Goal: Information Seeking & Learning: Learn about a topic

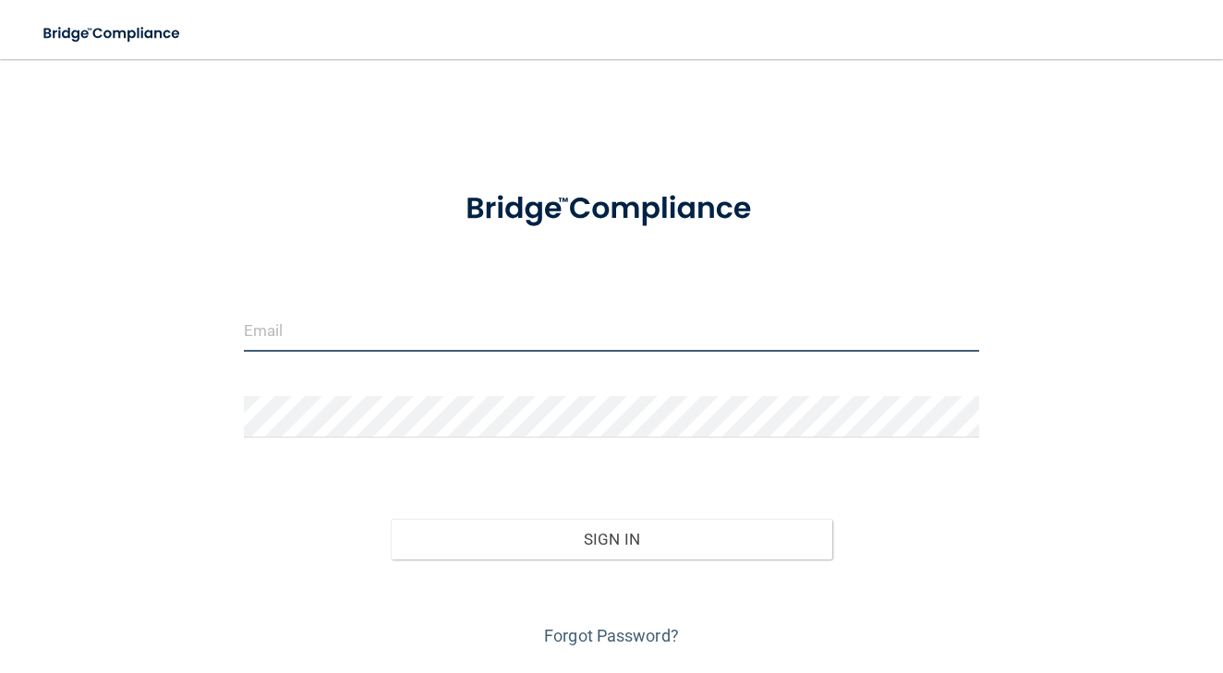
type input "[EMAIL_ADDRESS][DOMAIN_NAME]"
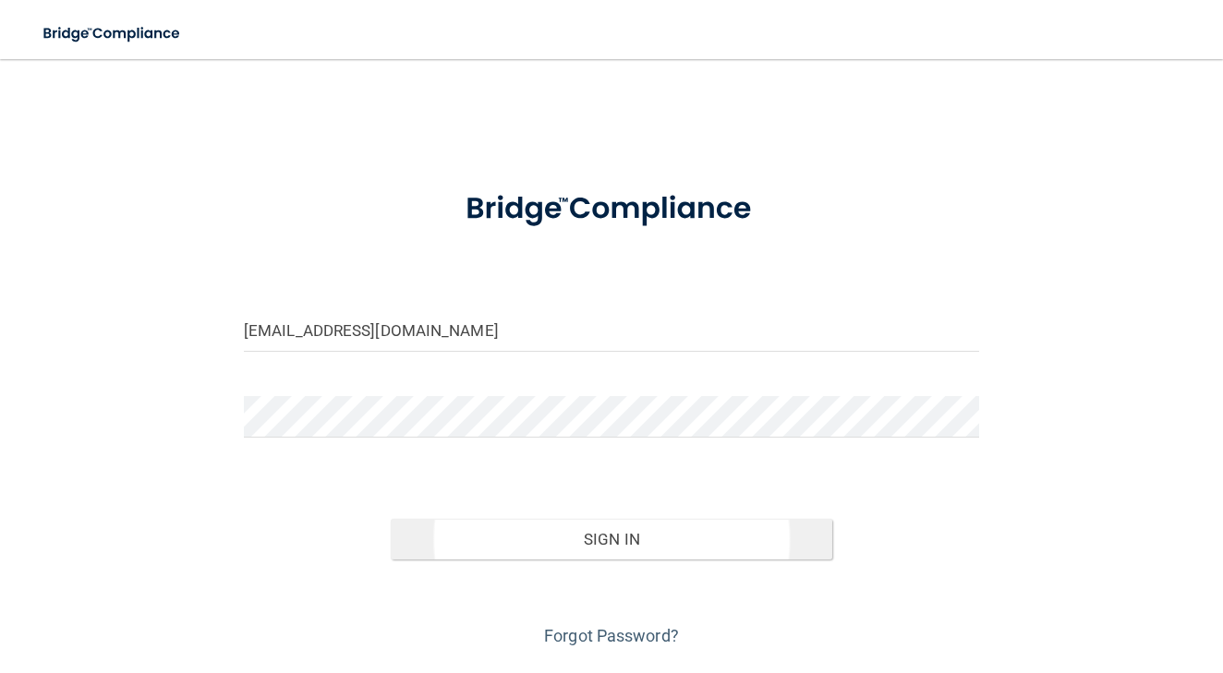
click at [592, 535] on button "Sign In" at bounding box center [611, 539] width 441 height 41
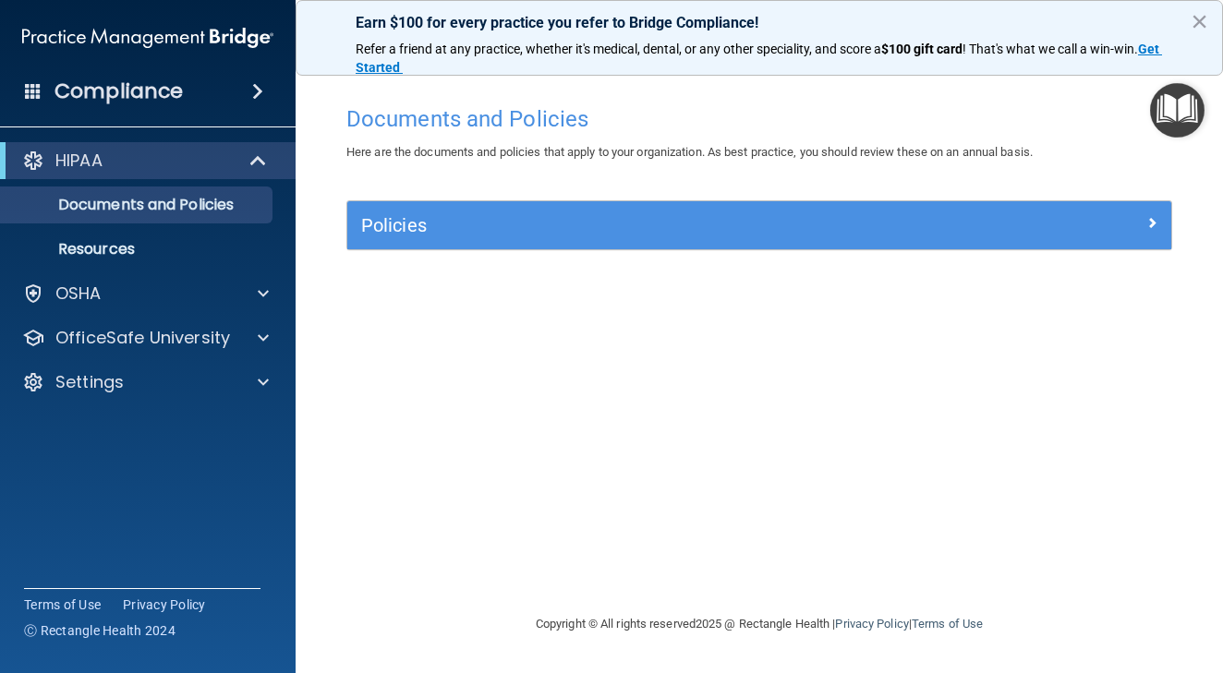
click at [747, 211] on div "Policies" at bounding box center [656, 226] width 618 height 30
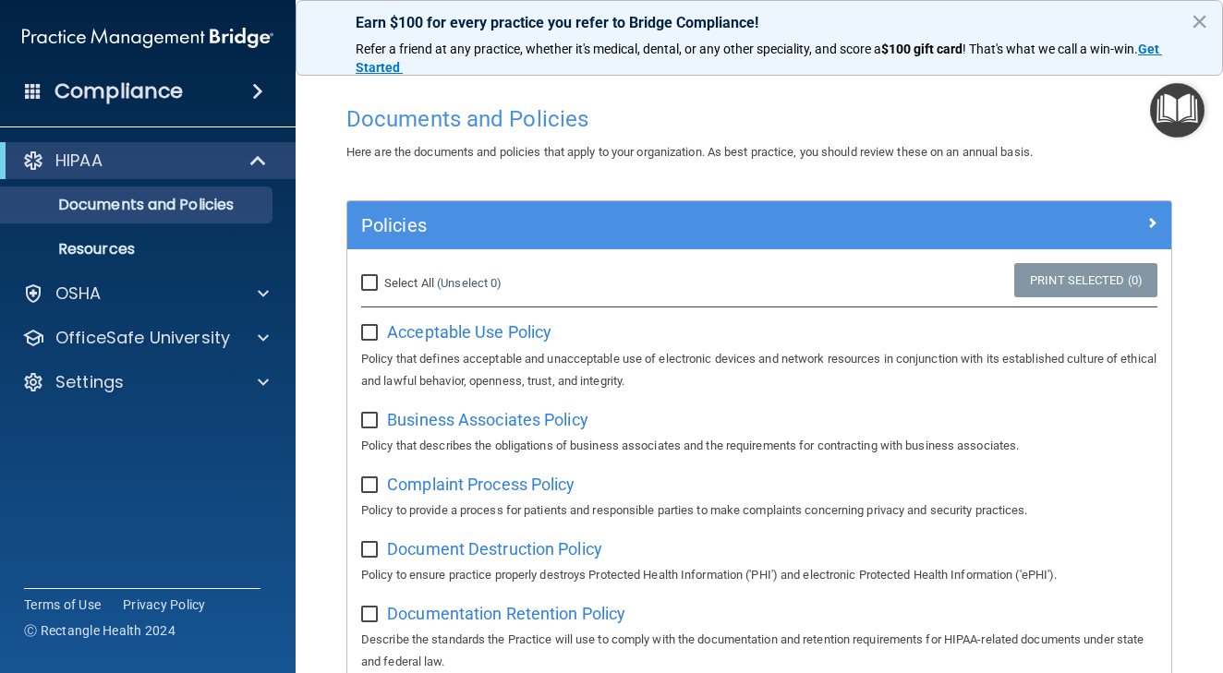
click at [368, 289] on input "Select All (Unselect 0) Unselect All" at bounding box center [371, 283] width 21 height 15
checkbox input "true"
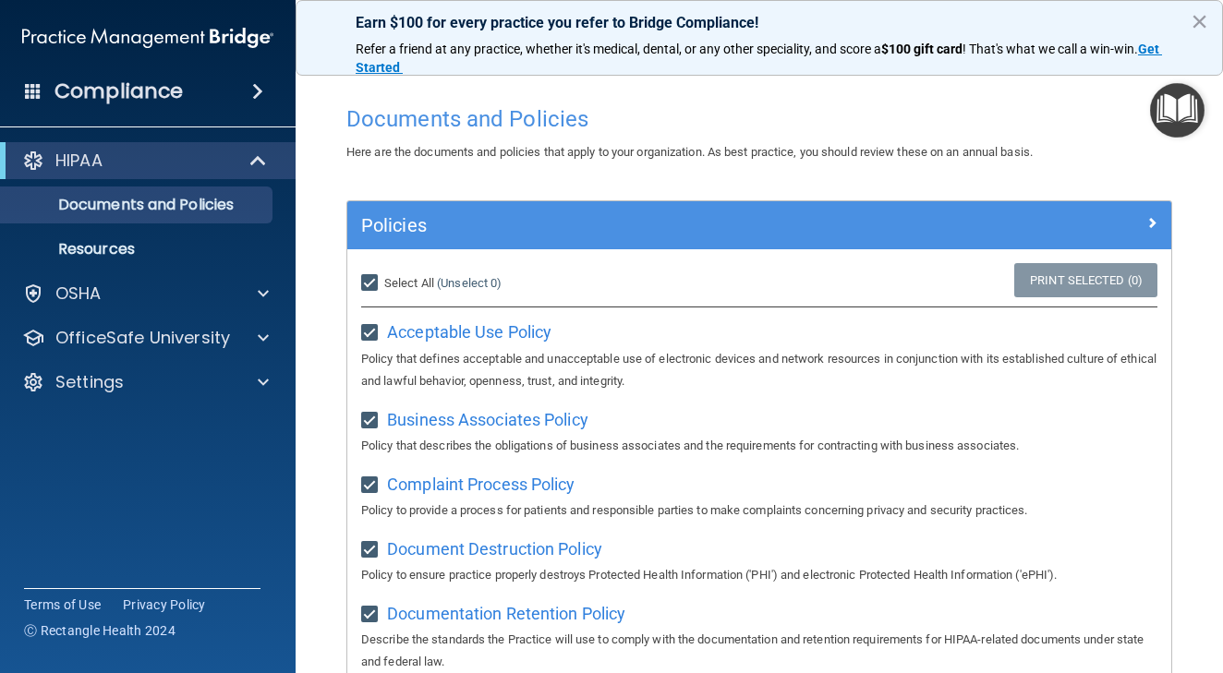
checkbox input "true"
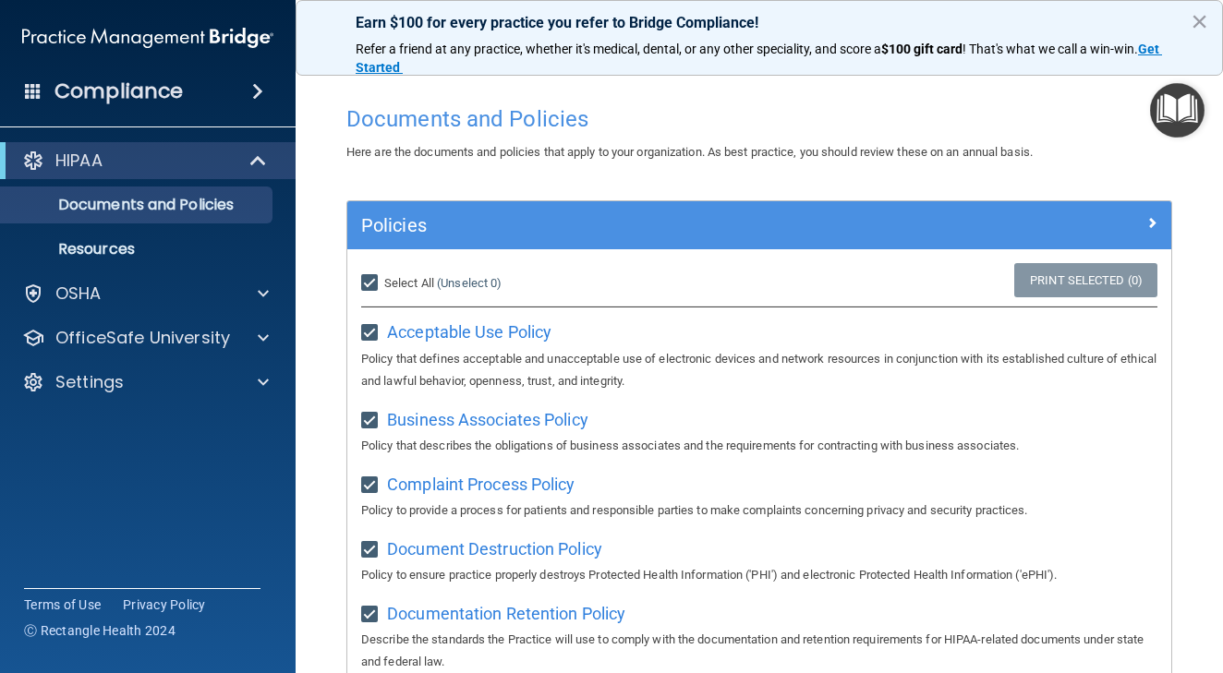
checkbox input "true"
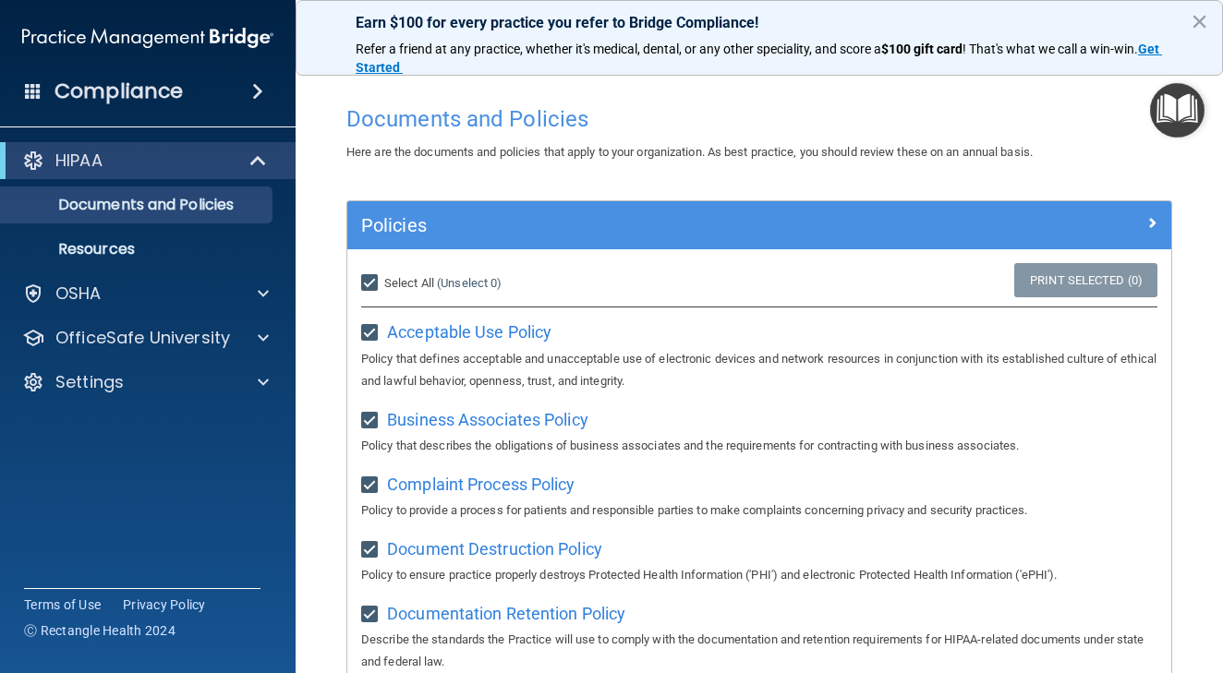
checkbox input "true"
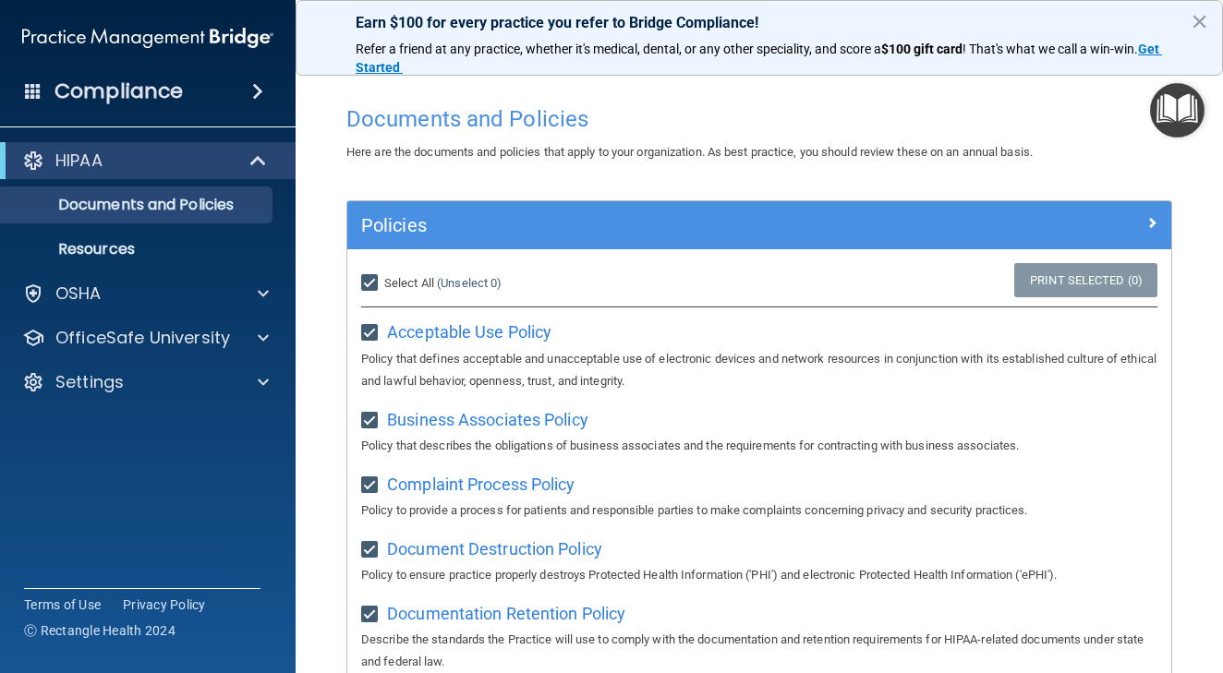
checkbox input "true"
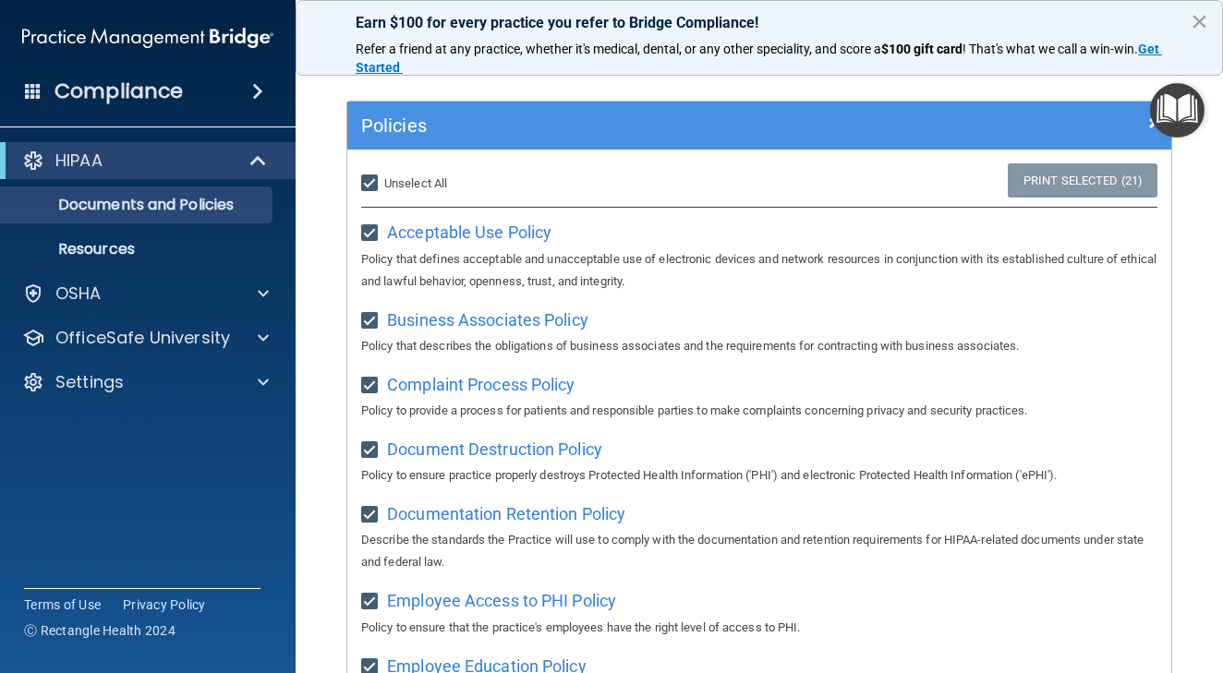
scroll to position [97, 0]
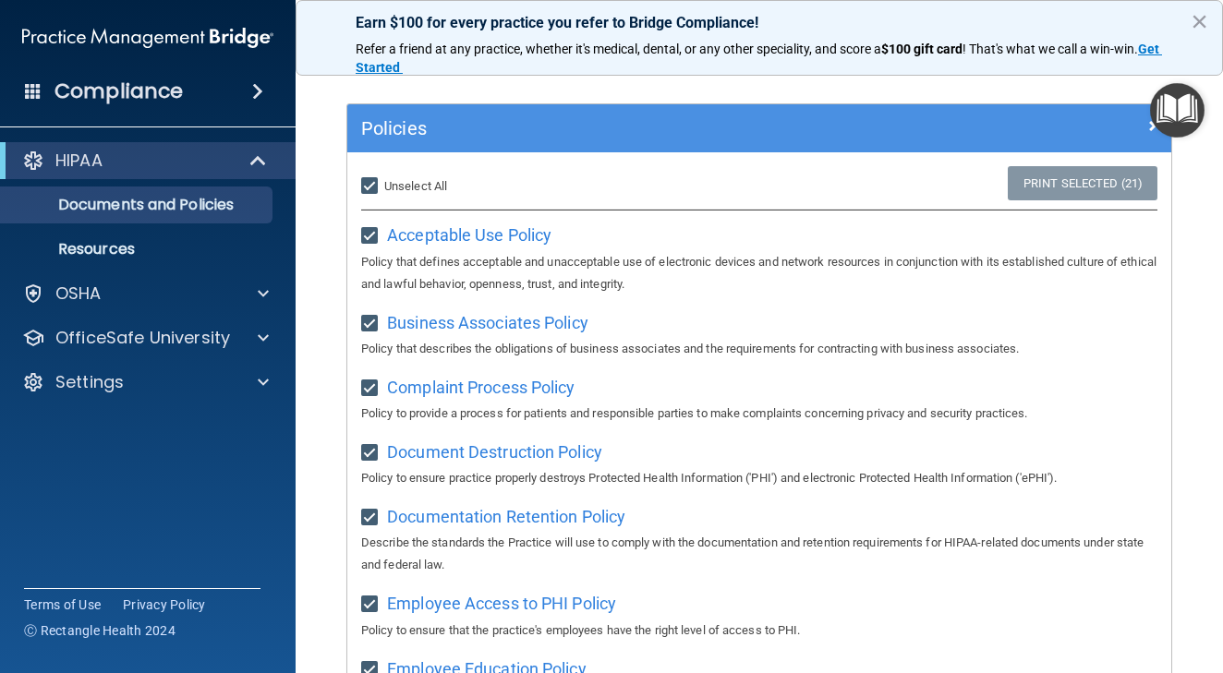
click at [370, 193] on label "Select All (Unselect 21) Unselect All" at bounding box center [404, 186] width 86 height 22
click at [370, 193] on input "Select All (Unselect 21) Unselect All" at bounding box center [371, 186] width 21 height 15
checkbox input "false"
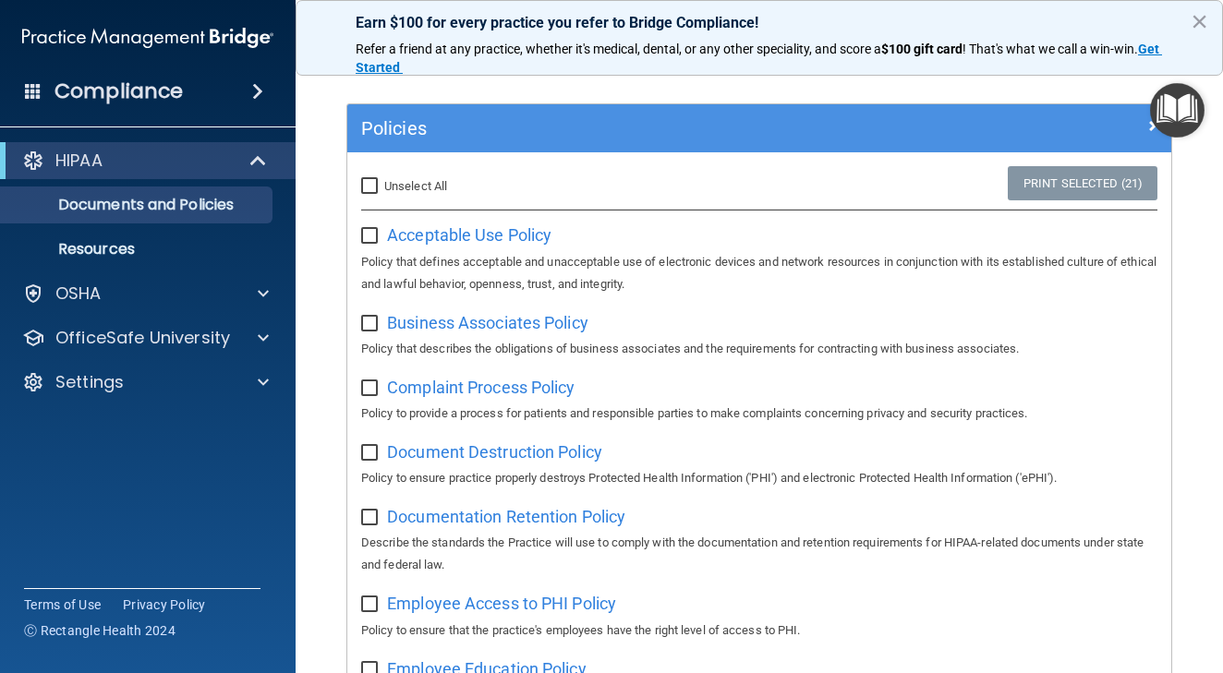
checkbox input "false"
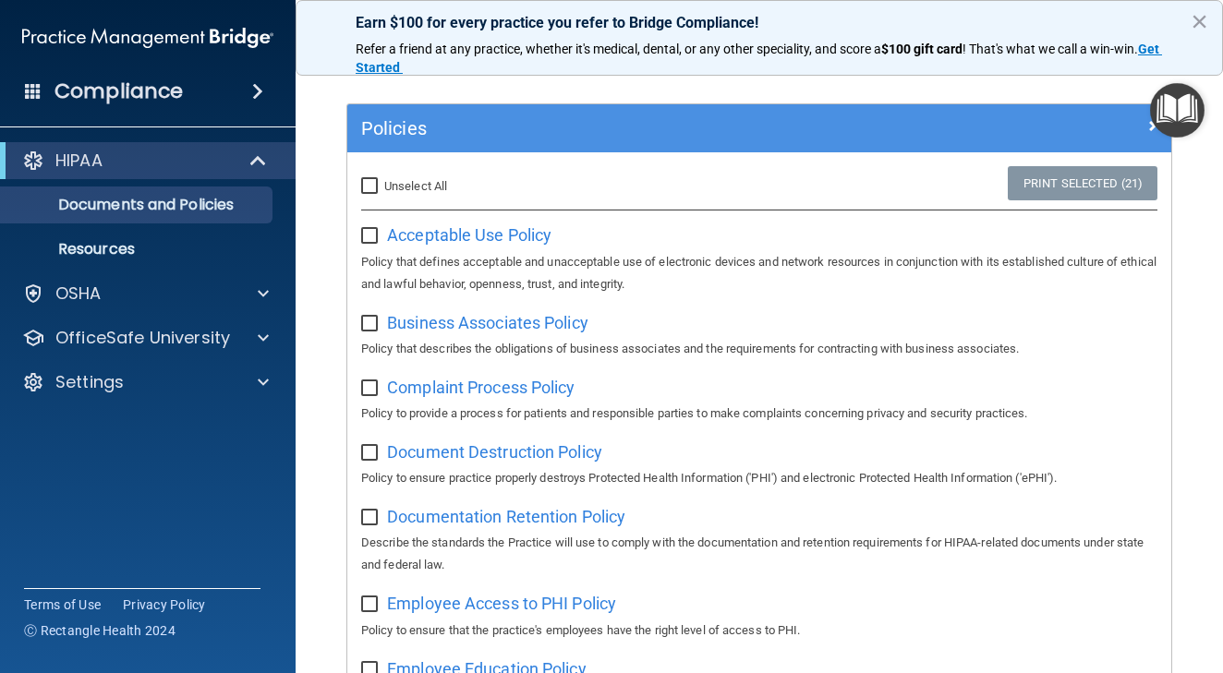
checkbox input "false"
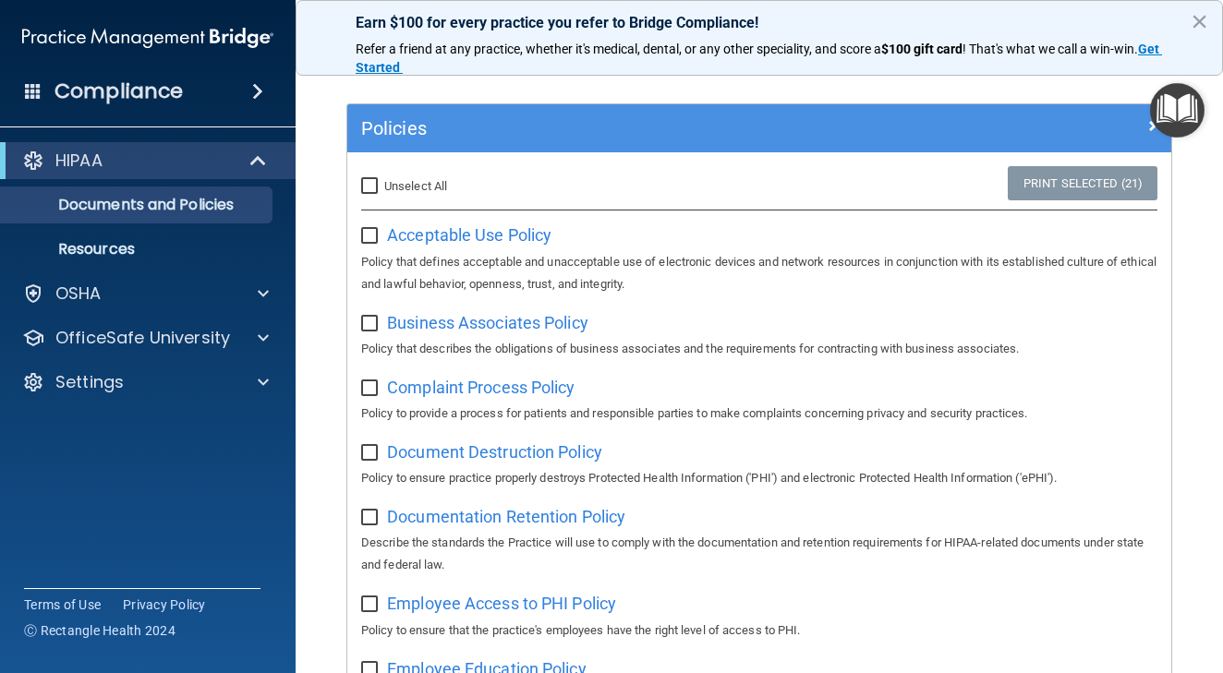
checkbox input "false"
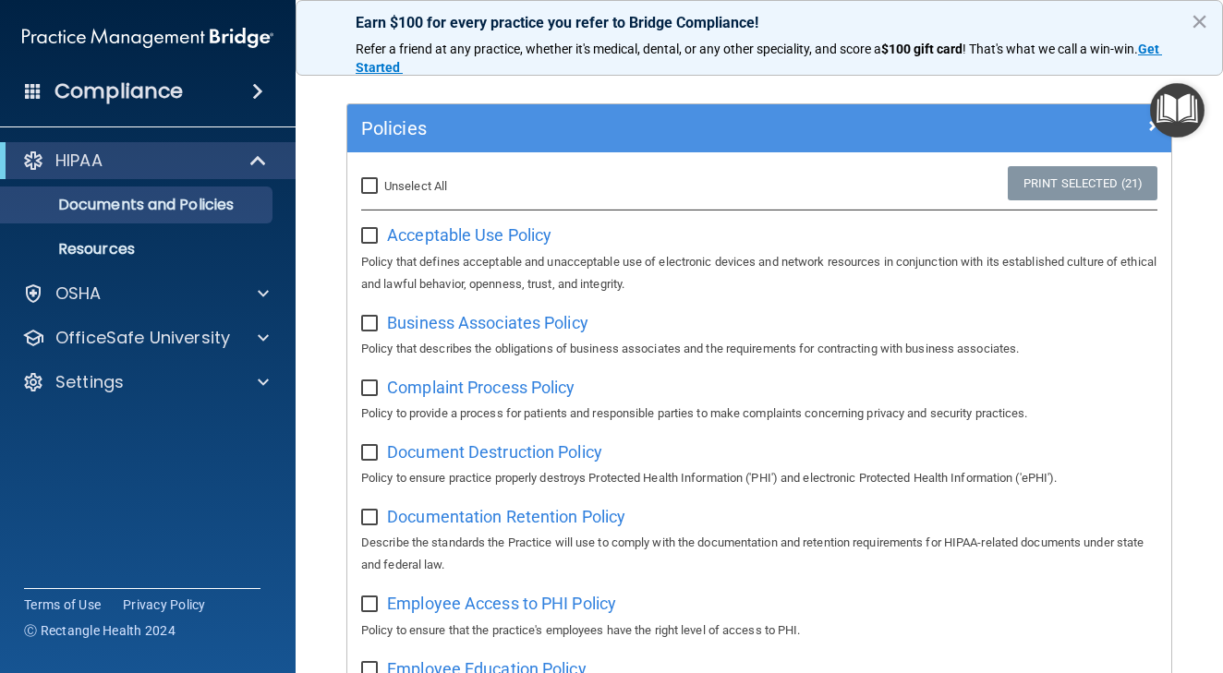
checkbox input "false"
click at [439, 234] on span "Acceptable Use Policy" at bounding box center [469, 234] width 164 height 19
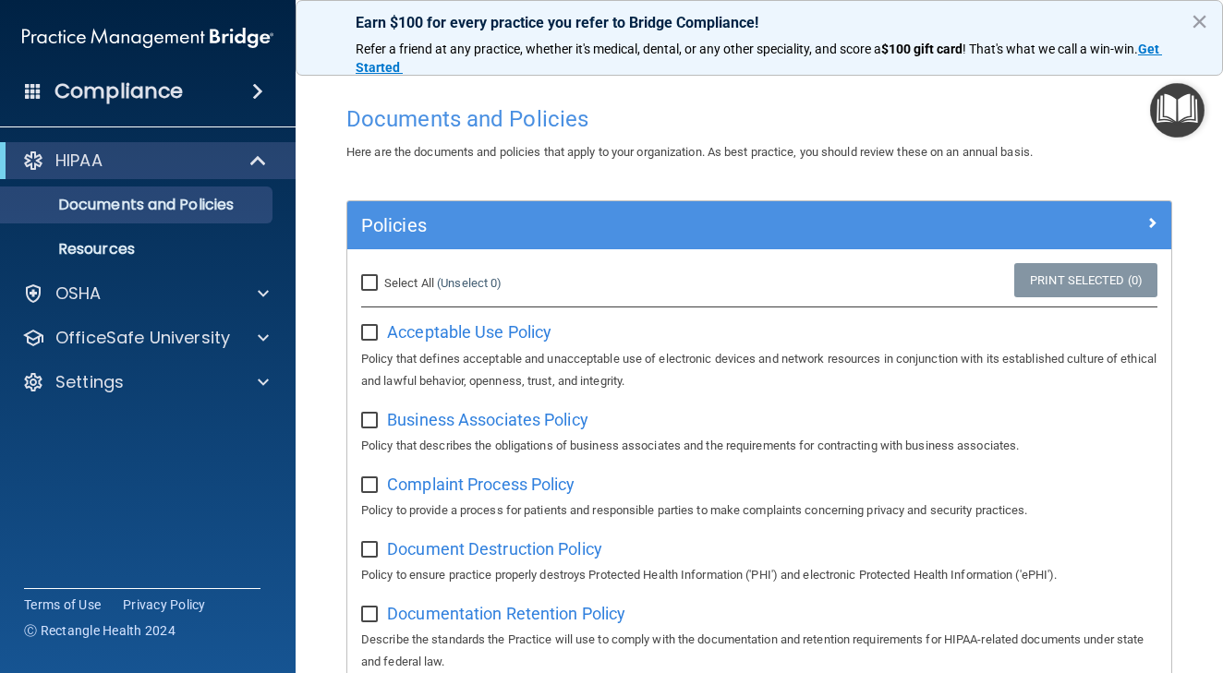
scroll to position [0, 0]
click at [431, 125] on h4 "Documents and Policies" at bounding box center [759, 119] width 826 height 24
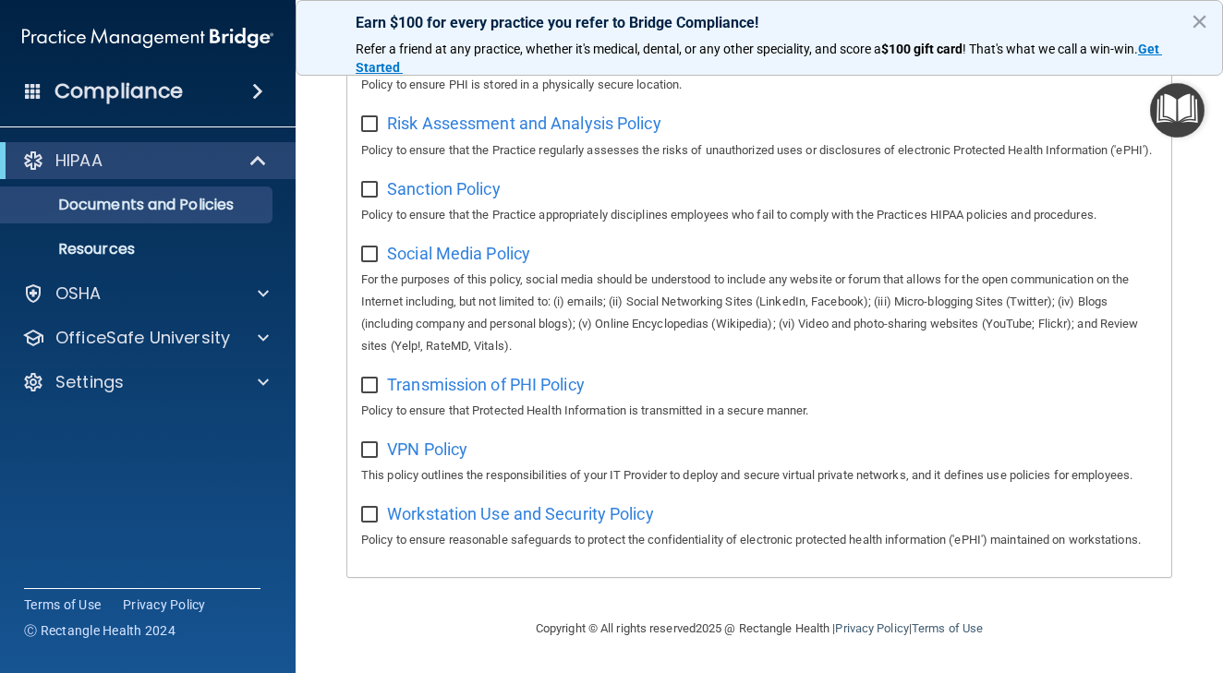
scroll to position [1345, 0]
click at [151, 246] on p "Resources" at bounding box center [138, 249] width 252 height 18
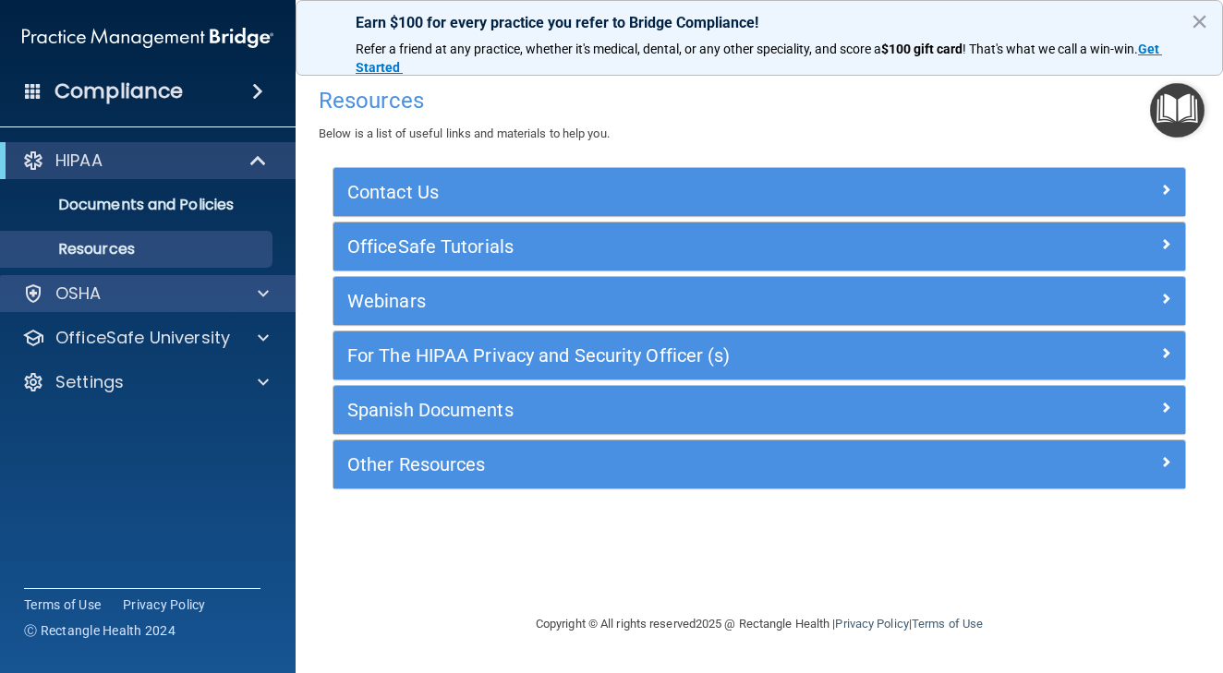
click at [174, 290] on div "OSHA" at bounding box center [122, 294] width 229 height 22
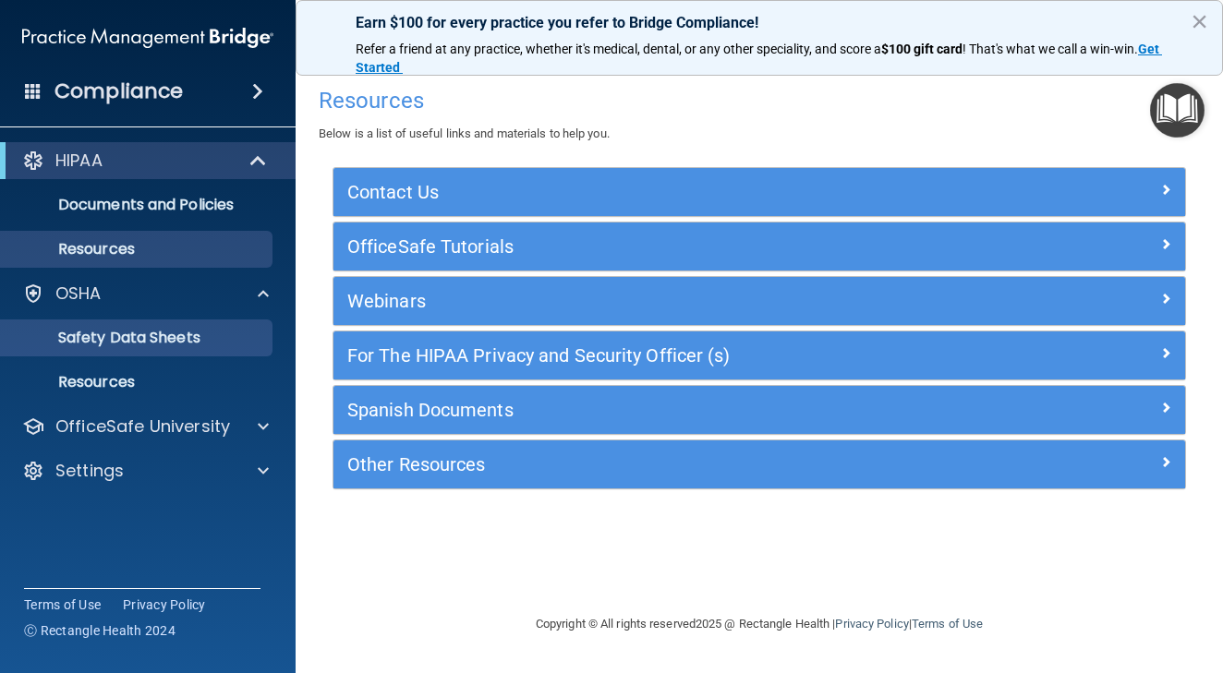
click at [197, 344] on p "Safety Data Sheets" at bounding box center [138, 338] width 252 height 18
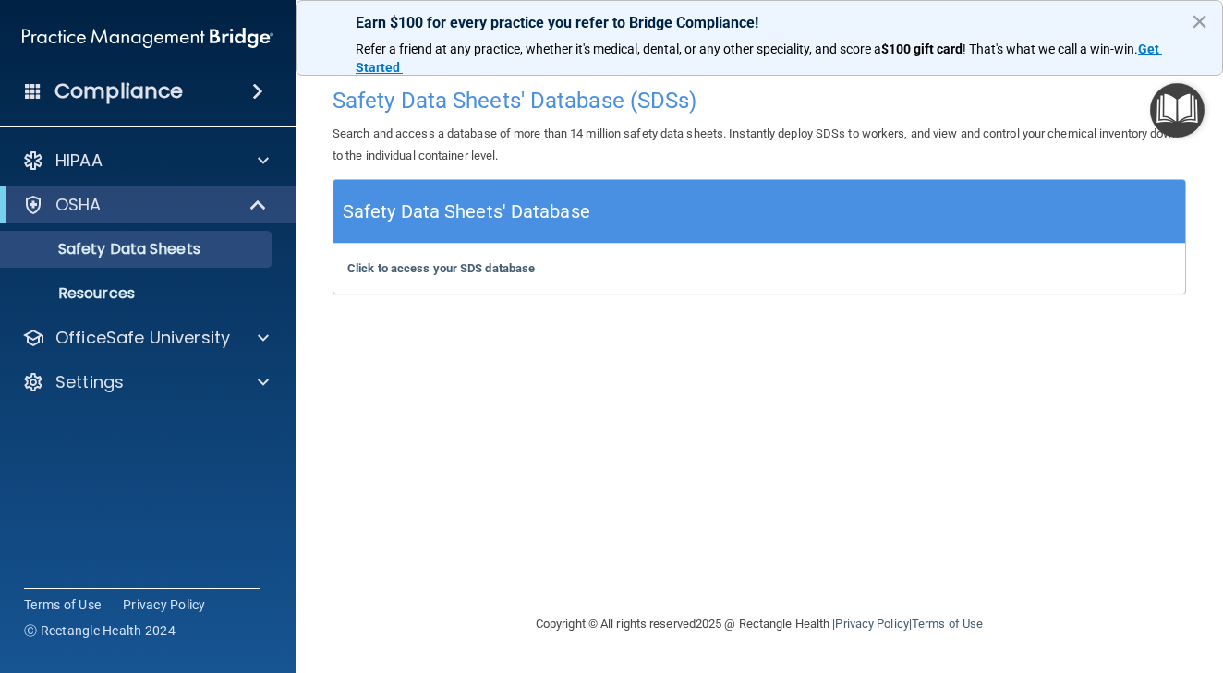
click at [260, 82] on span at bounding box center [257, 91] width 11 height 22
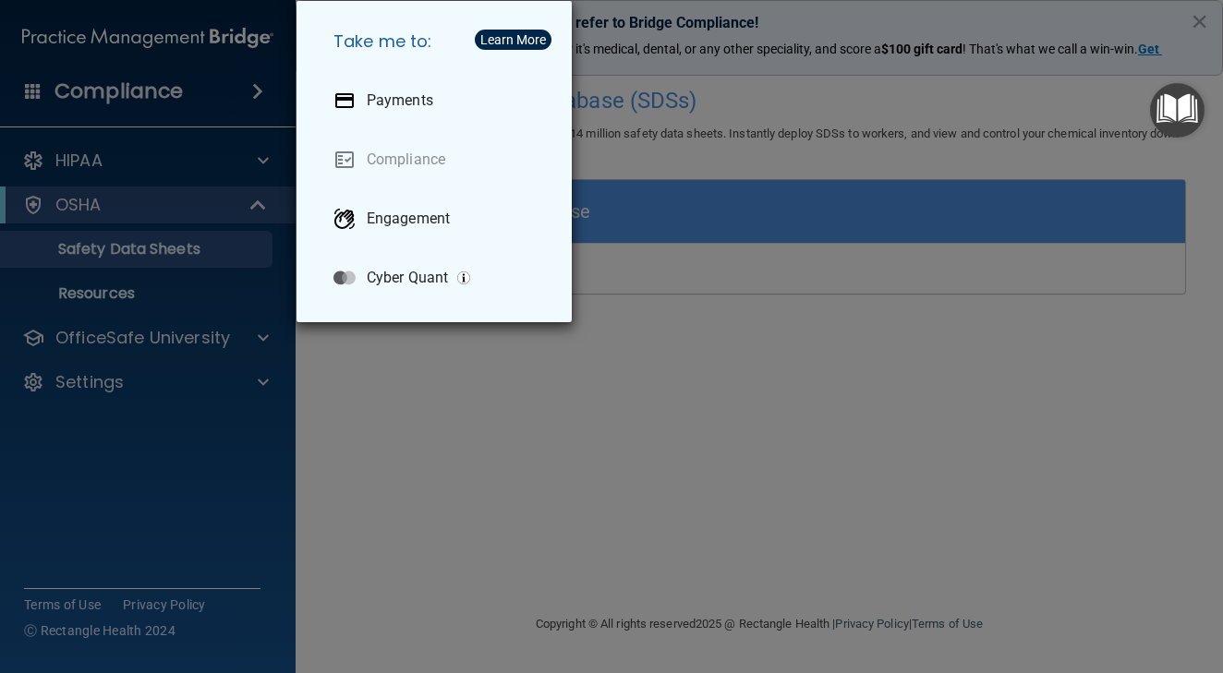
click at [259, 84] on div "Take me to: Payments Compliance Engagement Cyber Quant" at bounding box center [611, 336] width 1223 height 673
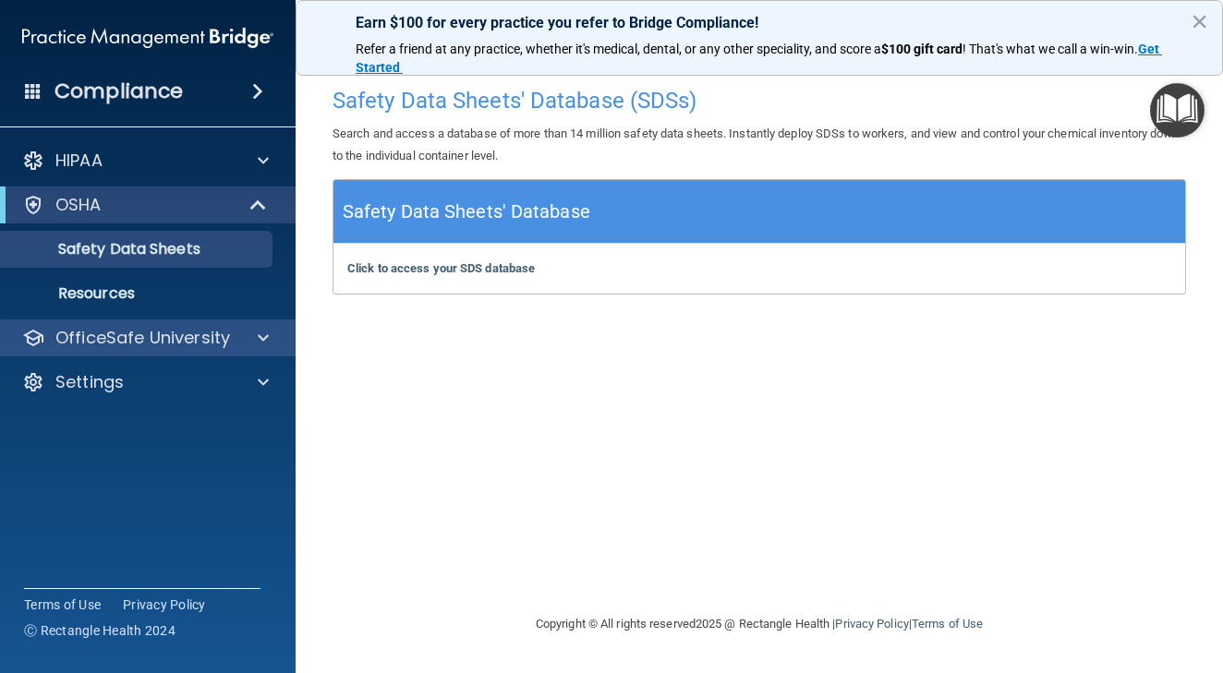
click at [174, 342] on p "OfficeSafe University" at bounding box center [142, 338] width 175 height 22
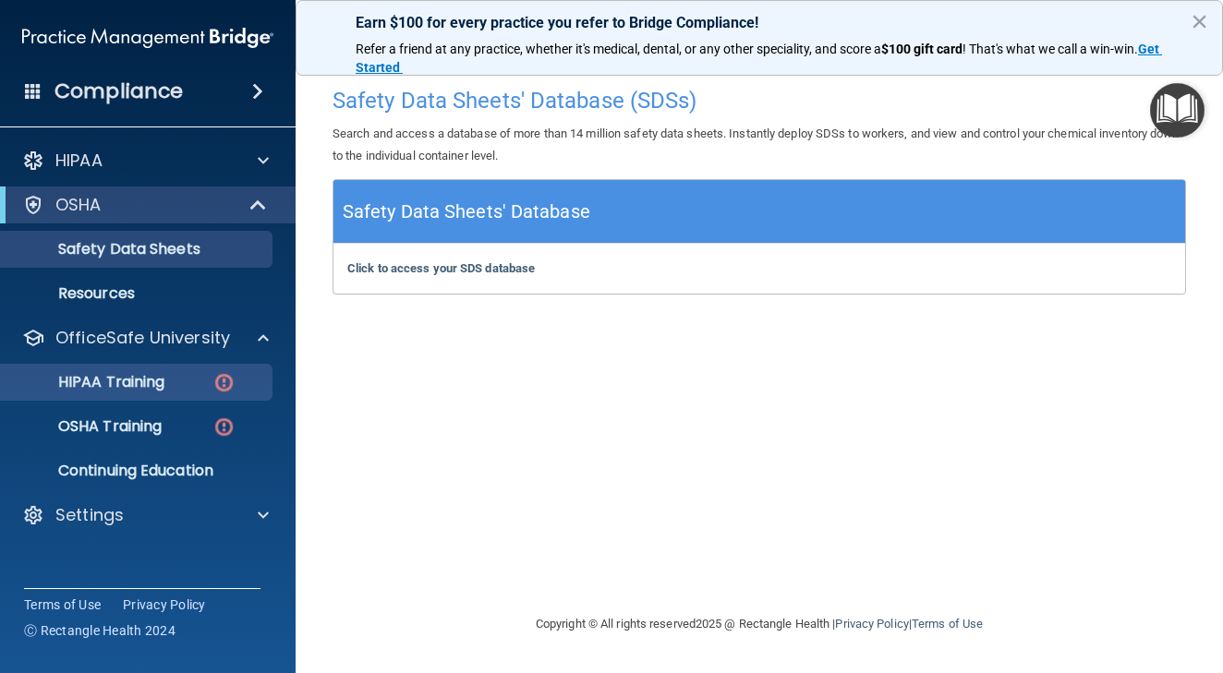
click at [164, 389] on p "HIPAA Training" at bounding box center [88, 382] width 152 height 18
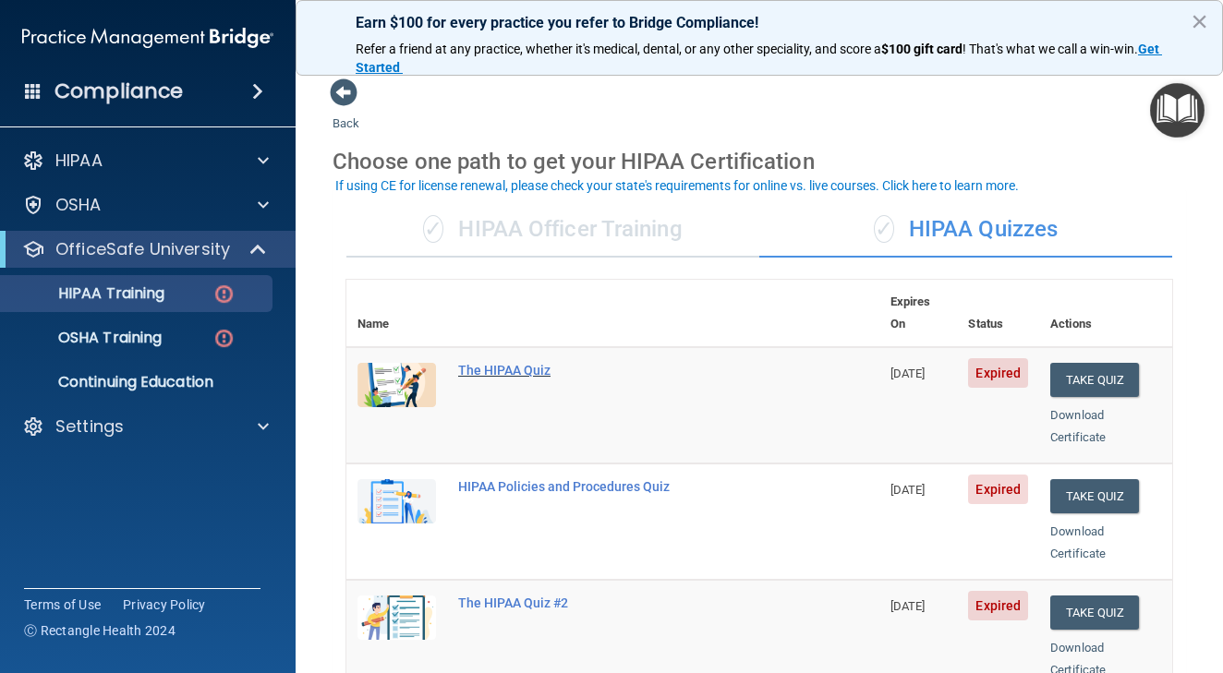
click at [480, 363] on div "The HIPAA Quiz" at bounding box center [622, 370] width 329 height 15
click at [591, 226] on div "✓ HIPAA Officer Training" at bounding box center [552, 229] width 413 height 55
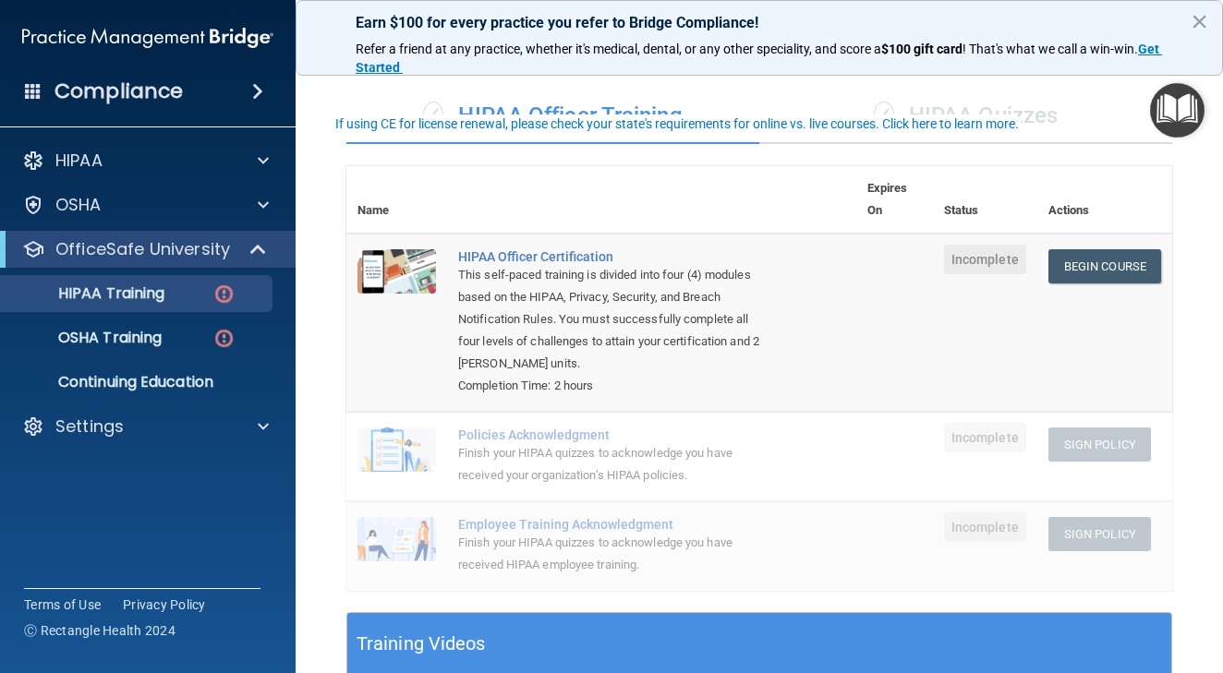
scroll to position [120, 0]
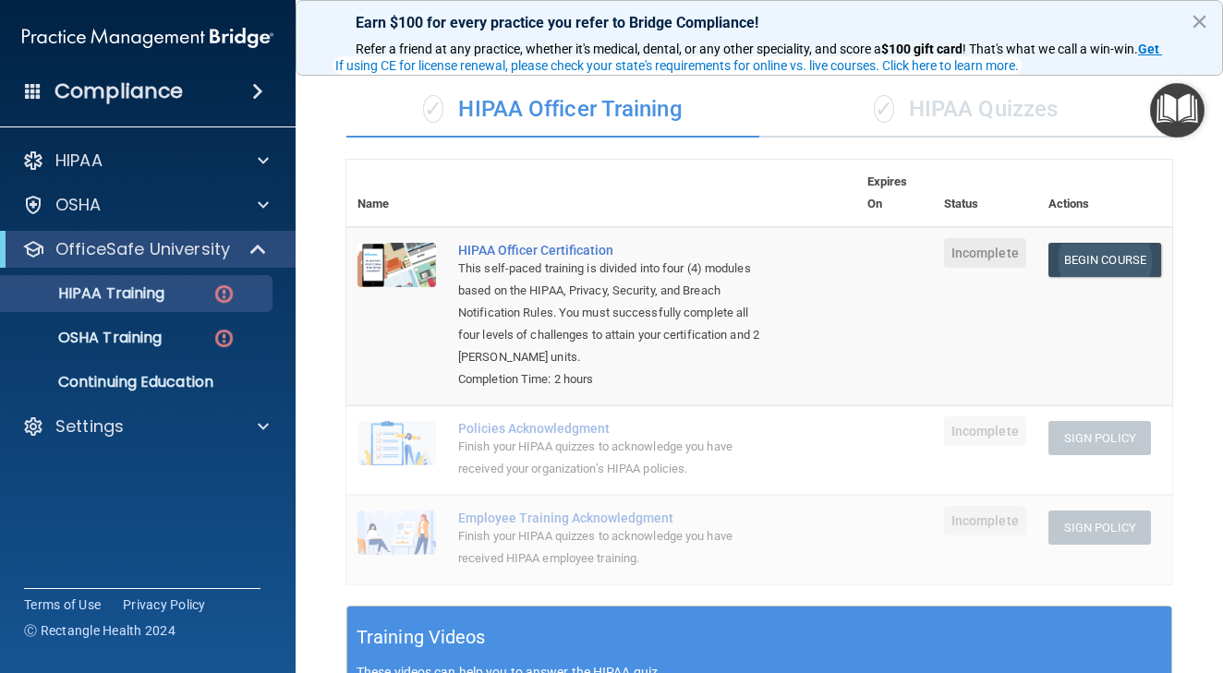
click at [1118, 256] on link "Begin Course" at bounding box center [1104, 260] width 113 height 34
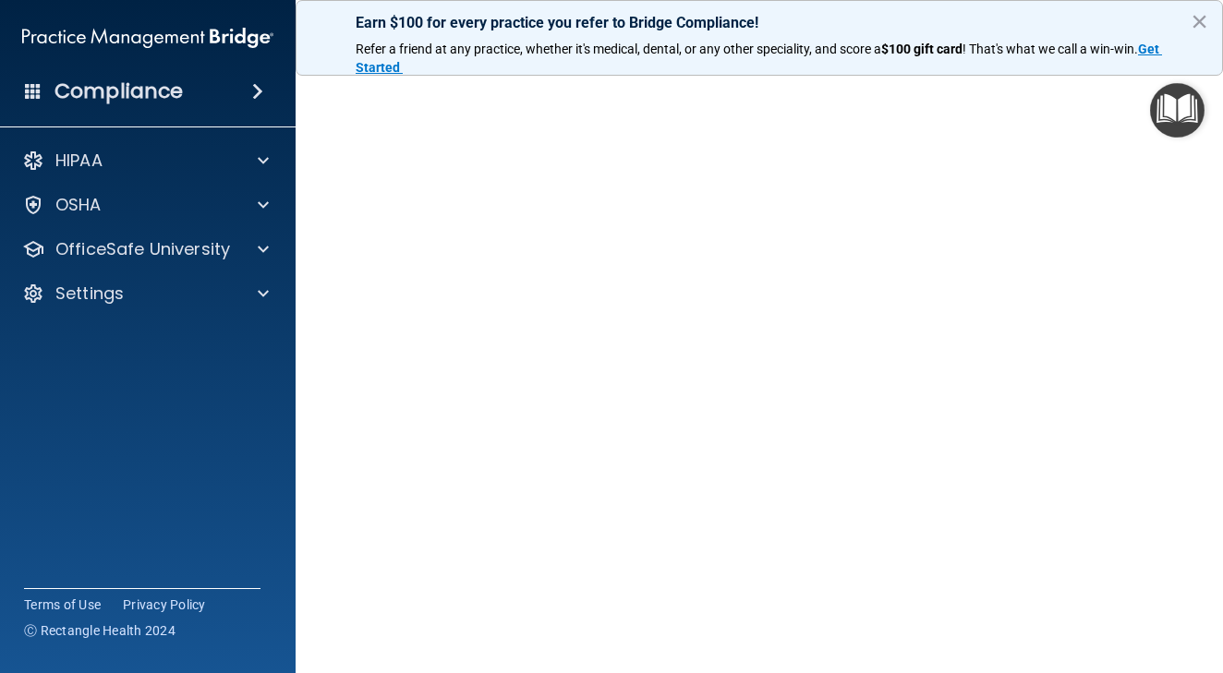
scroll to position [70, 0]
click at [216, 252] on p "OfficeSafe University" at bounding box center [142, 249] width 175 height 22
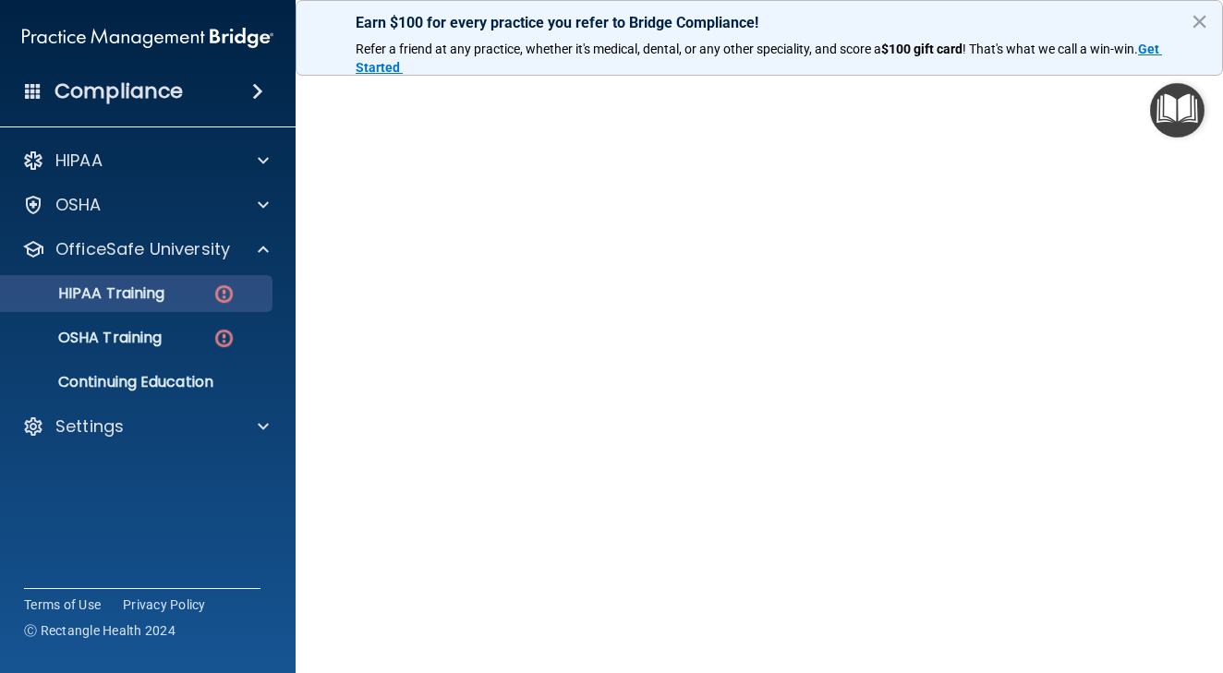
click at [164, 293] on p "HIPAA Training" at bounding box center [88, 293] width 152 height 18
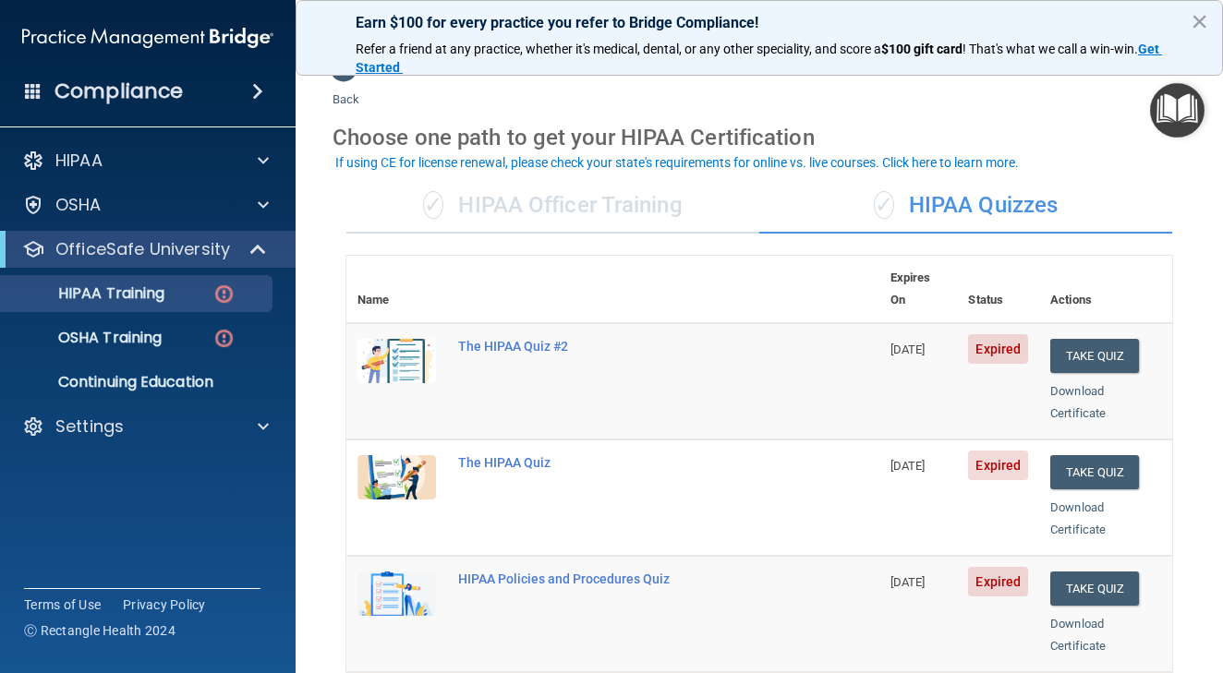
scroll to position [21, 0]
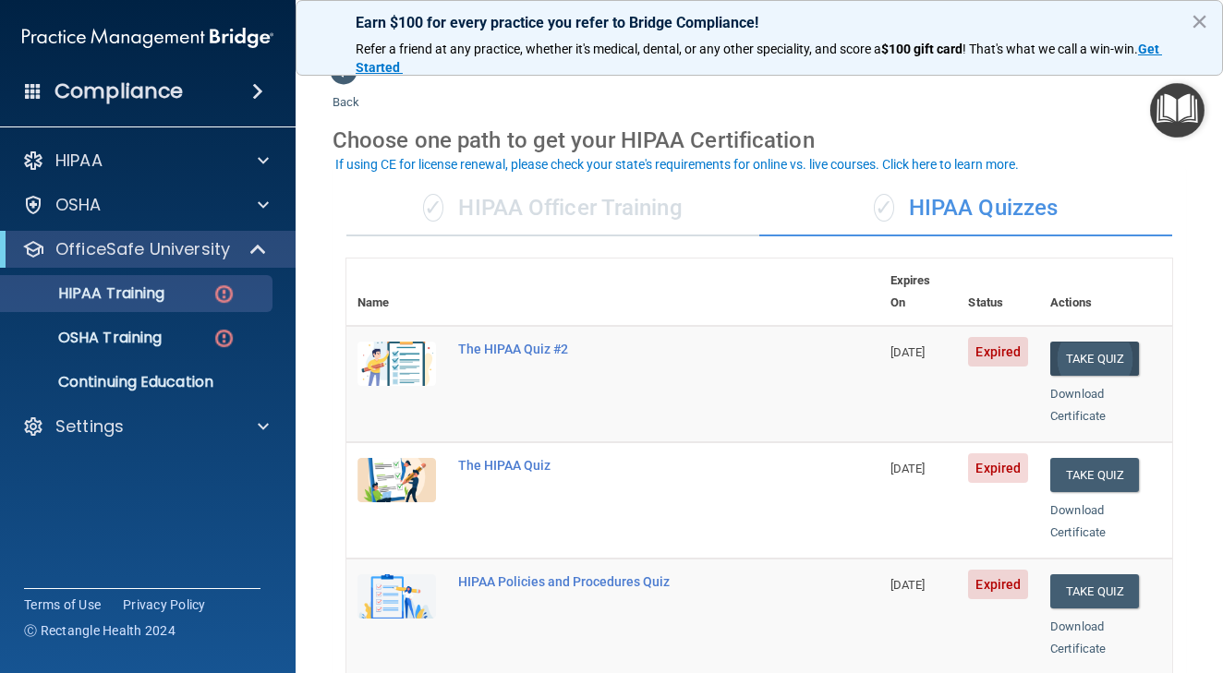
click at [1113, 342] on button "Take Quiz" at bounding box center [1094, 359] width 89 height 34
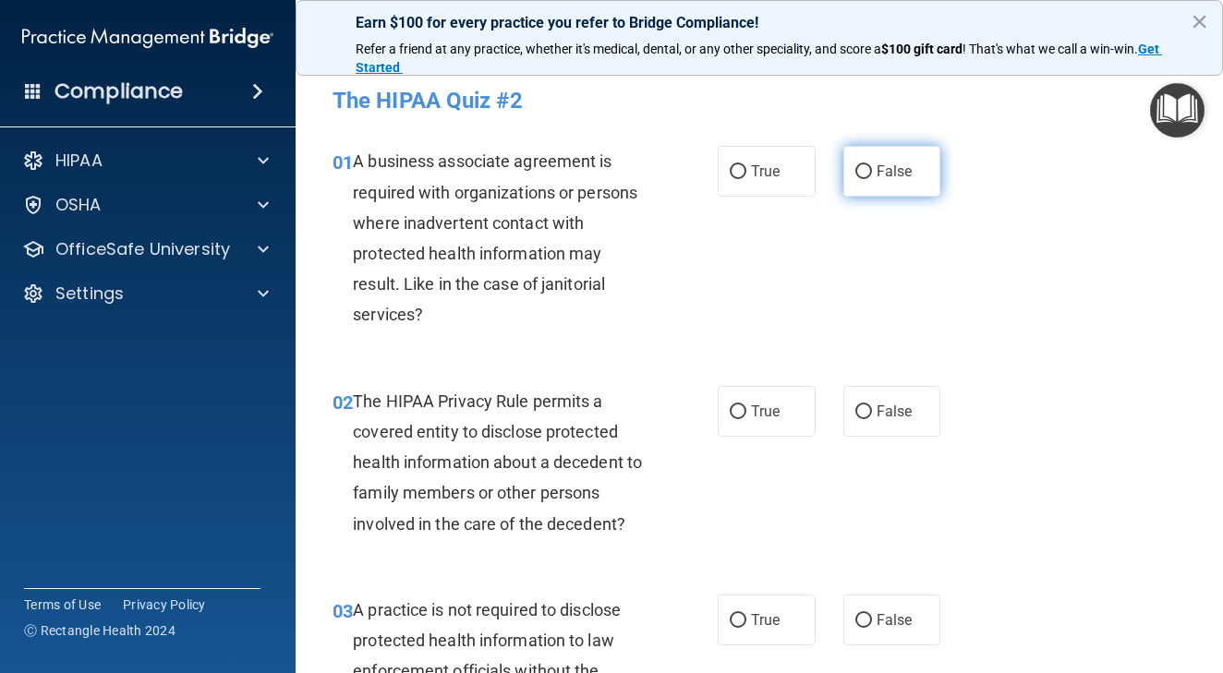
click at [869, 175] on input "False" at bounding box center [863, 172] width 17 height 14
radio input "true"
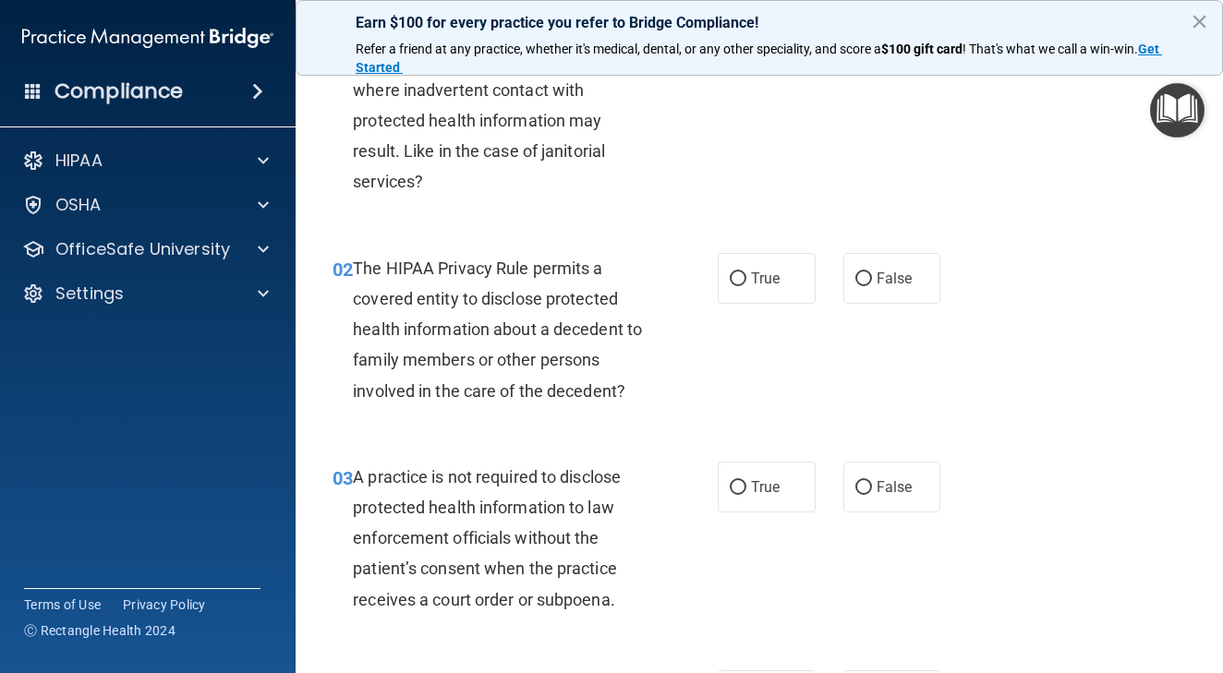
scroll to position [135, 0]
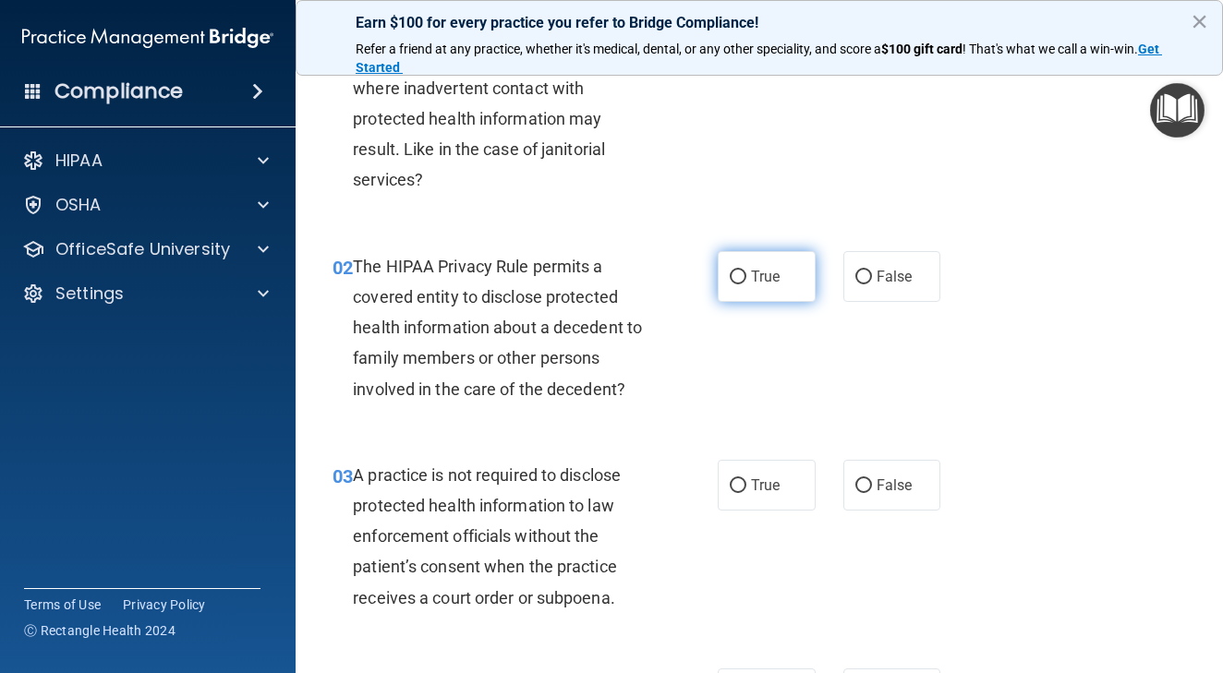
click at [736, 273] on input "True" at bounding box center [738, 278] width 17 height 14
radio input "true"
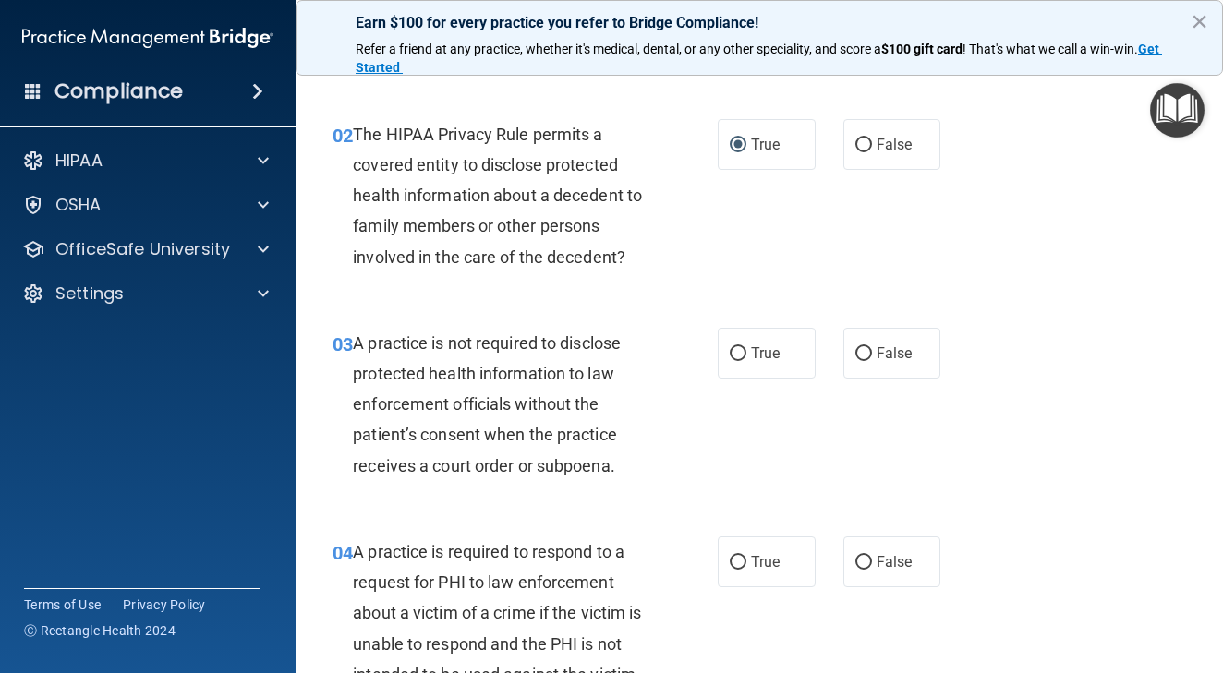
scroll to position [287, 0]
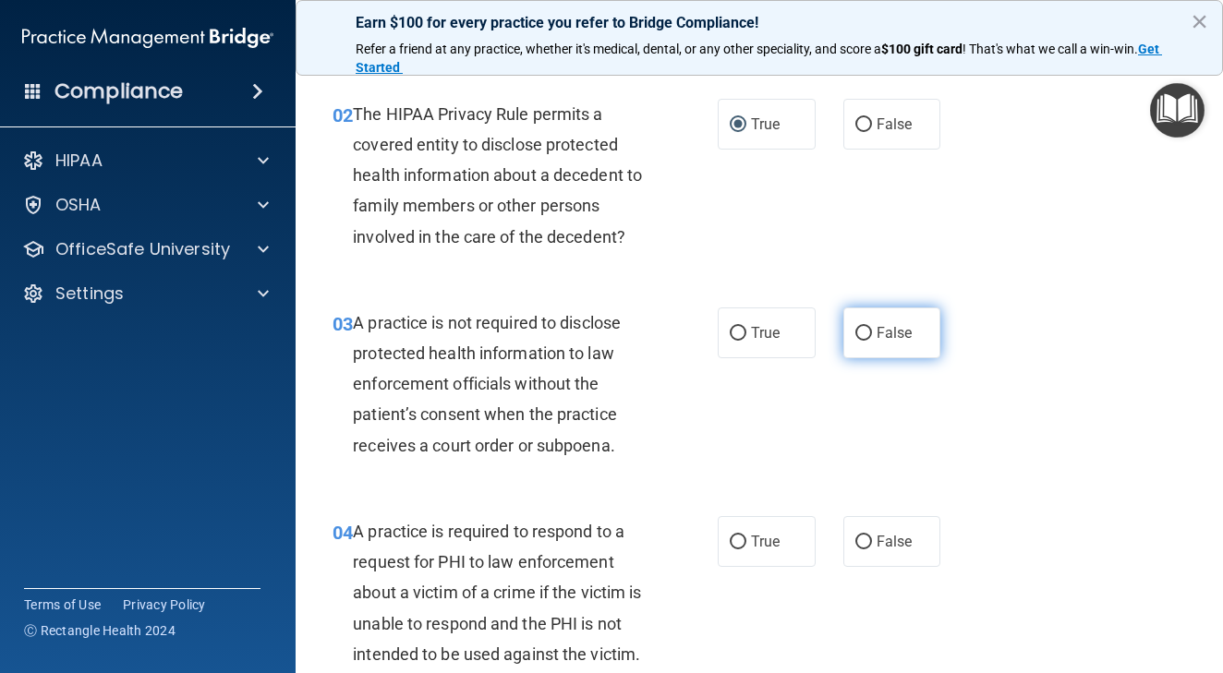
click at [862, 329] on input "False" at bounding box center [863, 334] width 17 height 14
radio input "true"
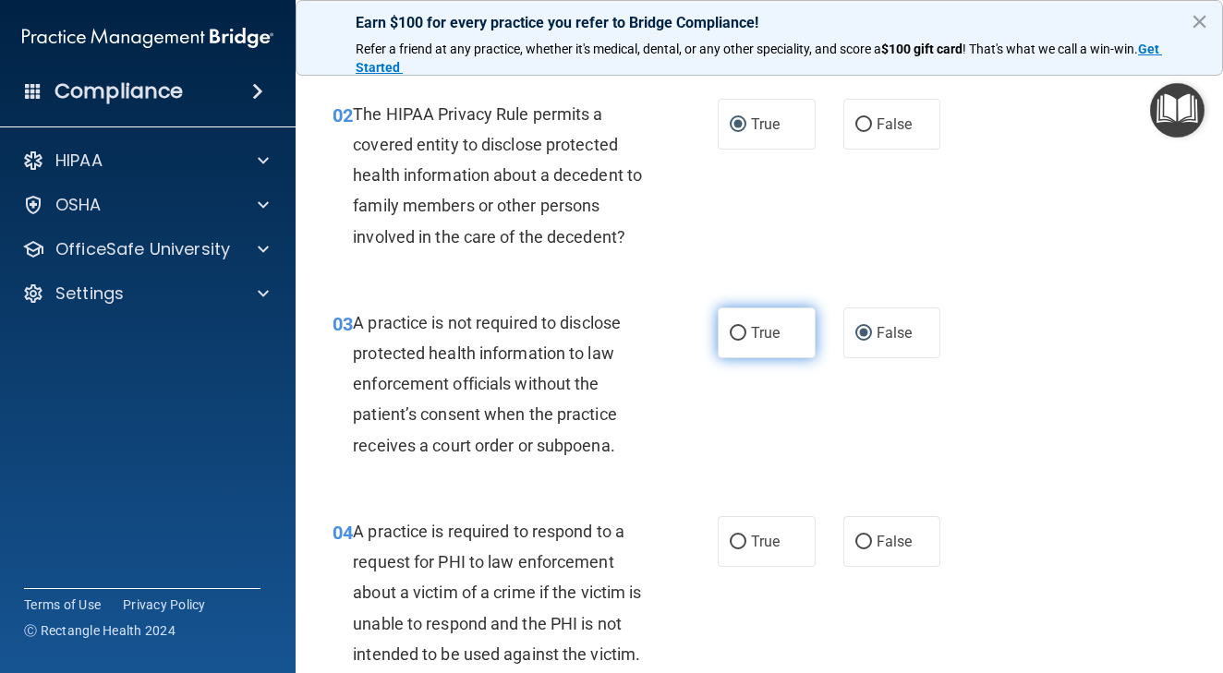
click at [733, 334] on input "True" at bounding box center [738, 334] width 17 height 14
radio input "true"
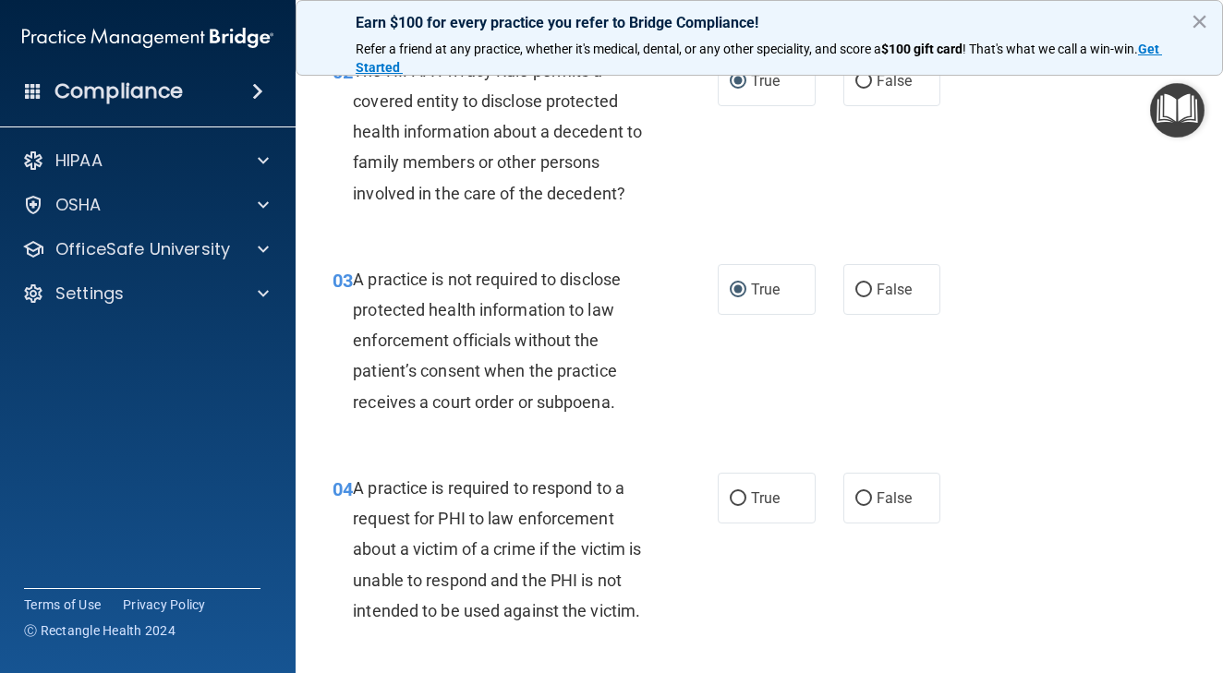
scroll to position [332, 0]
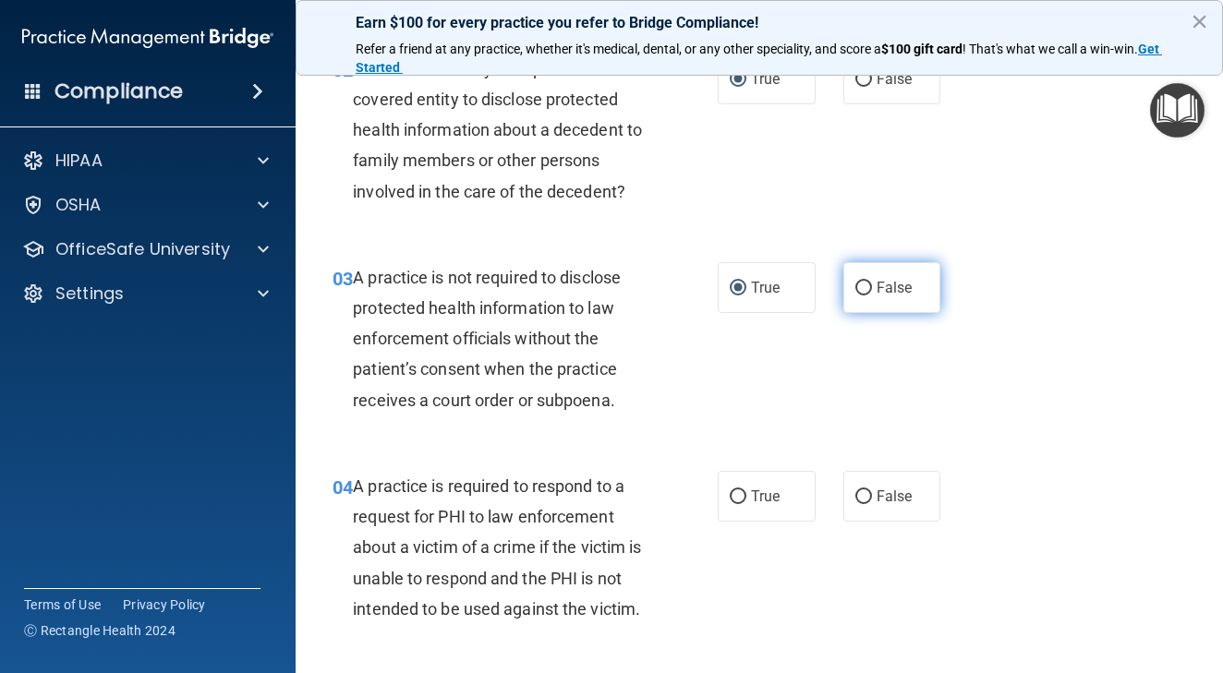
click at [862, 289] on input "False" at bounding box center [863, 289] width 17 height 14
radio input "true"
radio input "false"
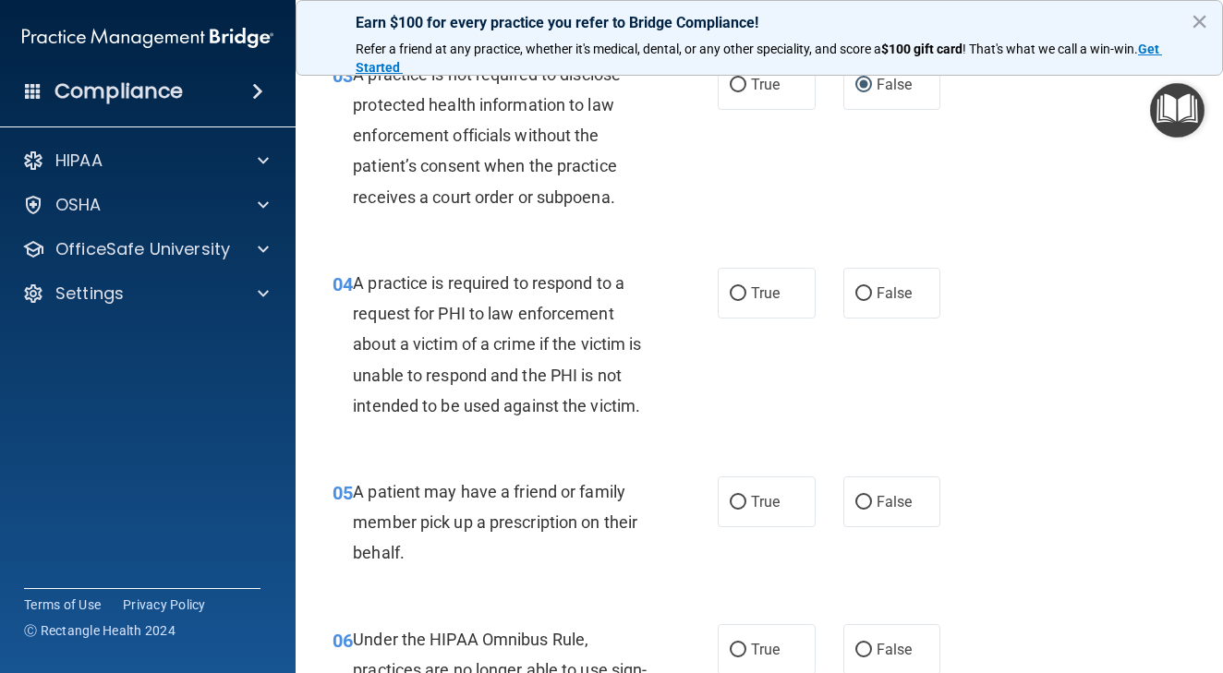
scroll to position [537, 0]
click at [865, 496] on input "False" at bounding box center [863, 502] width 17 height 14
radio input "true"
click at [749, 492] on label "True" at bounding box center [767, 501] width 98 height 51
click at [746, 495] on input "True" at bounding box center [738, 502] width 17 height 14
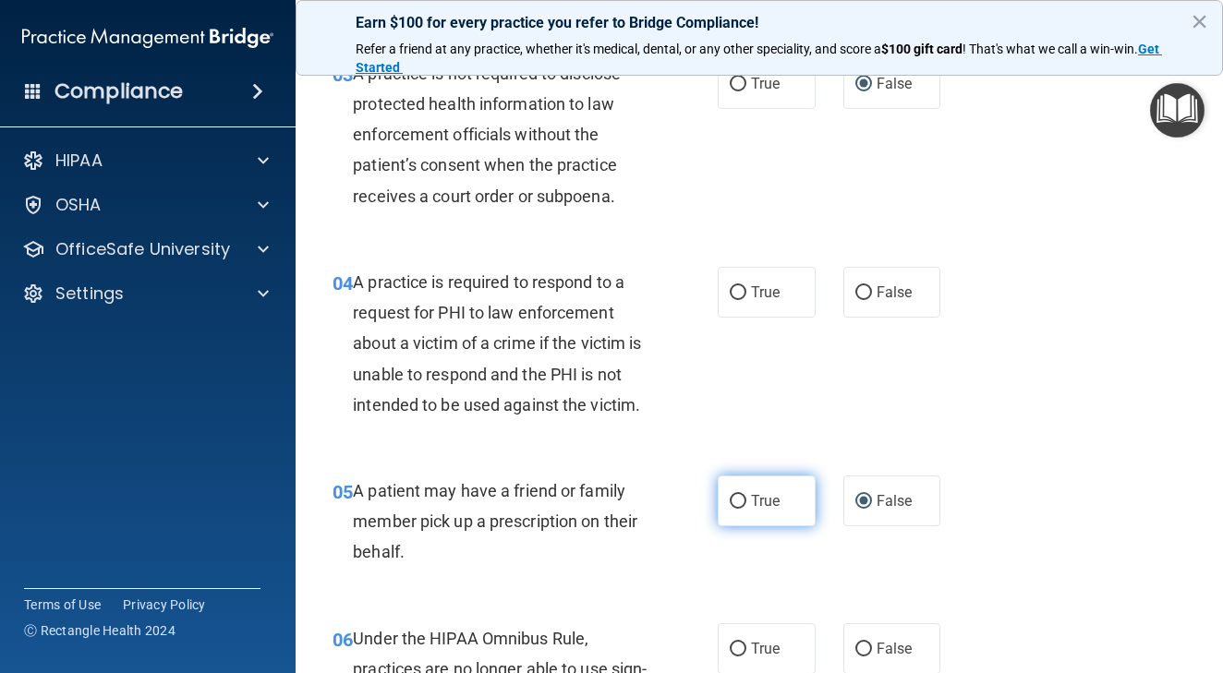
radio input "true"
radio input "false"
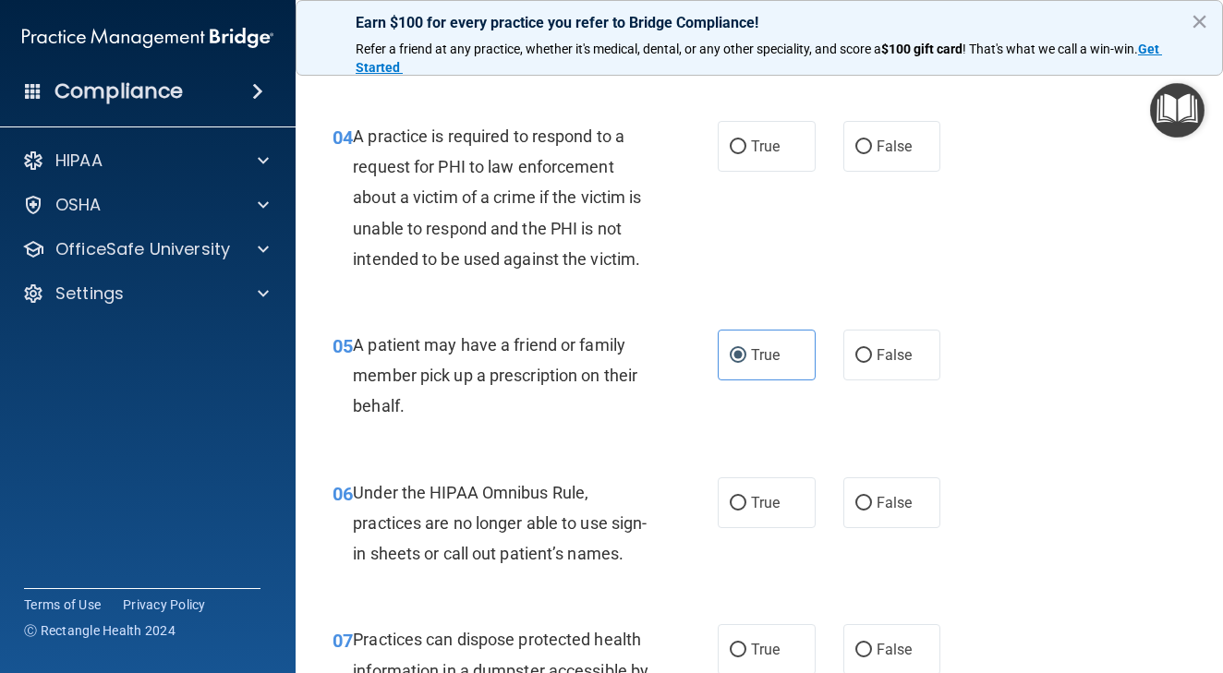
scroll to position [702, 0]
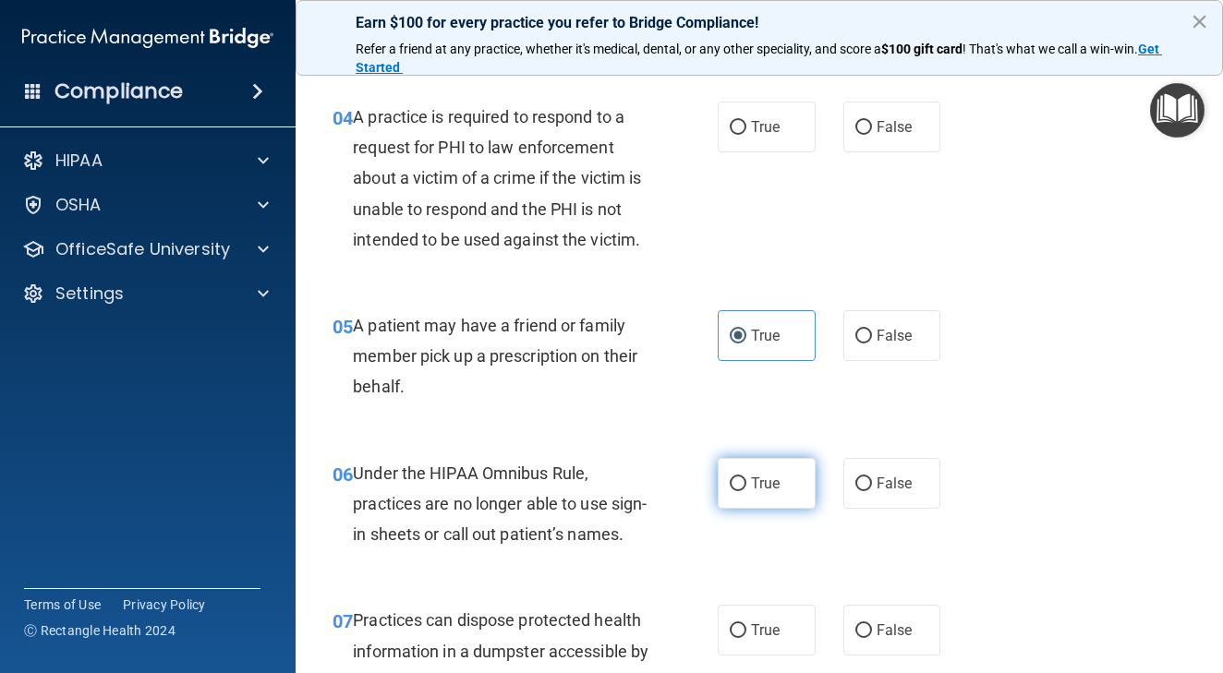
click at [733, 477] on input "True" at bounding box center [738, 484] width 17 height 14
radio input "true"
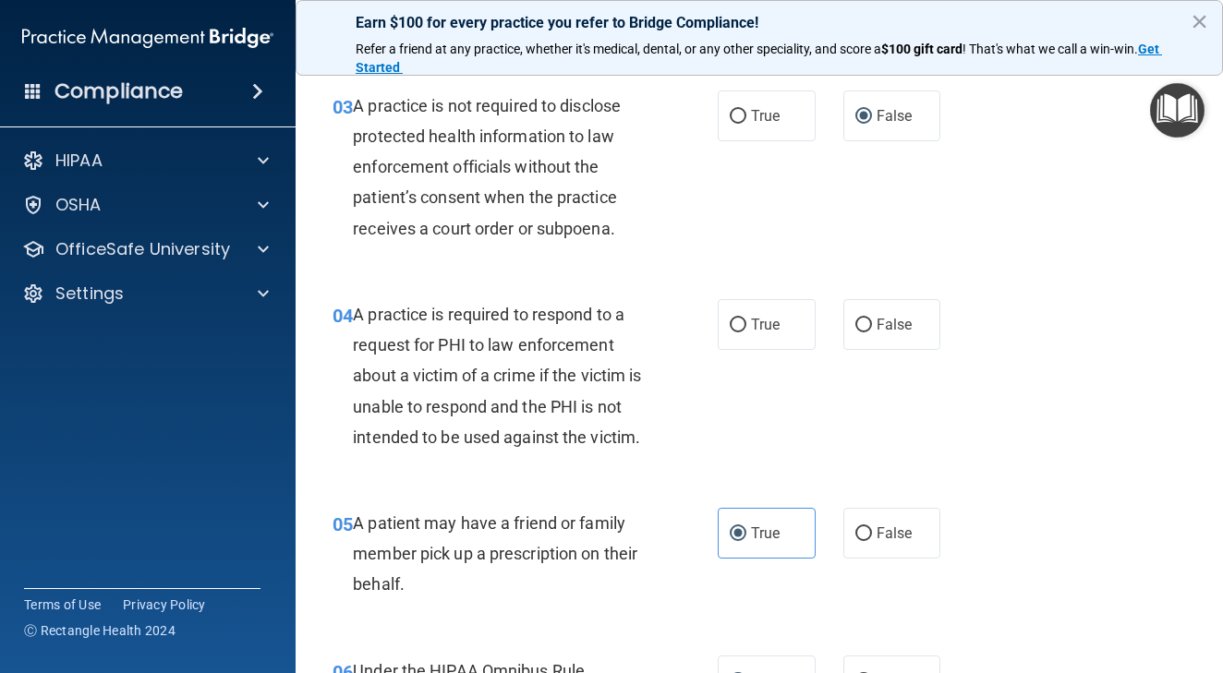
scroll to position [478, 0]
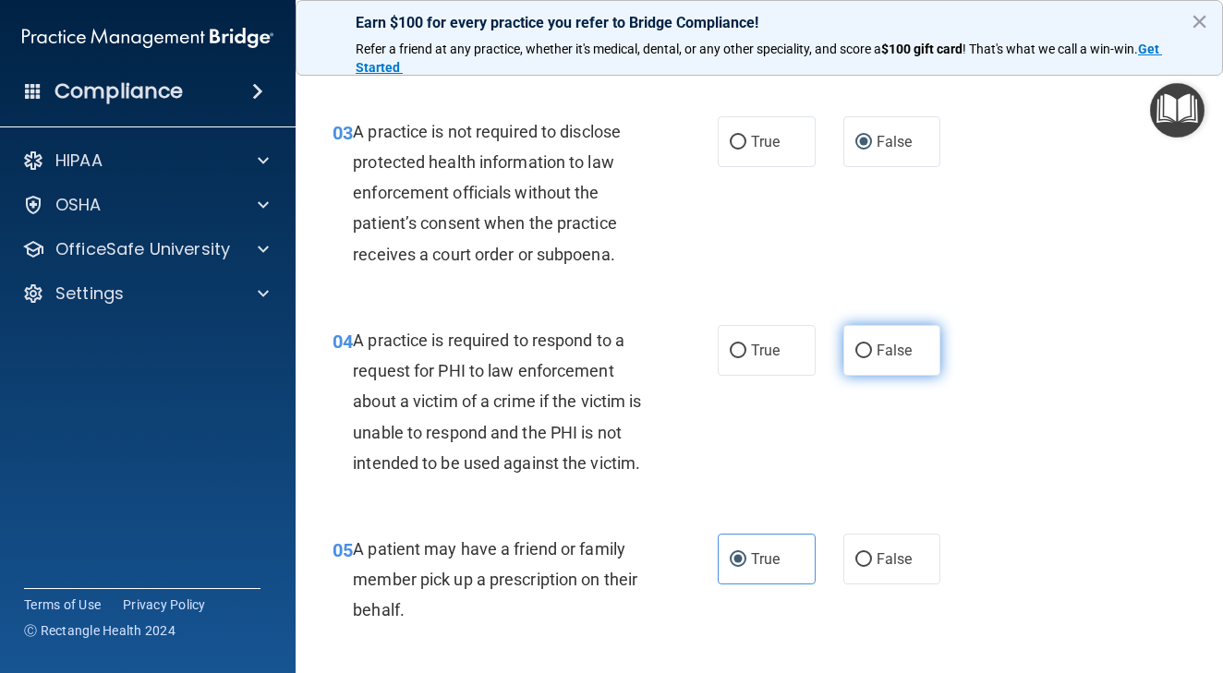
click at [864, 346] on input "False" at bounding box center [863, 351] width 17 height 14
radio input "true"
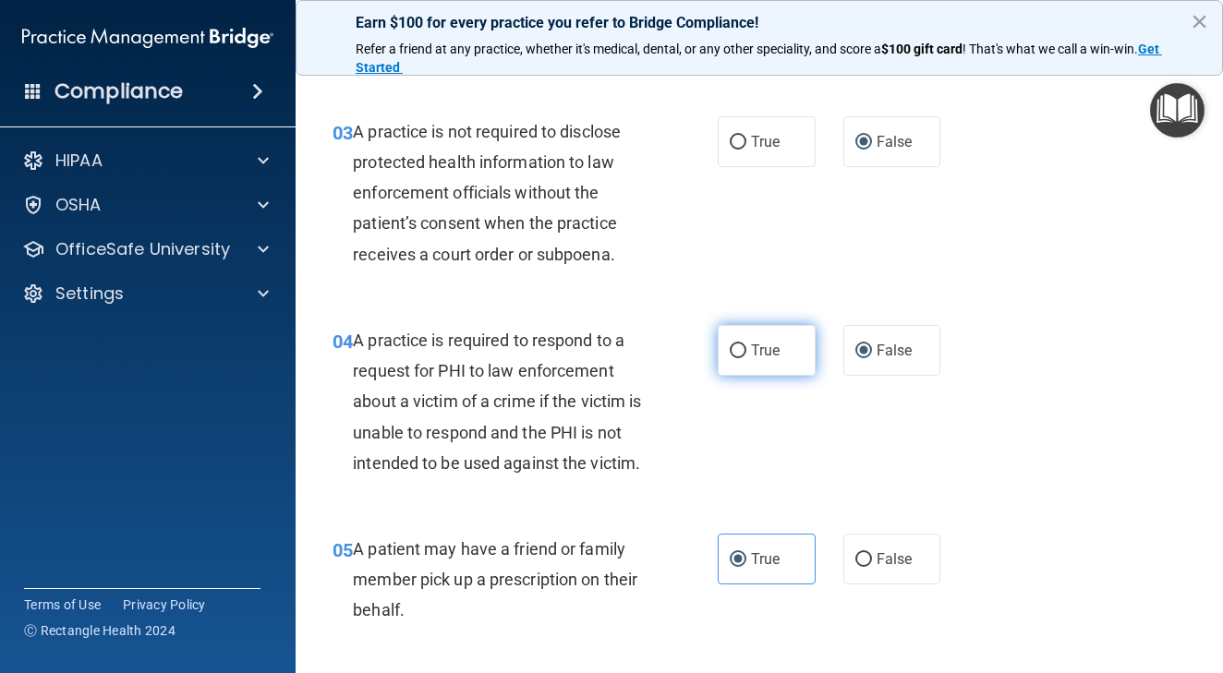
click at [743, 349] on input "True" at bounding box center [738, 351] width 17 height 14
radio input "true"
radio input "false"
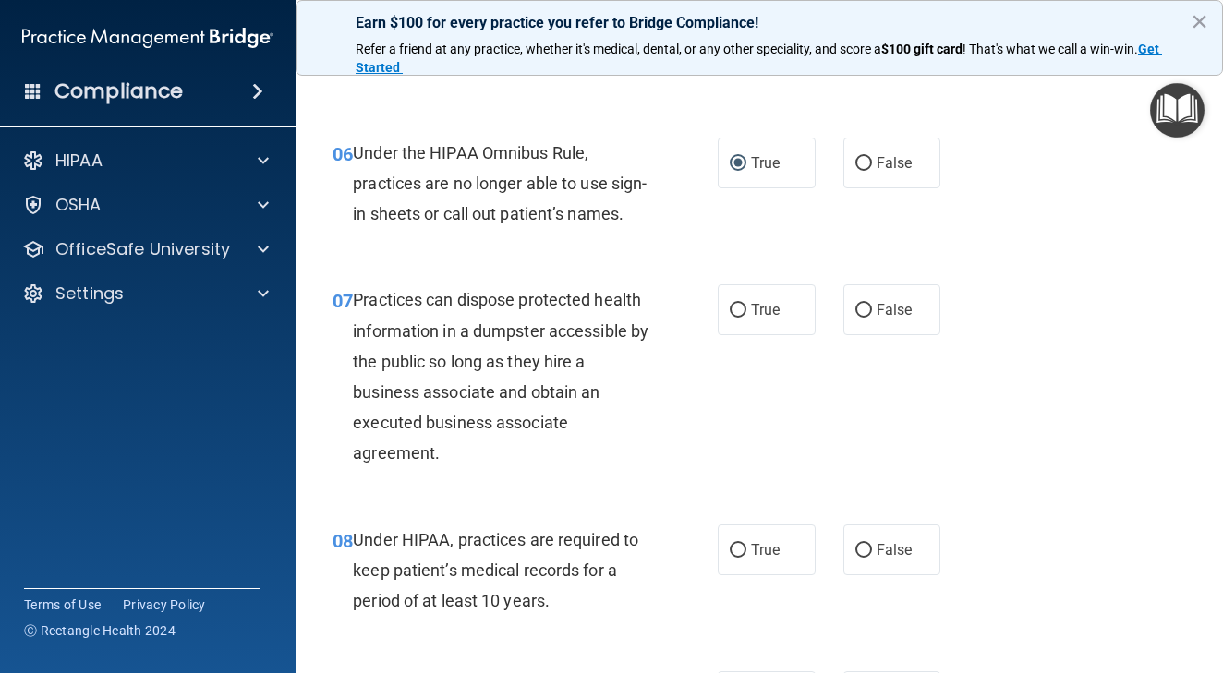
scroll to position [1027, 0]
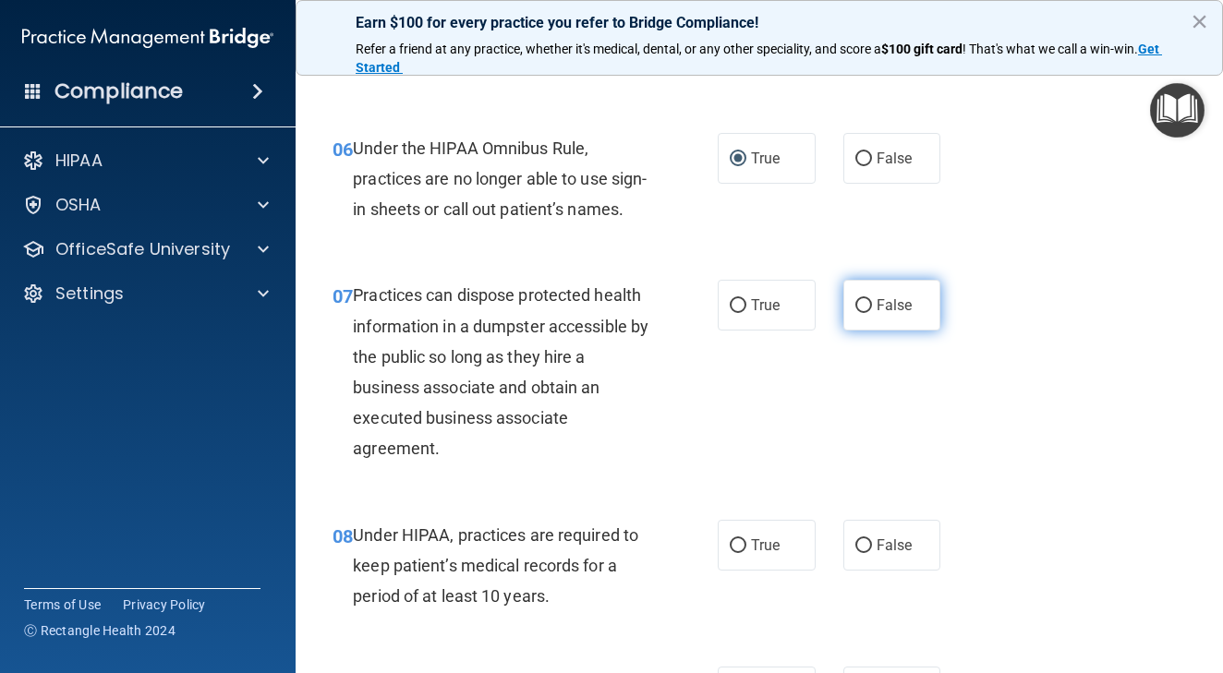
click at [864, 313] on input "False" at bounding box center [863, 306] width 17 height 14
radio input "true"
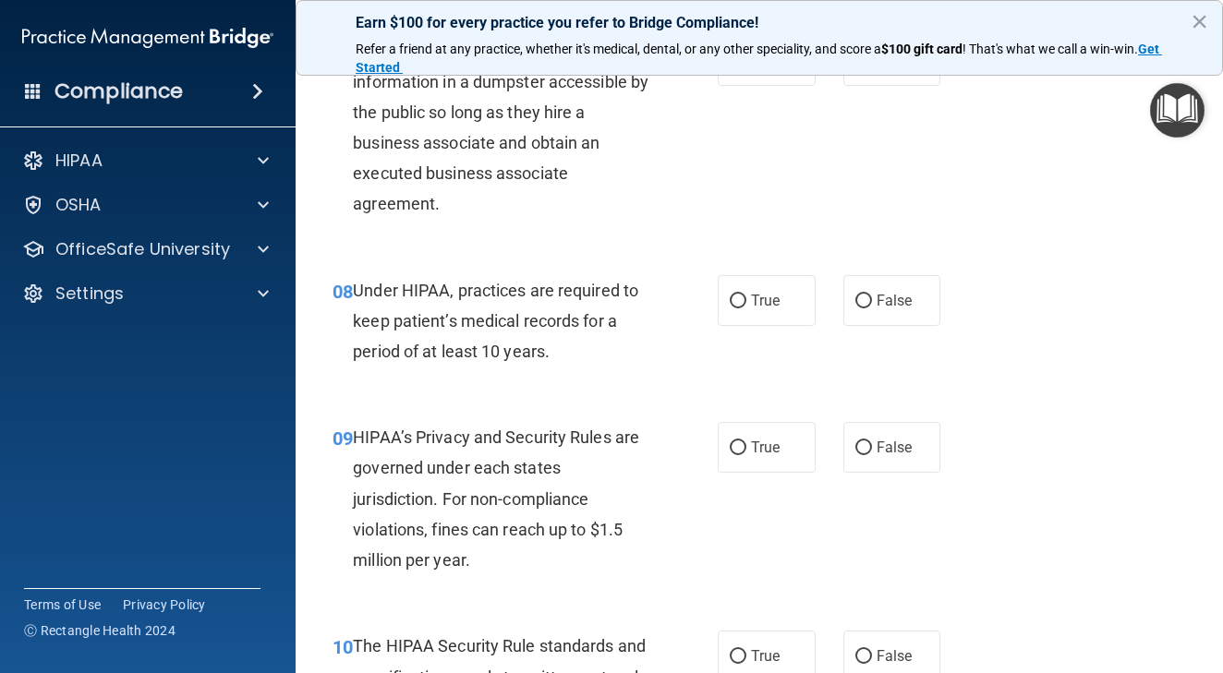
scroll to position [1274, 0]
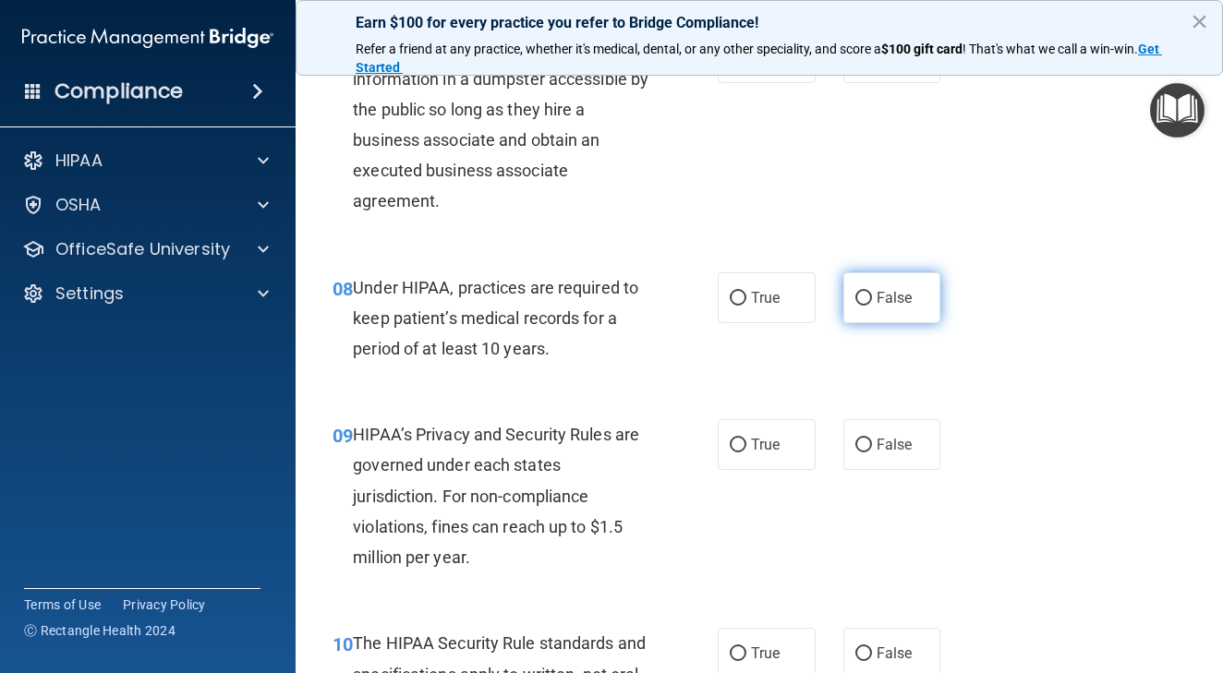
click at [862, 306] on input "False" at bounding box center [863, 299] width 17 height 14
radio input "true"
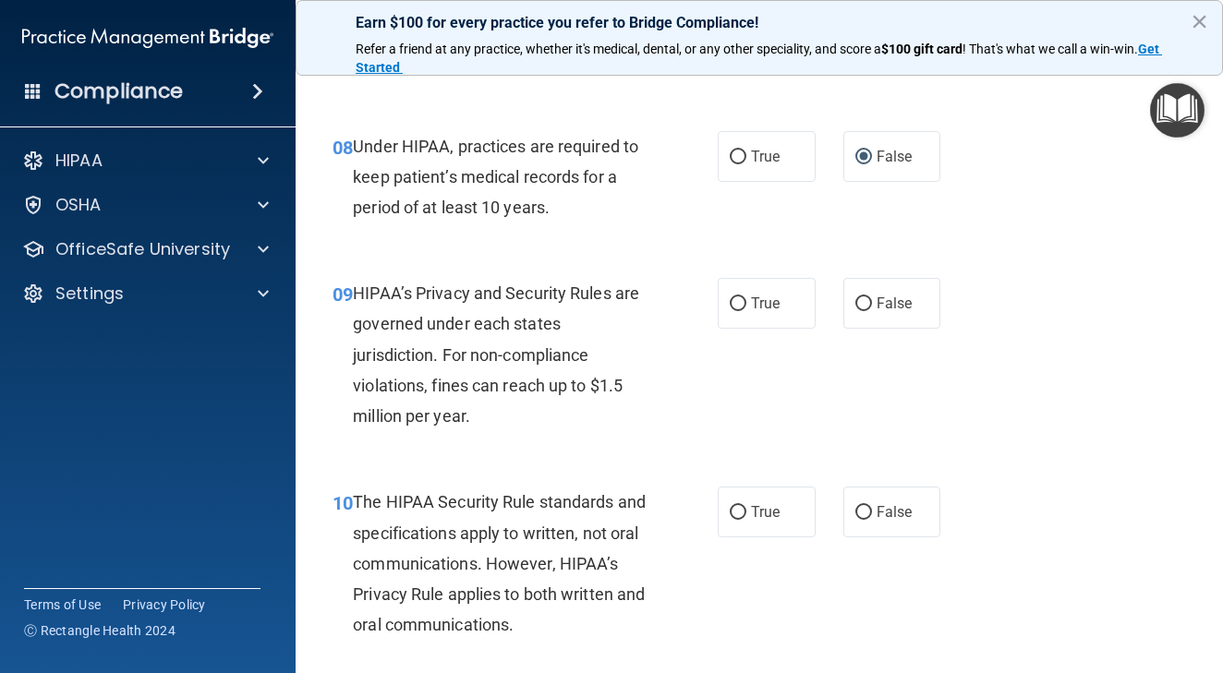
scroll to position [1421, 0]
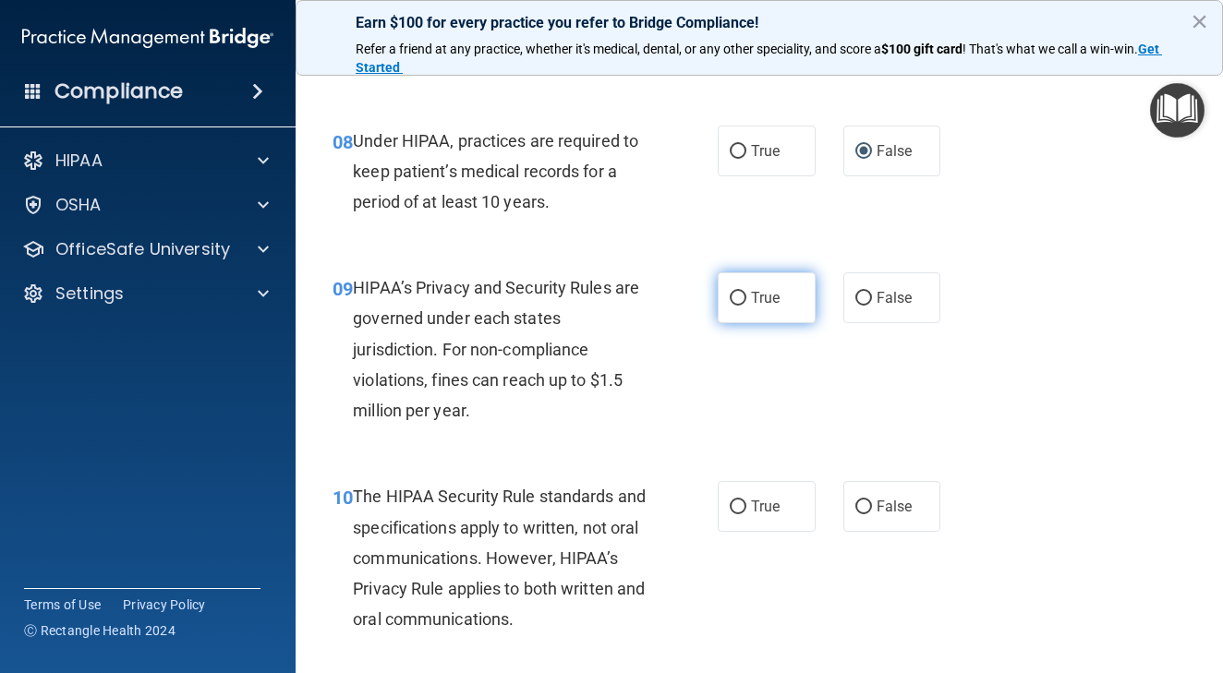
click at [737, 306] on input "True" at bounding box center [738, 299] width 17 height 14
radio input "true"
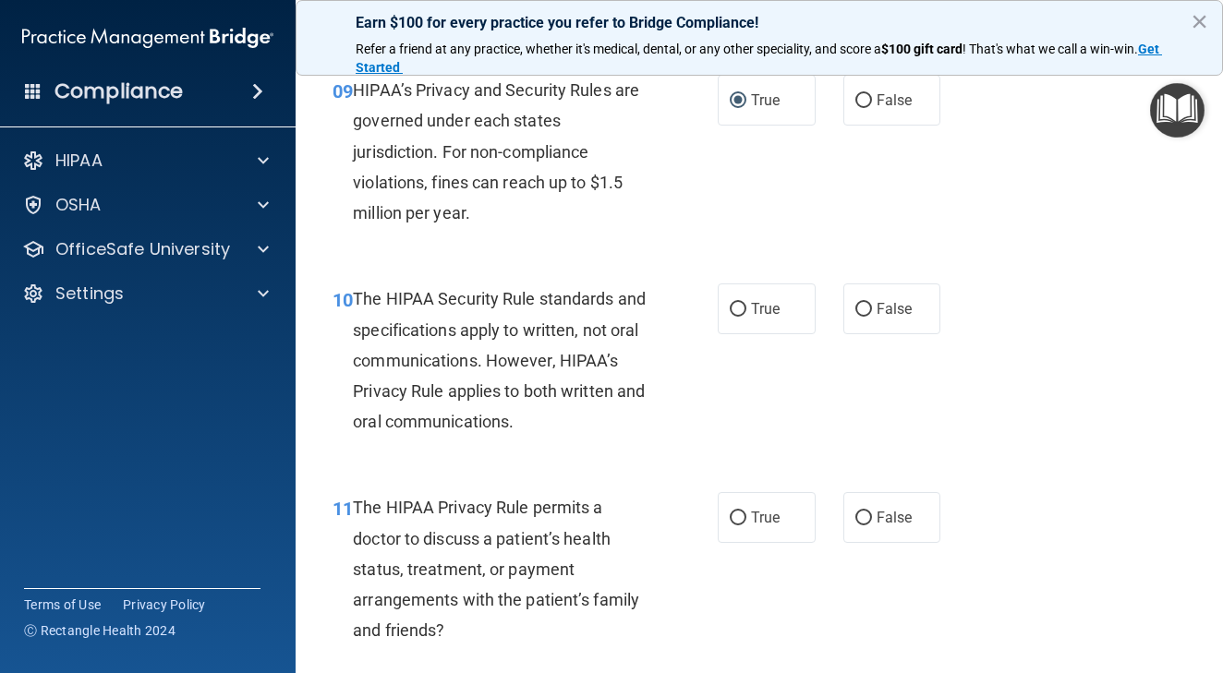
scroll to position [1591, 0]
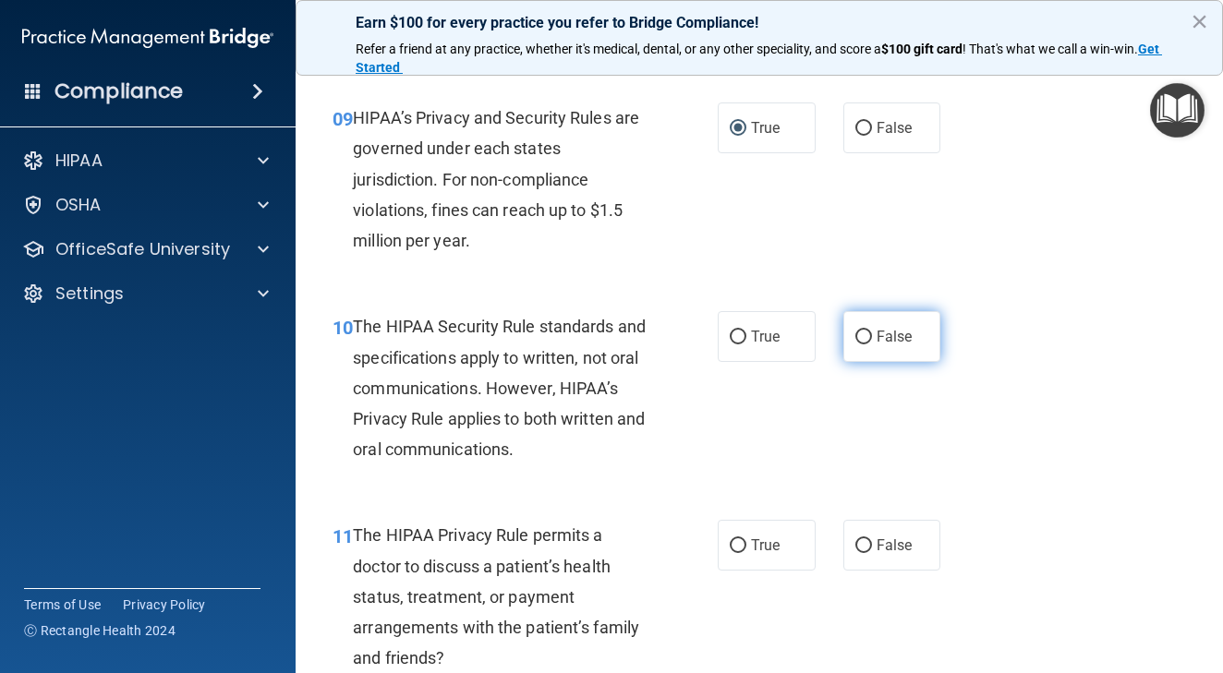
click at [865, 344] on input "False" at bounding box center [863, 338] width 17 height 14
radio input "true"
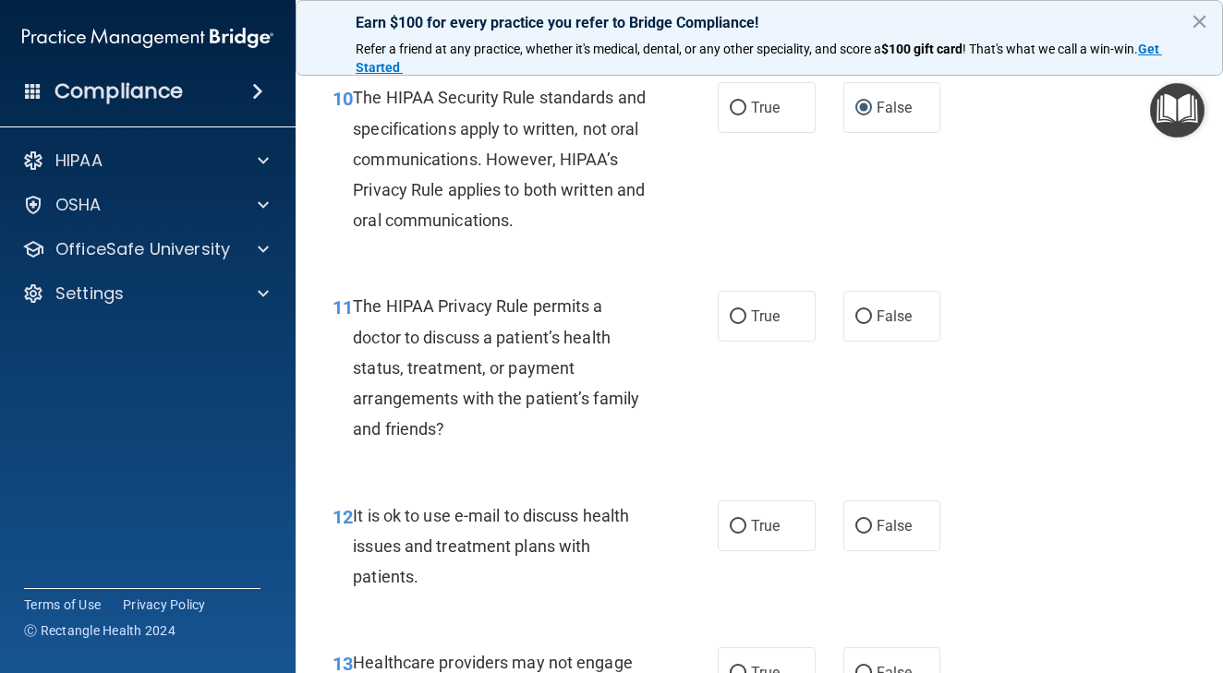
scroll to position [1829, 0]
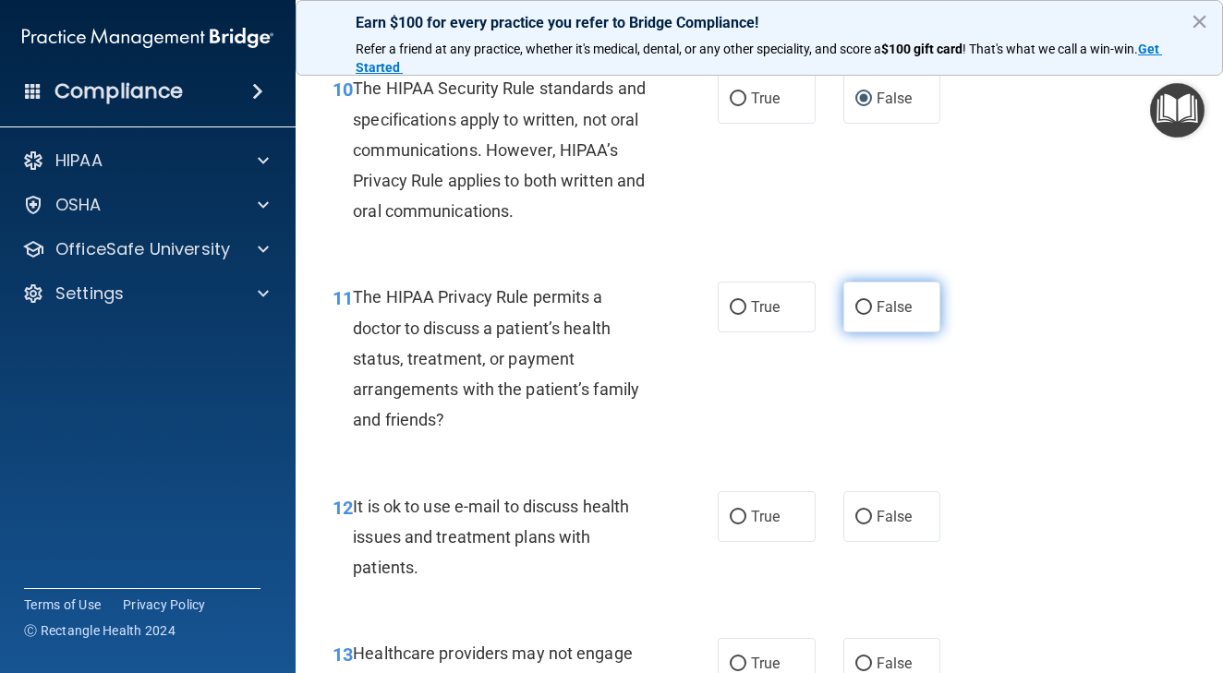
click at [865, 315] on input "False" at bounding box center [863, 308] width 17 height 14
radio input "true"
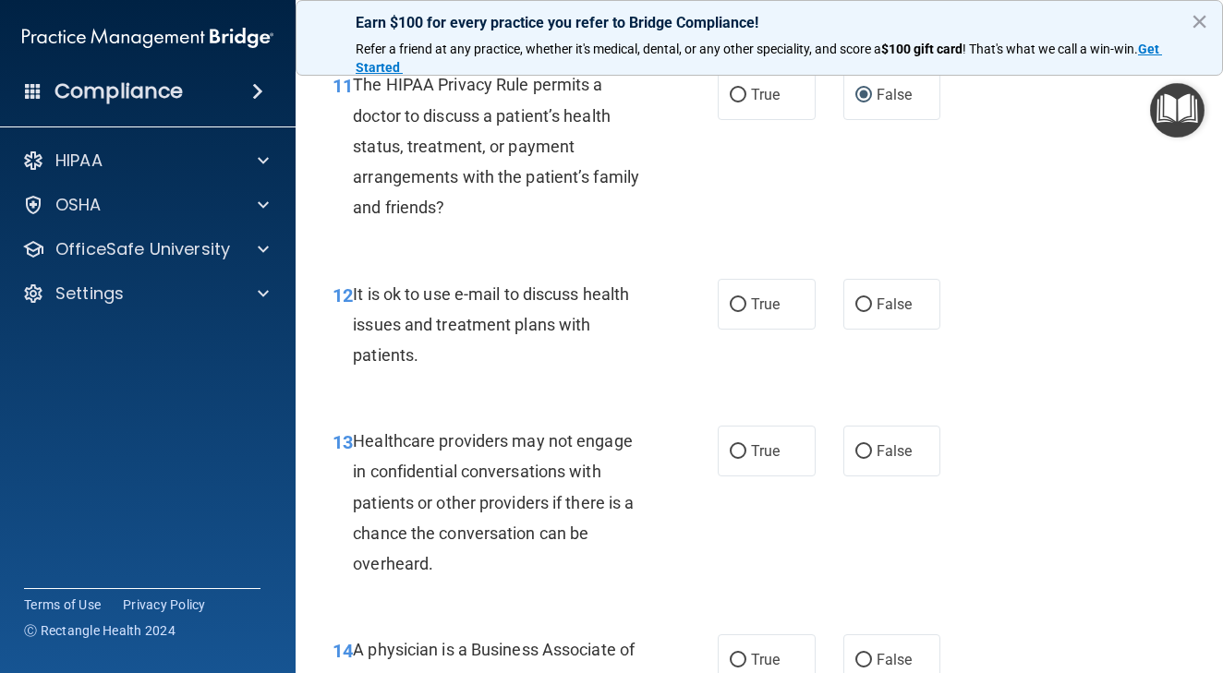
scroll to position [2036, 0]
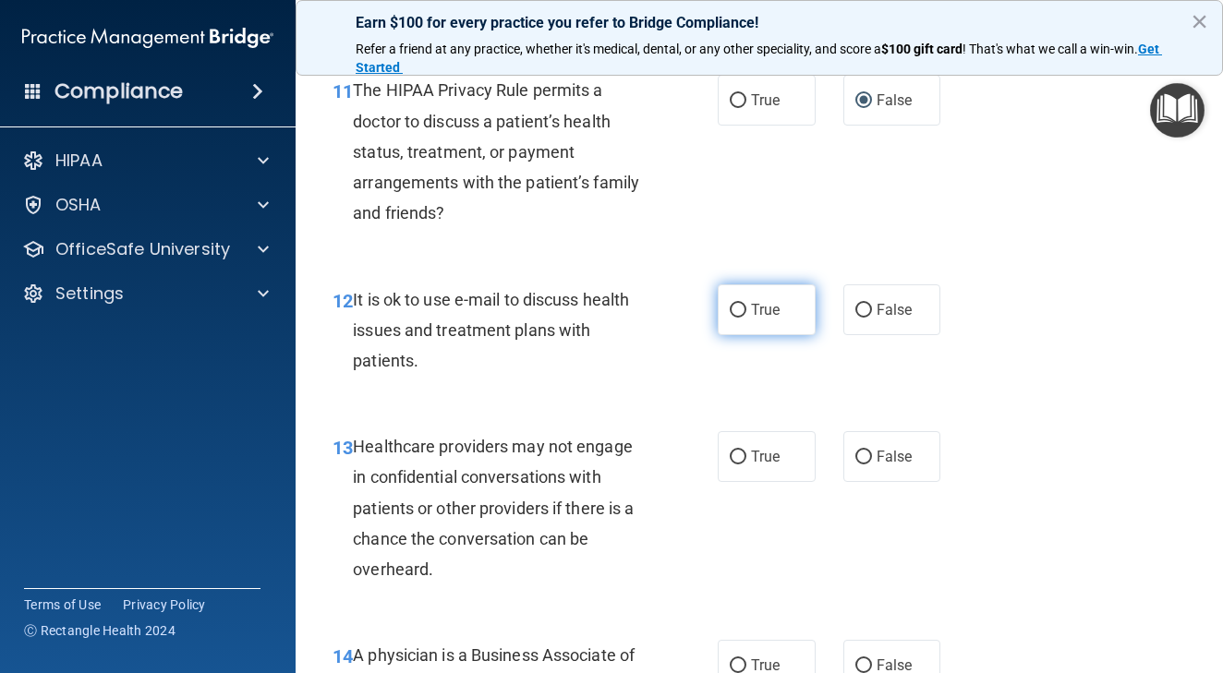
click at [742, 318] on input "True" at bounding box center [738, 311] width 17 height 14
radio input "true"
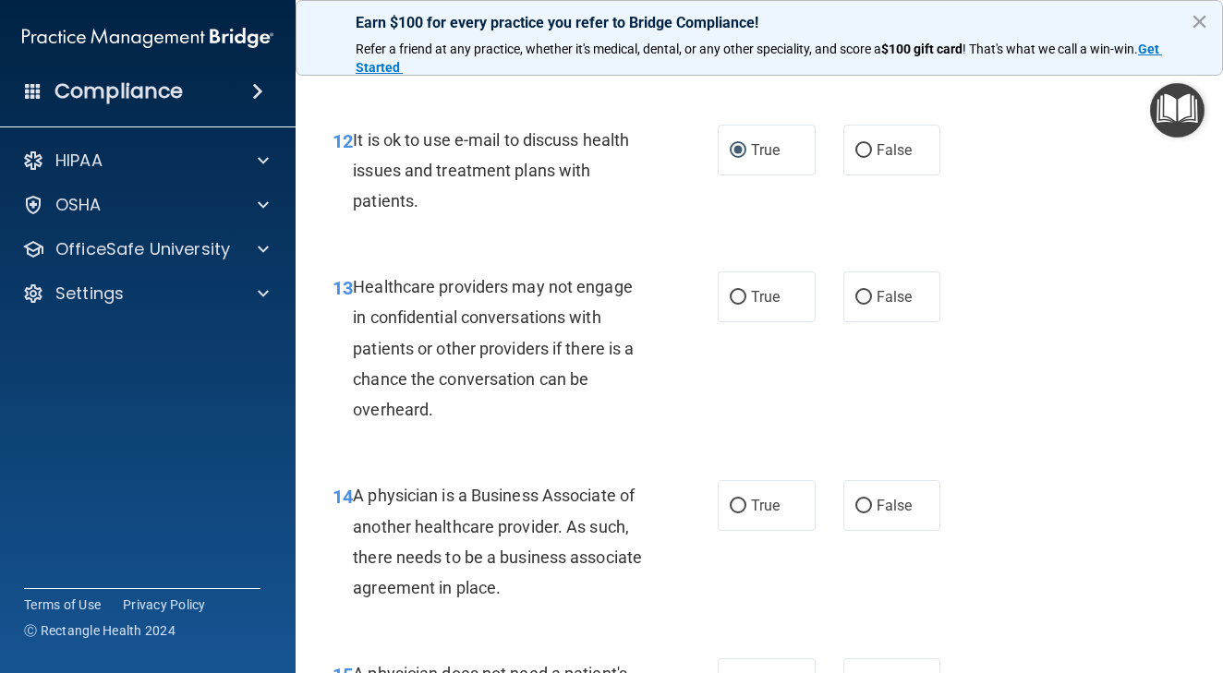
scroll to position [2199, 0]
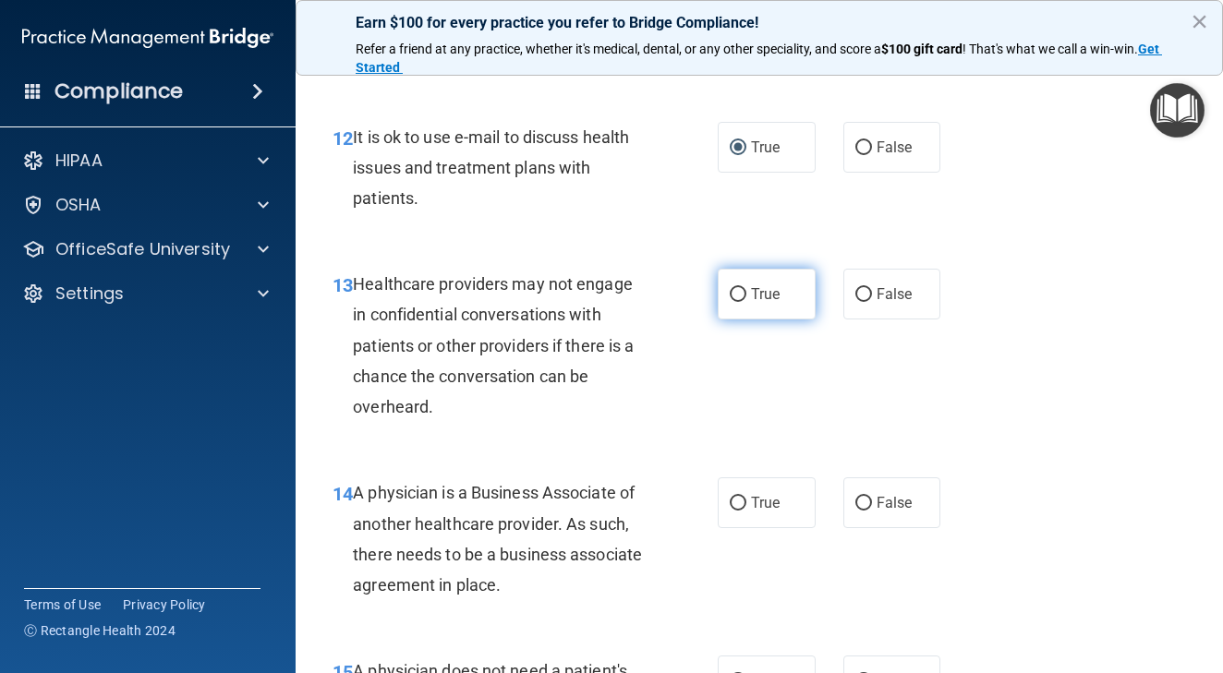
click at [743, 302] on input "True" at bounding box center [738, 295] width 17 height 14
radio input "true"
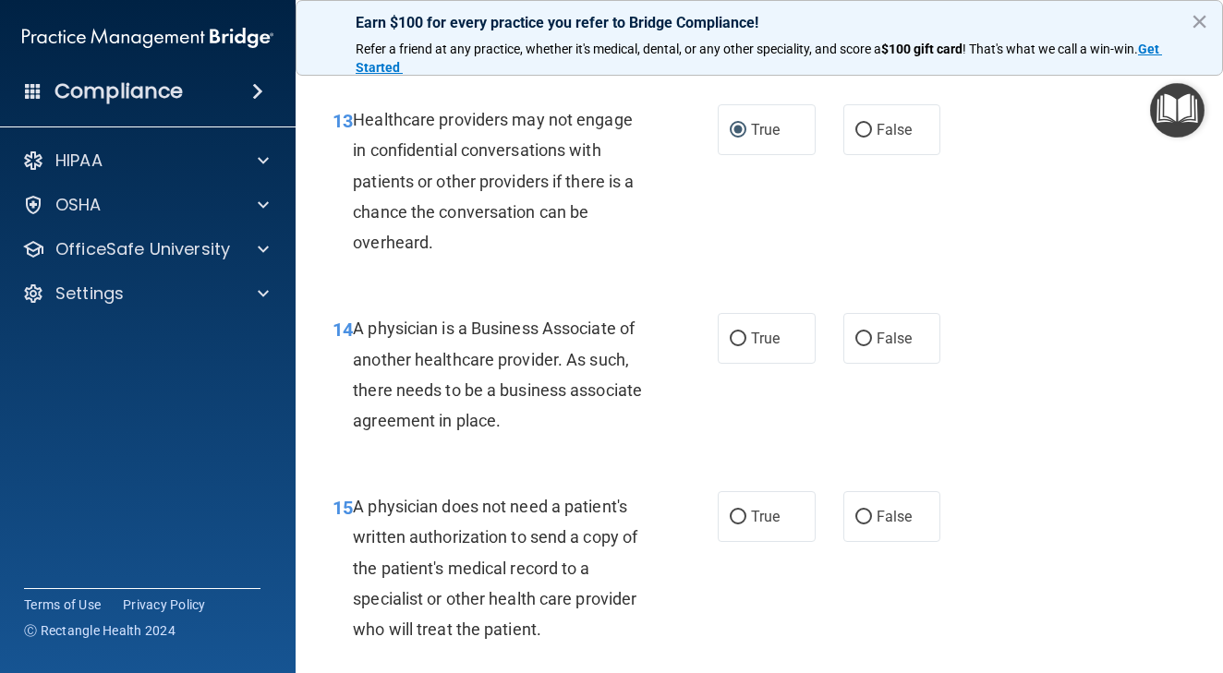
scroll to position [2364, 0]
click at [864, 345] on input "False" at bounding box center [863, 339] width 17 height 14
radio input "true"
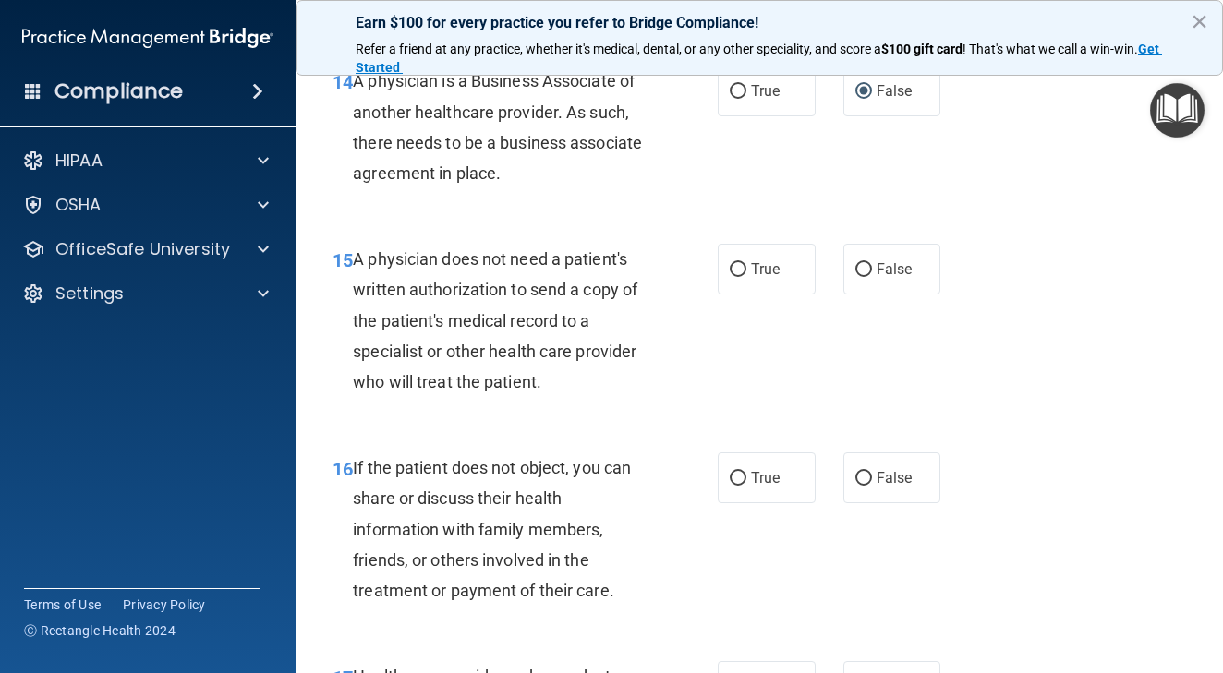
scroll to position [2611, 0]
click at [740, 276] on input "True" at bounding box center [738, 269] width 17 height 14
radio input "true"
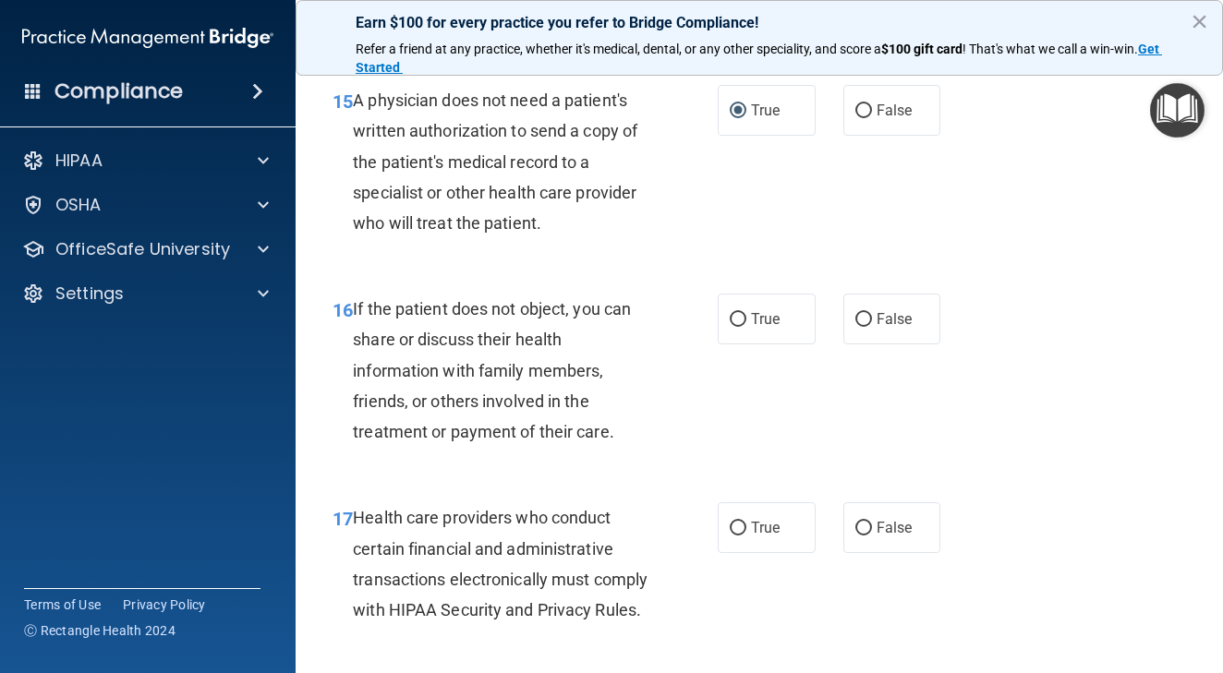
scroll to position [2773, 0]
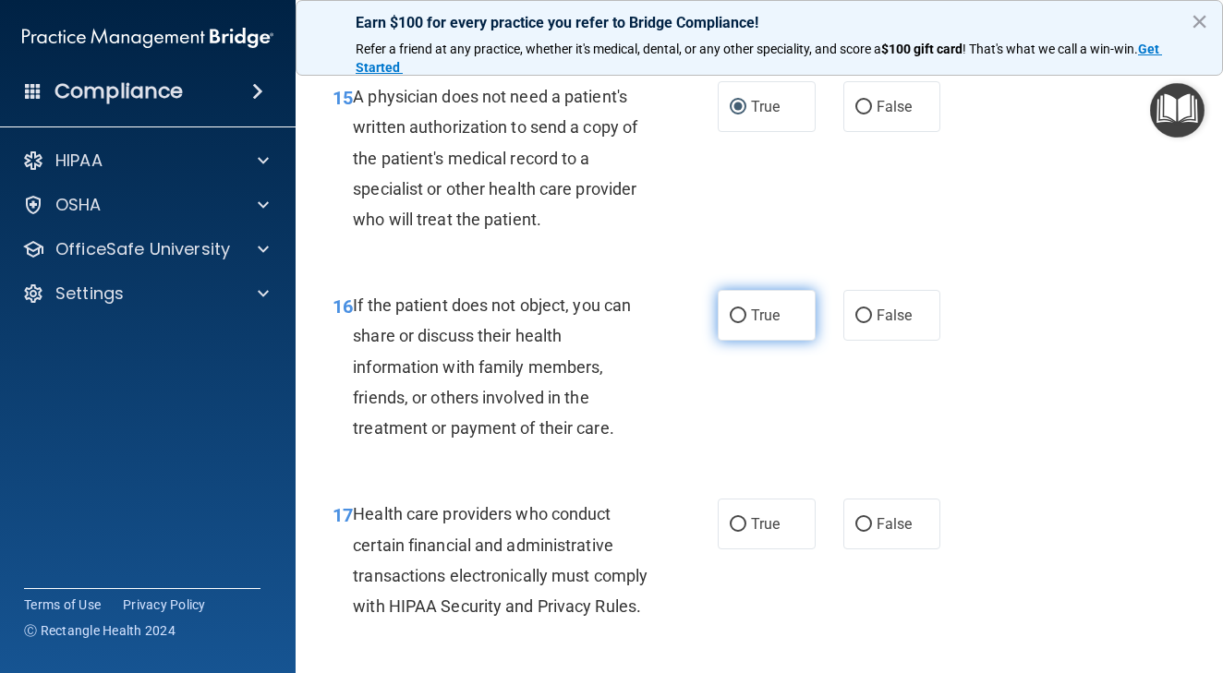
click at [742, 323] on input "True" at bounding box center [738, 316] width 17 height 14
radio input "true"
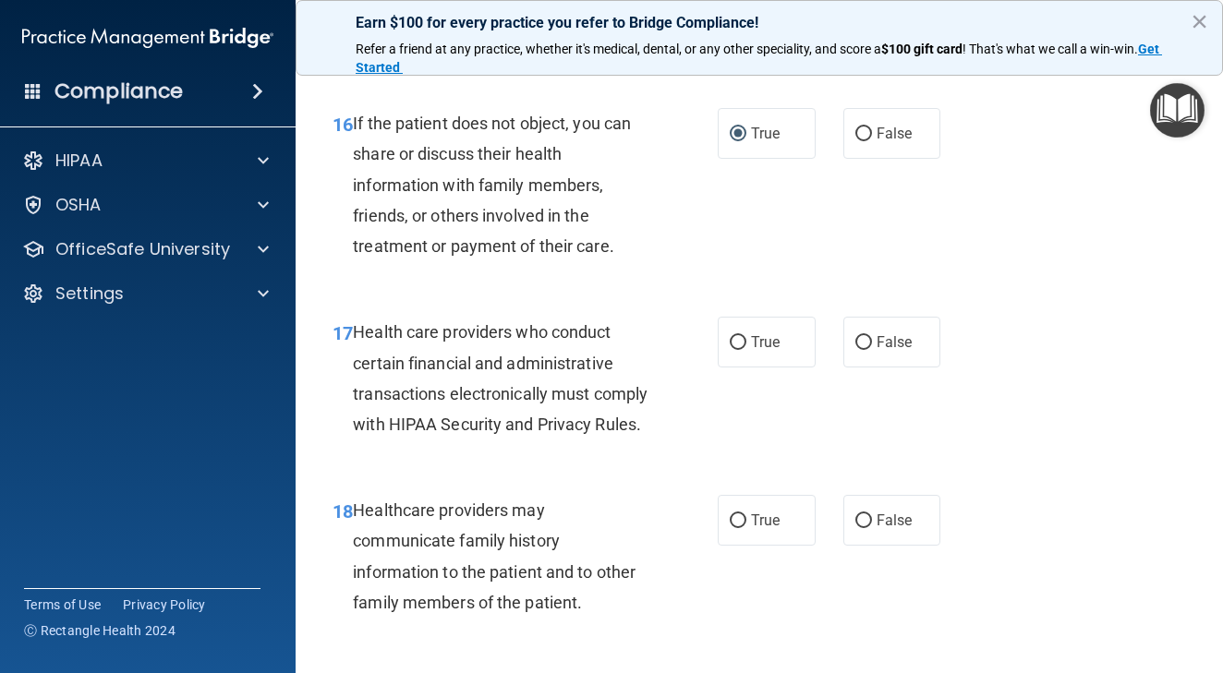
scroll to position [2961, 0]
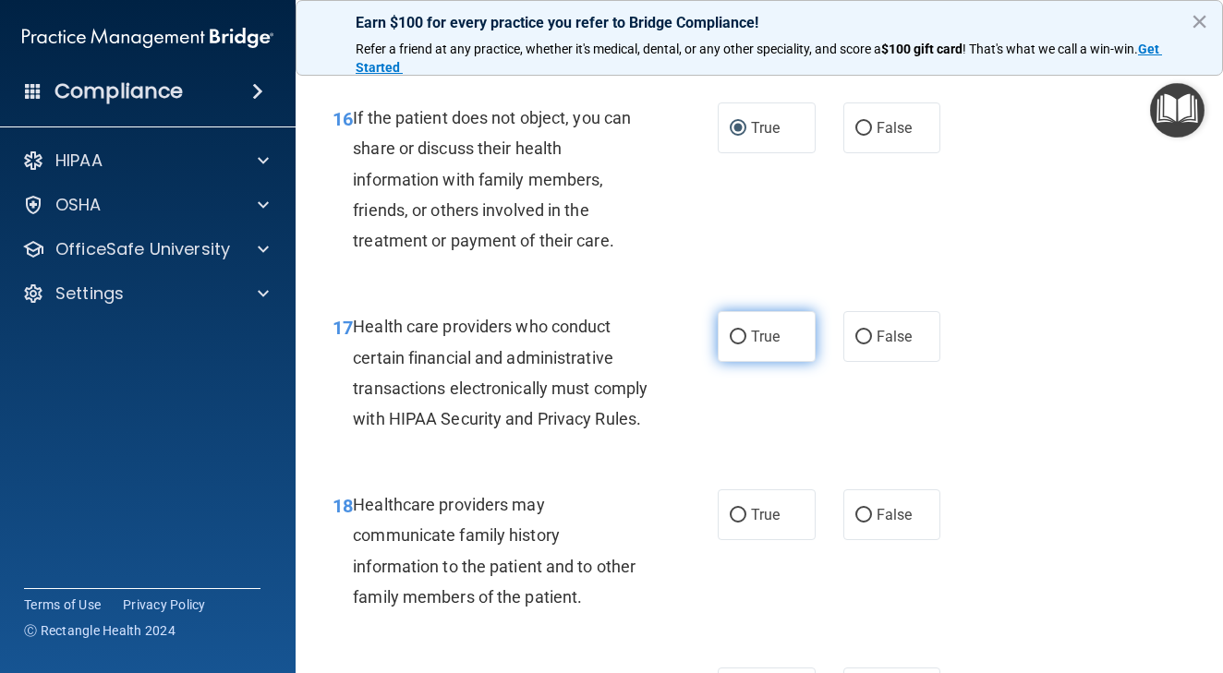
click at [754, 362] on label "True" at bounding box center [767, 336] width 98 height 51
click at [746, 344] on input "True" at bounding box center [738, 338] width 17 height 14
radio input "true"
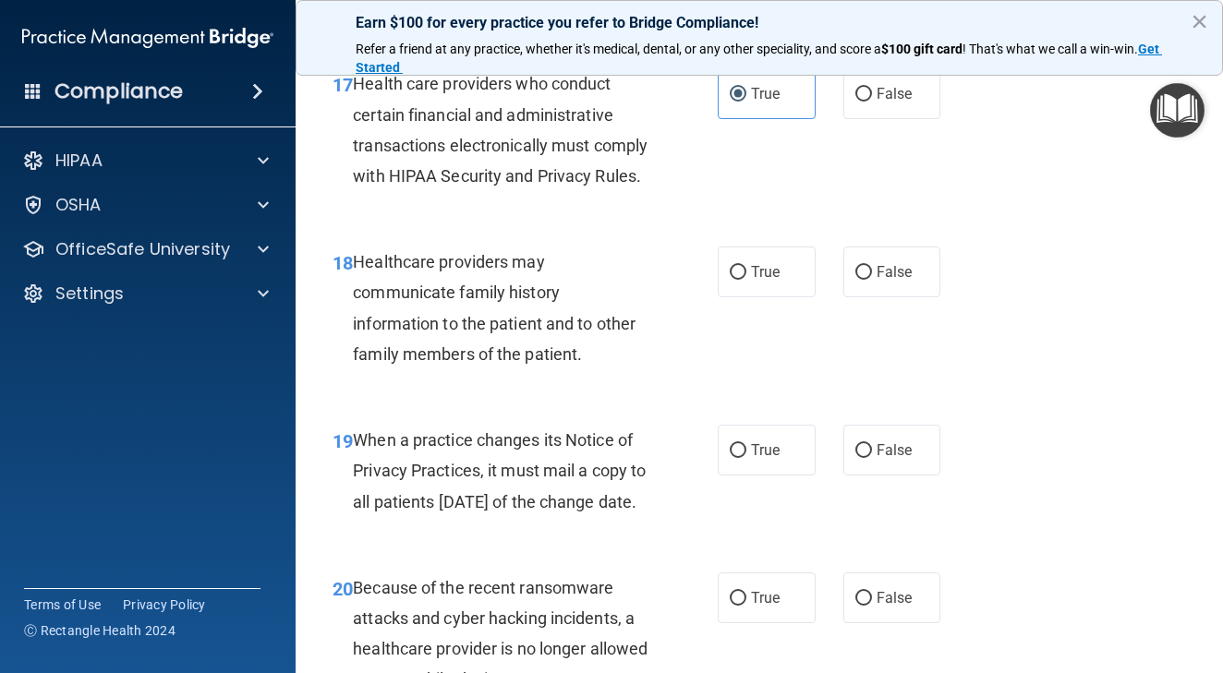
scroll to position [3206, 0]
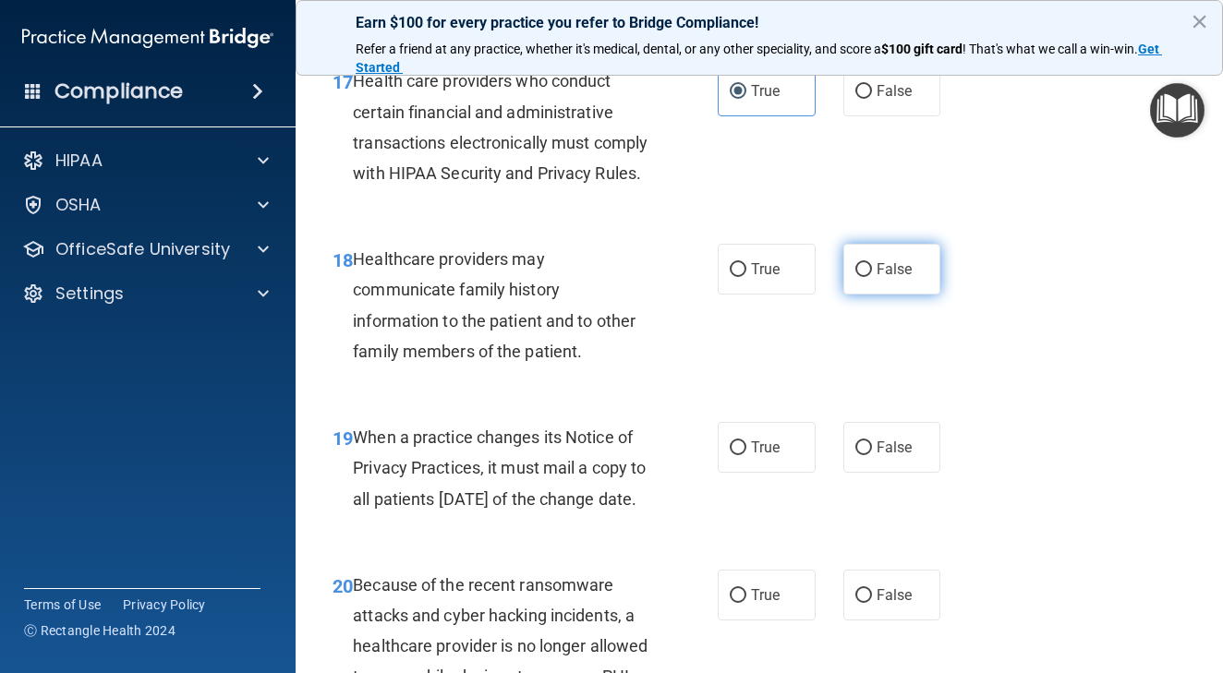
click at [866, 277] on input "False" at bounding box center [863, 270] width 17 height 14
radio input "true"
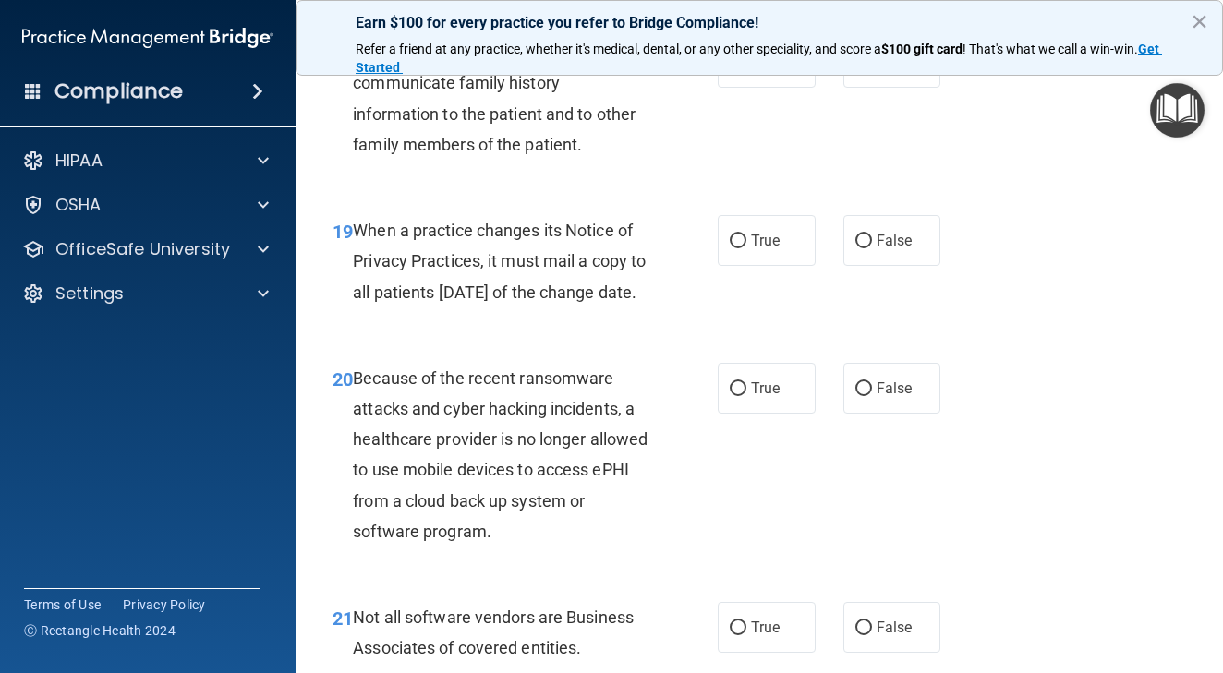
scroll to position [3424, 0]
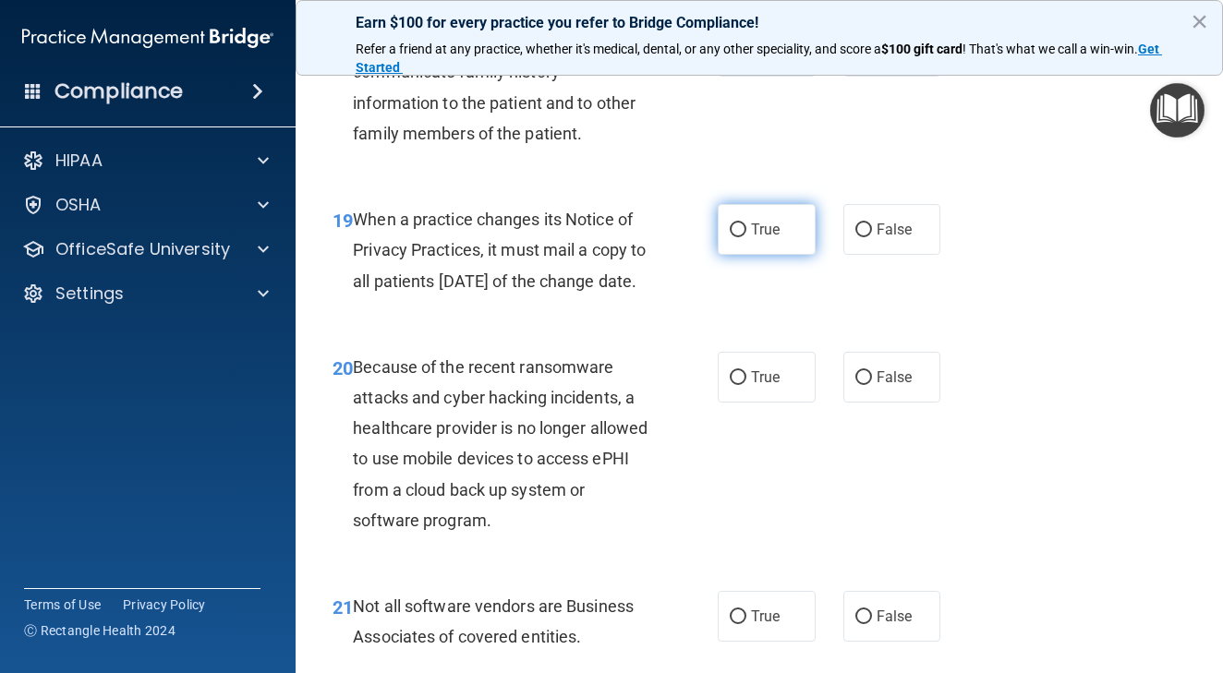
click at [742, 237] on input "True" at bounding box center [738, 230] width 17 height 14
radio input "true"
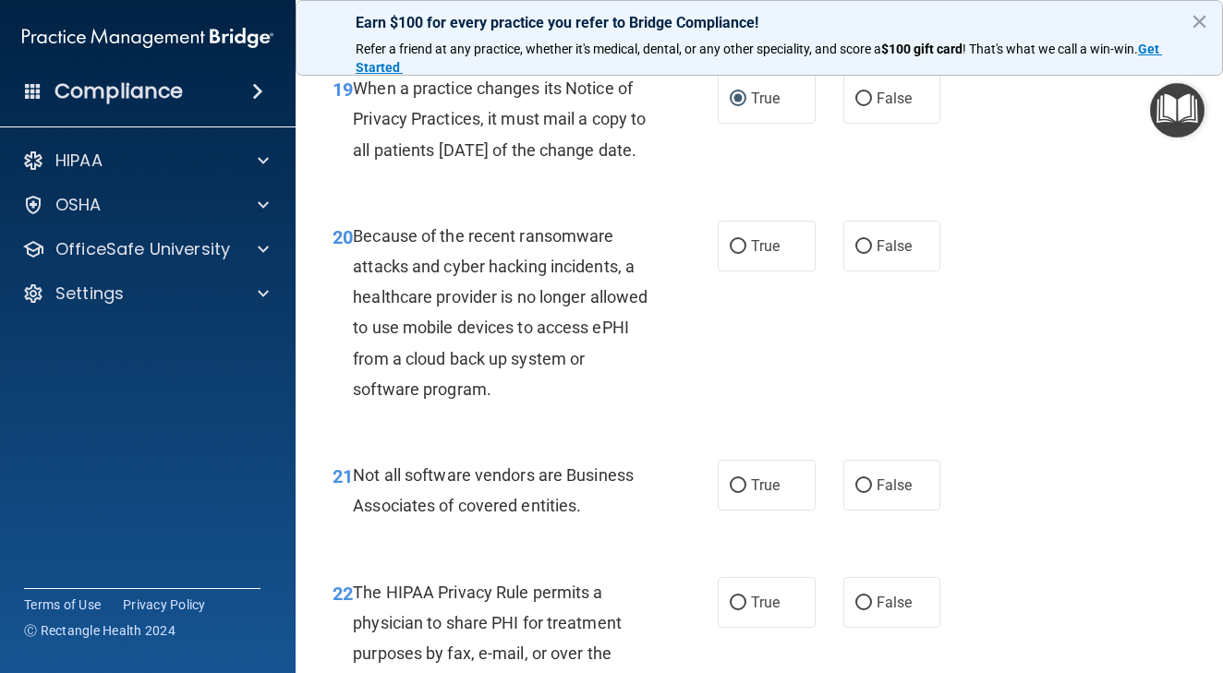
scroll to position [3569, 0]
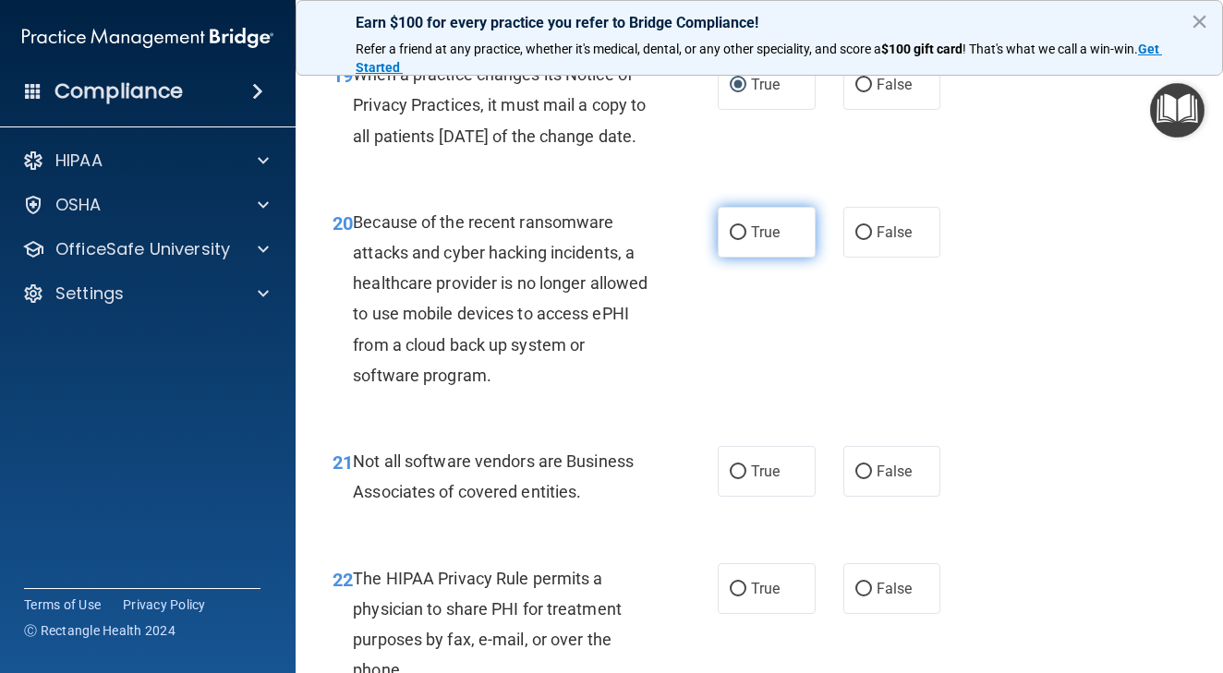
click at [741, 240] on input "True" at bounding box center [738, 233] width 17 height 14
radio input "true"
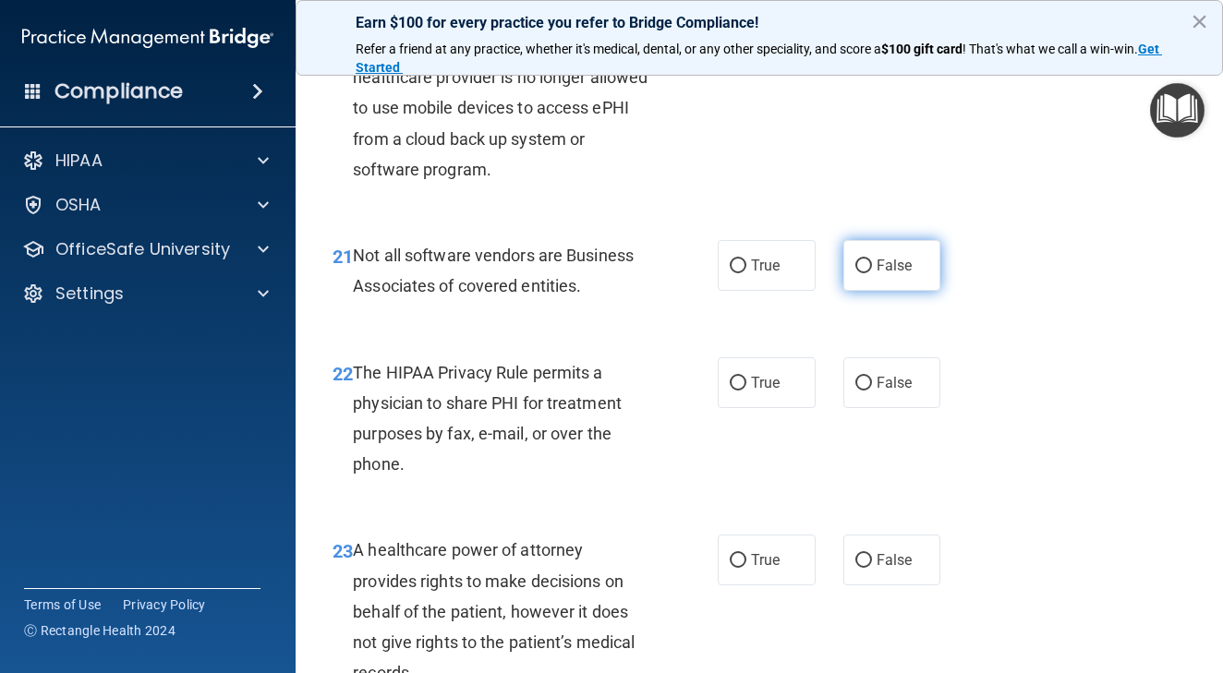
scroll to position [3801, 0]
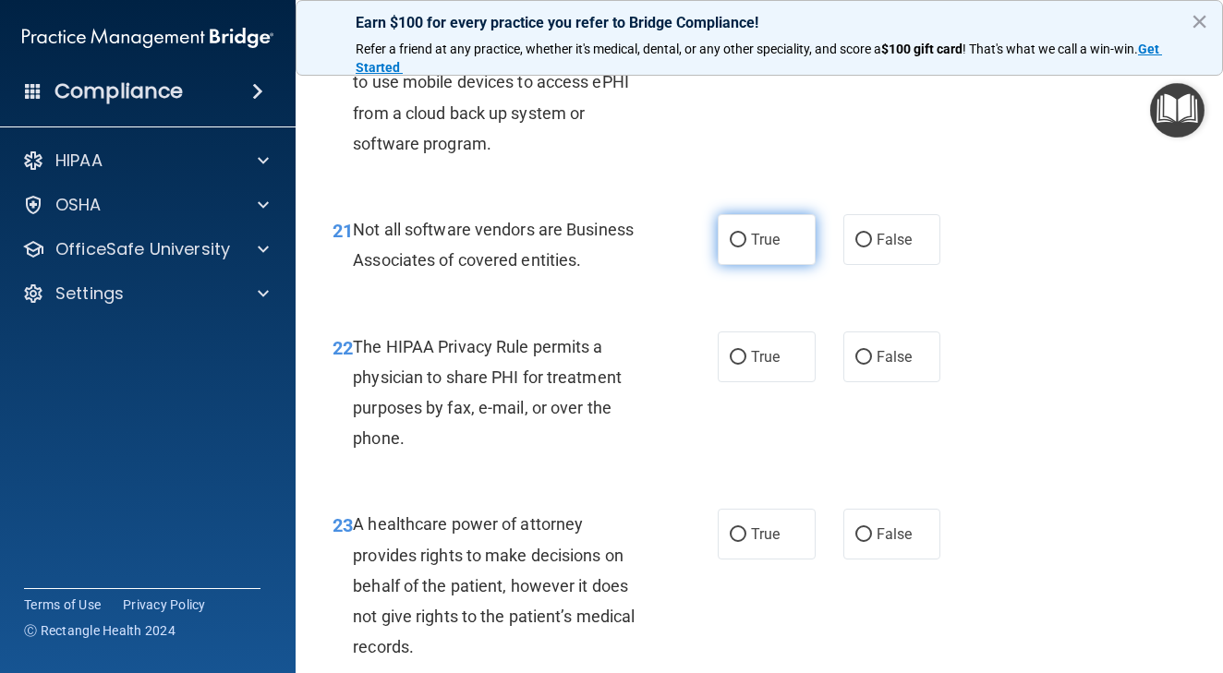
click at [754, 248] on span "True" at bounding box center [765, 240] width 29 height 18
click at [746, 247] on input "True" at bounding box center [738, 241] width 17 height 14
radio input "true"
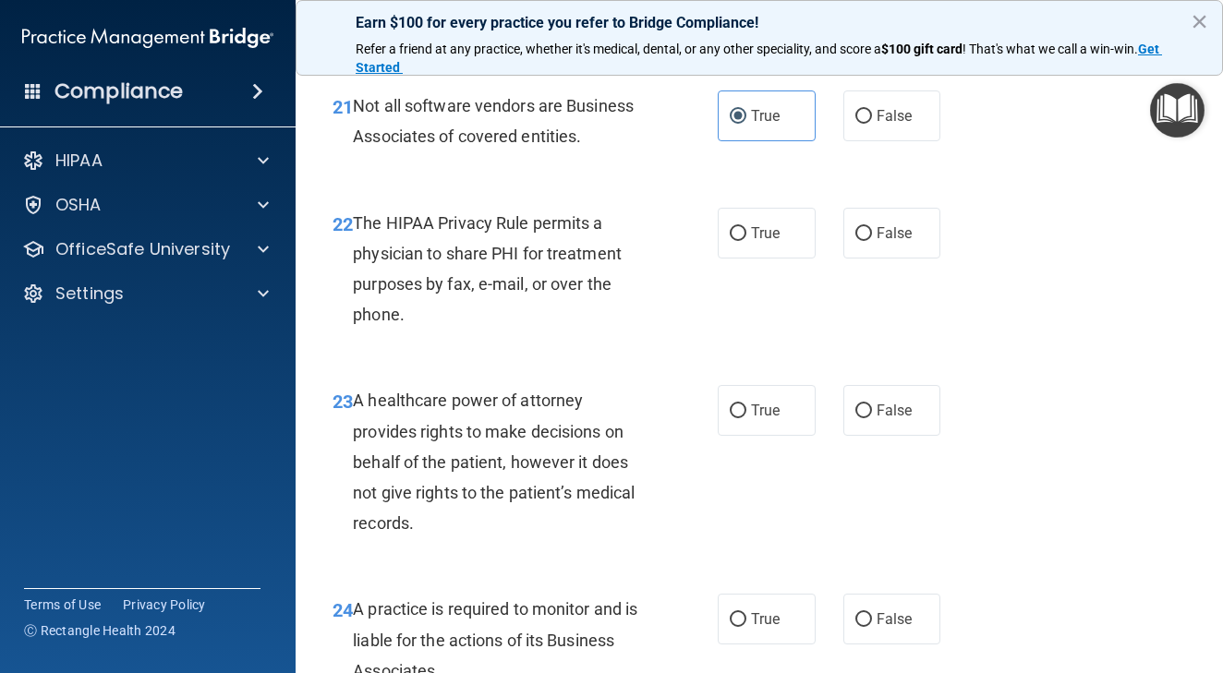
scroll to position [3930, 0]
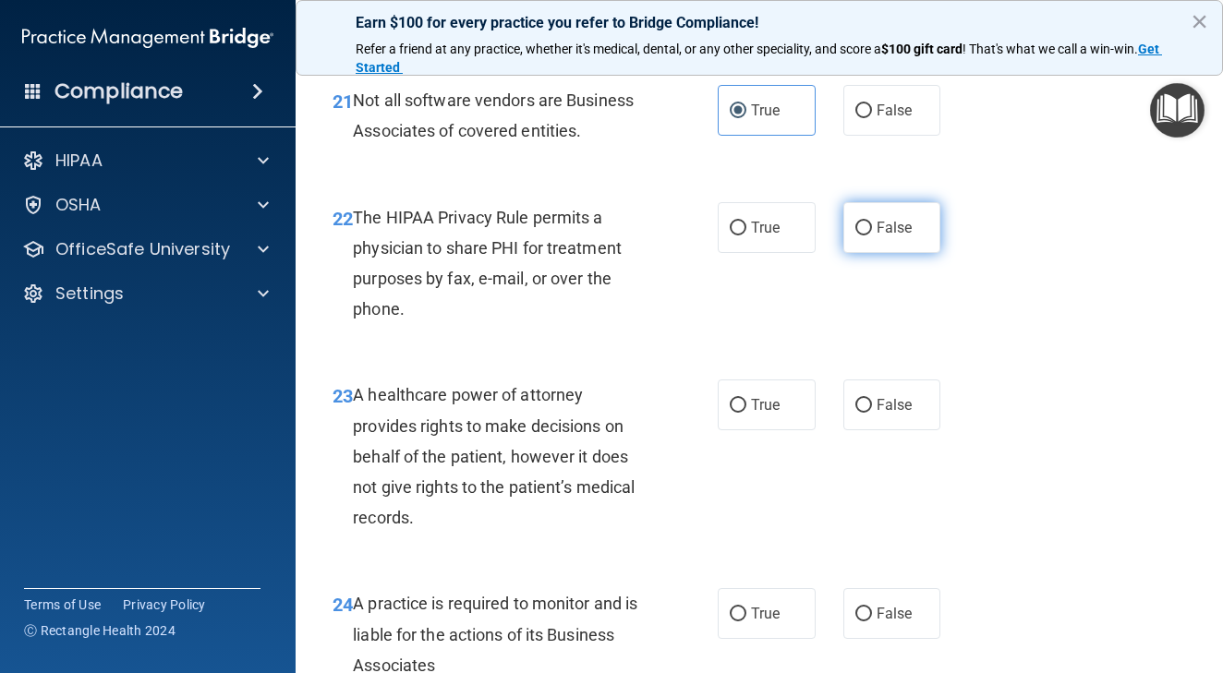
click at [856, 235] on input "False" at bounding box center [863, 229] width 17 height 14
radio input "true"
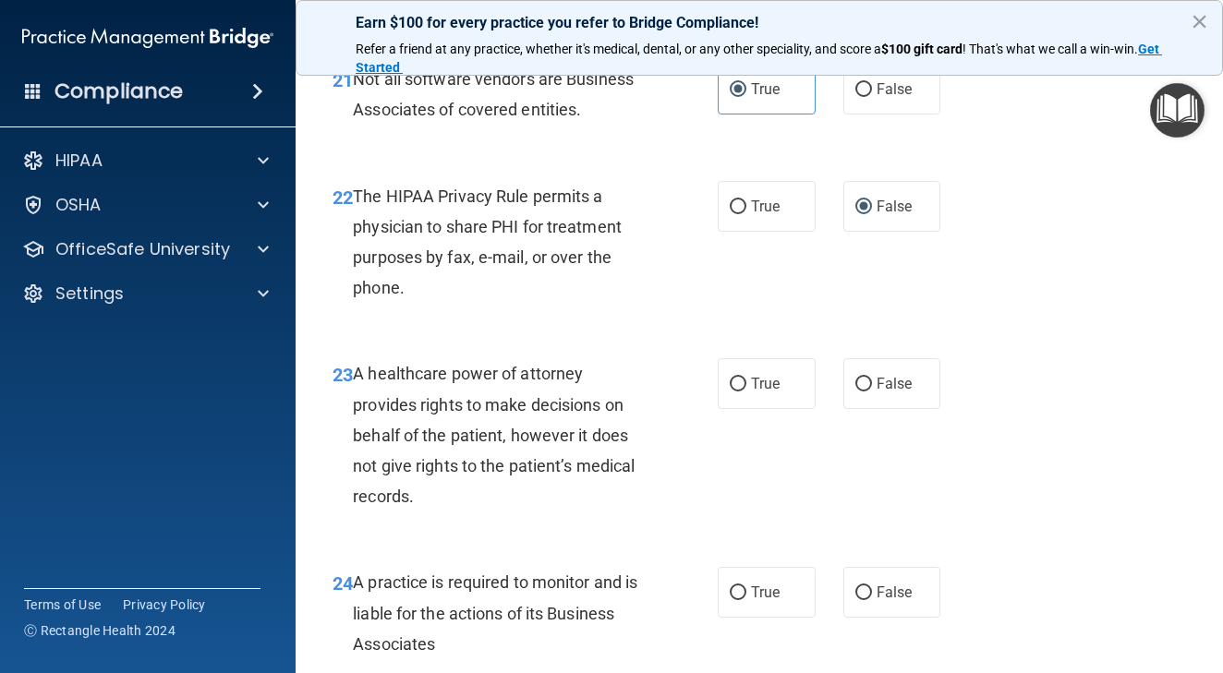
scroll to position [3956, 0]
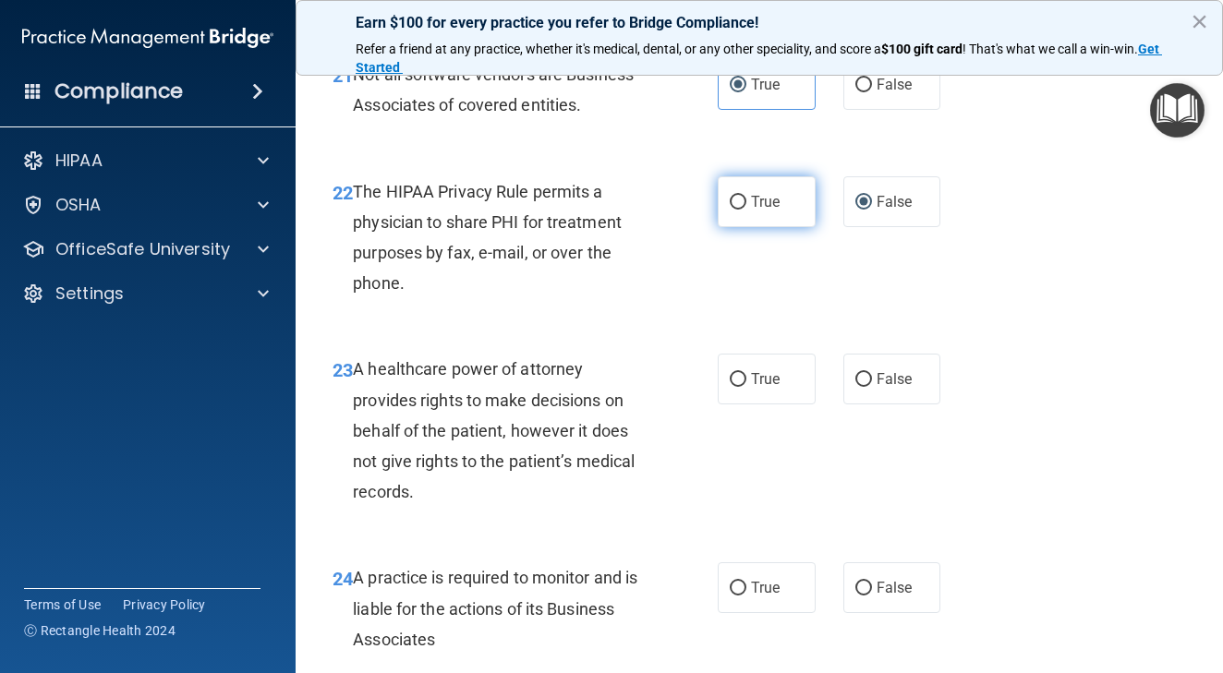
click at [738, 210] on input "True" at bounding box center [738, 203] width 17 height 14
radio input "true"
radio input "false"
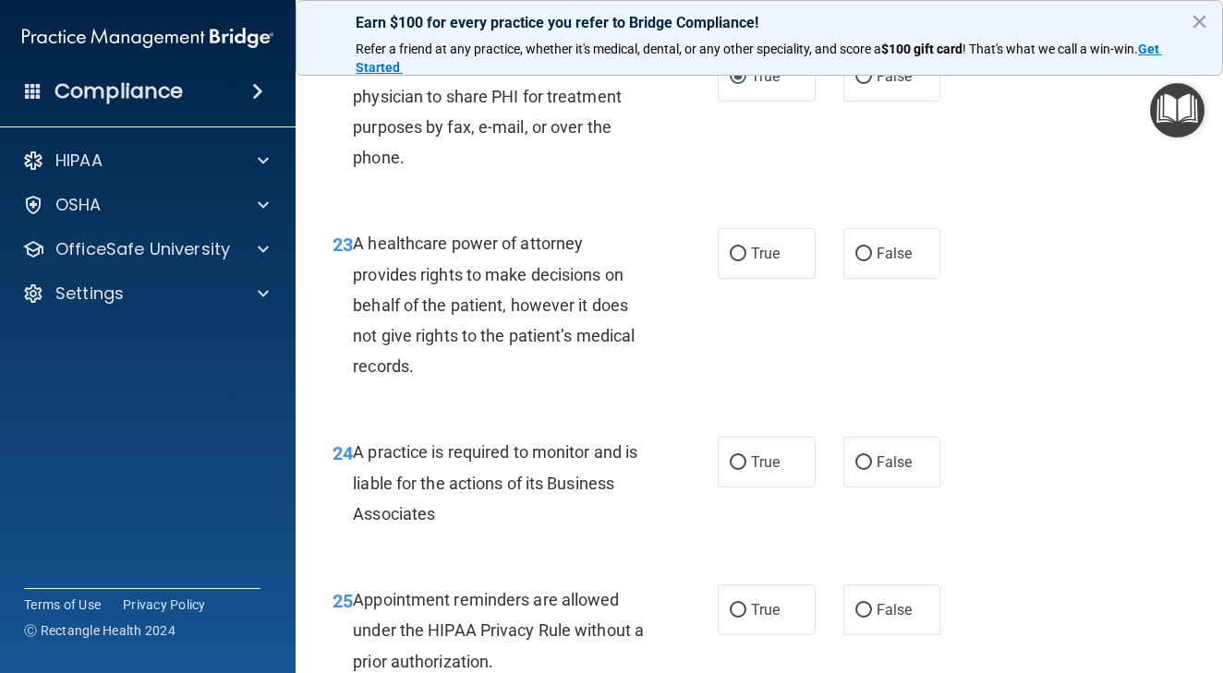
scroll to position [4095, 0]
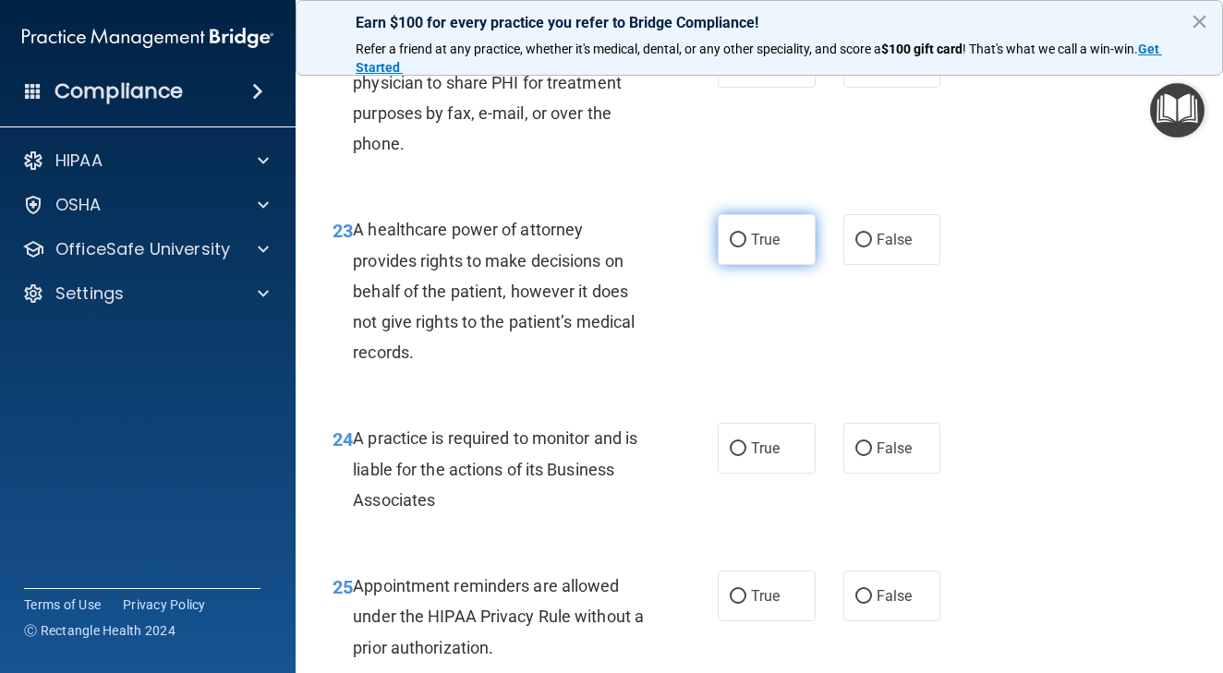
click at [741, 247] on input "True" at bounding box center [738, 241] width 17 height 14
radio input "true"
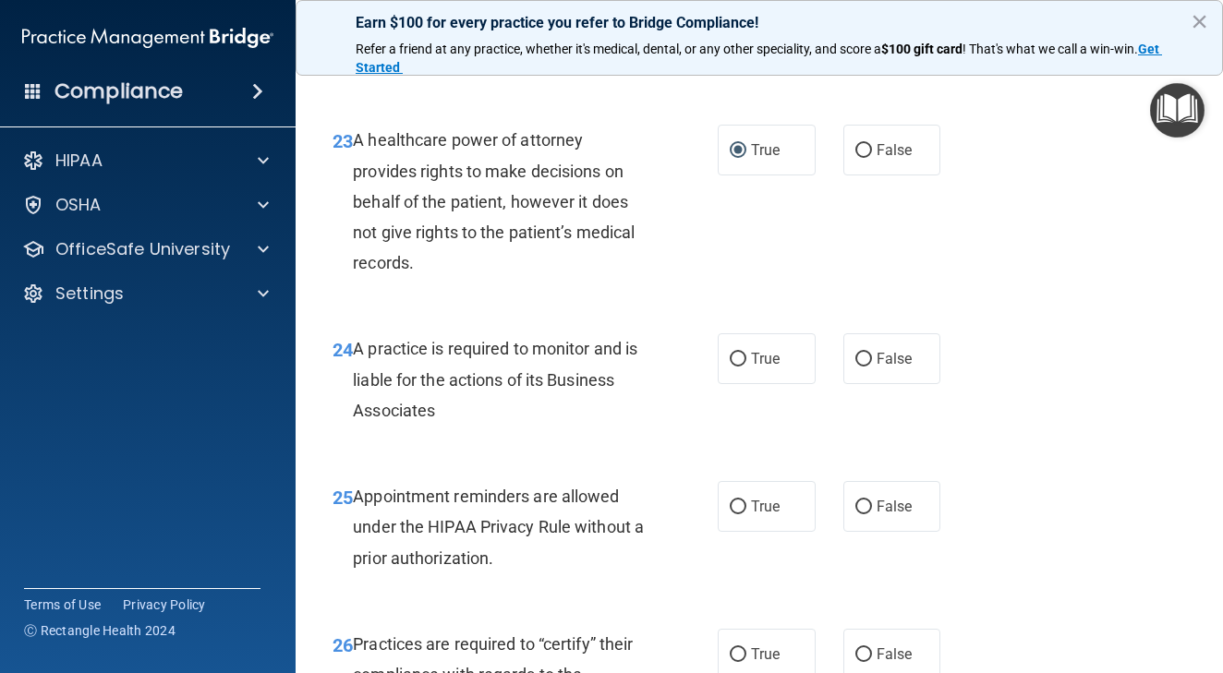
scroll to position [4163, 0]
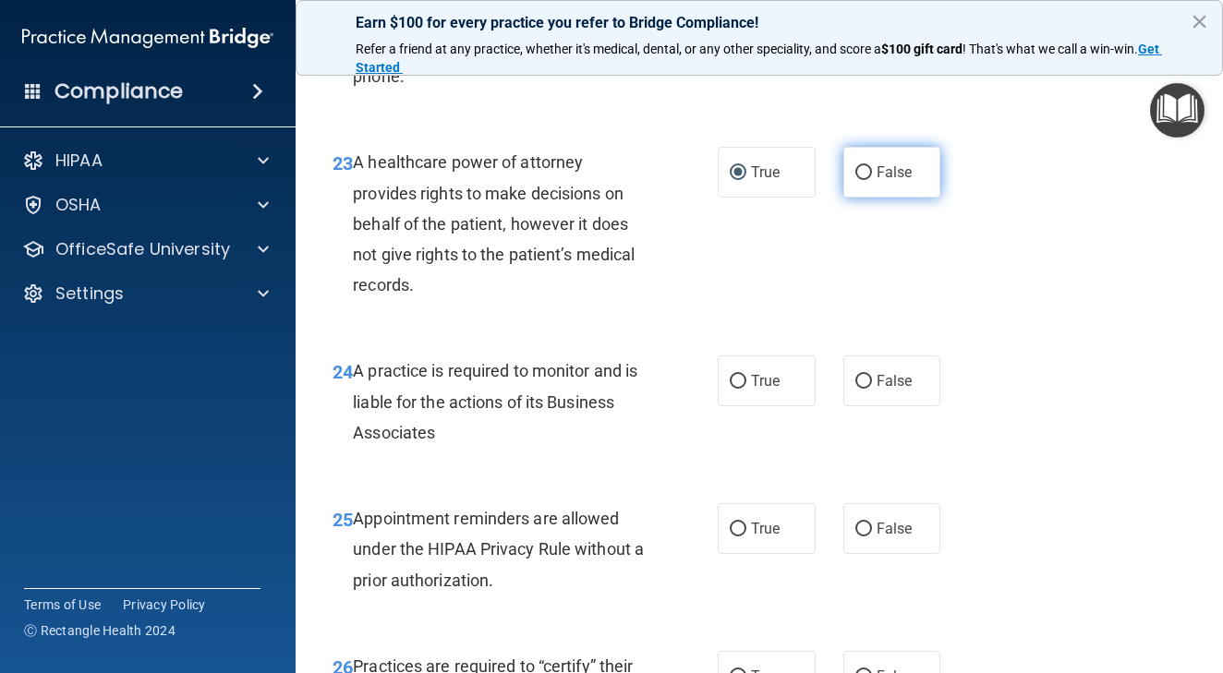
click at [862, 180] on input "False" at bounding box center [863, 173] width 17 height 14
radio input "true"
radio input "false"
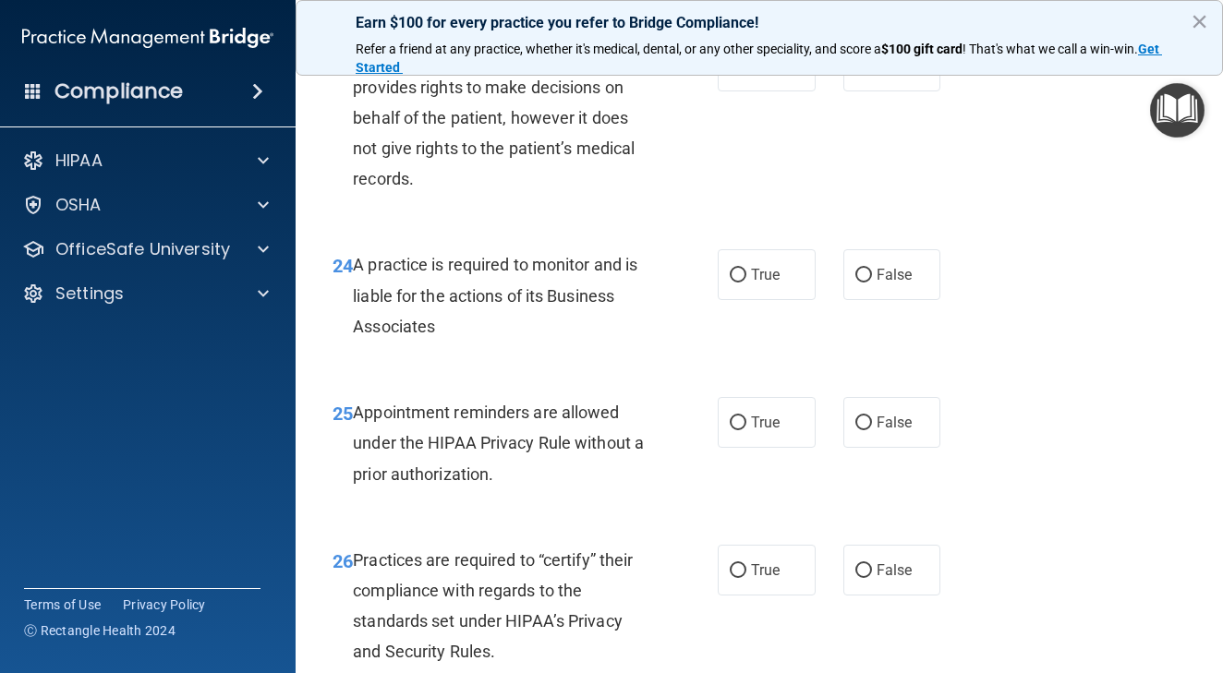
scroll to position [4271, 0]
click at [742, 281] on input "True" at bounding box center [738, 274] width 17 height 14
radio input "true"
click at [867, 281] on input "False" at bounding box center [863, 274] width 17 height 14
radio input "true"
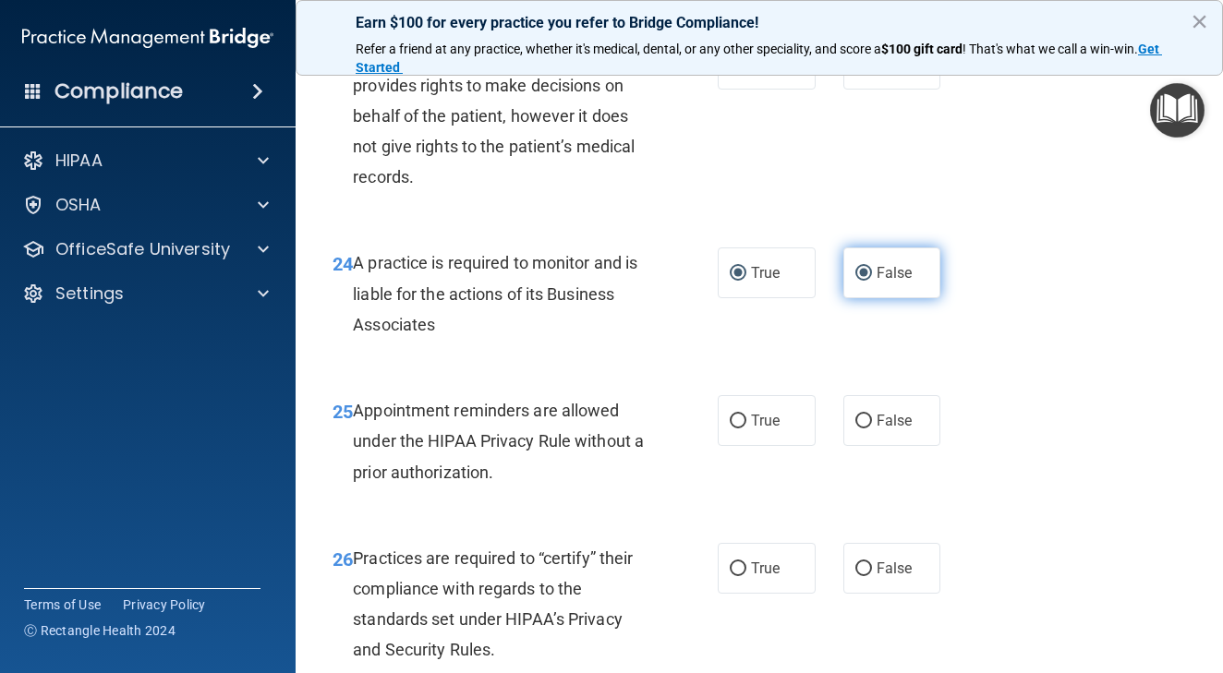
radio input "false"
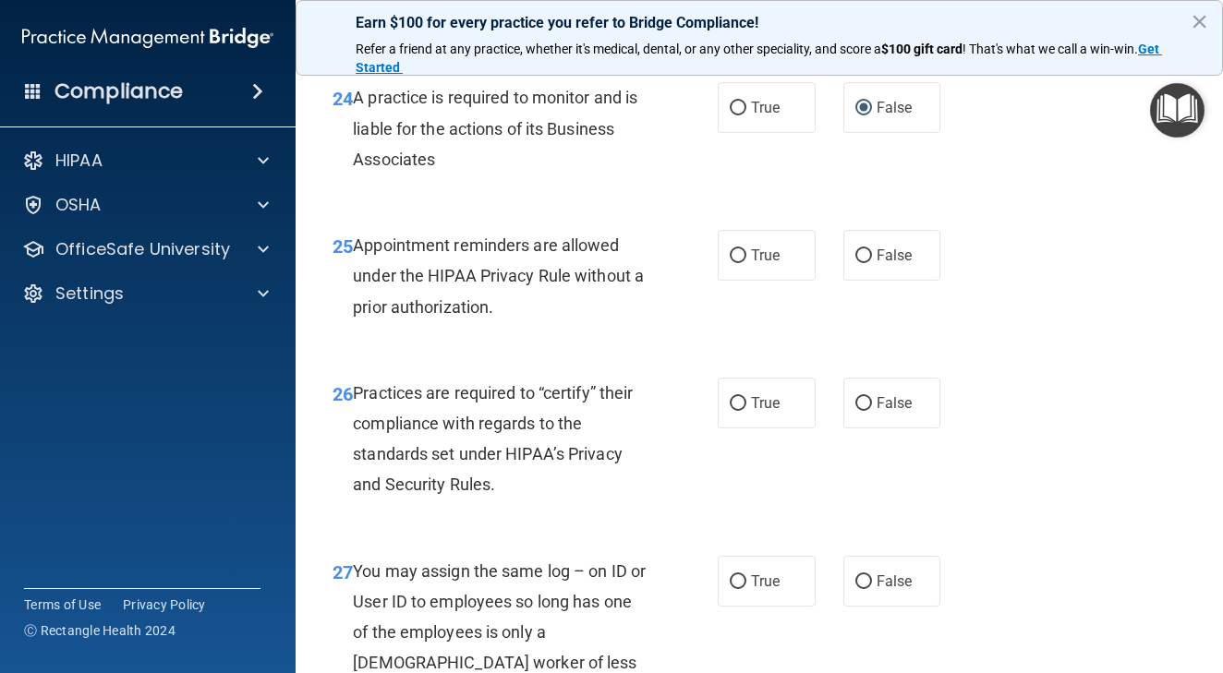
scroll to position [4440, 0]
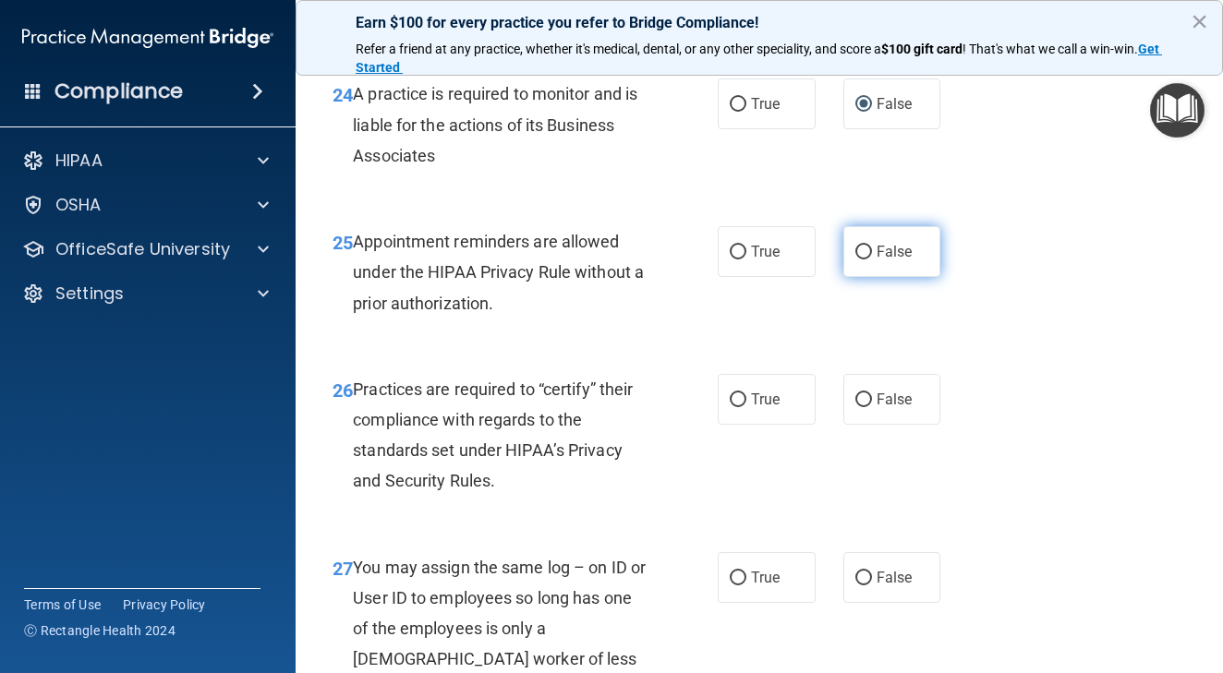
click at [864, 259] on input "False" at bounding box center [863, 253] width 17 height 14
radio input "true"
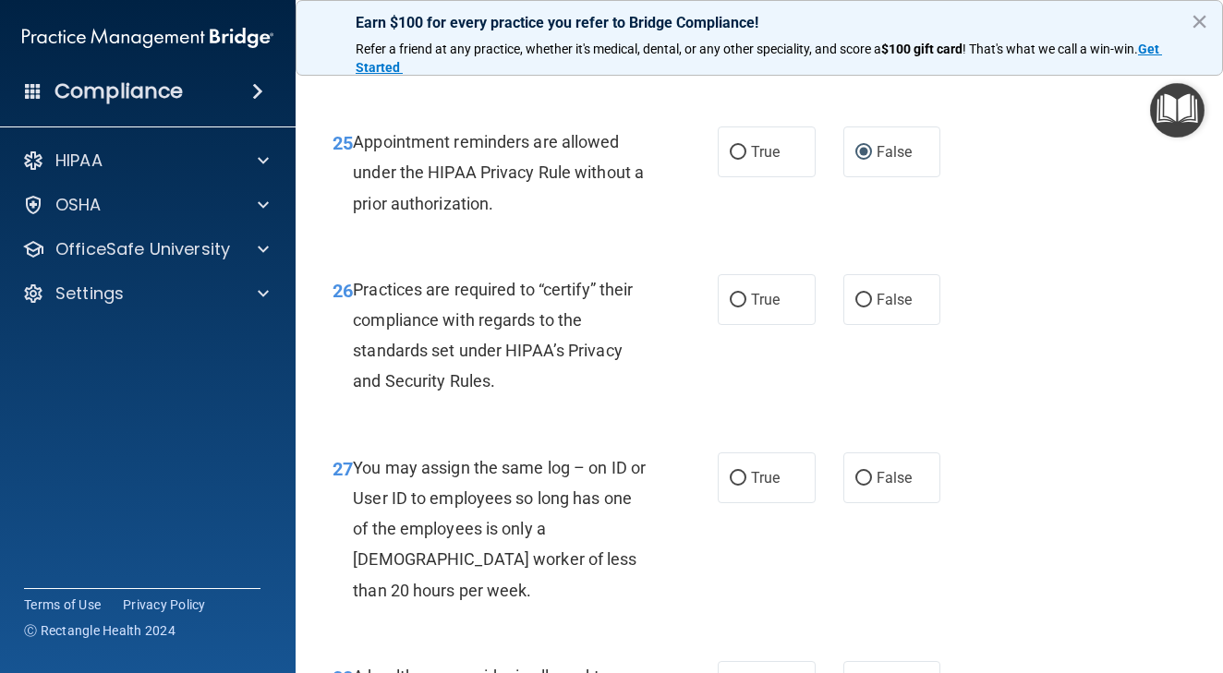
scroll to position [4554, 0]
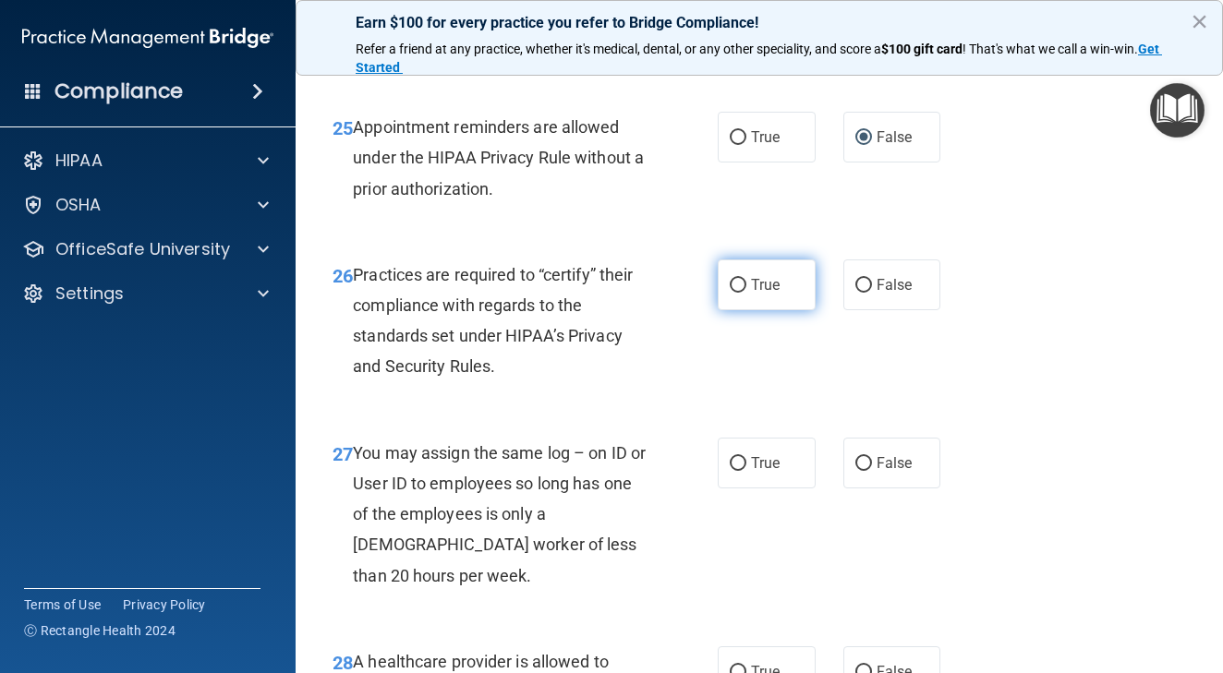
click at [741, 293] on input "True" at bounding box center [738, 286] width 17 height 14
radio input "true"
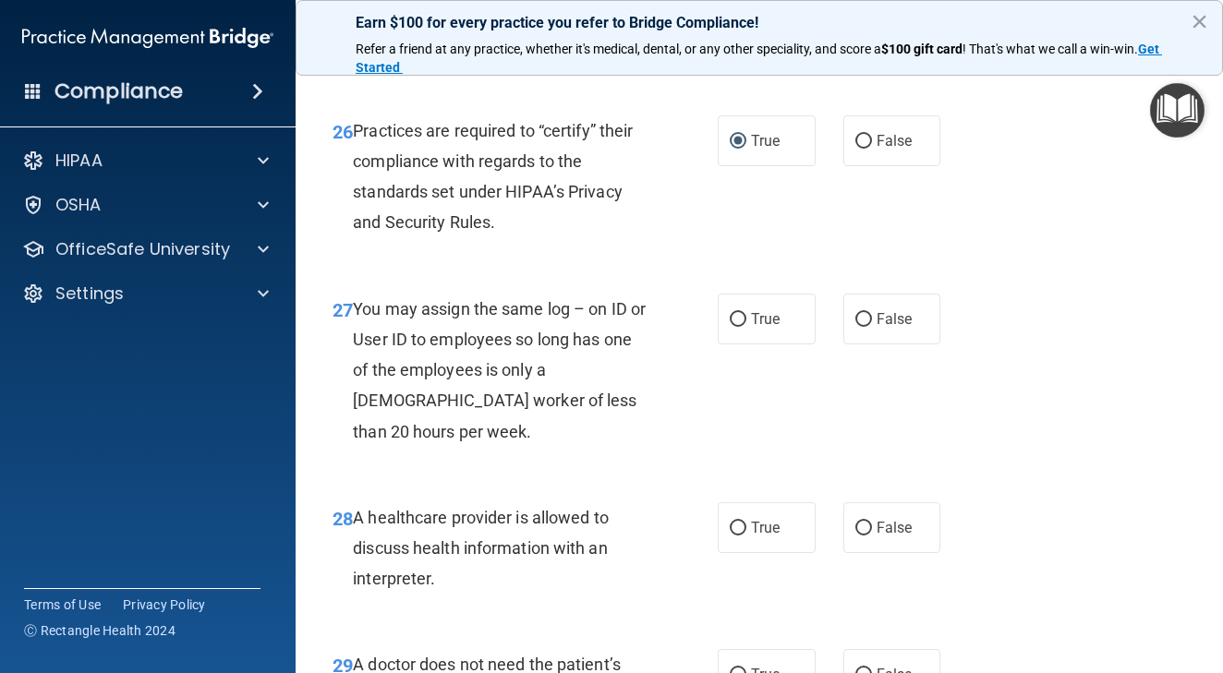
scroll to position [4718, 0]
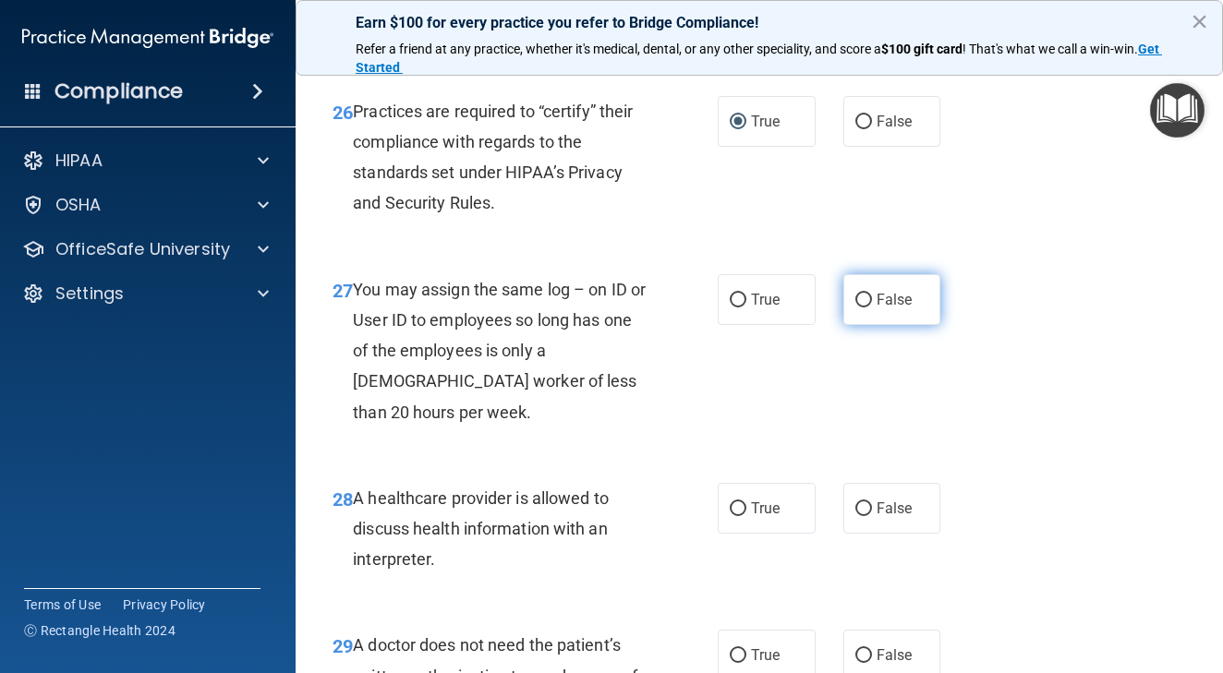
click at [865, 308] on input "False" at bounding box center [863, 301] width 17 height 14
radio input "true"
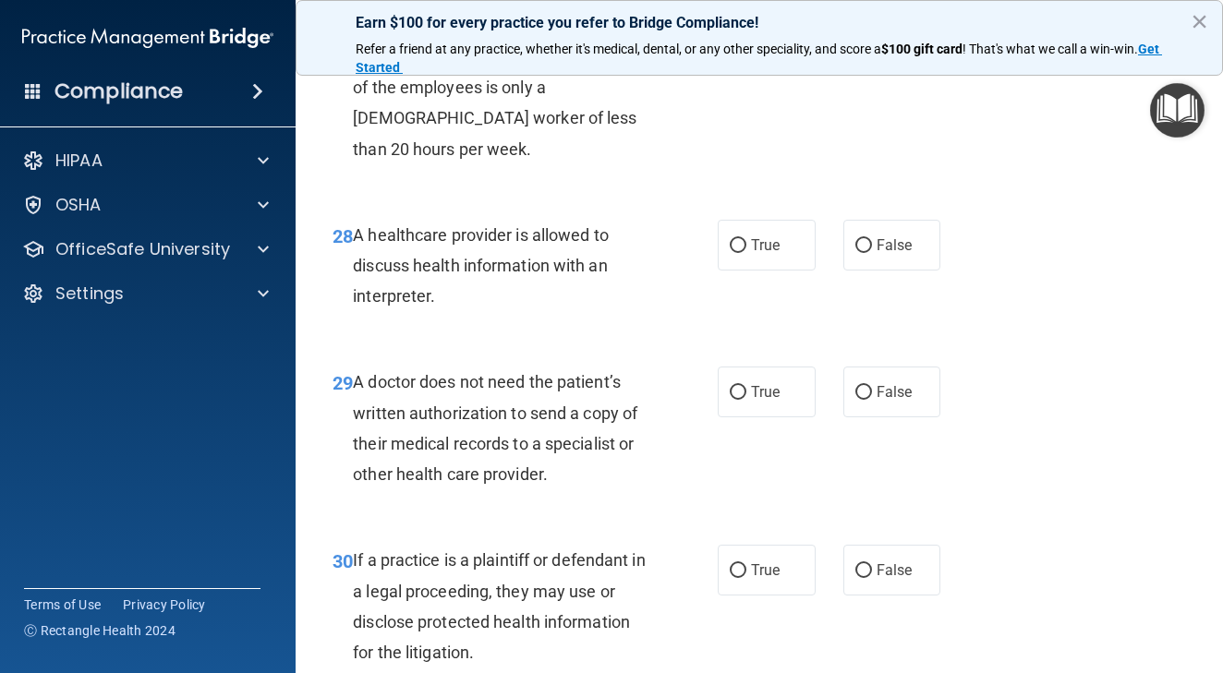
scroll to position [4976, 0]
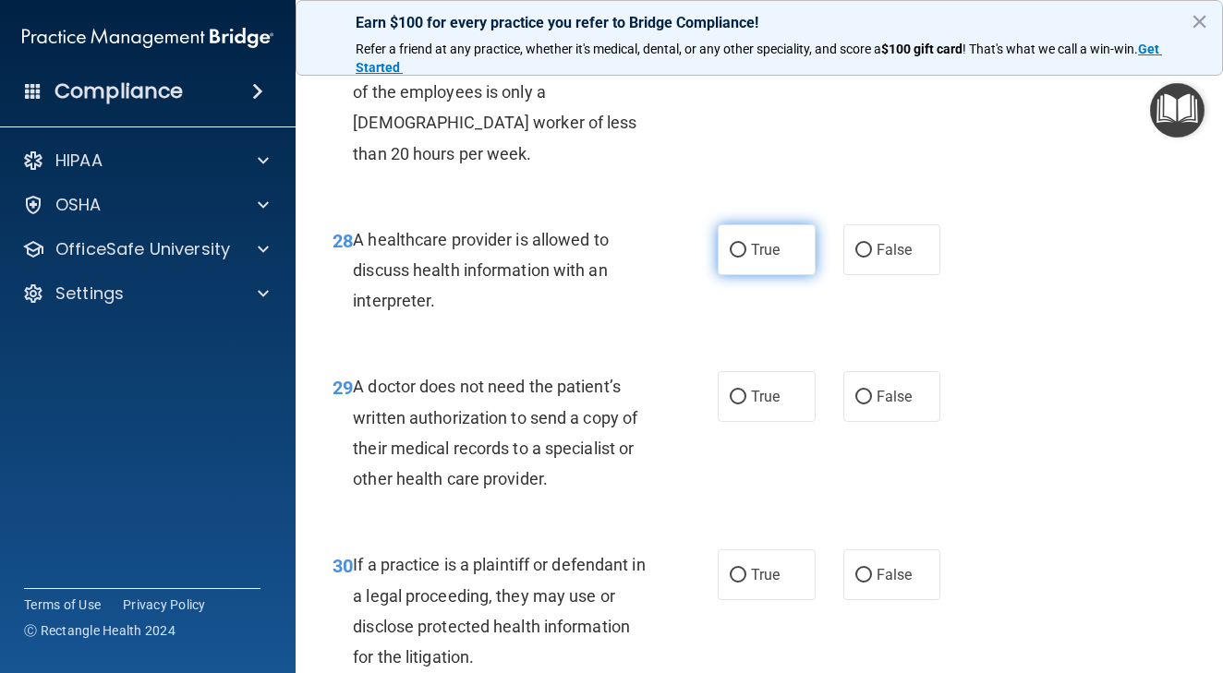
click at [739, 258] on input "True" at bounding box center [738, 251] width 17 height 14
radio input "true"
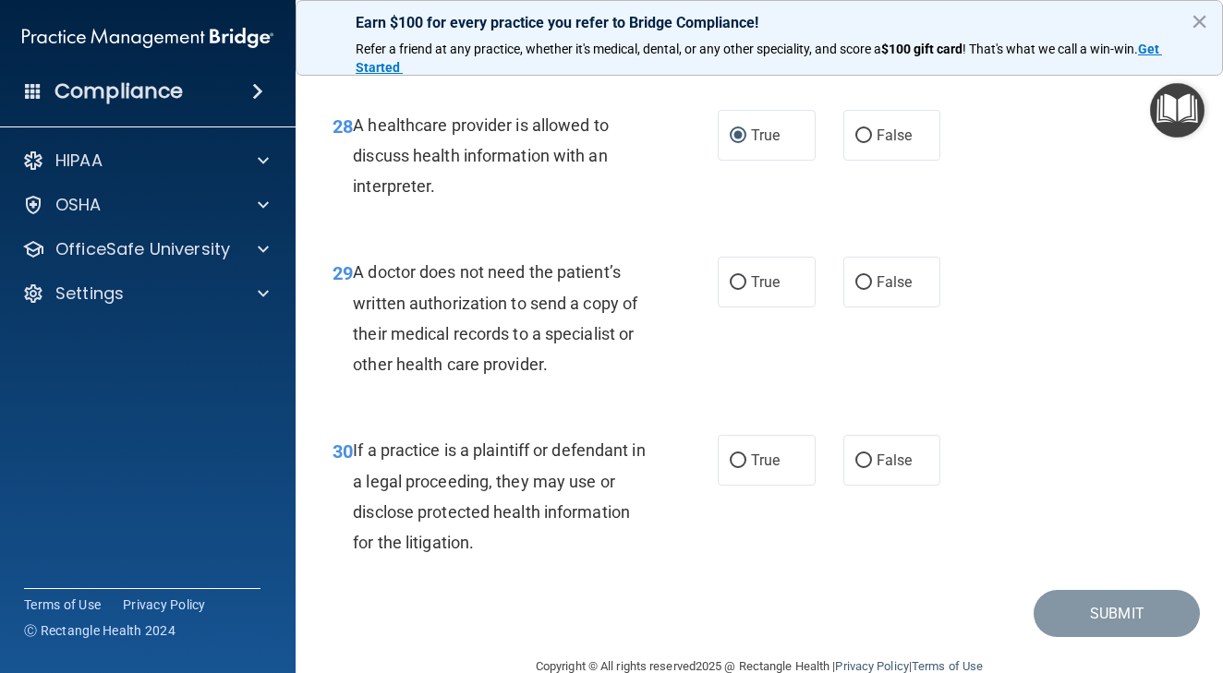
scroll to position [5105, 0]
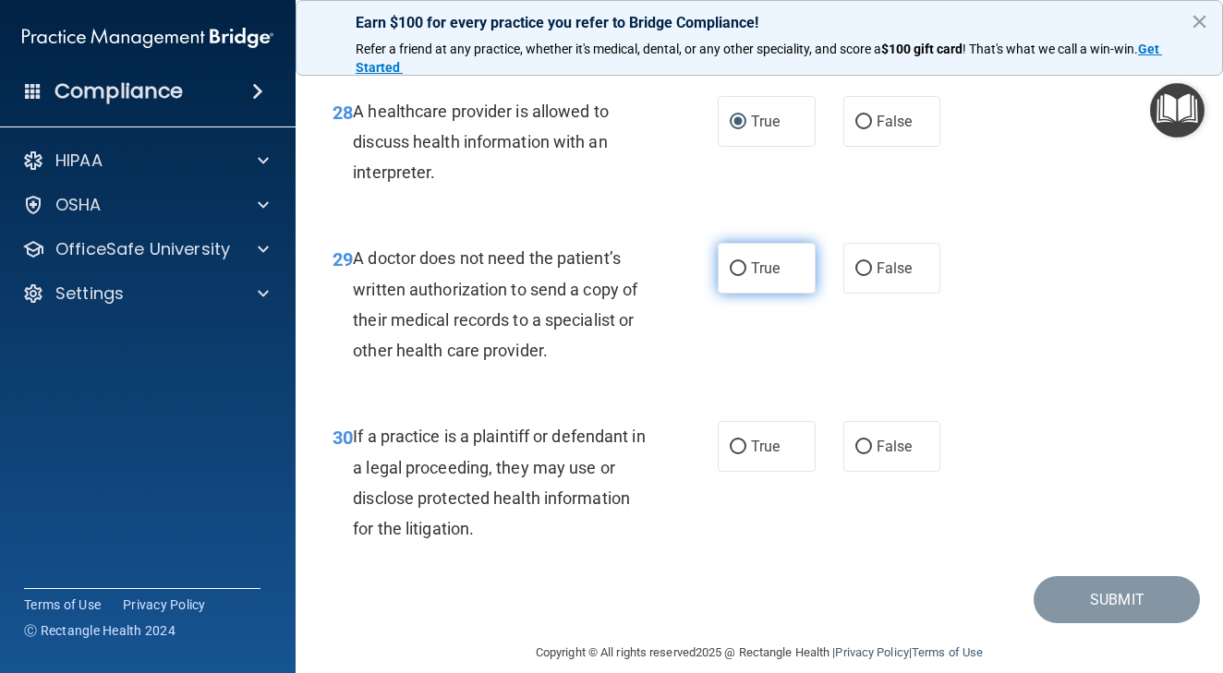
click at [742, 276] on input "True" at bounding box center [738, 269] width 17 height 14
radio input "true"
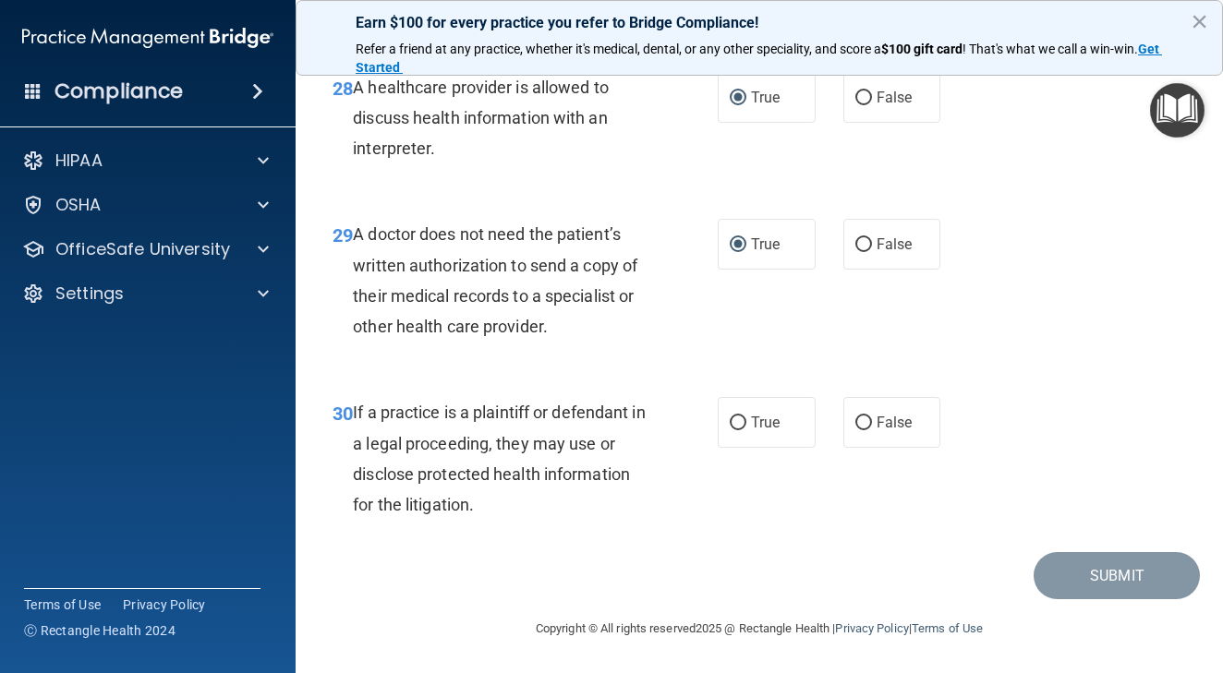
scroll to position [5193, 0]
click at [738, 426] on input "True" at bounding box center [738, 423] width 17 height 14
radio input "true"
click at [1089, 585] on button "Submit" at bounding box center [1116, 575] width 166 height 47
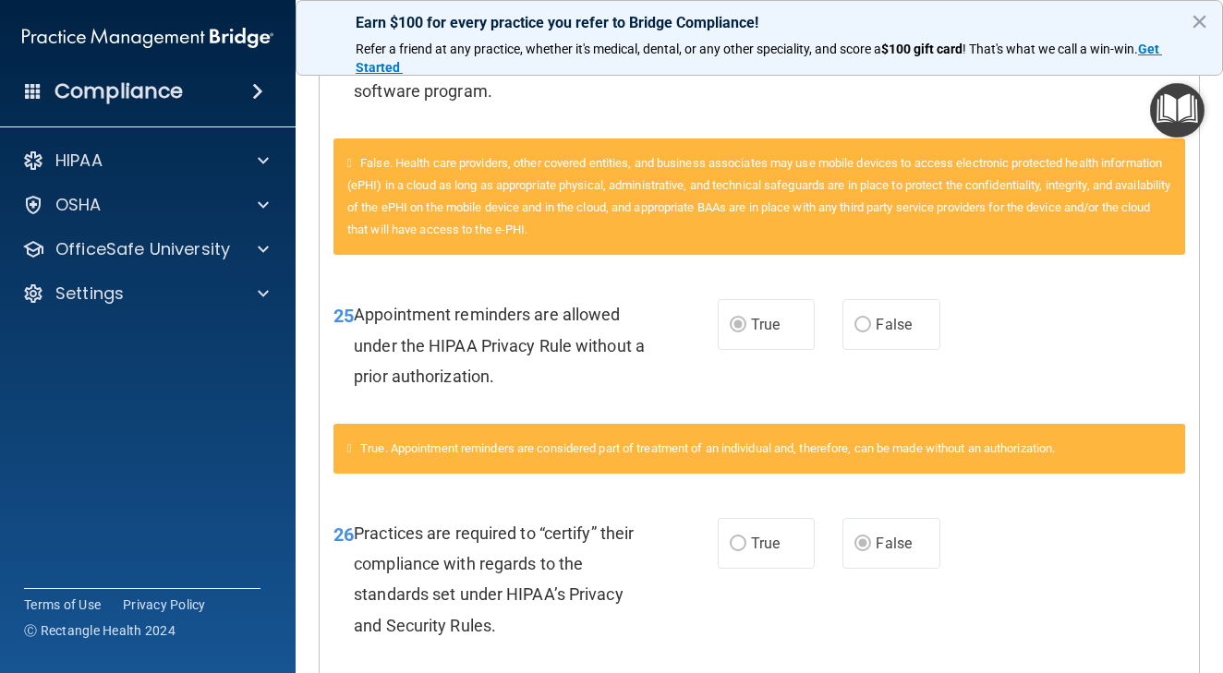
scroll to position [2388, 0]
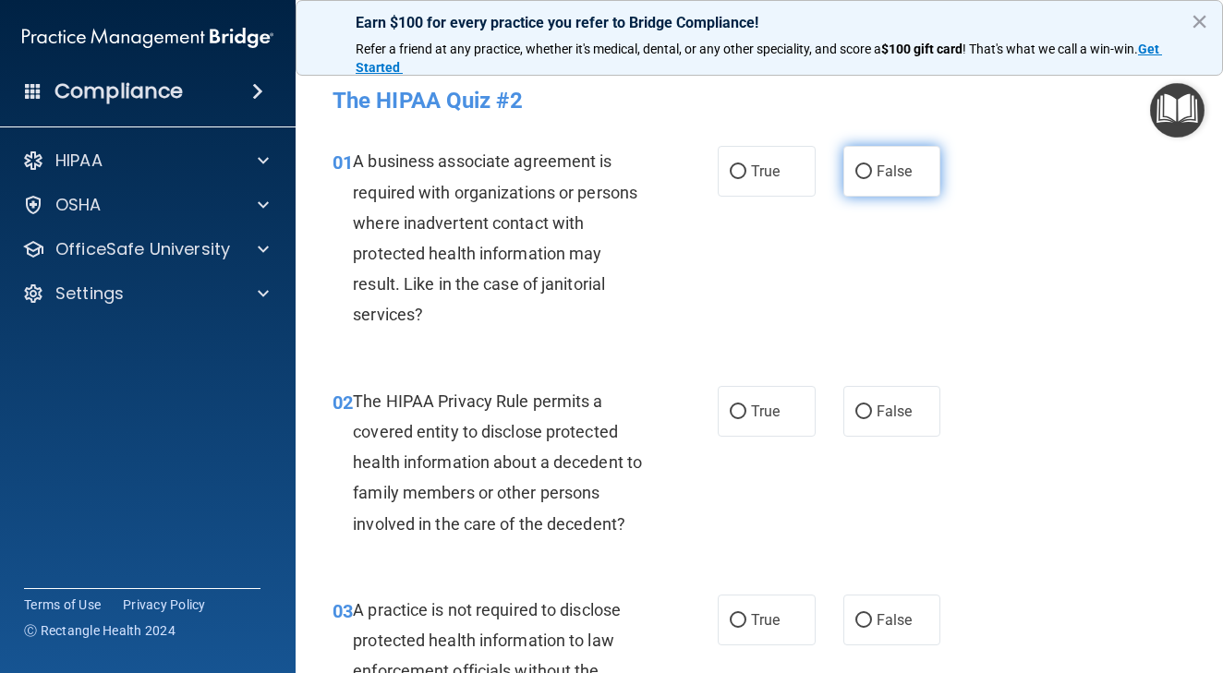
click at [862, 173] on input "False" at bounding box center [863, 172] width 17 height 14
radio input "true"
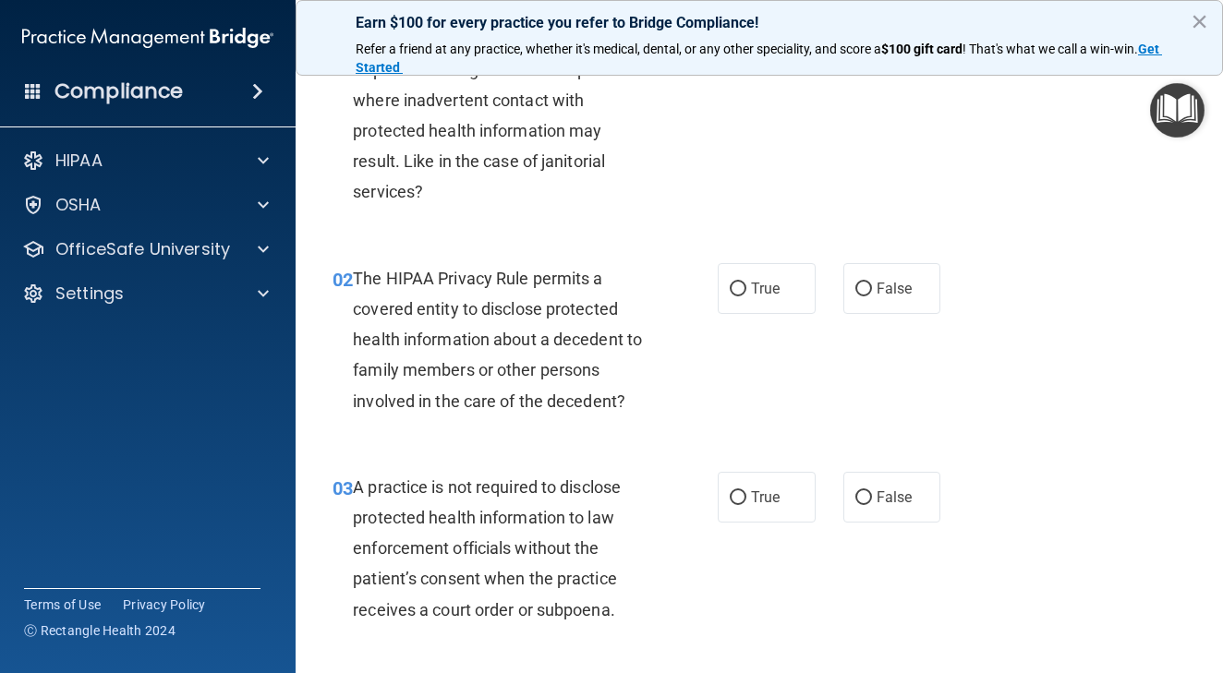
scroll to position [128, 0]
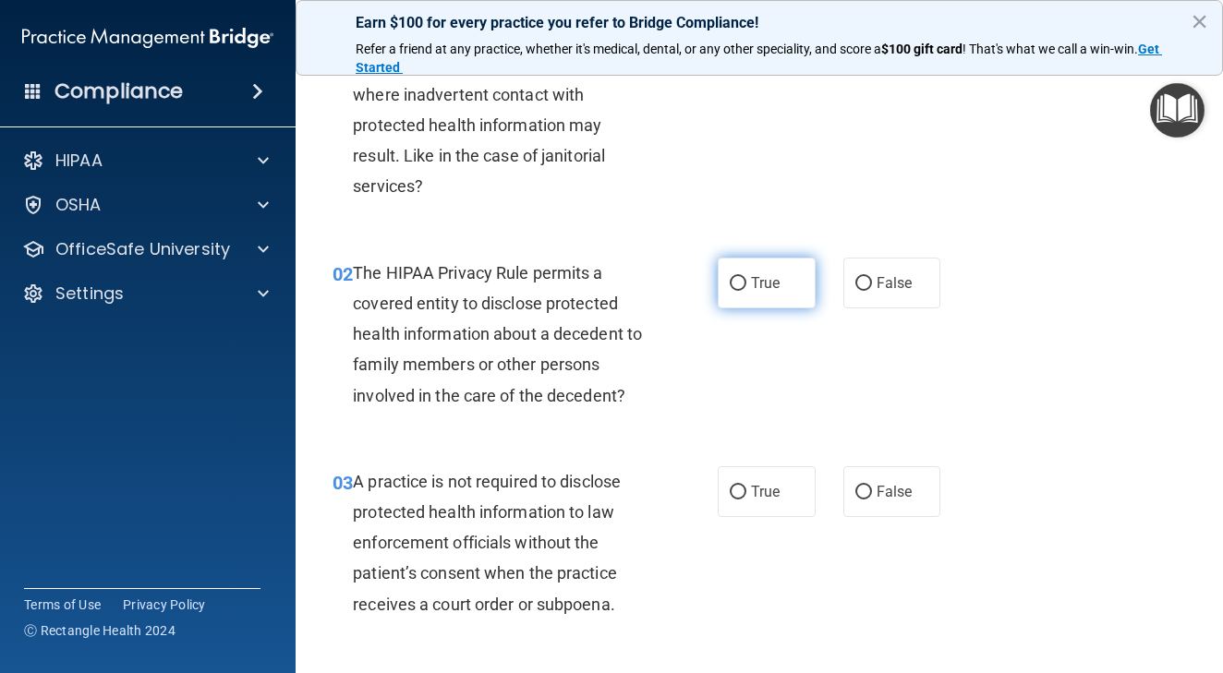
click at [734, 281] on input "True" at bounding box center [738, 284] width 17 height 14
radio input "true"
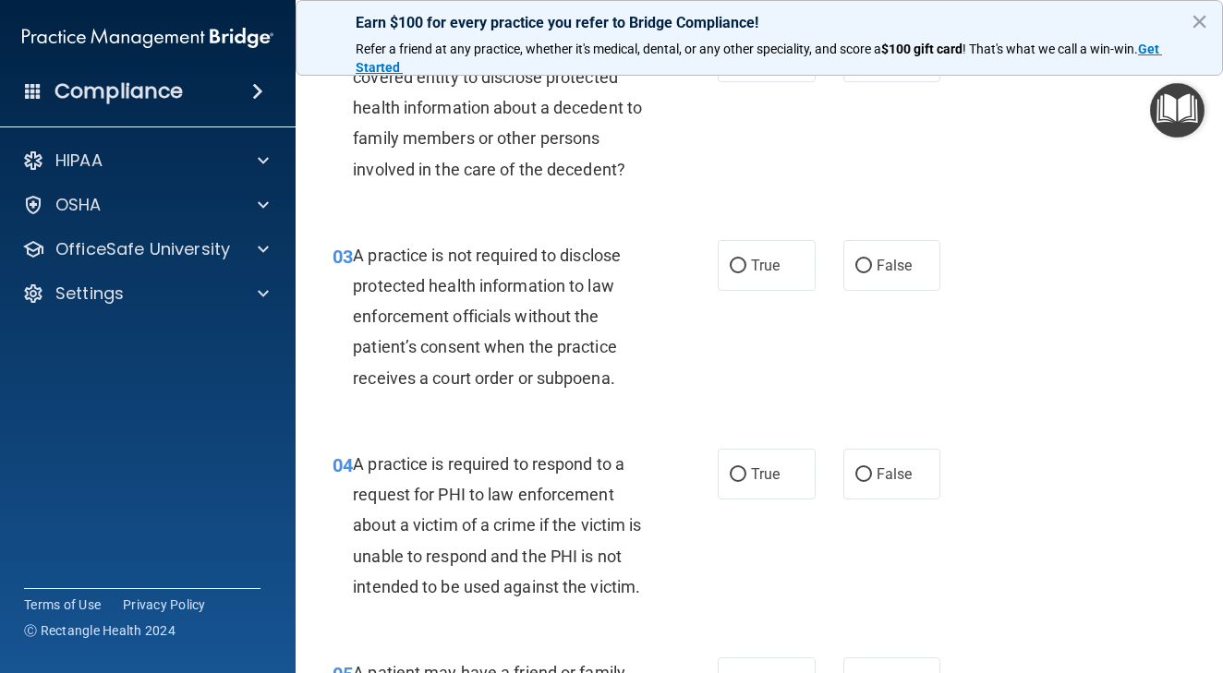
scroll to position [354, 0]
click at [871, 256] on label "False" at bounding box center [892, 266] width 98 height 51
click at [871, 260] on input "False" at bounding box center [863, 267] width 17 height 14
radio input "true"
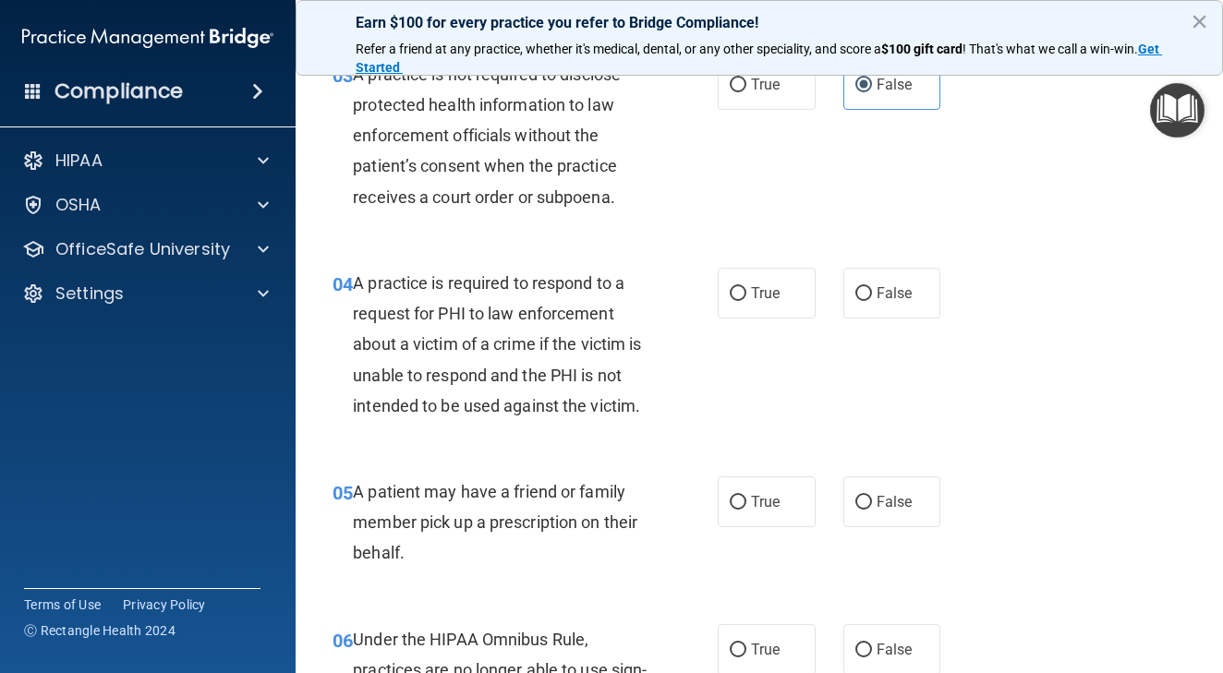
scroll to position [560, 0]
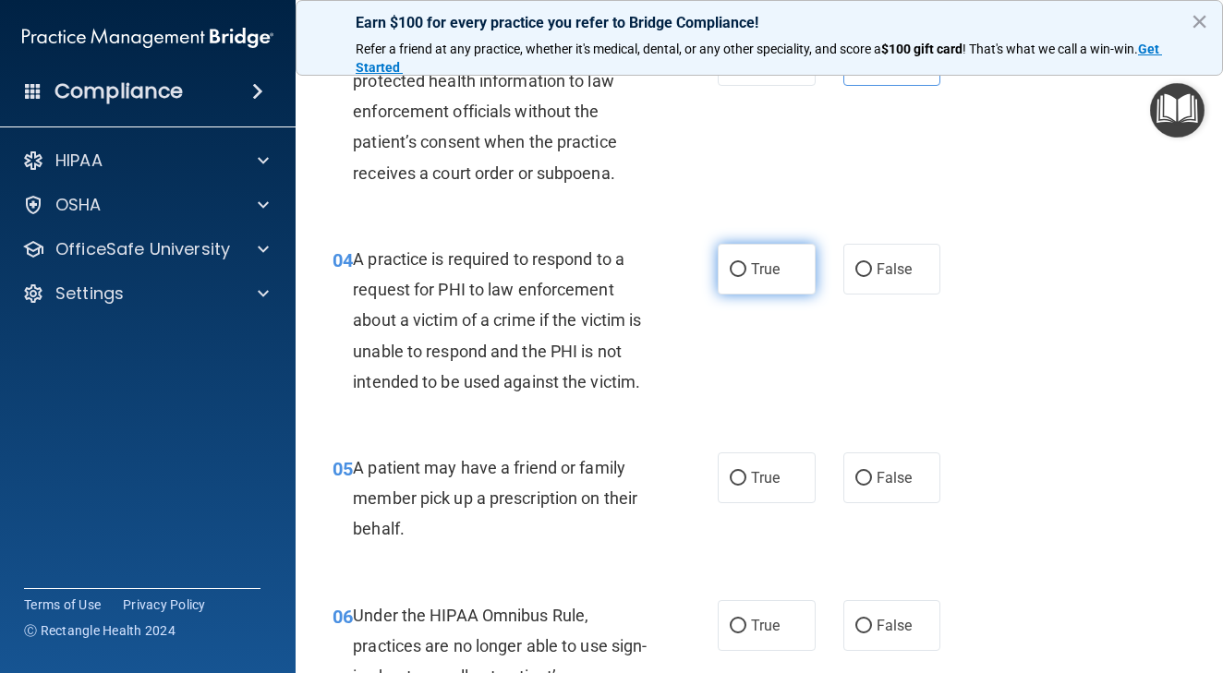
click at [739, 267] on input "True" at bounding box center [738, 270] width 17 height 14
radio input "true"
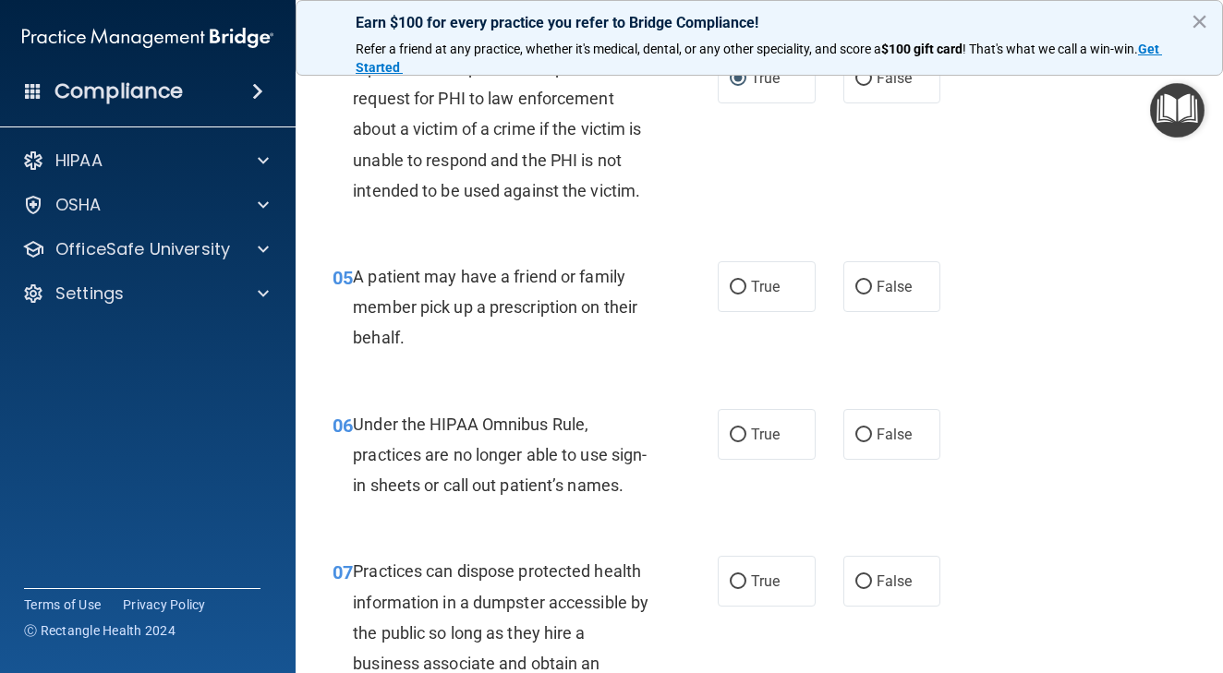
scroll to position [754, 0]
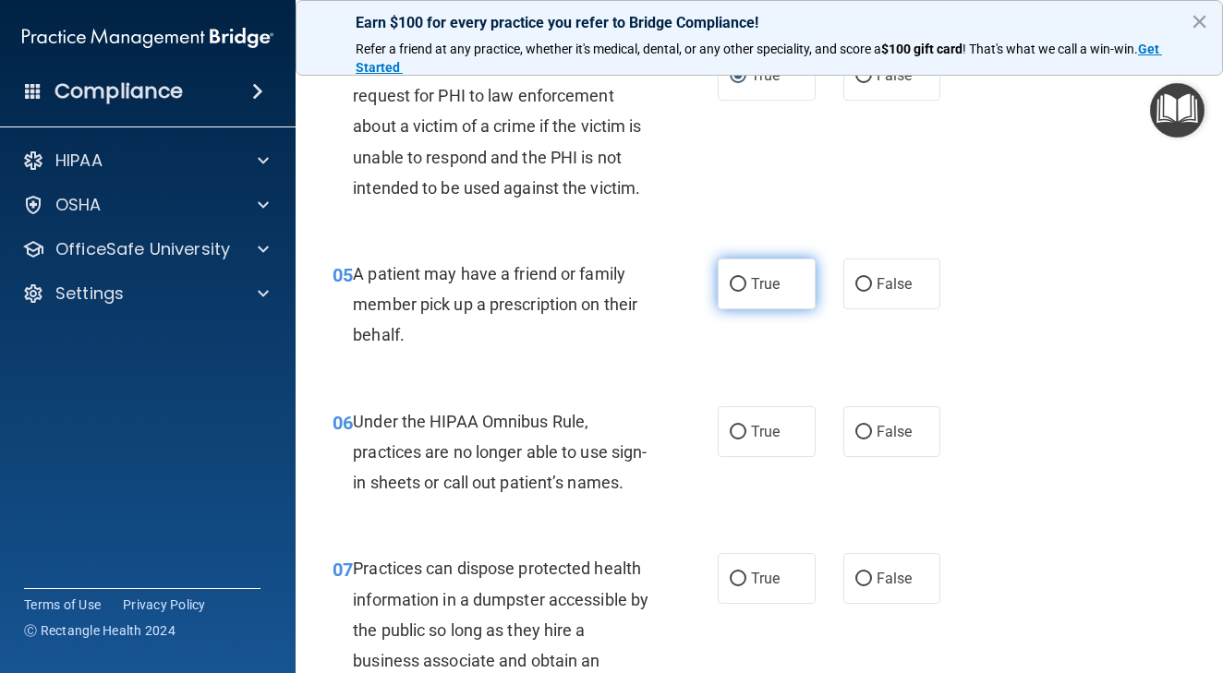
click at [749, 275] on label "True" at bounding box center [767, 284] width 98 height 51
click at [746, 278] on input "True" at bounding box center [738, 285] width 17 height 14
radio input "true"
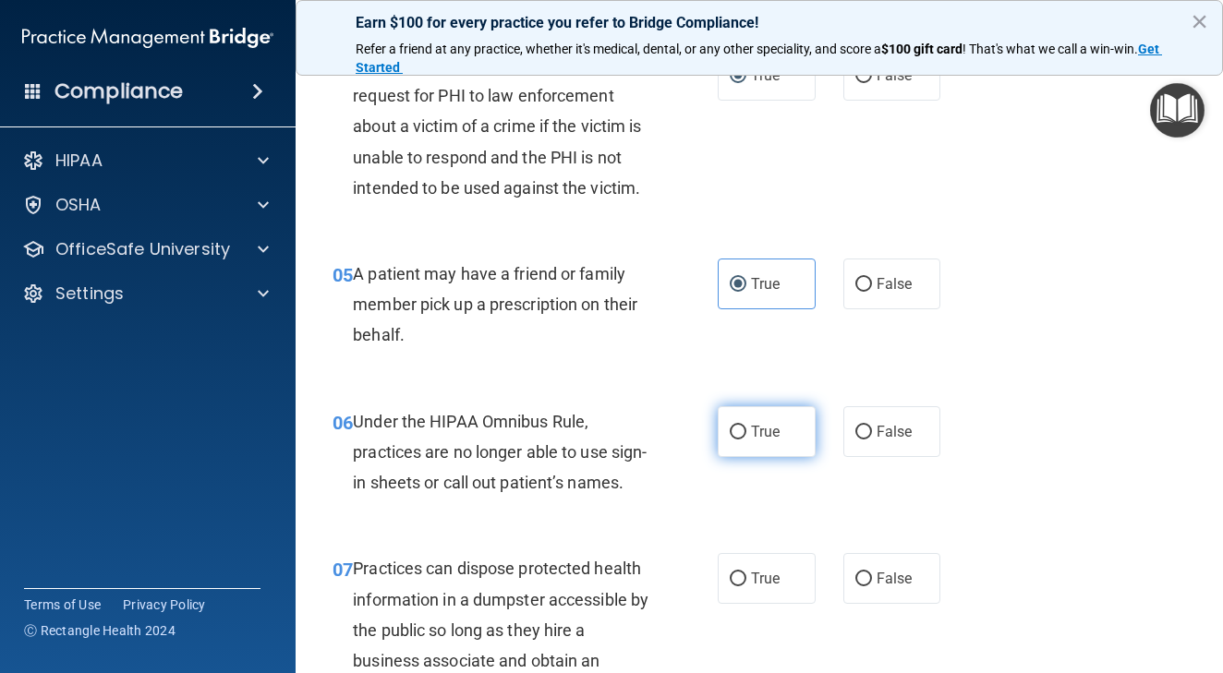
click at [739, 431] on input "True" at bounding box center [738, 433] width 17 height 14
radio input "true"
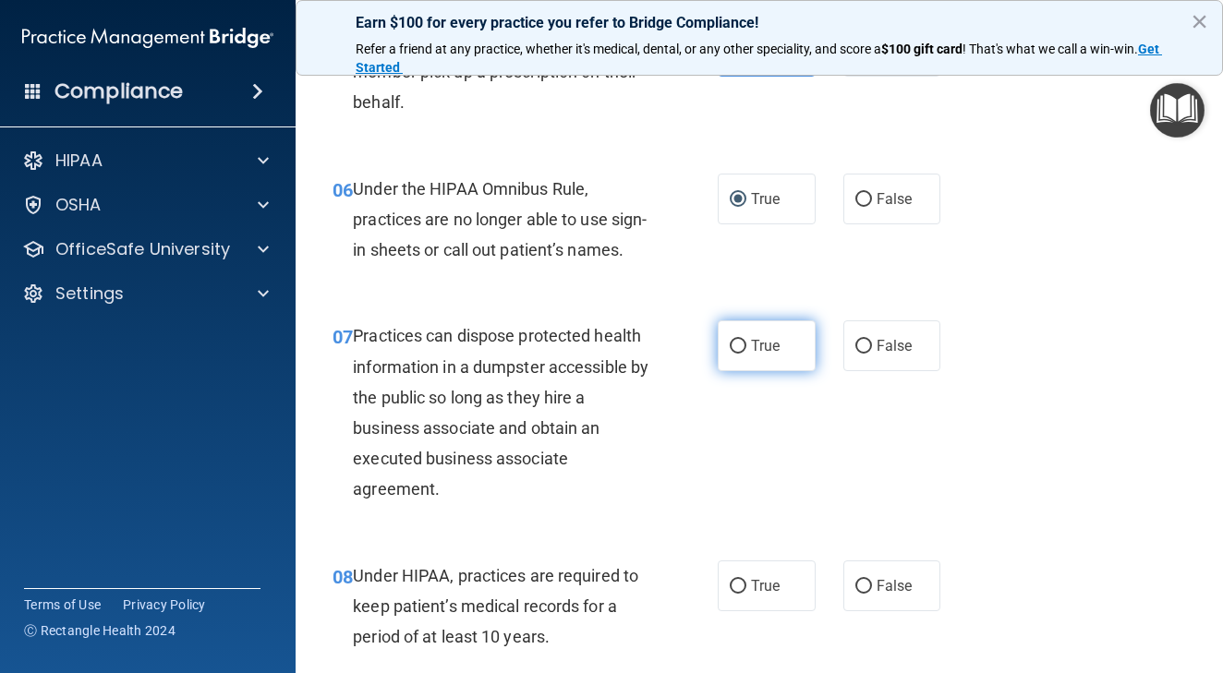
scroll to position [995, 0]
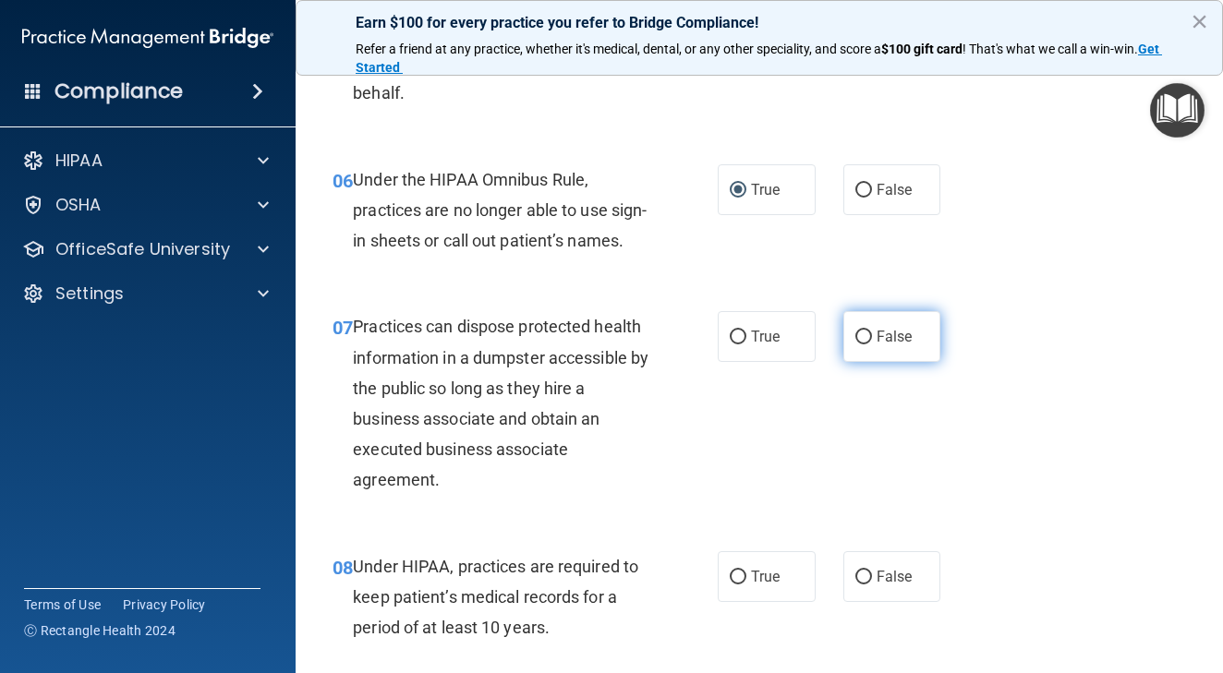
click at [866, 344] on input "False" at bounding box center [863, 338] width 17 height 14
radio input "true"
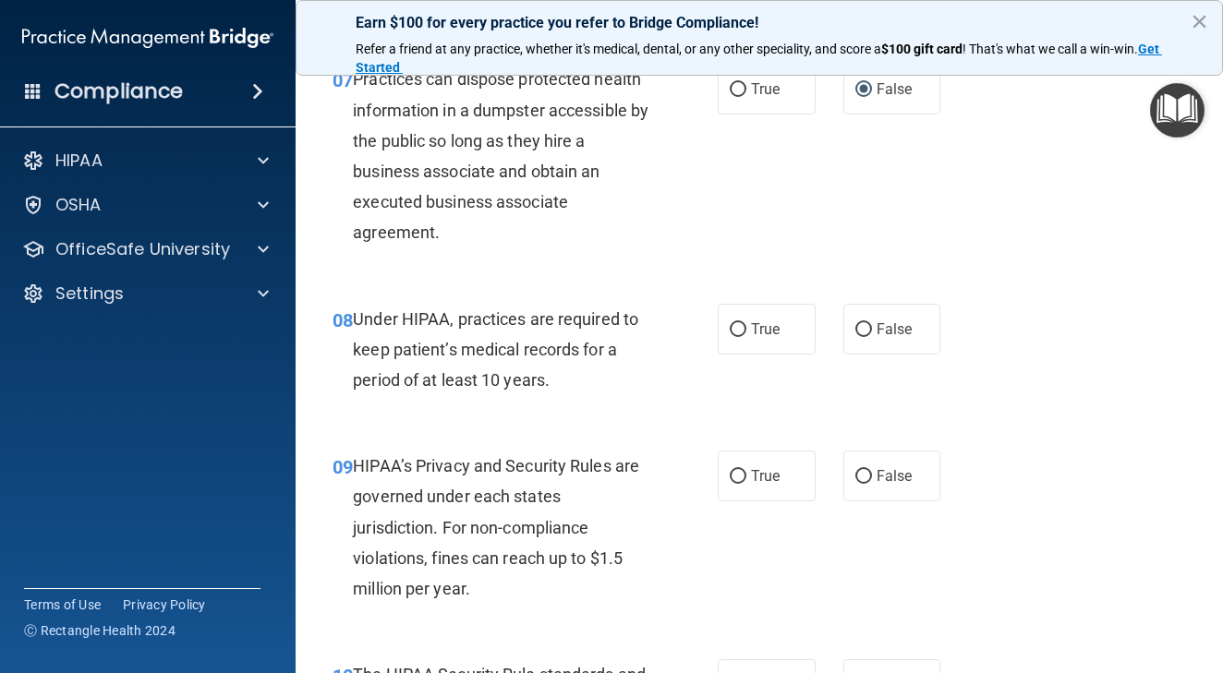
scroll to position [1246, 0]
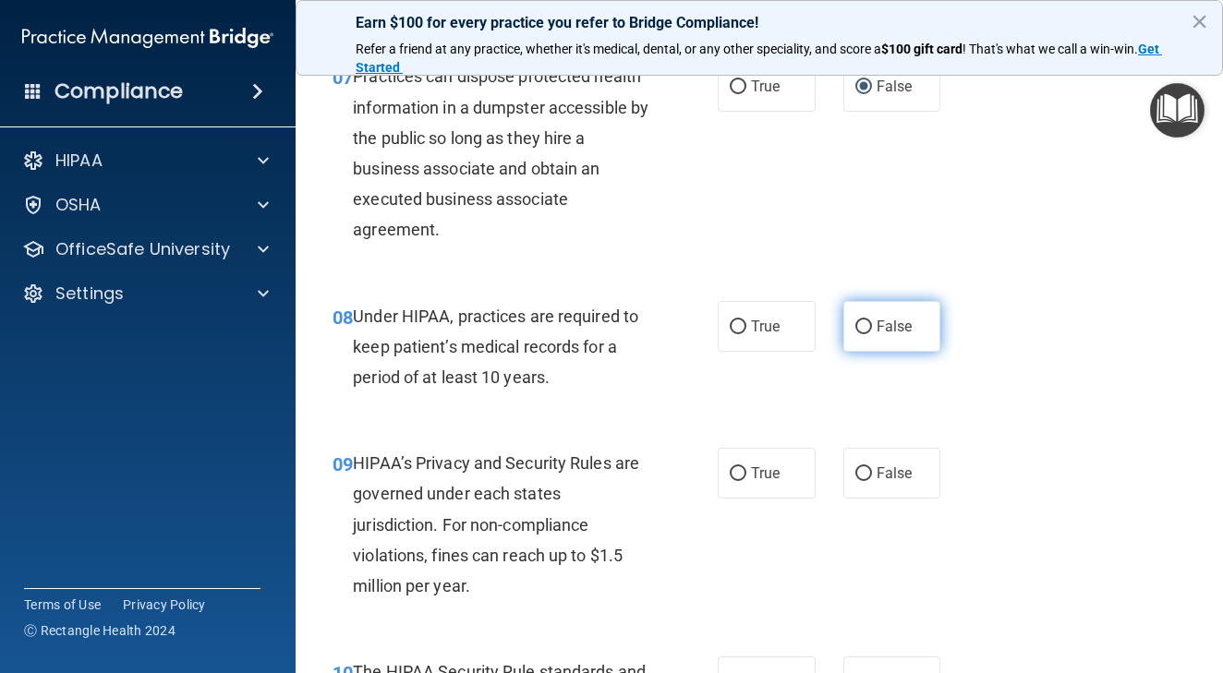
click at [869, 334] on input "False" at bounding box center [863, 327] width 17 height 14
radio input "true"
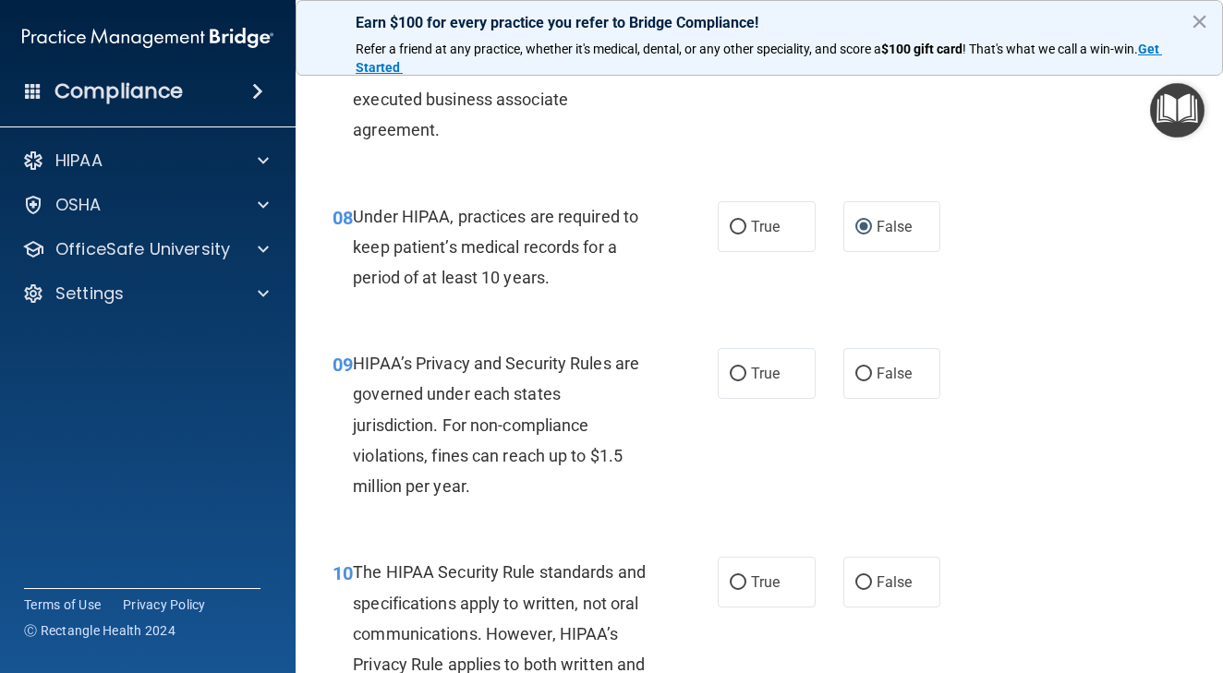
scroll to position [1349, 0]
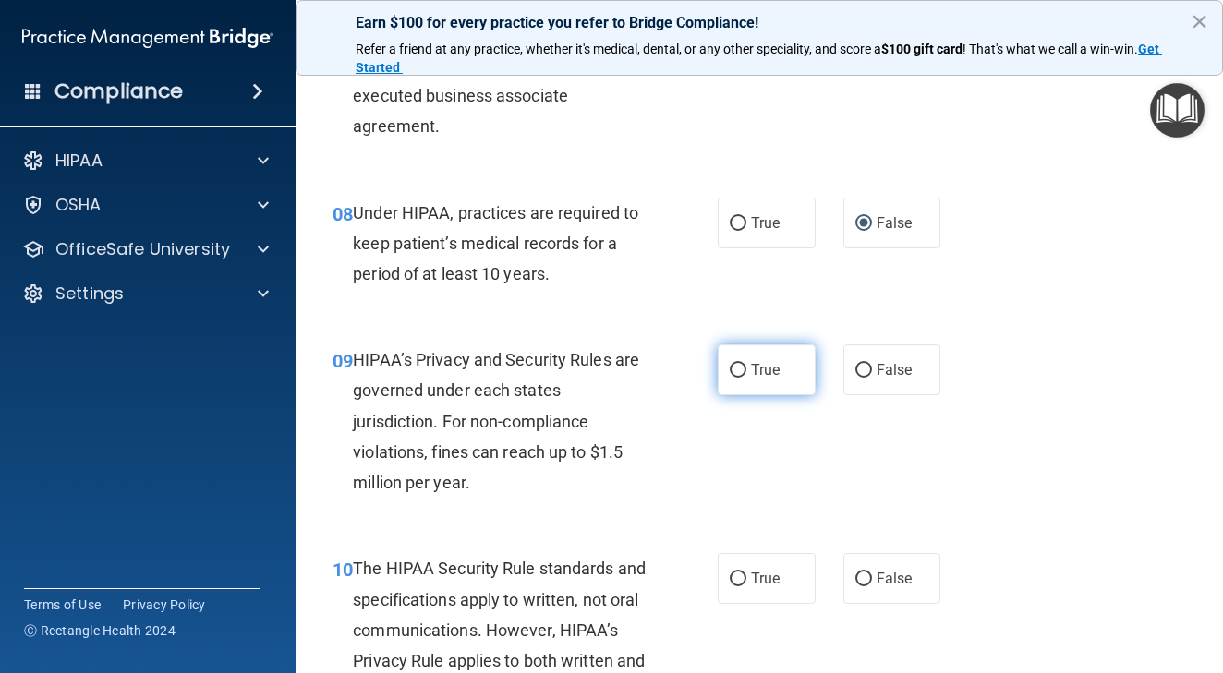
click at [742, 378] on input "True" at bounding box center [738, 371] width 17 height 14
radio input "true"
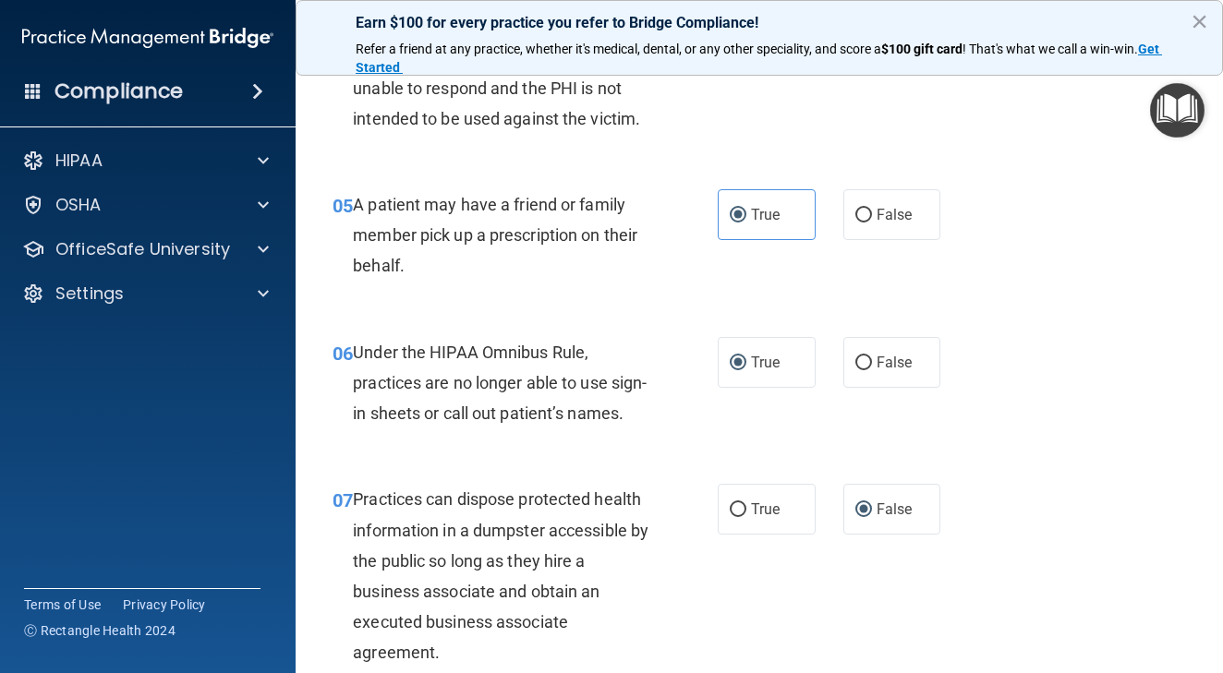
scroll to position [765, 0]
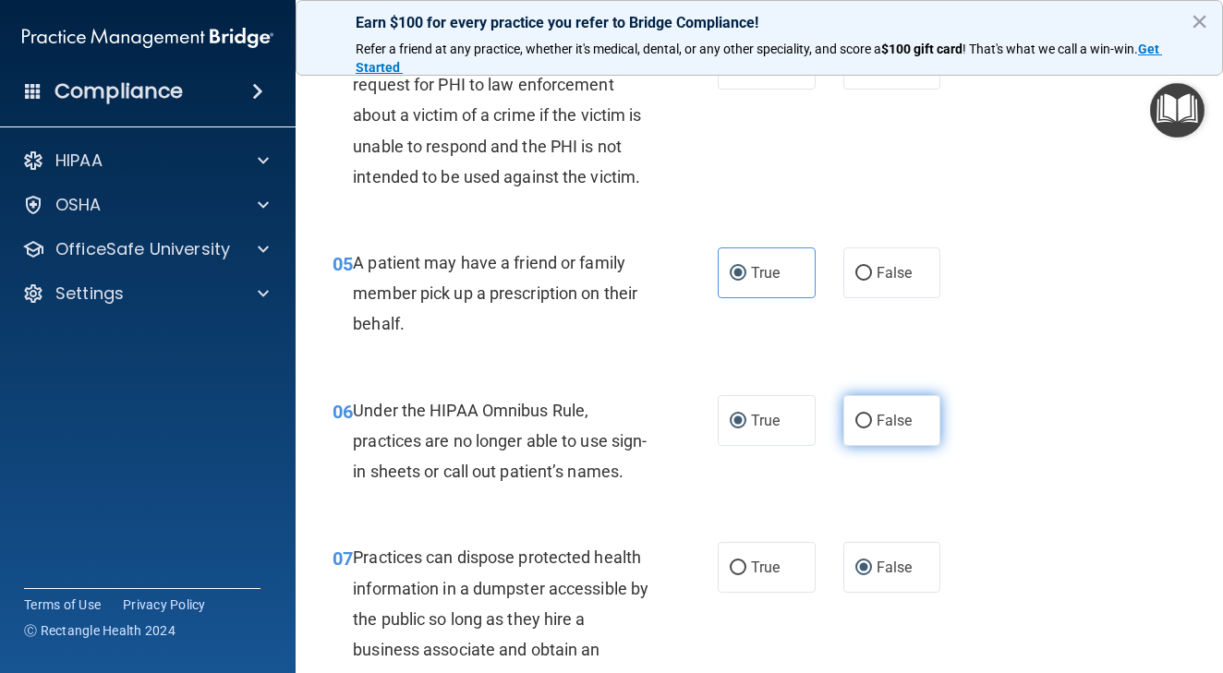
click at [861, 415] on input "False" at bounding box center [863, 422] width 17 height 14
radio input "true"
radio input "false"
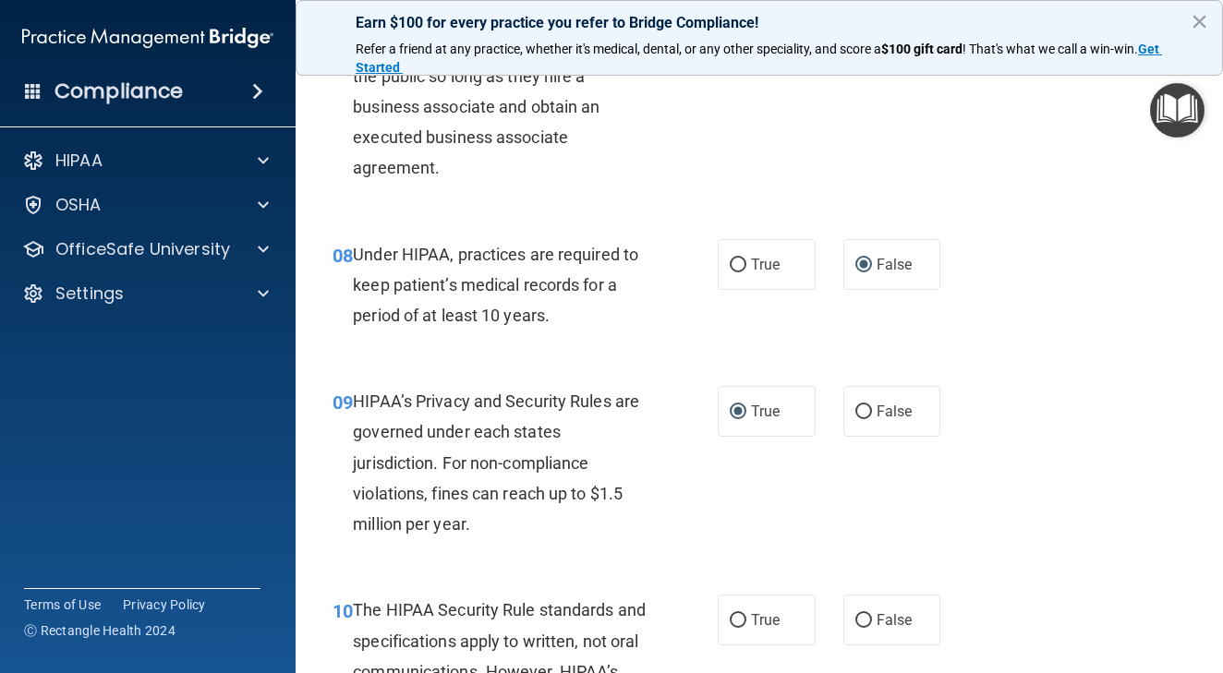
scroll to position [1353, 0]
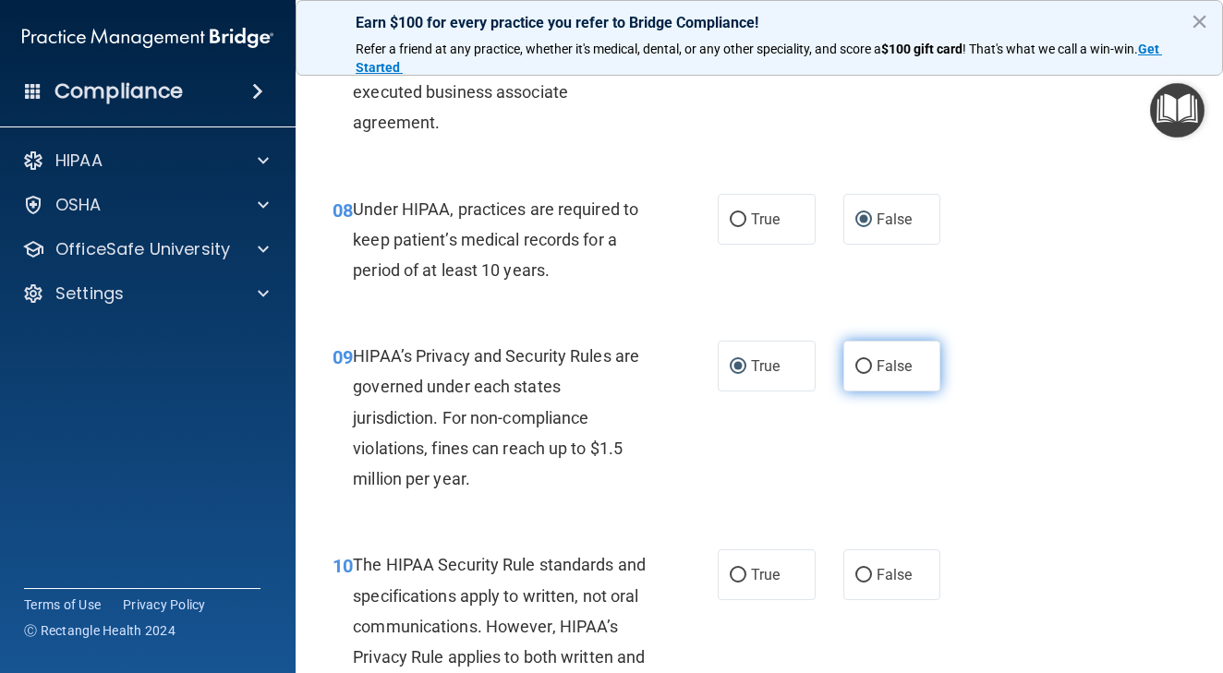
click at [863, 374] on input "False" at bounding box center [863, 367] width 17 height 14
radio input "true"
radio input "false"
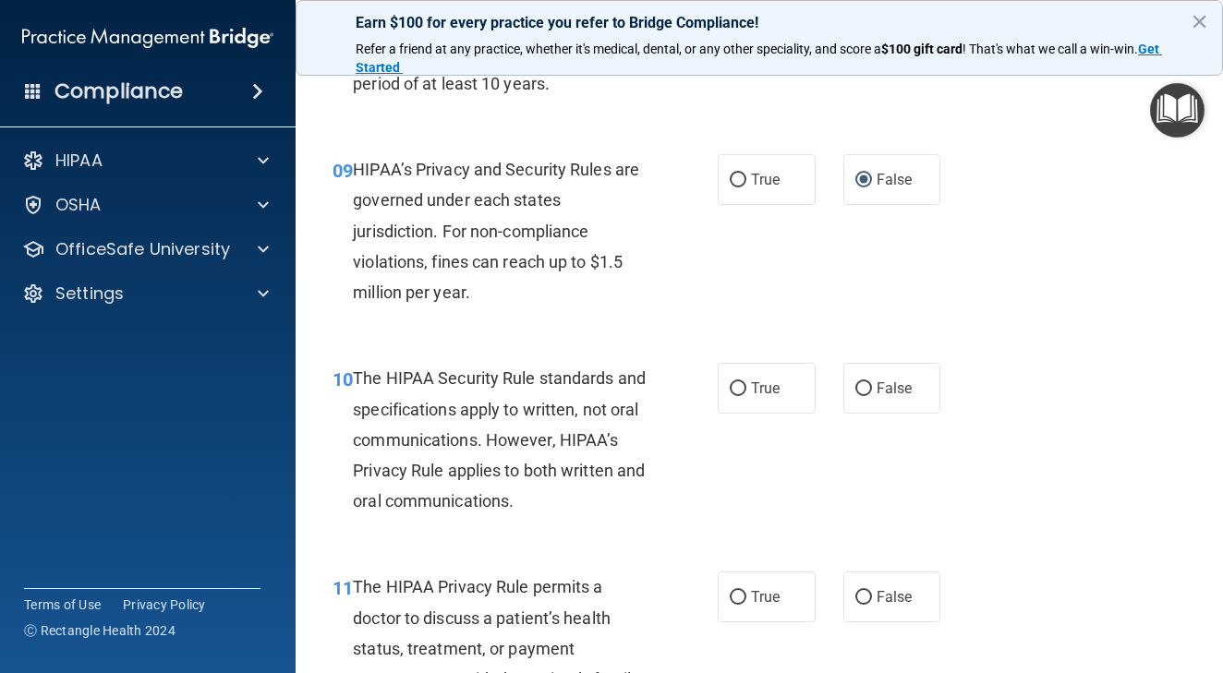
scroll to position [1548, 0]
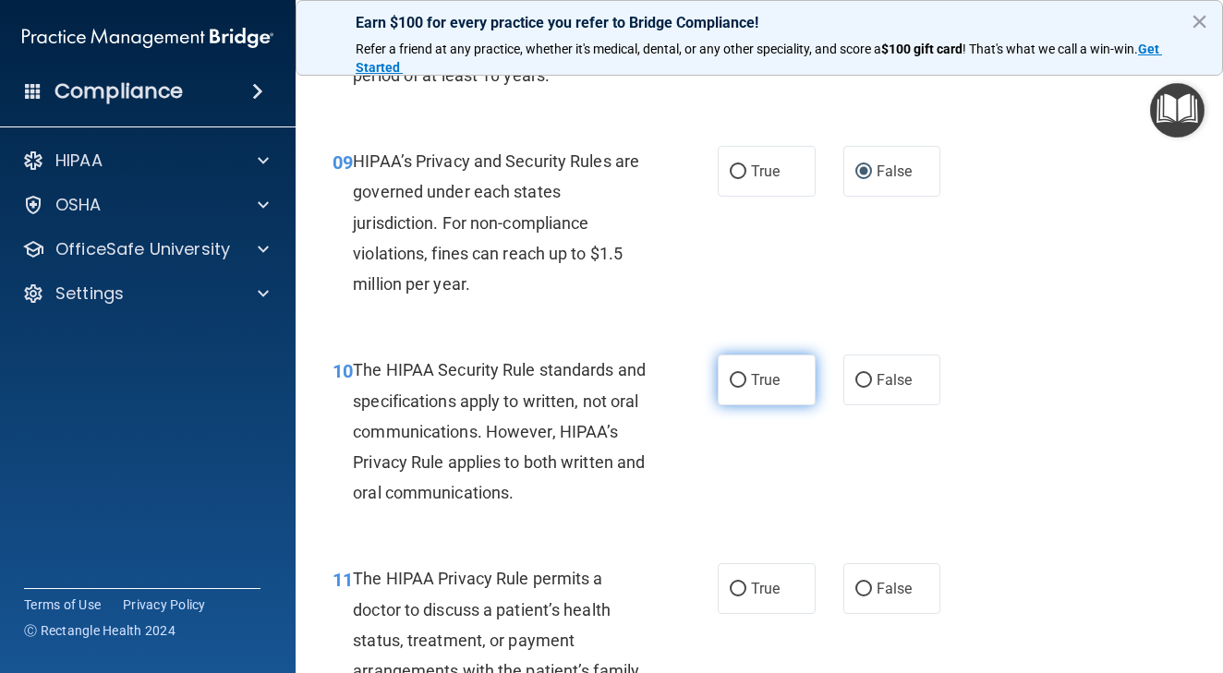
click at [744, 388] on input "True" at bounding box center [738, 381] width 17 height 14
radio input "true"
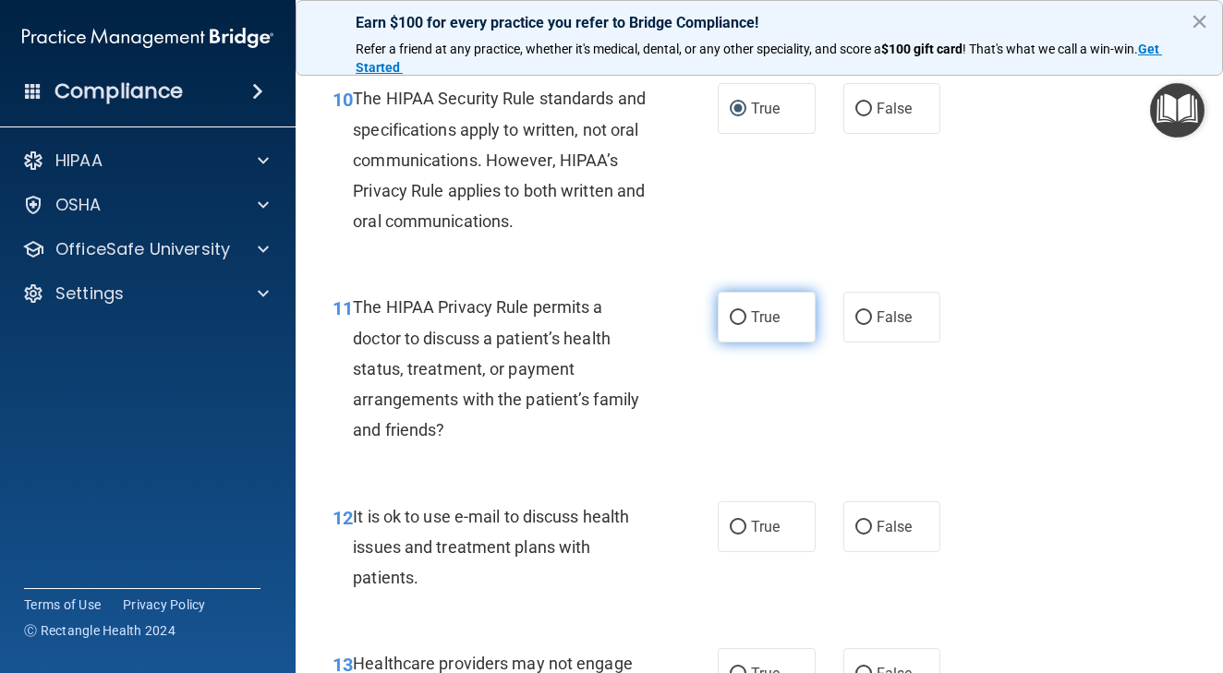
scroll to position [1822, 0]
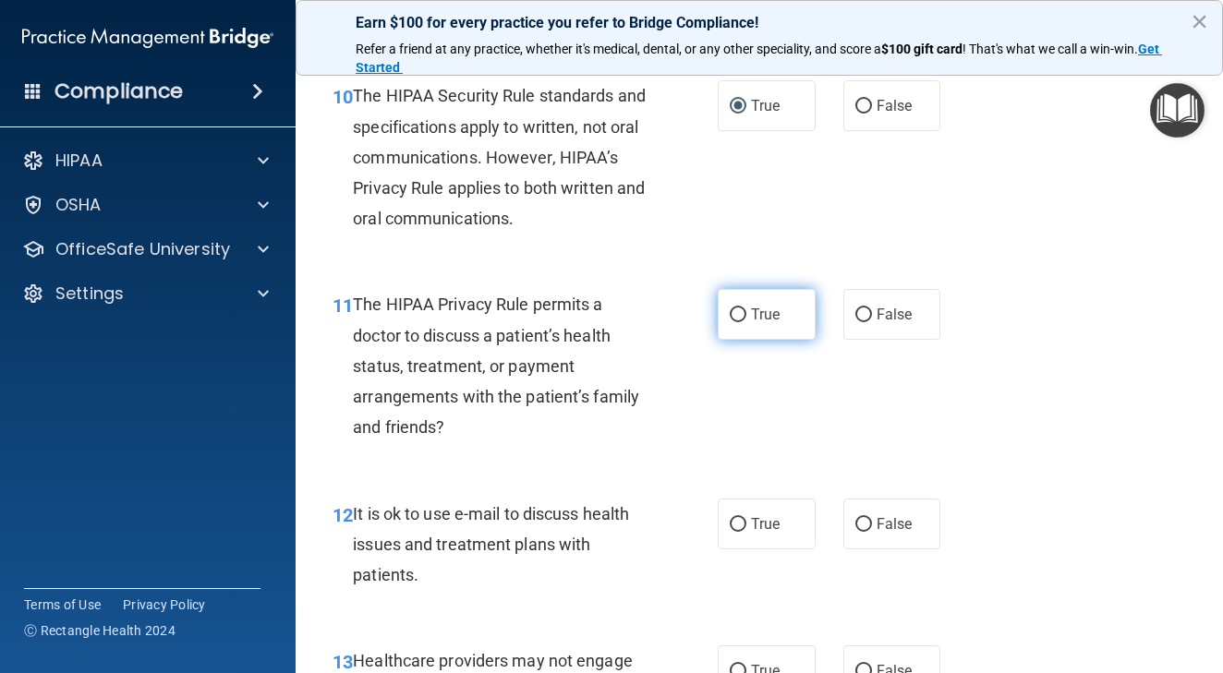
click at [740, 322] on input "True" at bounding box center [738, 315] width 17 height 14
radio input "true"
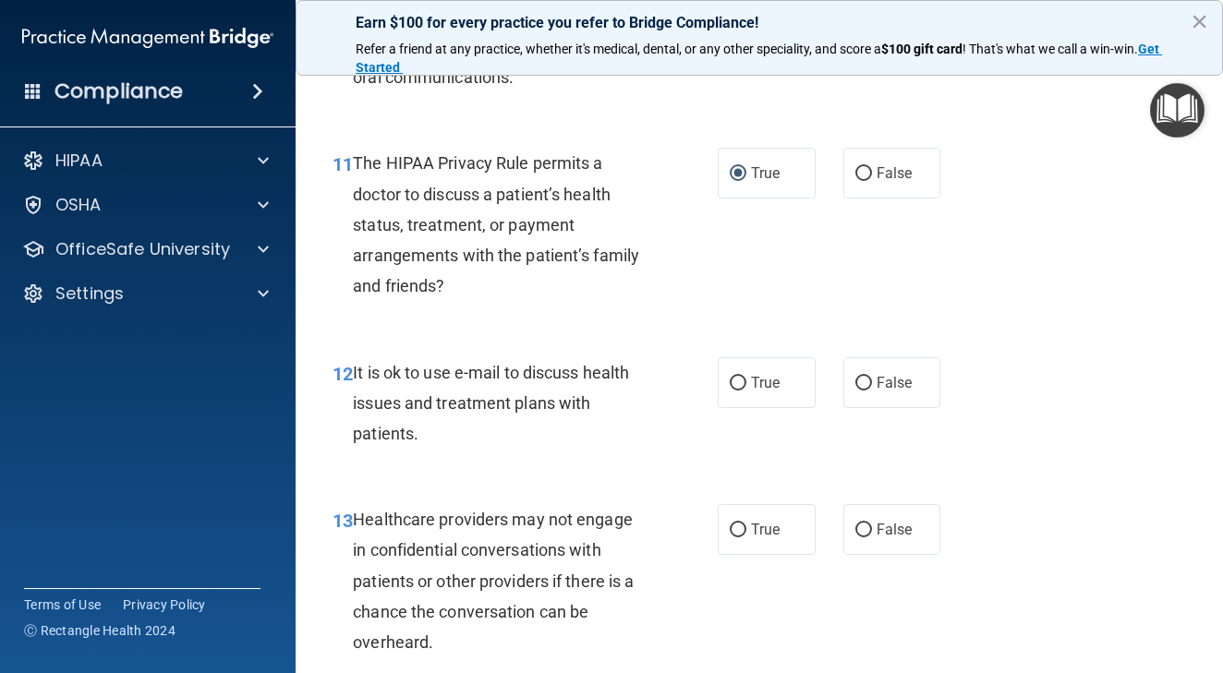
scroll to position [1977, 0]
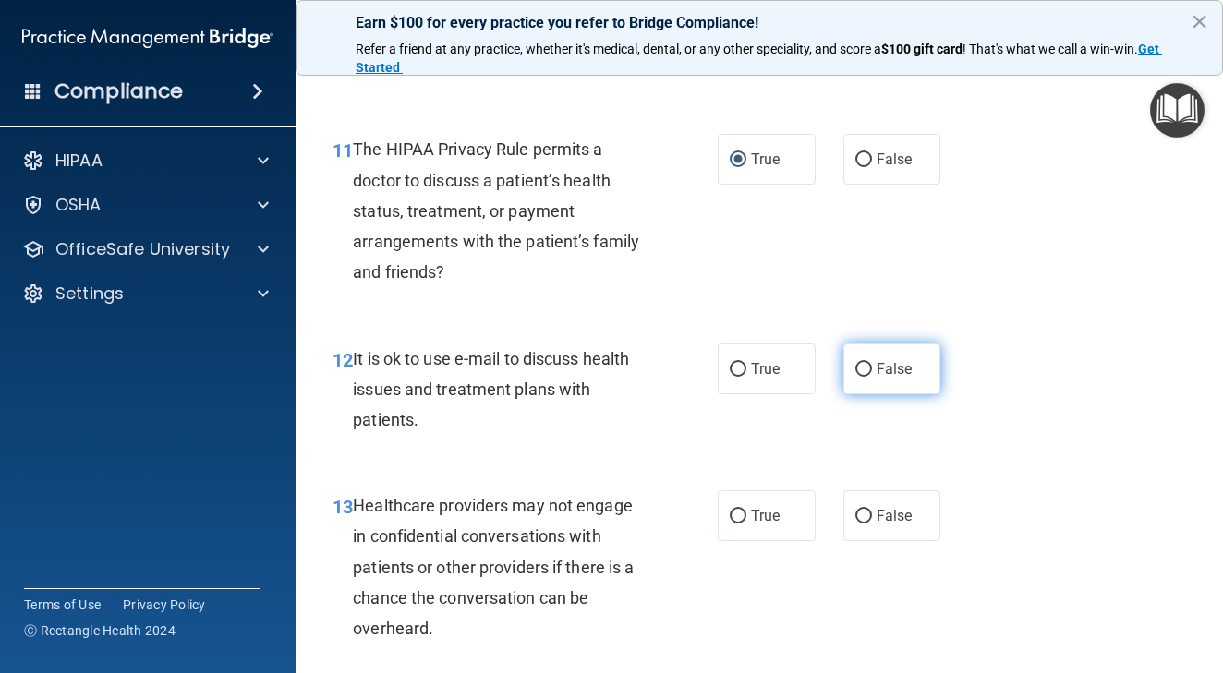
click at [862, 377] on input "False" at bounding box center [863, 370] width 17 height 14
radio input "true"
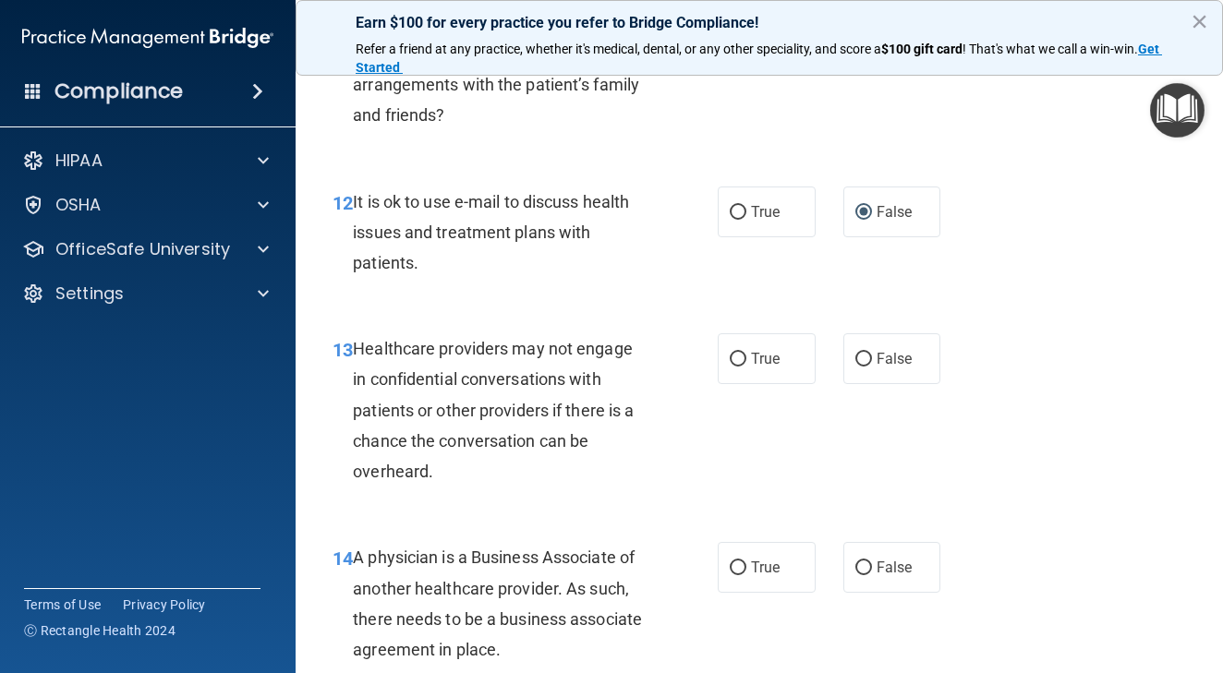
scroll to position [2135, 0]
click at [866, 366] on input "False" at bounding box center [863, 359] width 17 height 14
radio input "true"
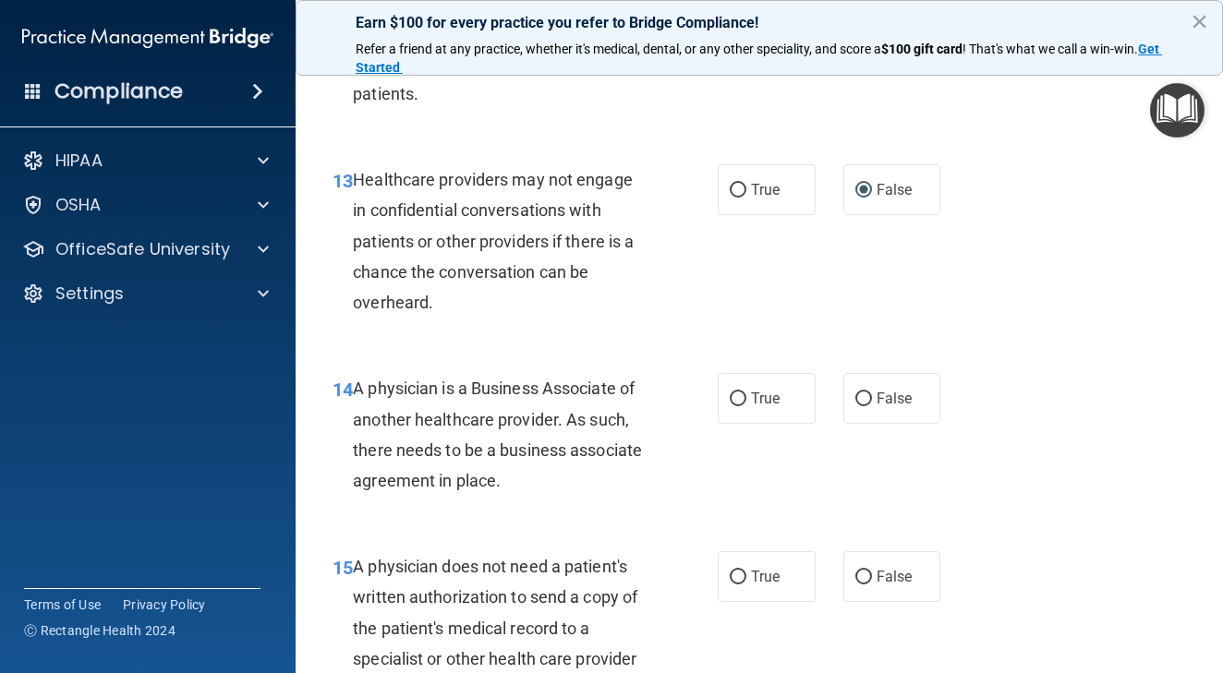
scroll to position [2317, 0]
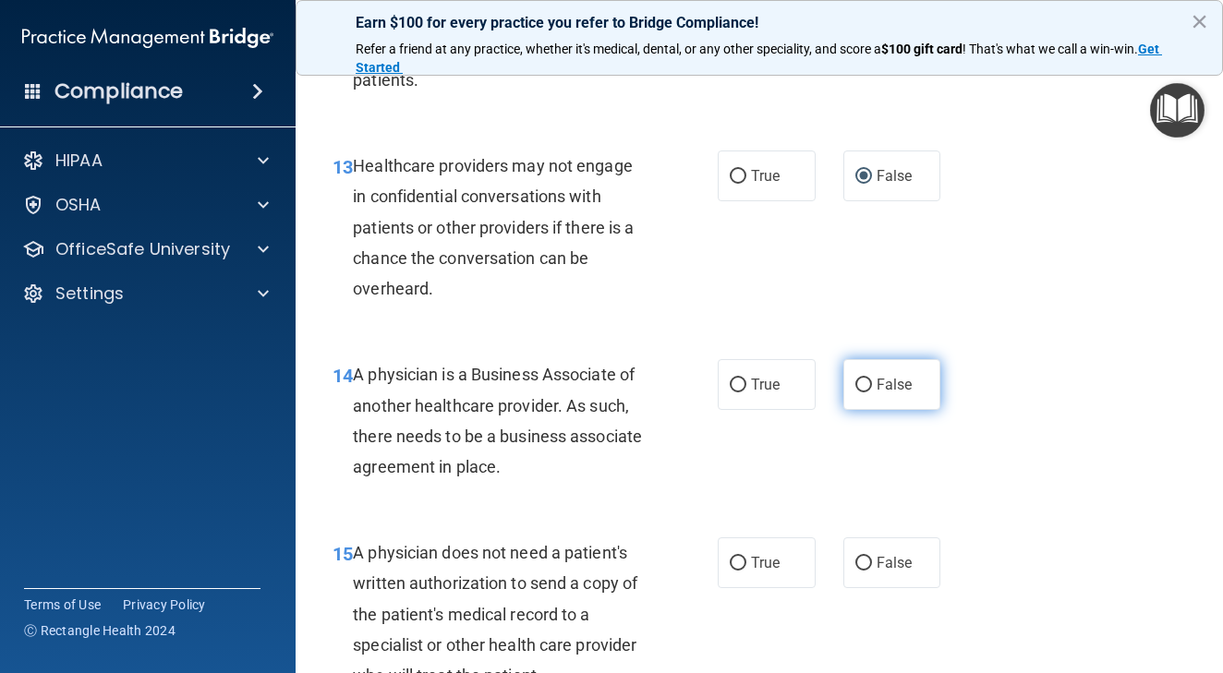
click at [862, 392] on input "False" at bounding box center [863, 386] width 17 height 14
radio input "true"
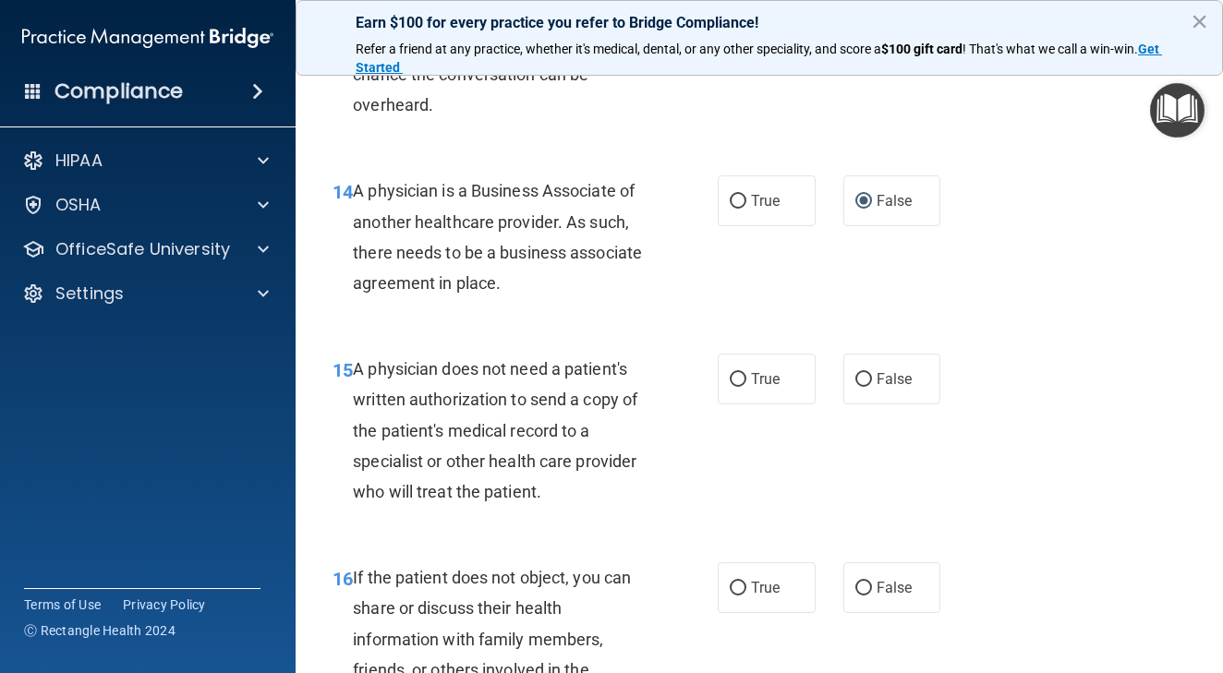
scroll to position [2508, 0]
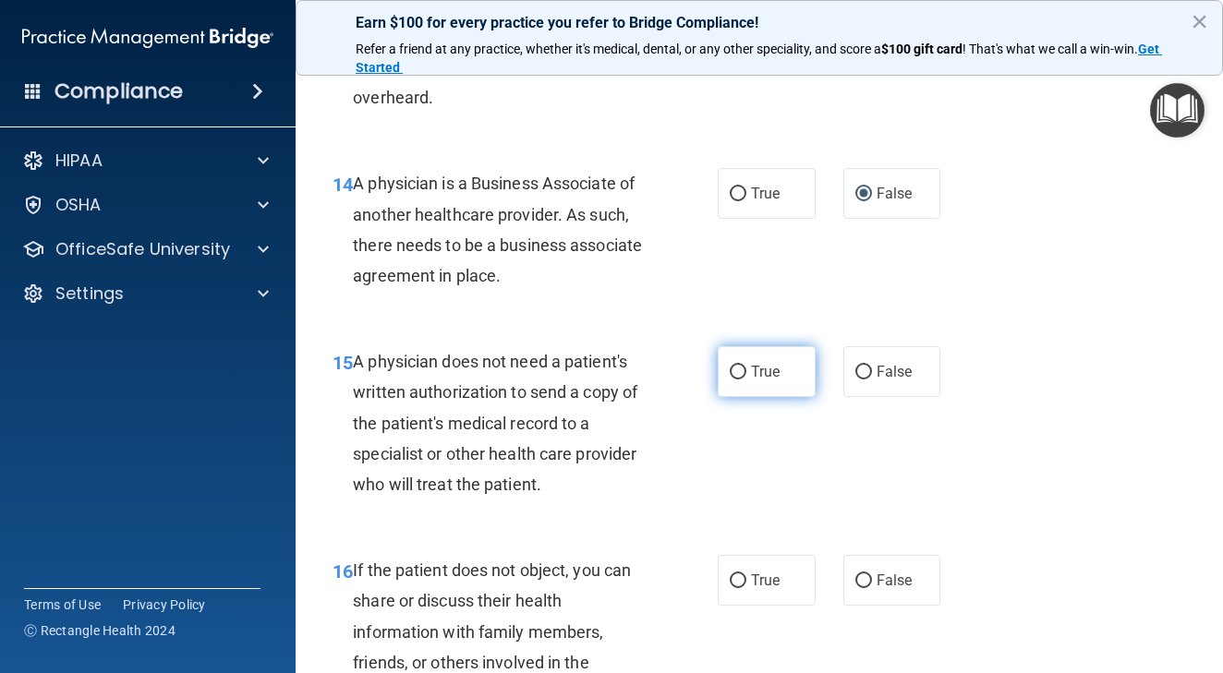
click at [742, 380] on input "True" at bounding box center [738, 373] width 17 height 14
radio input "true"
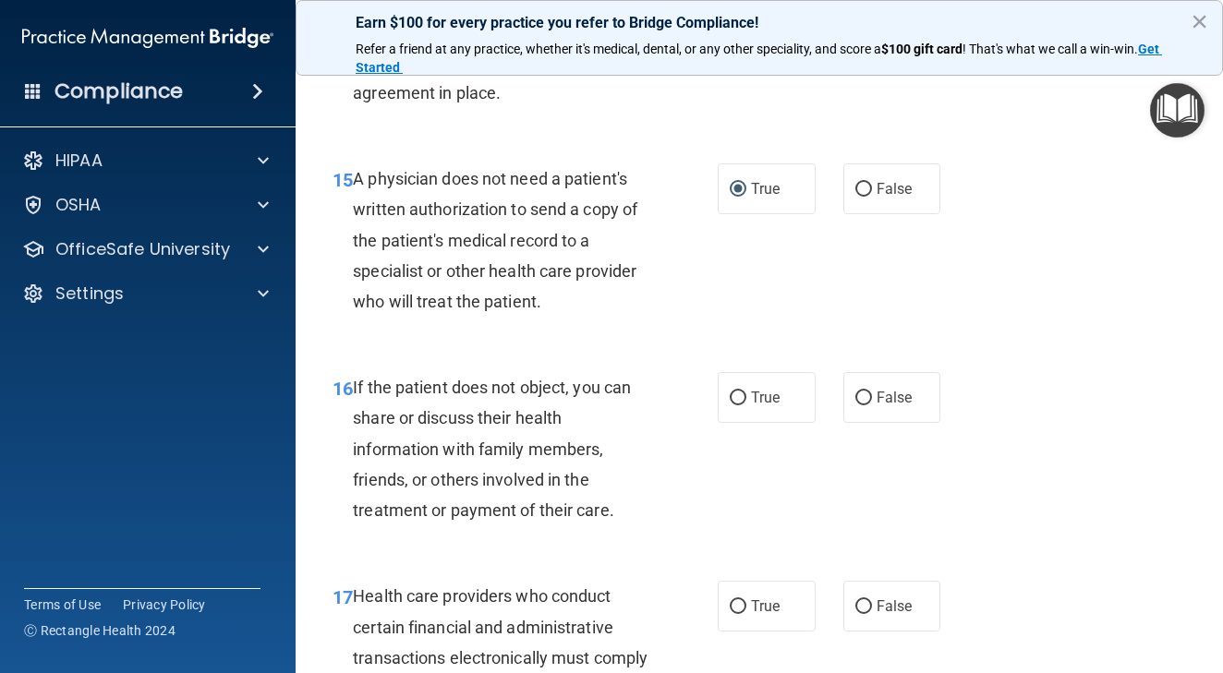
scroll to position [2693, 0]
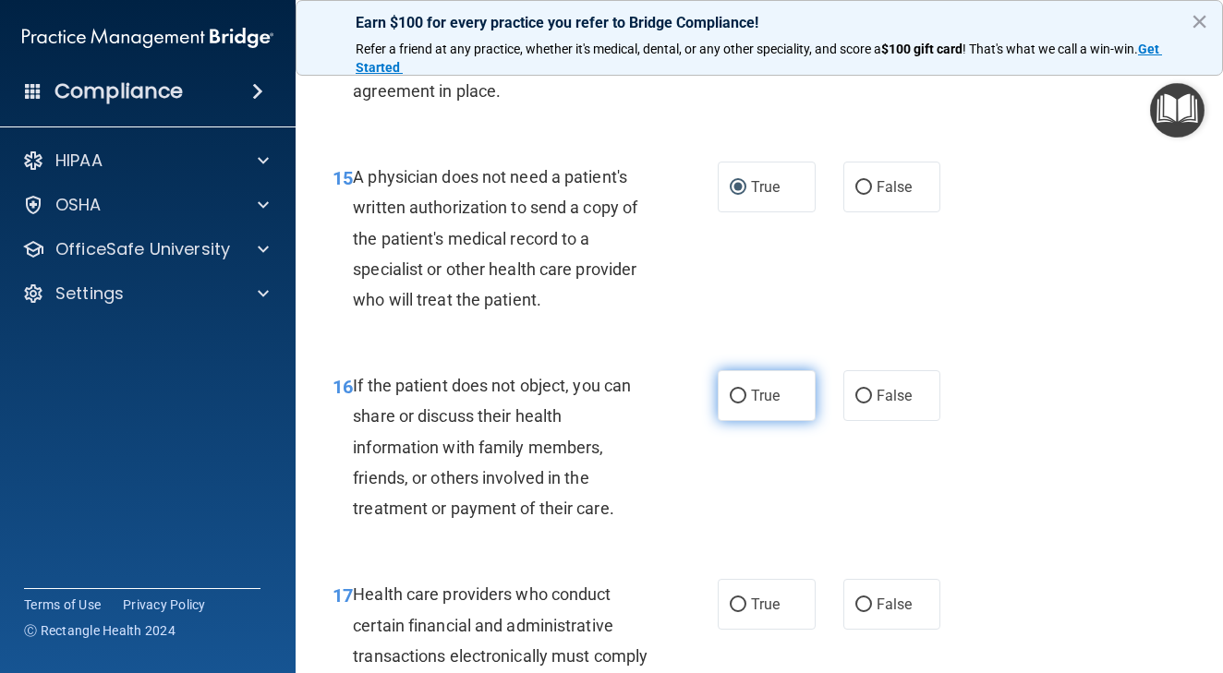
click at [740, 404] on input "True" at bounding box center [738, 397] width 17 height 14
radio input "true"
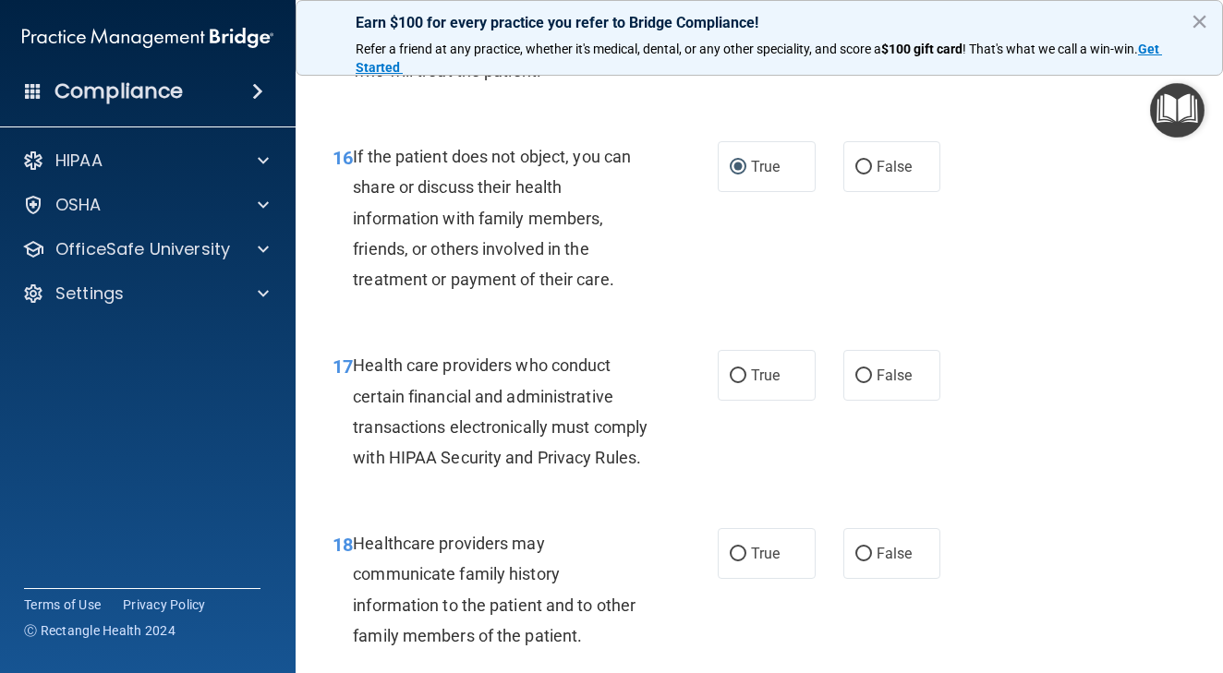
scroll to position [2925, 0]
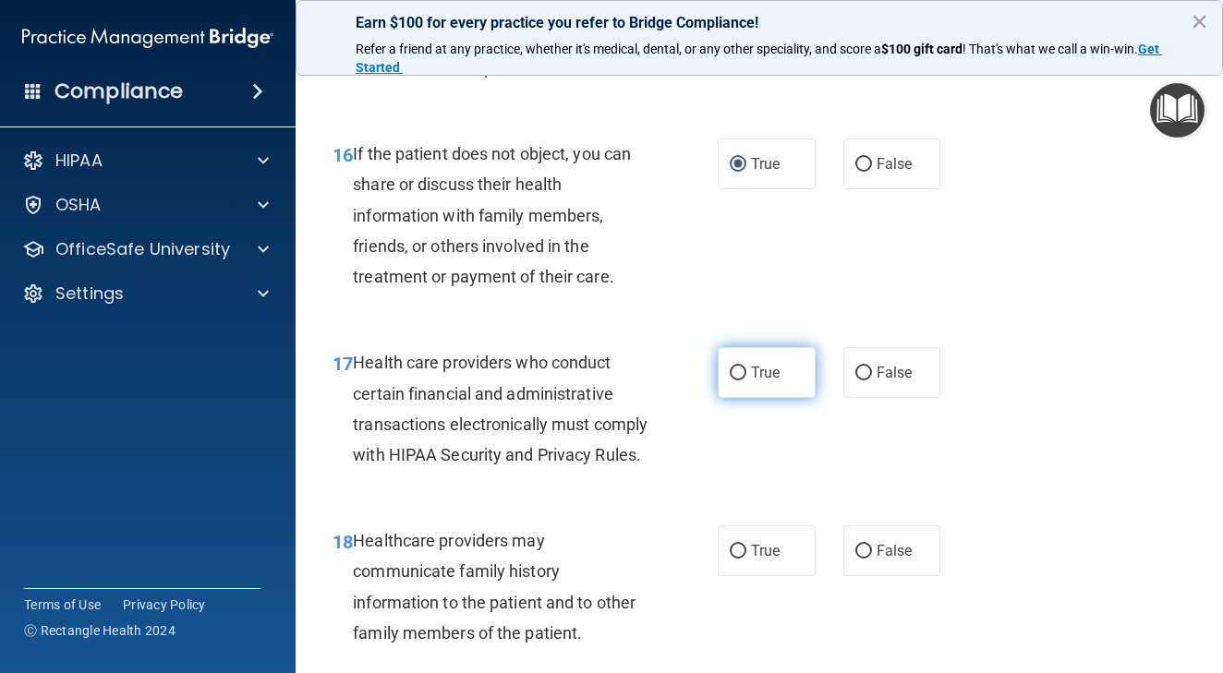
click at [742, 380] on input "True" at bounding box center [738, 374] width 17 height 14
radio input "true"
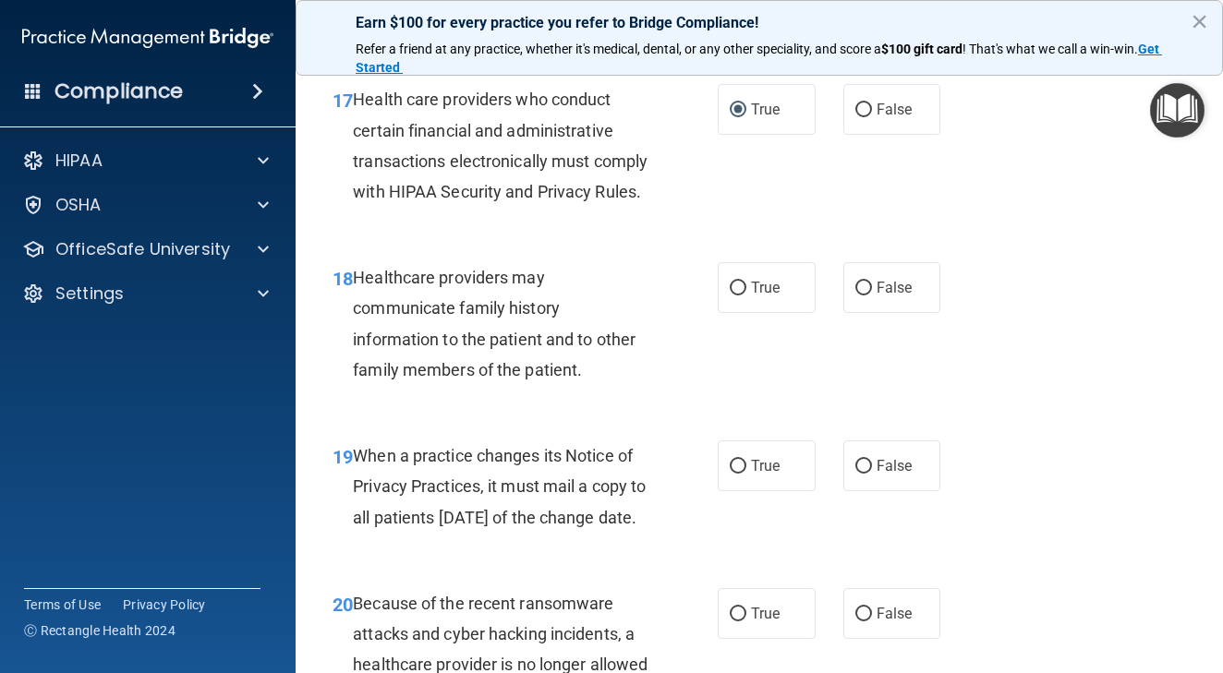
scroll to position [3200, 0]
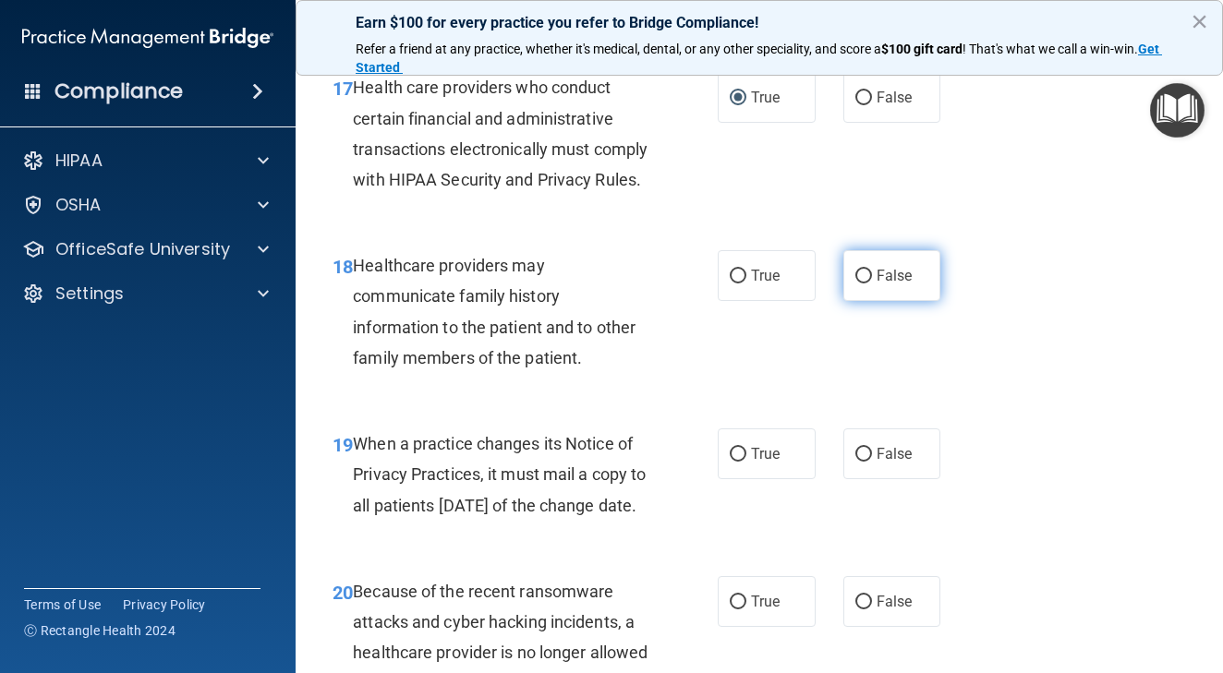
click at [869, 283] on input "False" at bounding box center [863, 277] width 17 height 14
radio input "true"
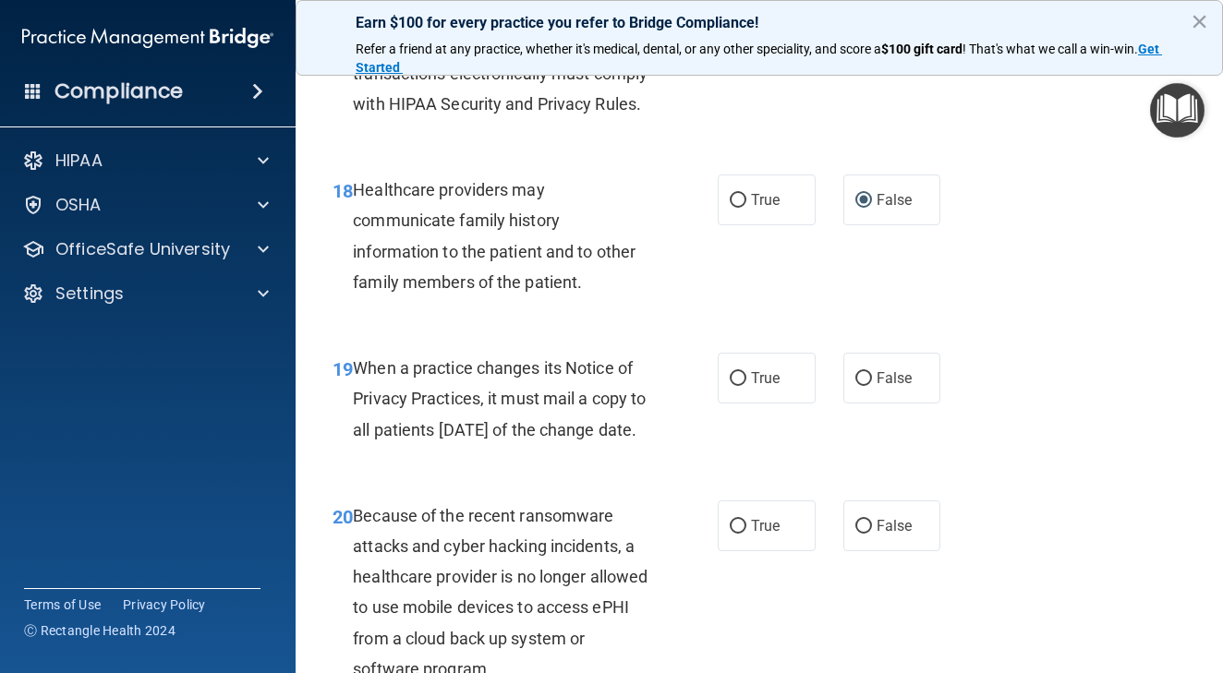
scroll to position [3303, 0]
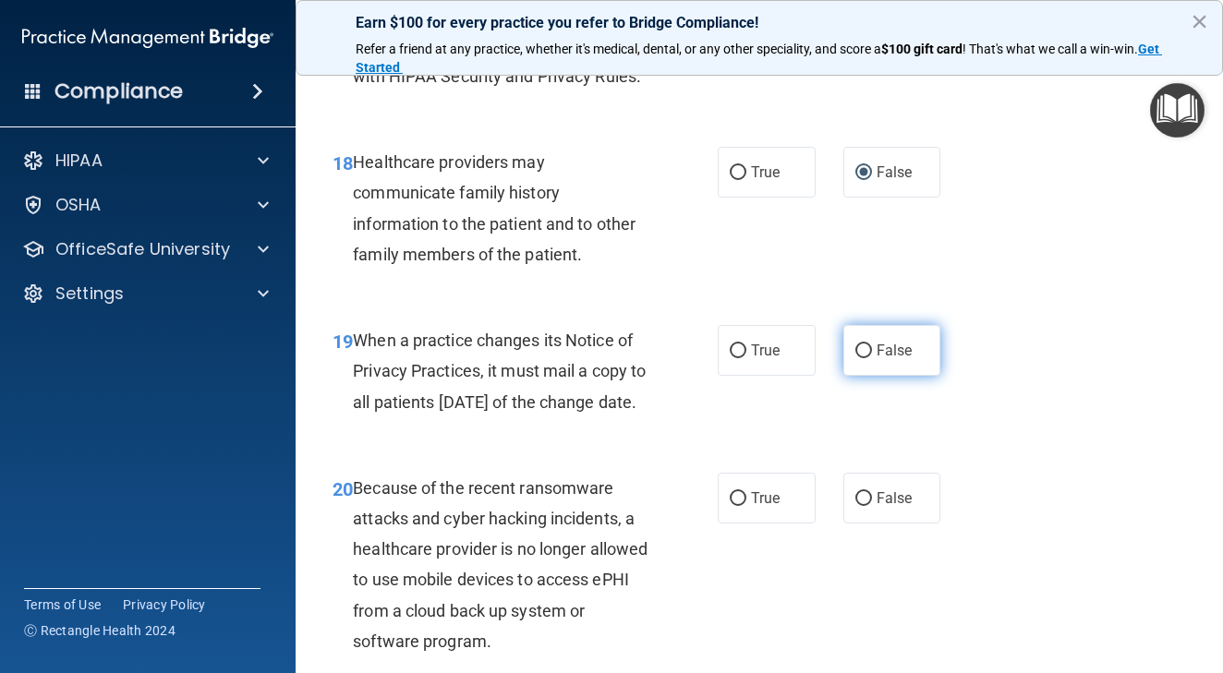
click at [863, 376] on label "False" at bounding box center [892, 350] width 98 height 51
click at [863, 358] on input "False" at bounding box center [863, 351] width 17 height 14
radio input "true"
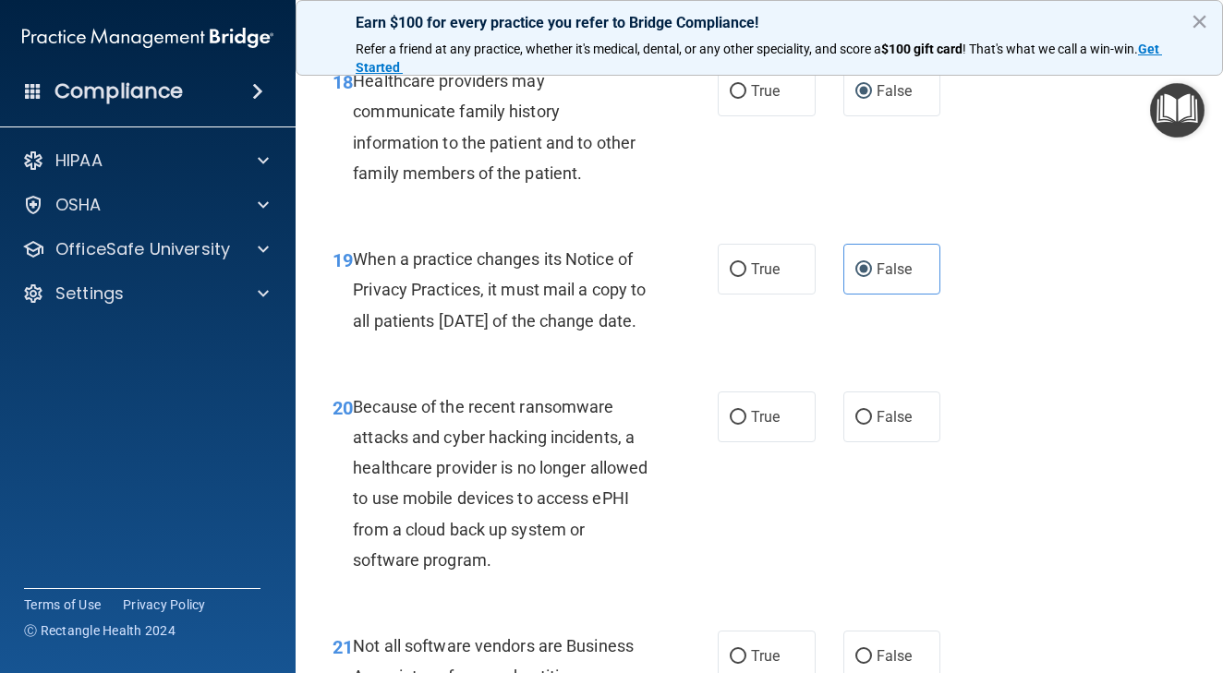
scroll to position [3394, 0]
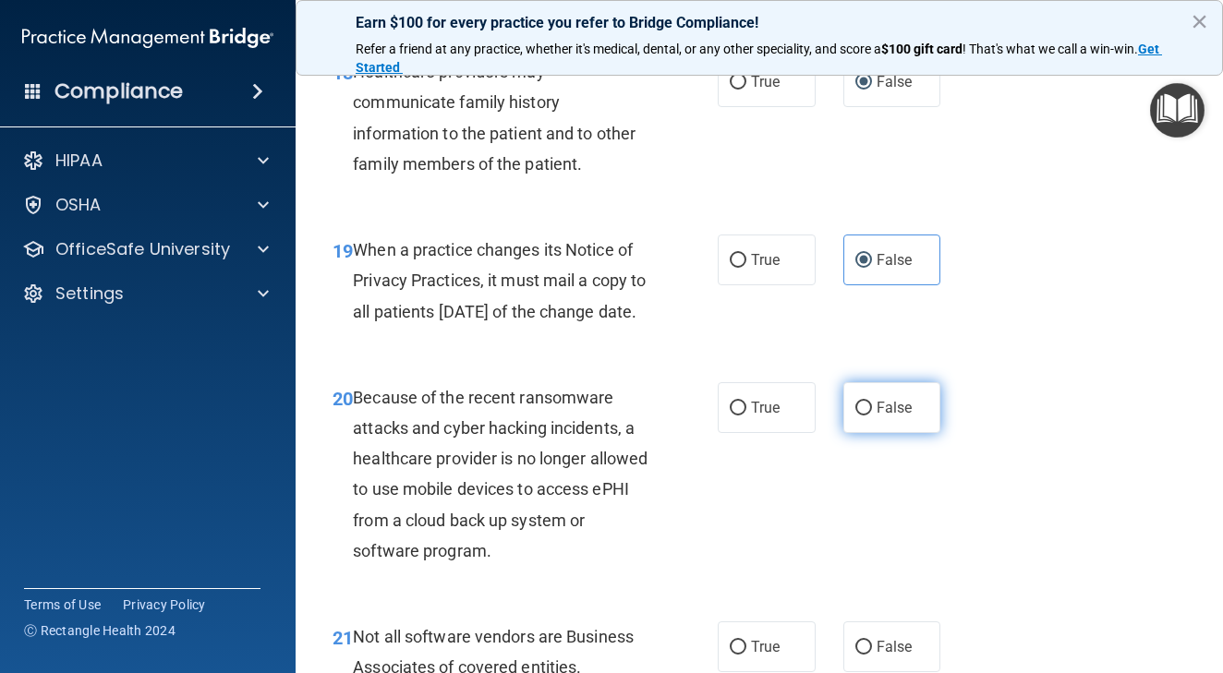
click at [861, 416] on input "False" at bounding box center [863, 409] width 17 height 14
radio input "true"
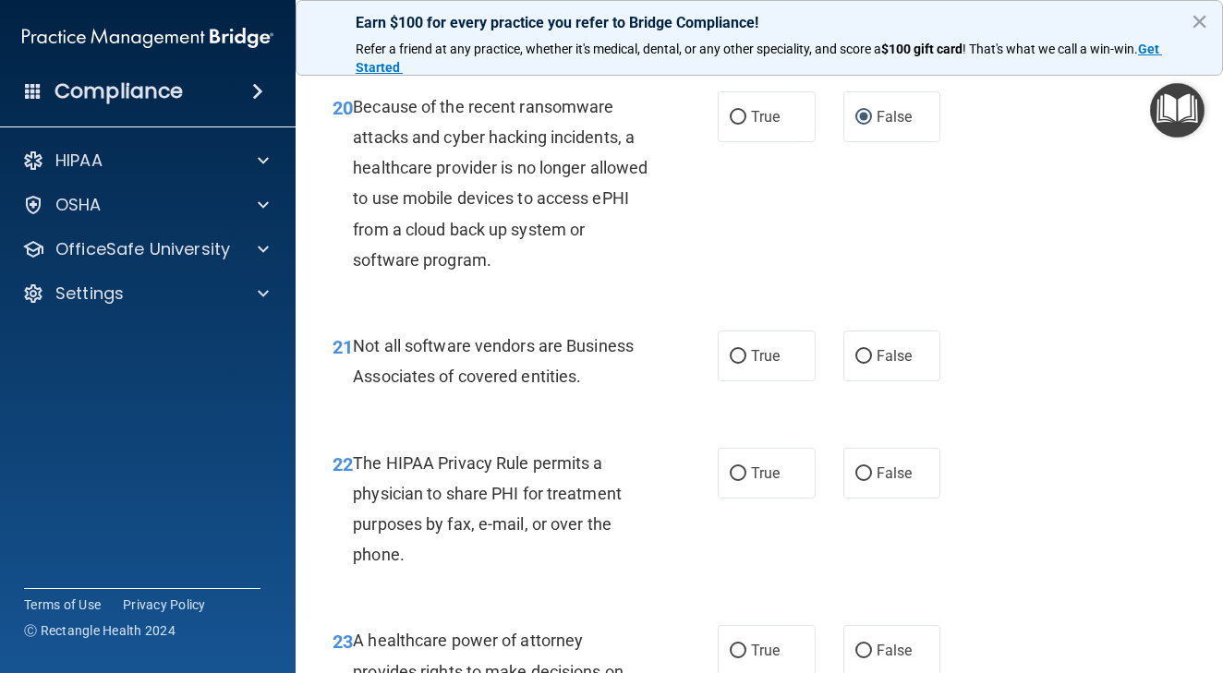
scroll to position [3696, 0]
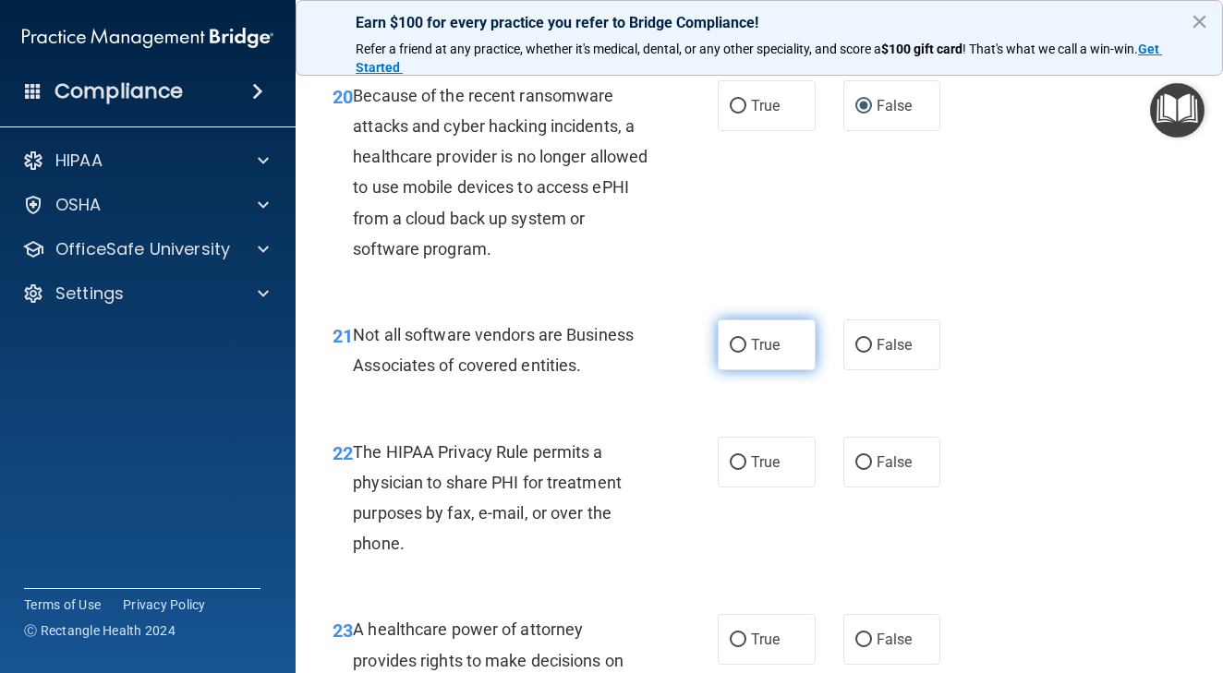
click at [737, 353] on input "True" at bounding box center [738, 346] width 17 height 14
radio input "true"
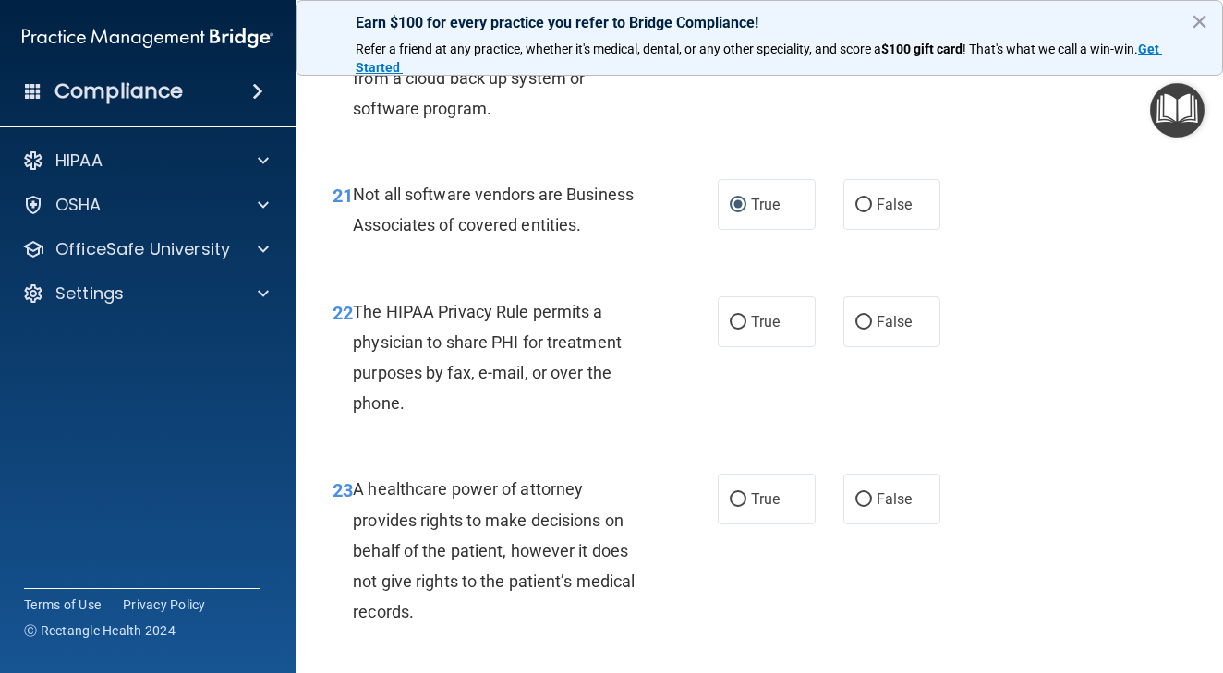
scroll to position [3866, 0]
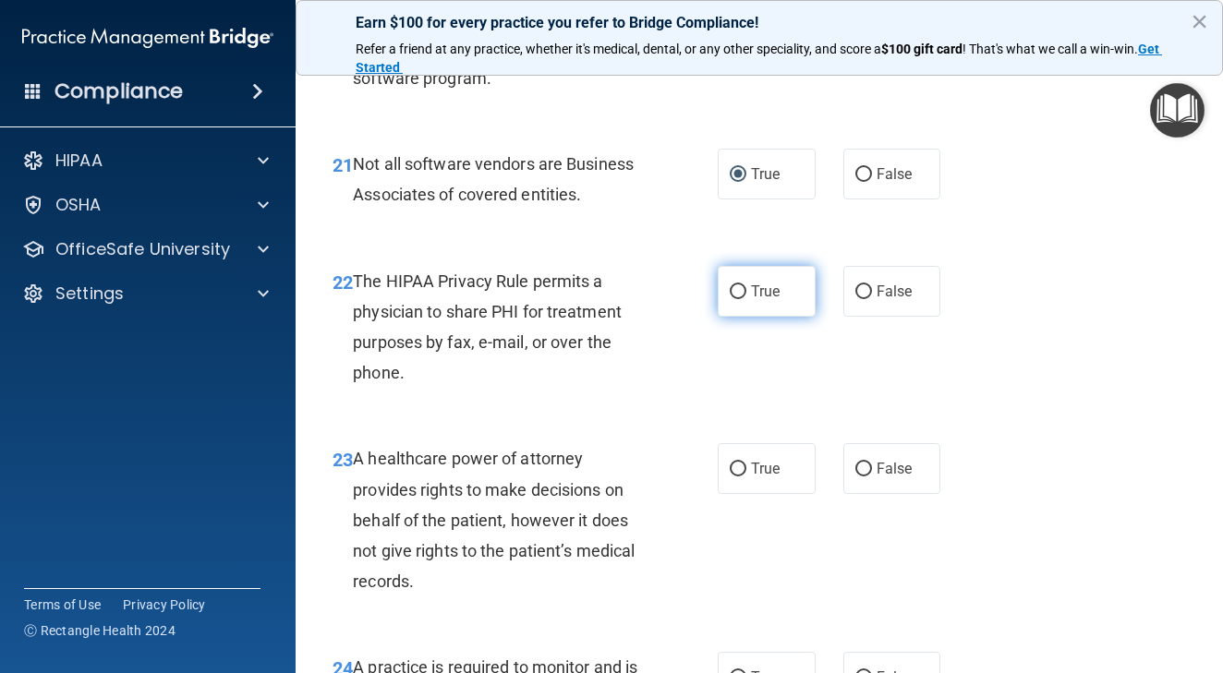
click at [731, 299] on input "True" at bounding box center [738, 292] width 17 height 14
radio input "true"
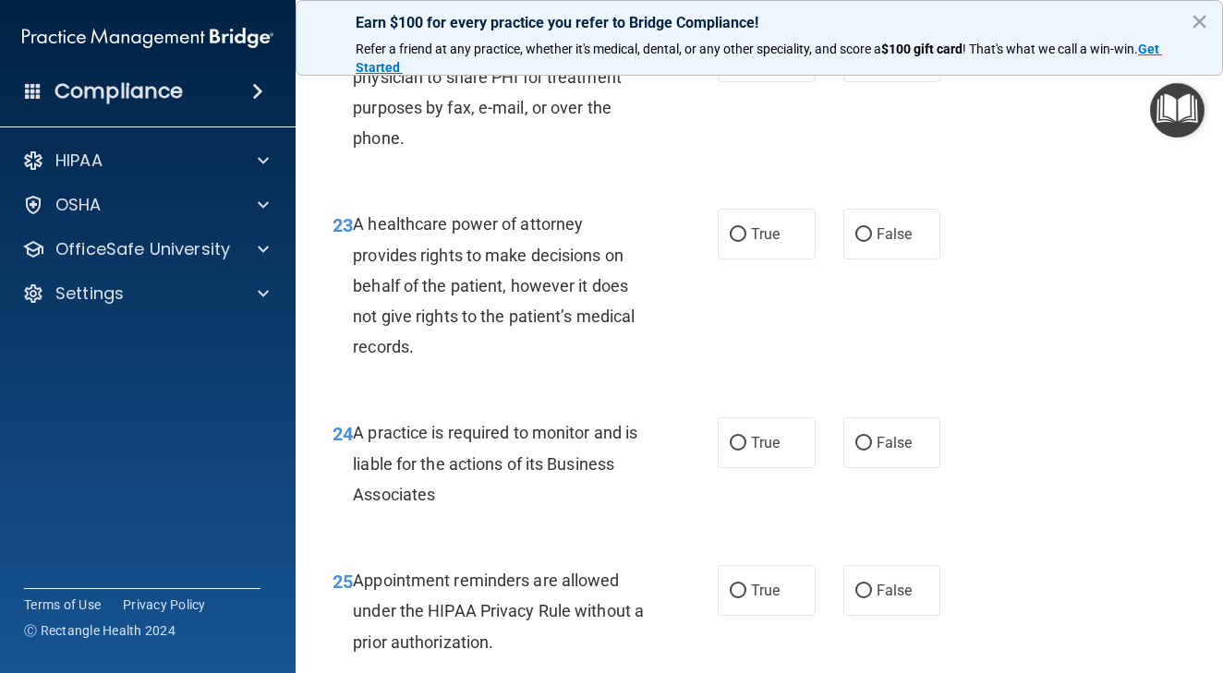
scroll to position [4103, 0]
click at [863, 240] on input "False" at bounding box center [863, 233] width 17 height 14
radio input "true"
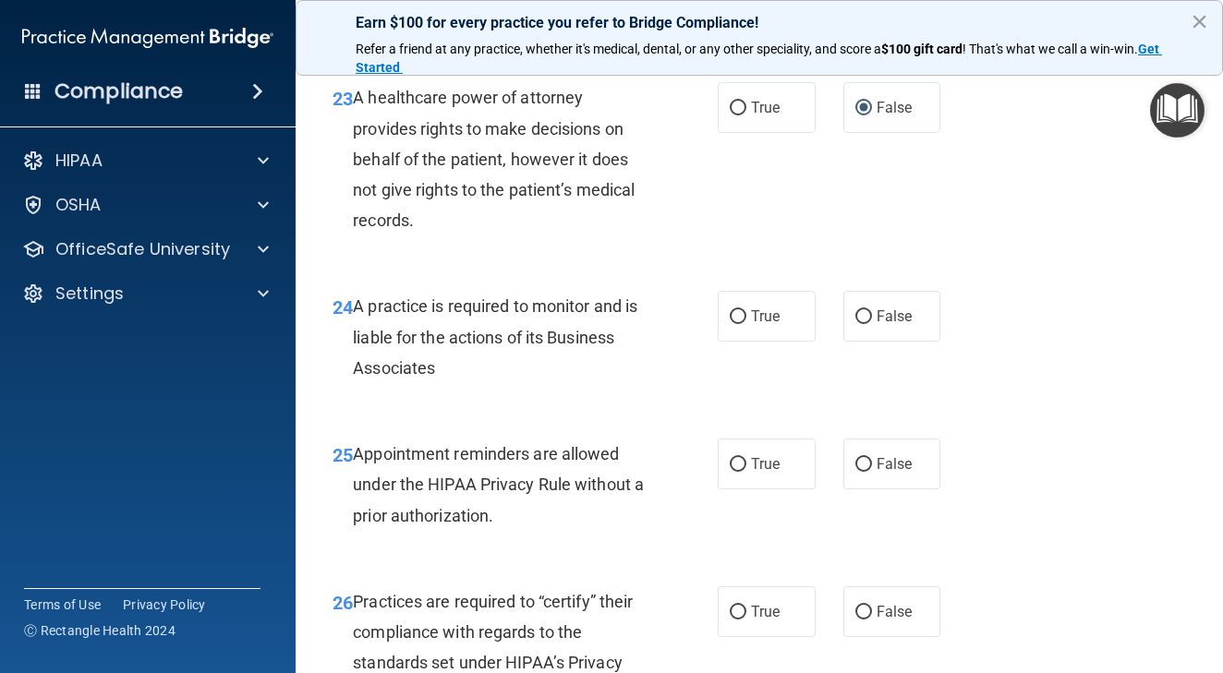
scroll to position [4234, 0]
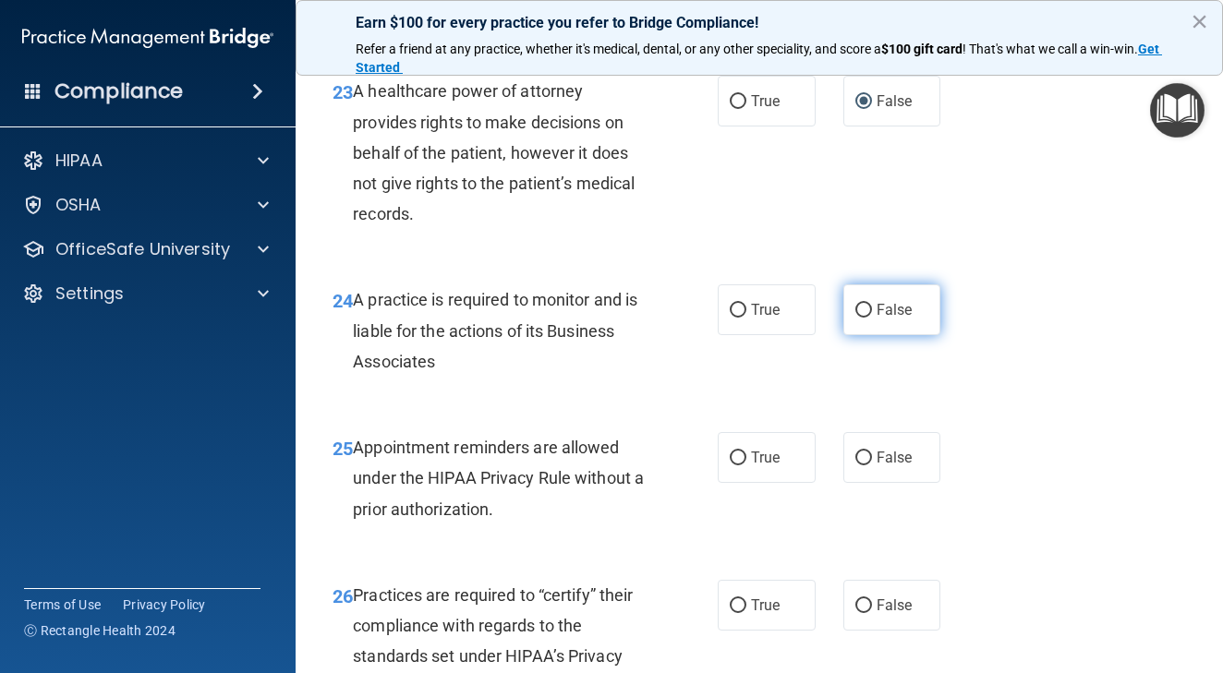
click at [862, 318] on input "False" at bounding box center [863, 311] width 17 height 14
radio input "true"
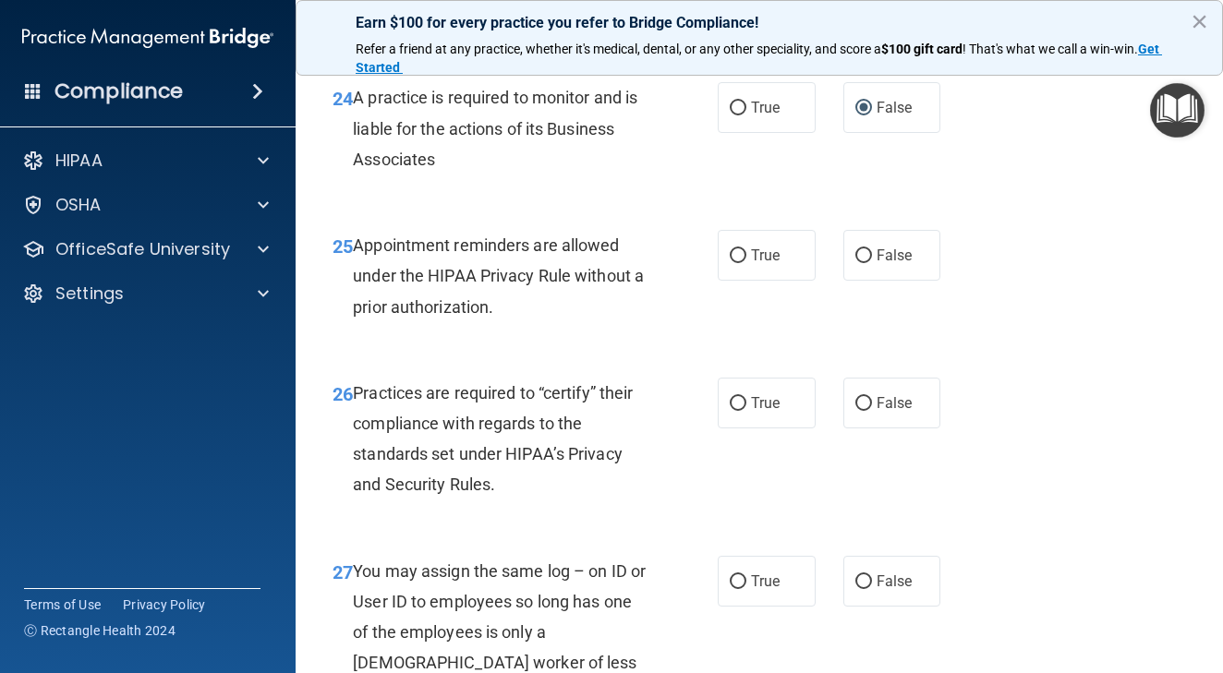
scroll to position [4437, 0]
click at [736, 410] on input "True" at bounding box center [738, 403] width 17 height 14
radio input "true"
click at [736, 410] on input "True" at bounding box center [738, 403] width 17 height 14
click at [744, 262] on input "True" at bounding box center [738, 255] width 17 height 14
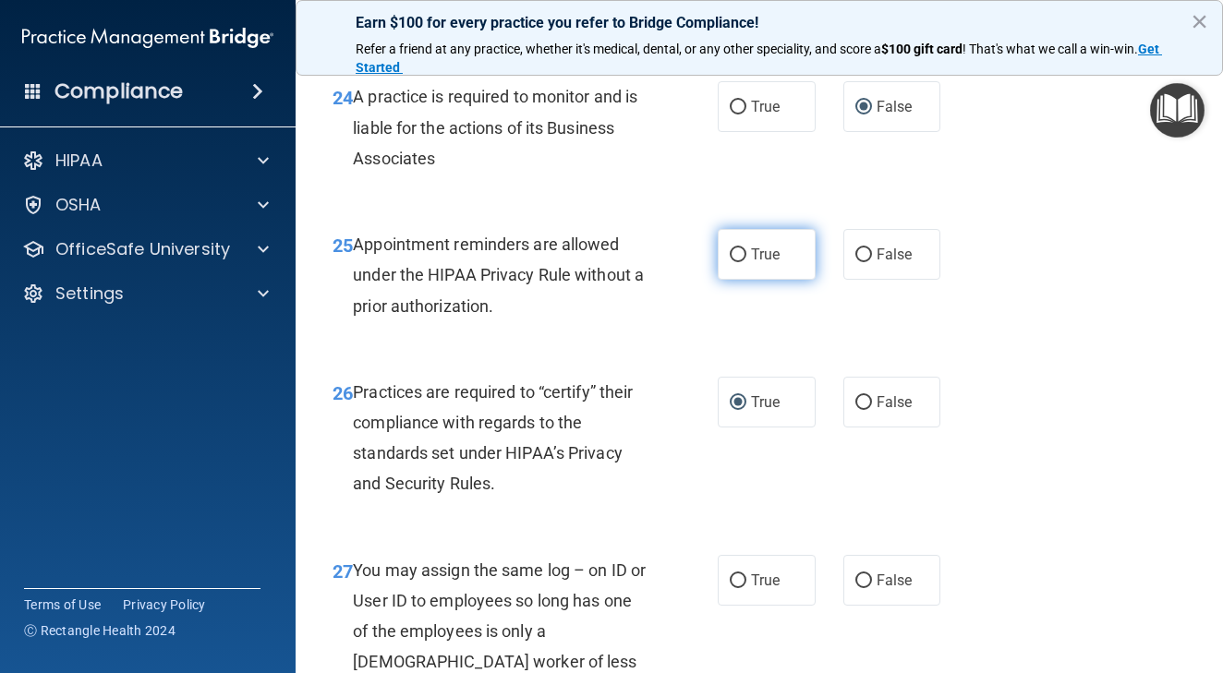
radio input "true"
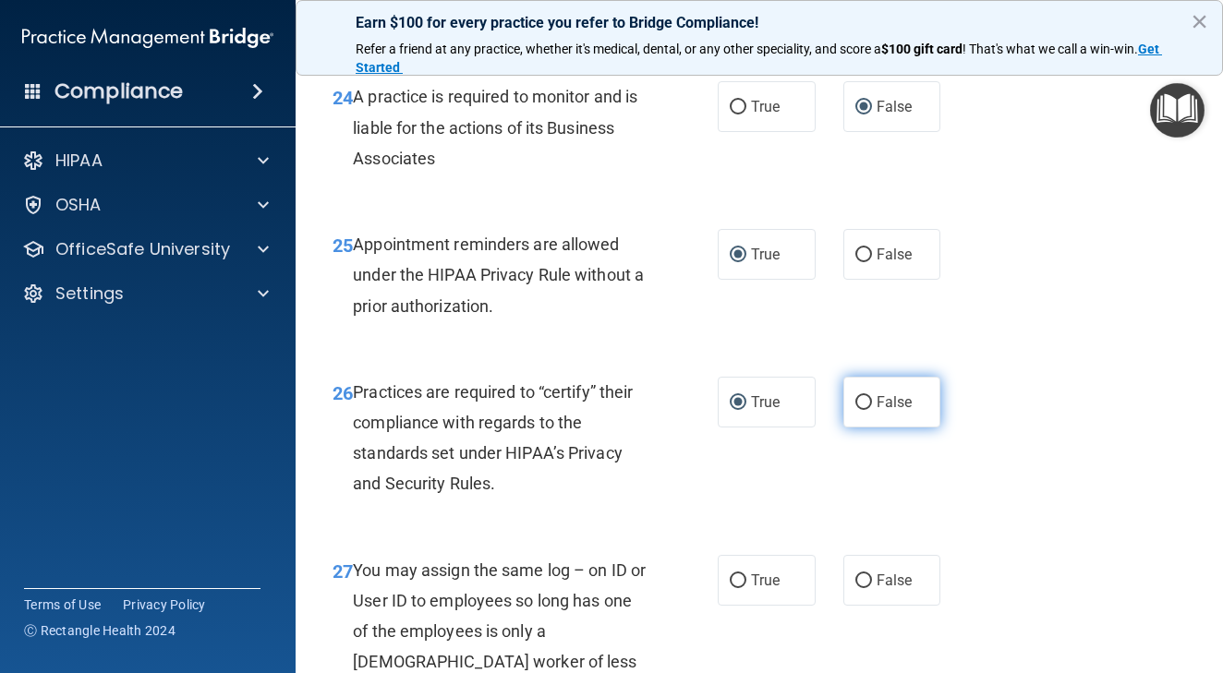
click at [864, 410] on input "False" at bounding box center [863, 403] width 17 height 14
radio input "true"
radio input "false"
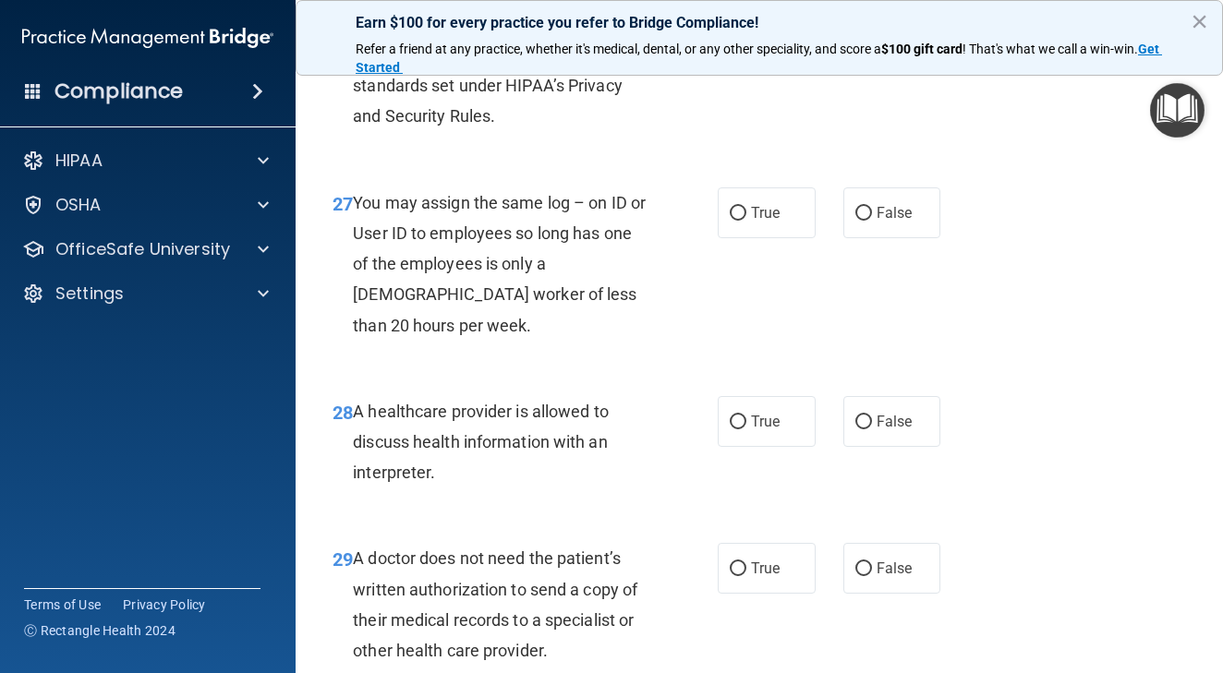
scroll to position [4807, 0]
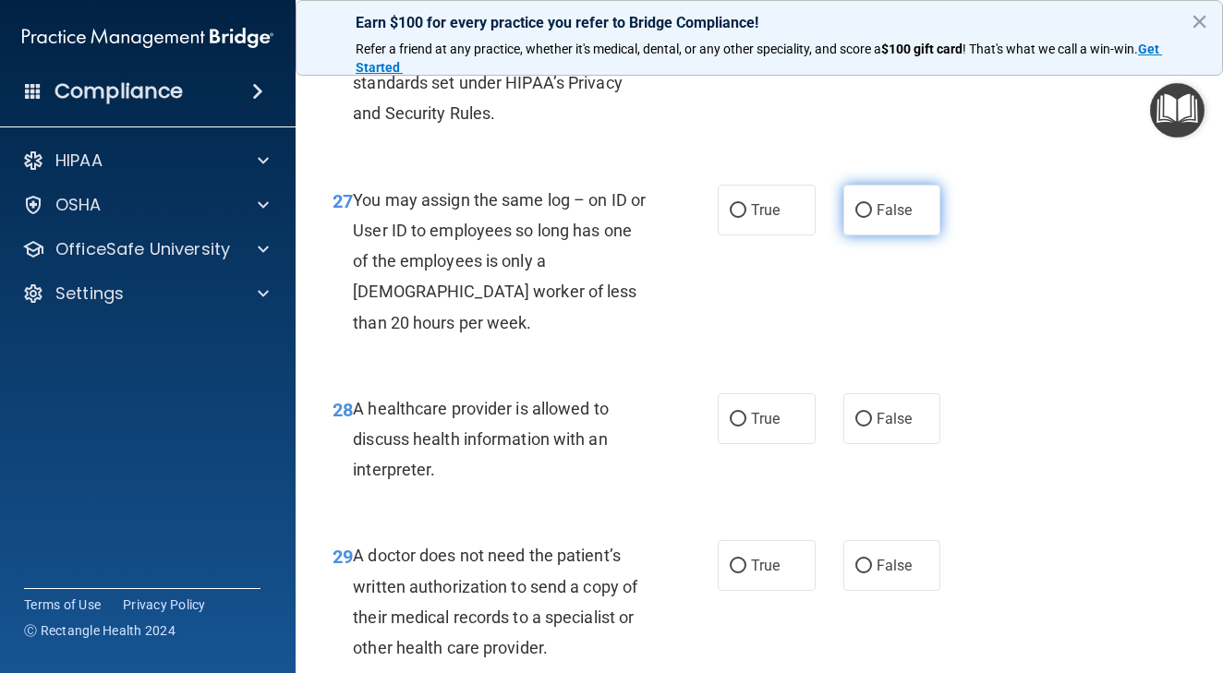
click at [864, 218] on input "False" at bounding box center [863, 211] width 17 height 14
radio input "true"
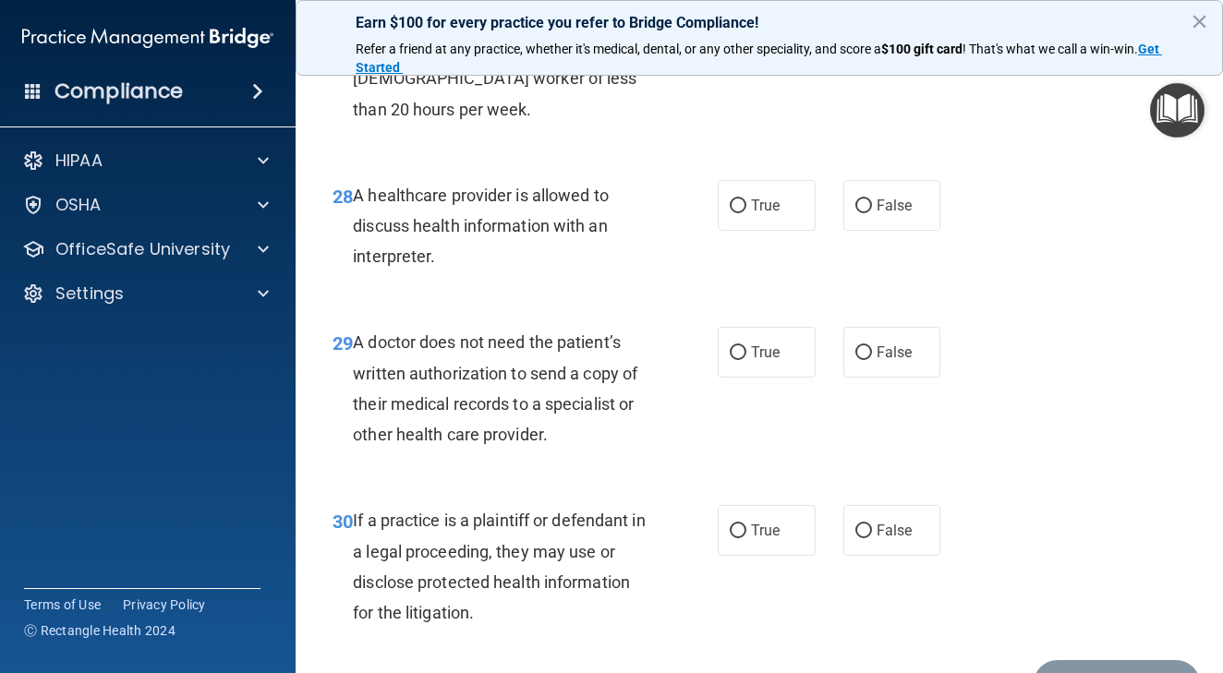
scroll to position [5015, 0]
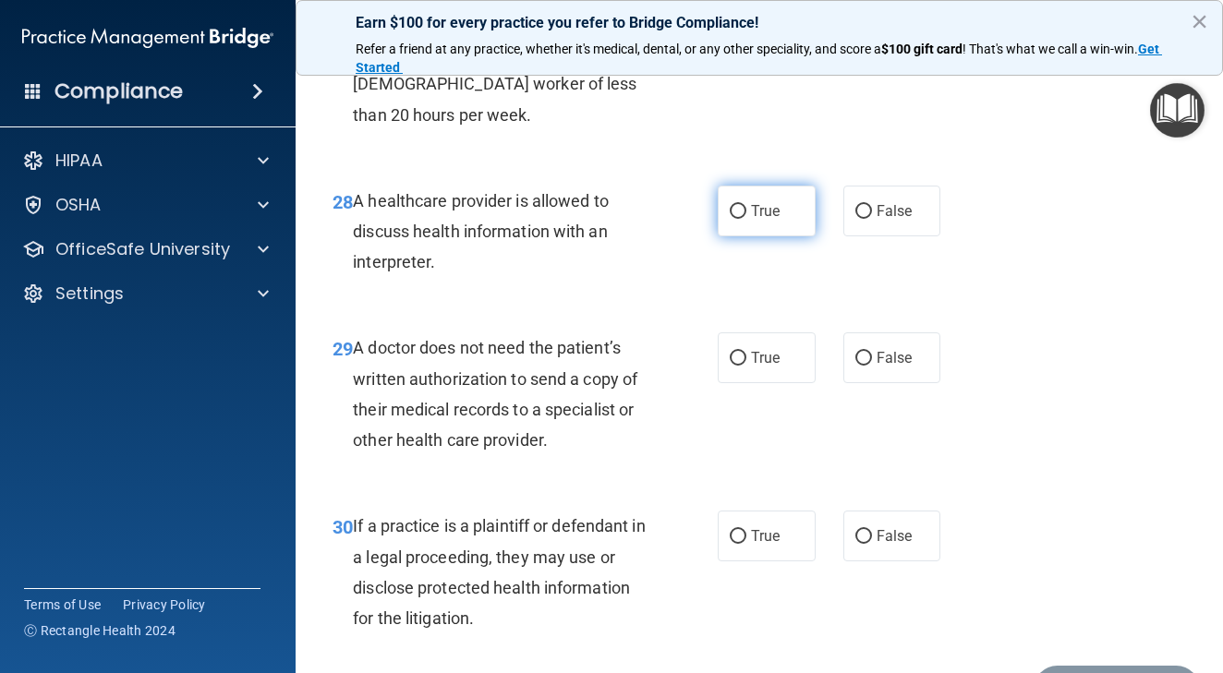
click at [737, 219] on input "True" at bounding box center [738, 212] width 17 height 14
radio input "true"
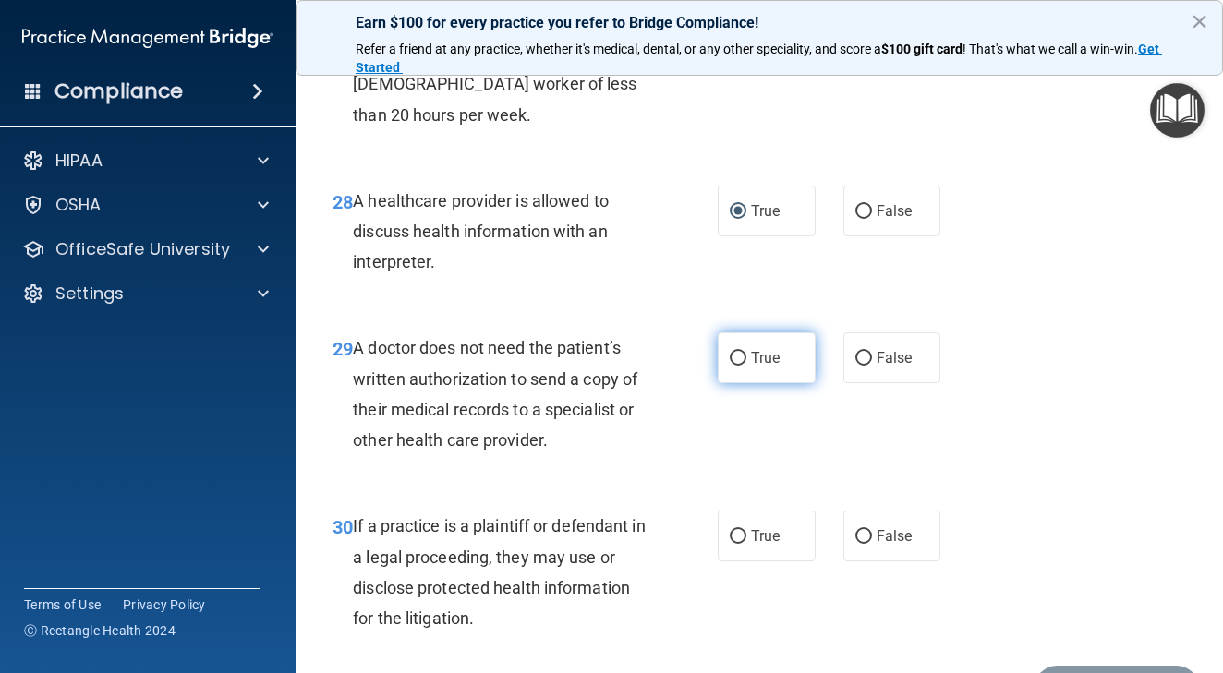
click at [737, 366] on input "True" at bounding box center [738, 359] width 17 height 14
radio input "true"
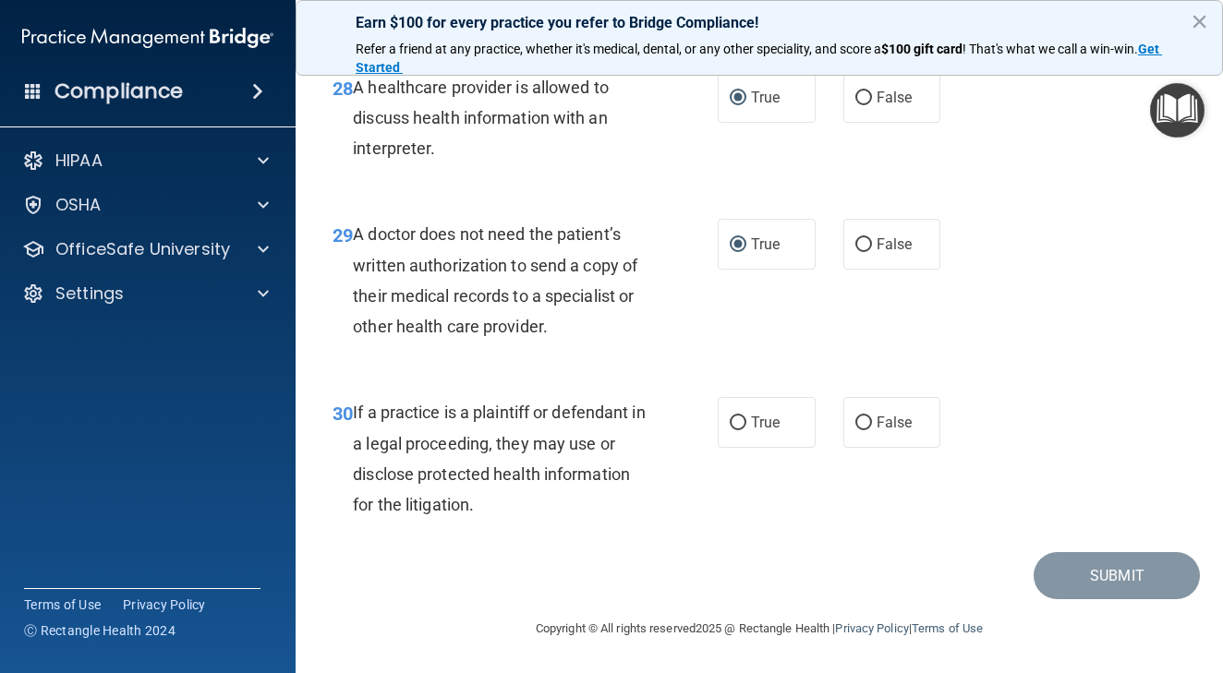
scroll to position [5193, 0]
click at [737, 422] on input "True" at bounding box center [738, 423] width 17 height 14
radio input "true"
click at [1134, 583] on button "Submit" at bounding box center [1116, 575] width 166 height 47
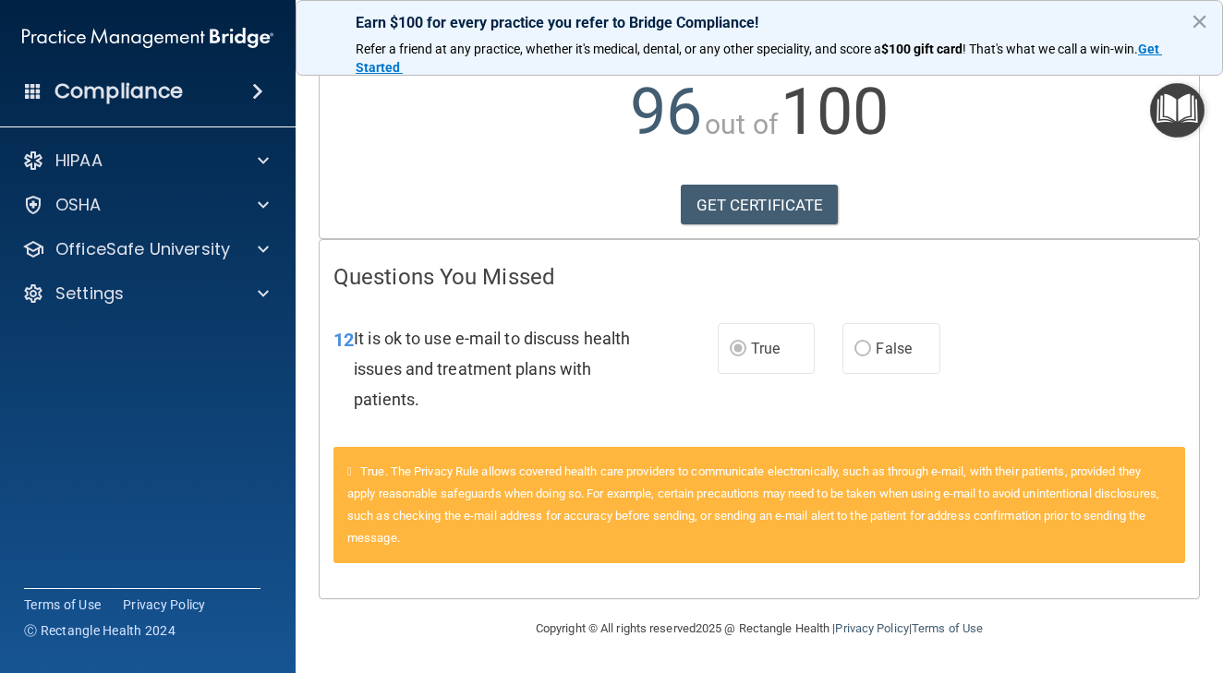
scroll to position [190, 0]
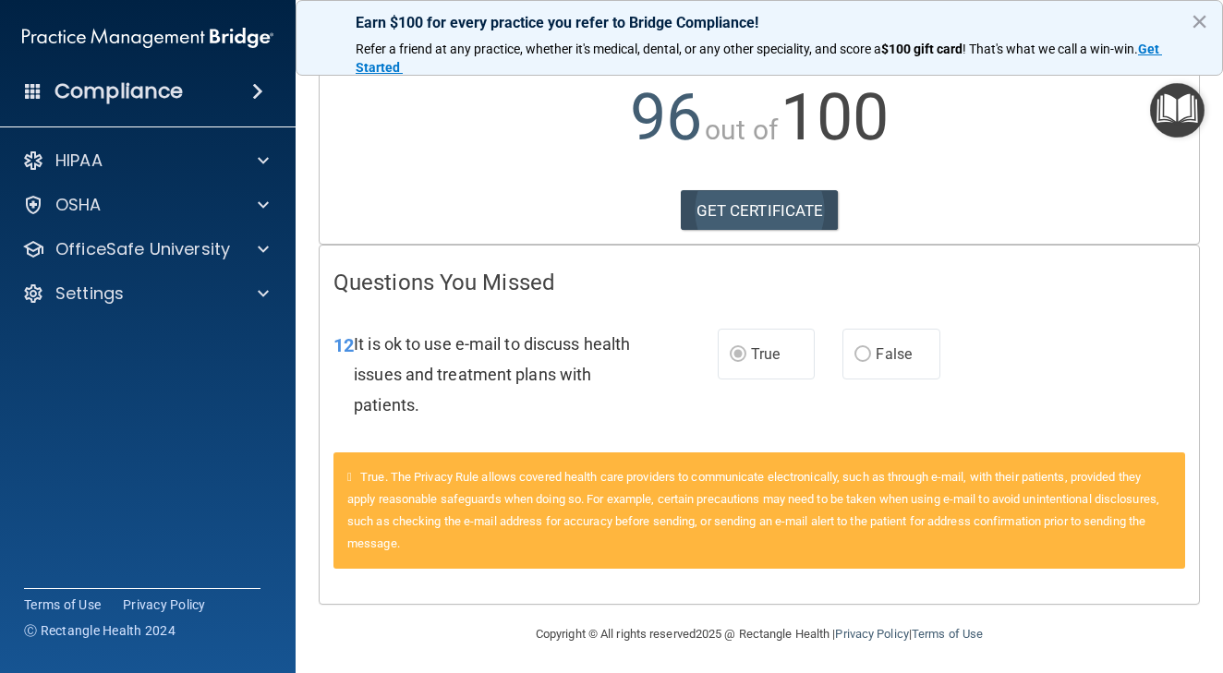
click at [754, 211] on link "GET CERTIFICATE" at bounding box center [760, 210] width 158 height 41
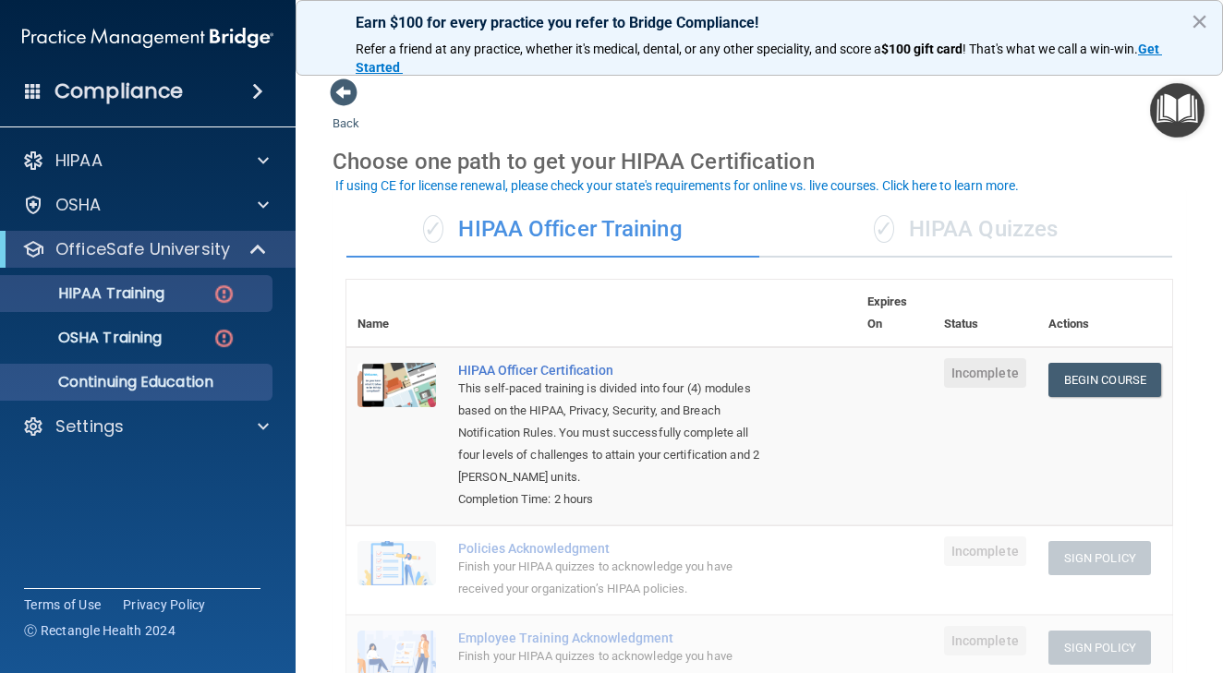
click at [234, 386] on p "Continuing Education" at bounding box center [138, 382] width 252 height 18
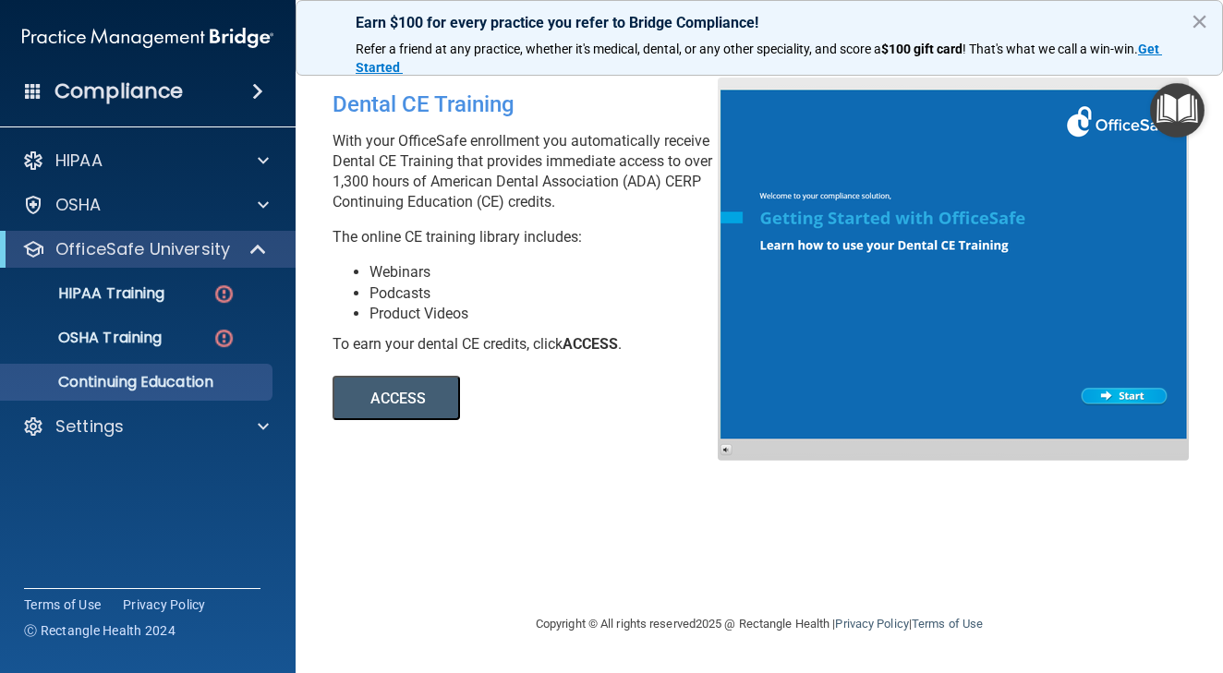
click at [469, 573] on div "Dental CE Training With your OfficeSafe enrollment you automatically receive De…" at bounding box center [758, 336] width 853 height 517
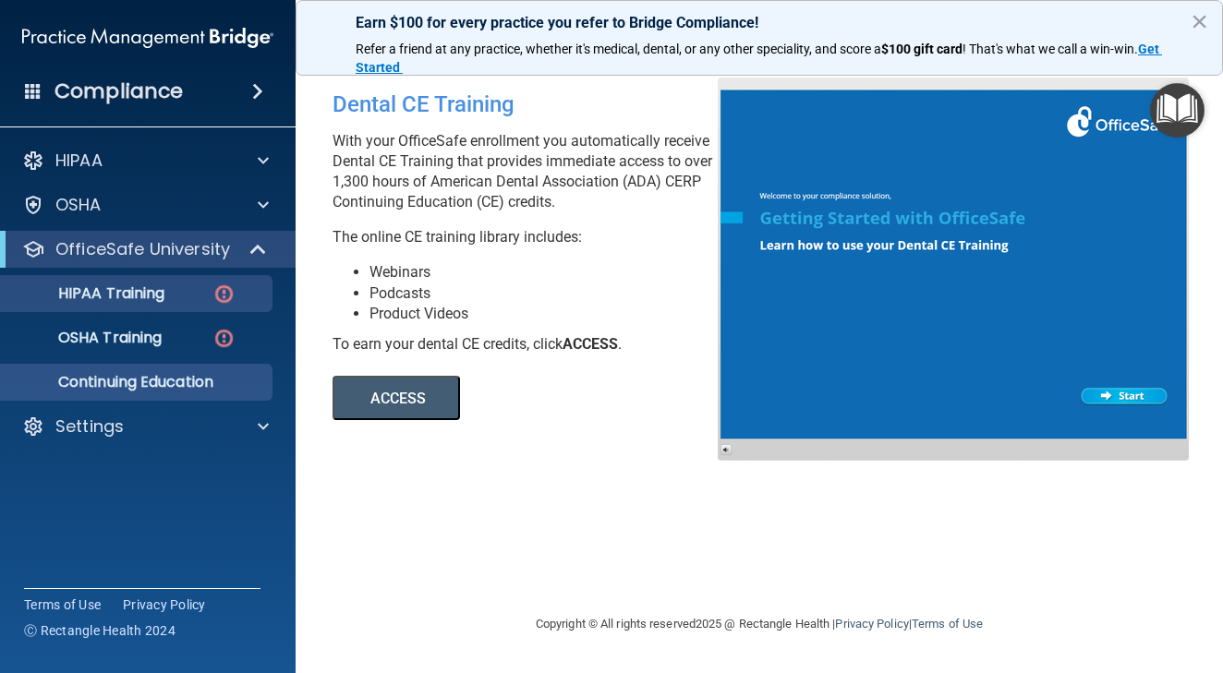
click at [219, 291] on img at bounding box center [223, 294] width 23 height 23
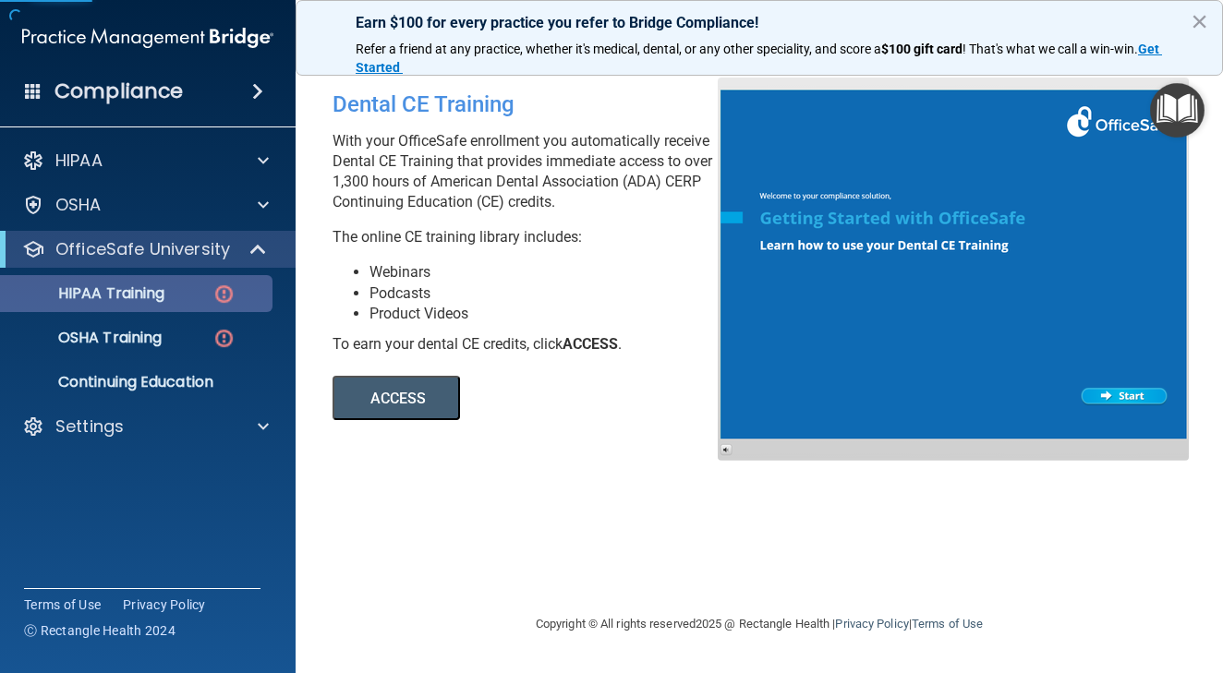
click at [219, 291] on img at bounding box center [223, 294] width 23 height 23
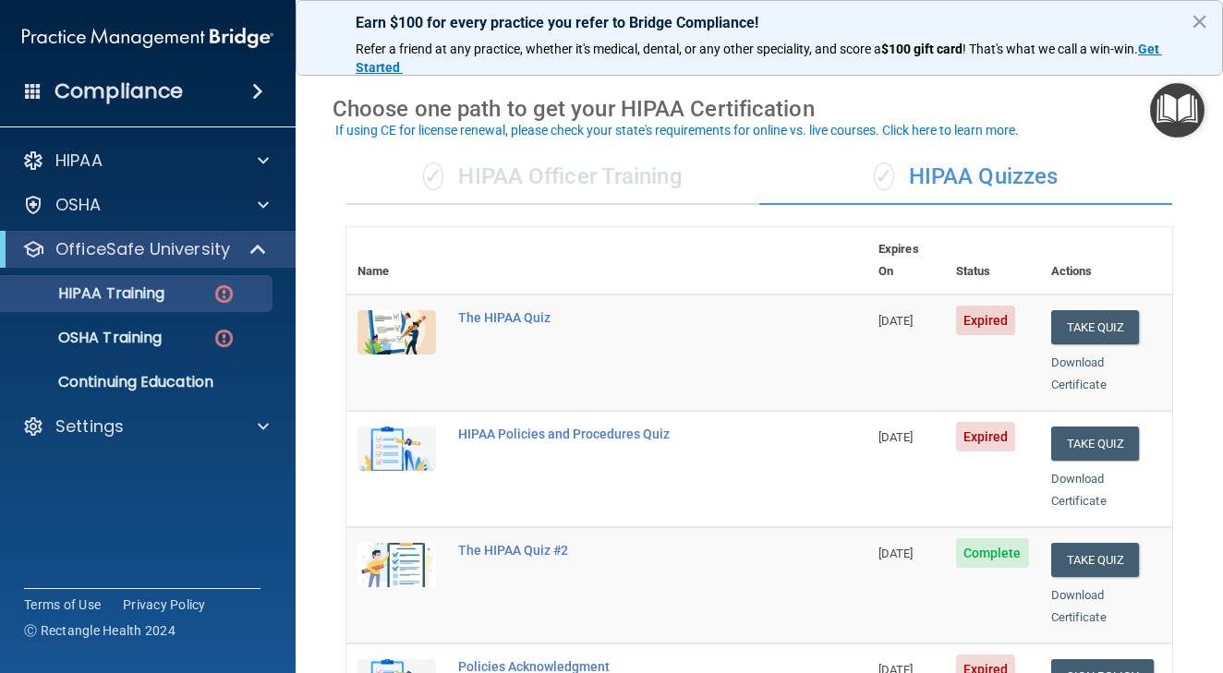
scroll to position [55, 0]
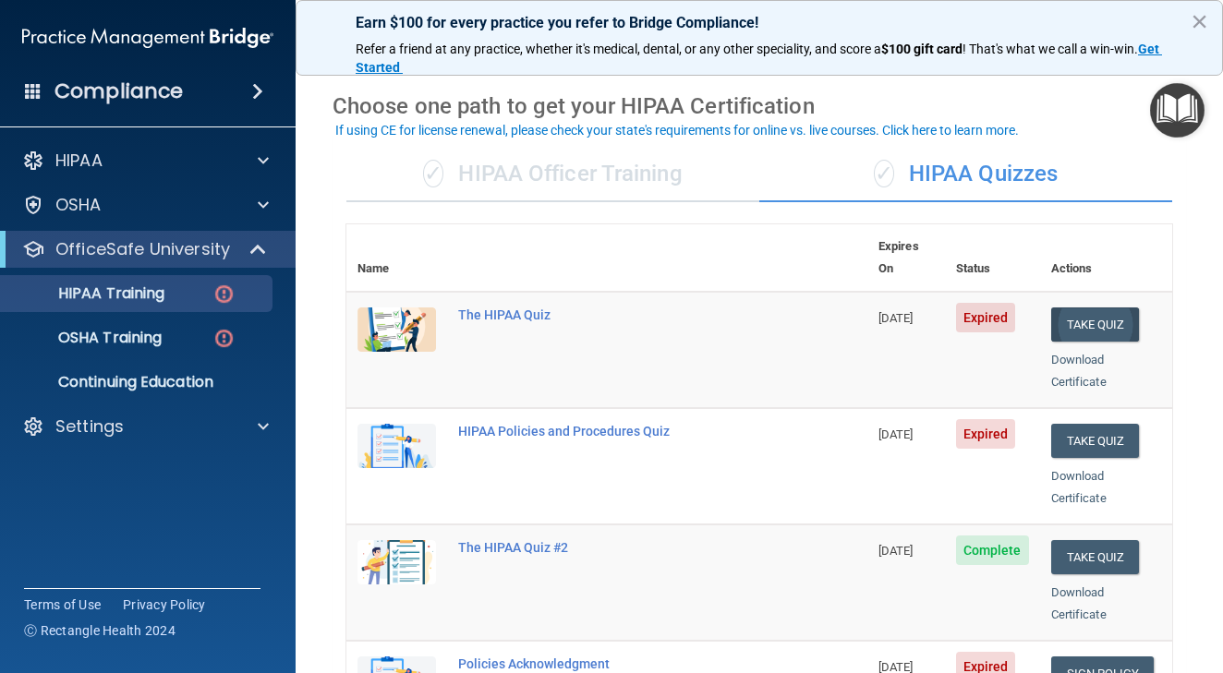
click at [1097, 308] on button "Take Quiz" at bounding box center [1095, 325] width 89 height 34
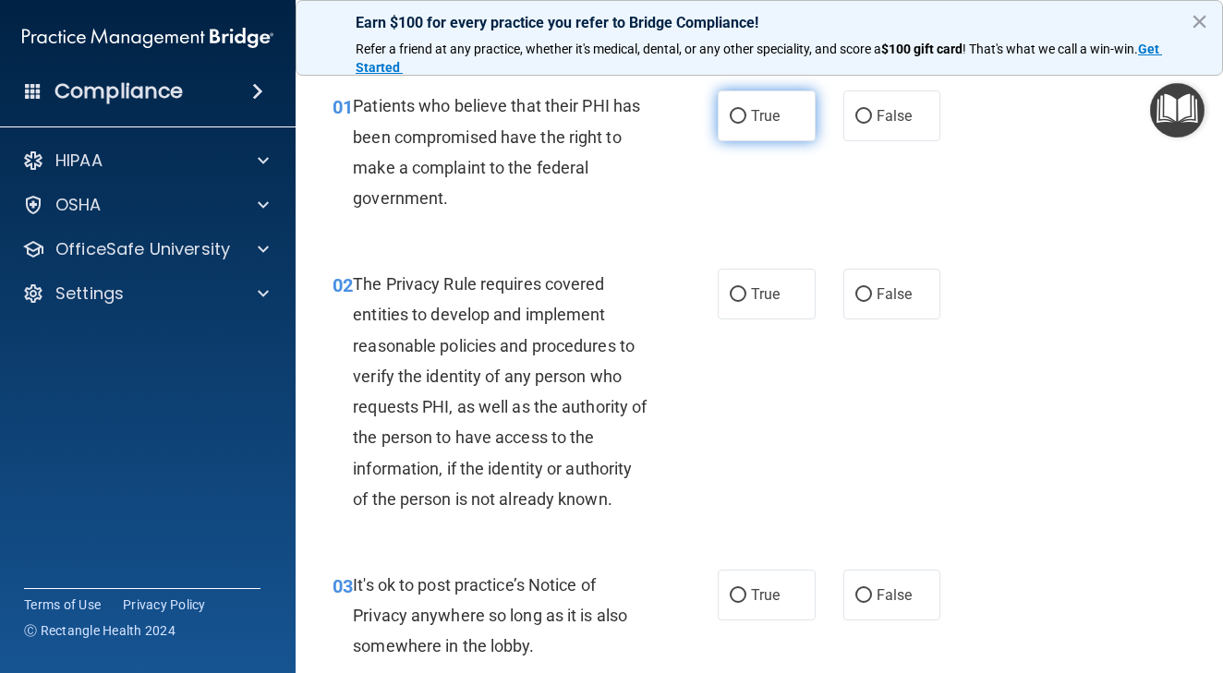
click at [763, 121] on span "True" at bounding box center [765, 116] width 29 height 18
click at [746, 121] on input "True" at bounding box center [738, 117] width 17 height 14
radio input "true"
click at [767, 299] on span "True" at bounding box center [765, 294] width 29 height 18
click at [746, 299] on input "True" at bounding box center [738, 295] width 17 height 14
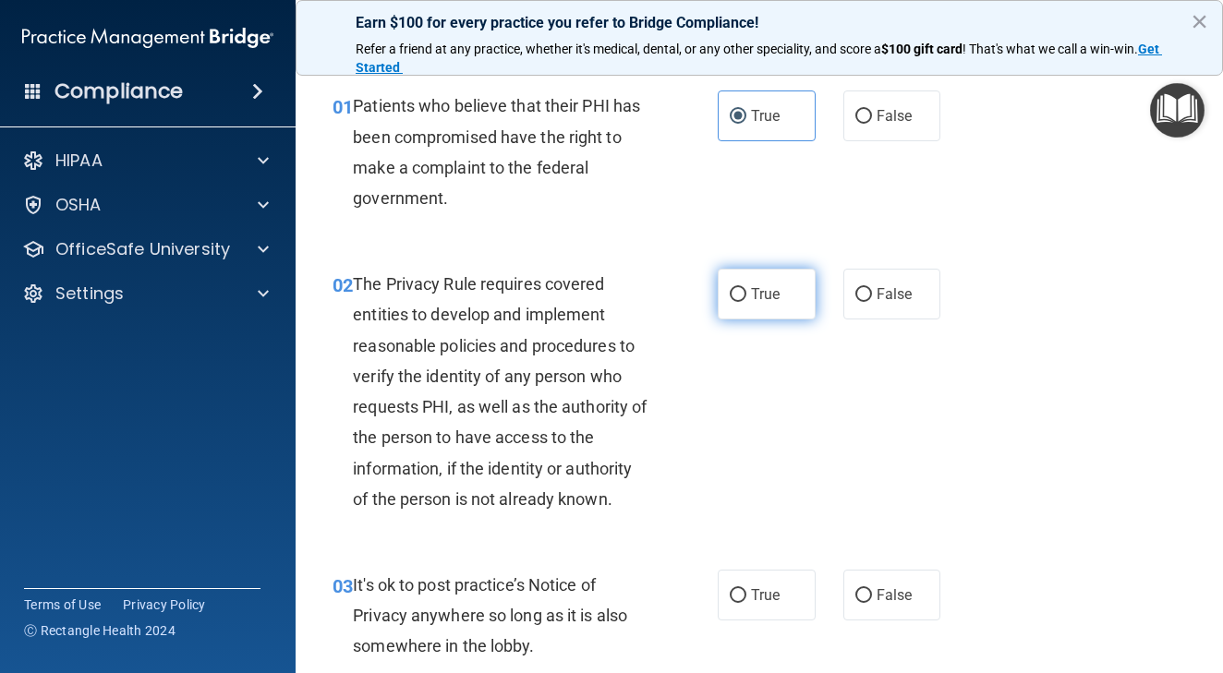
radio input "true"
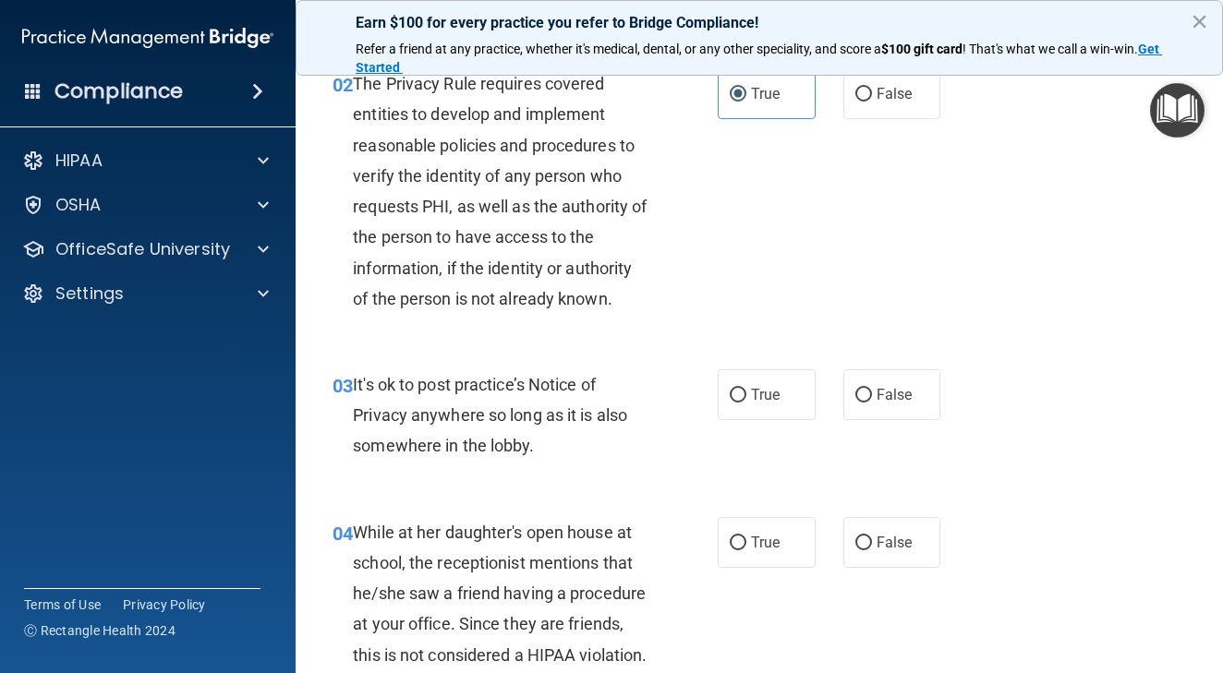
scroll to position [271, 0]
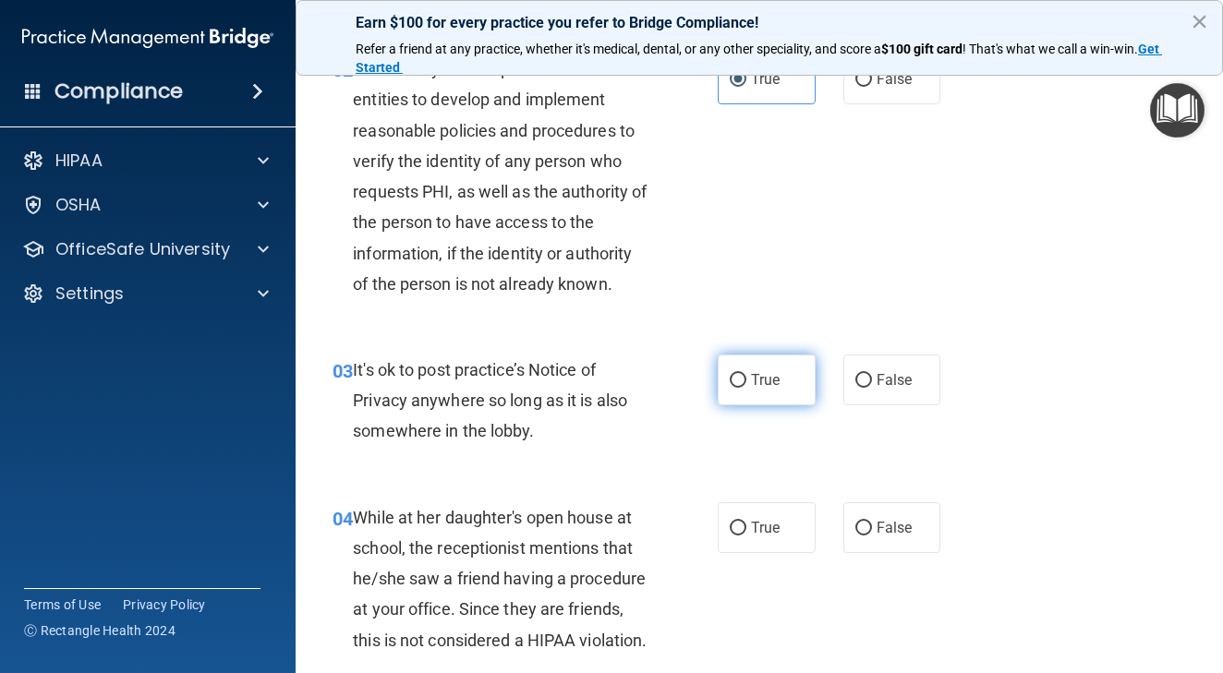
click at [734, 378] on input "True" at bounding box center [738, 381] width 17 height 14
radio input "true"
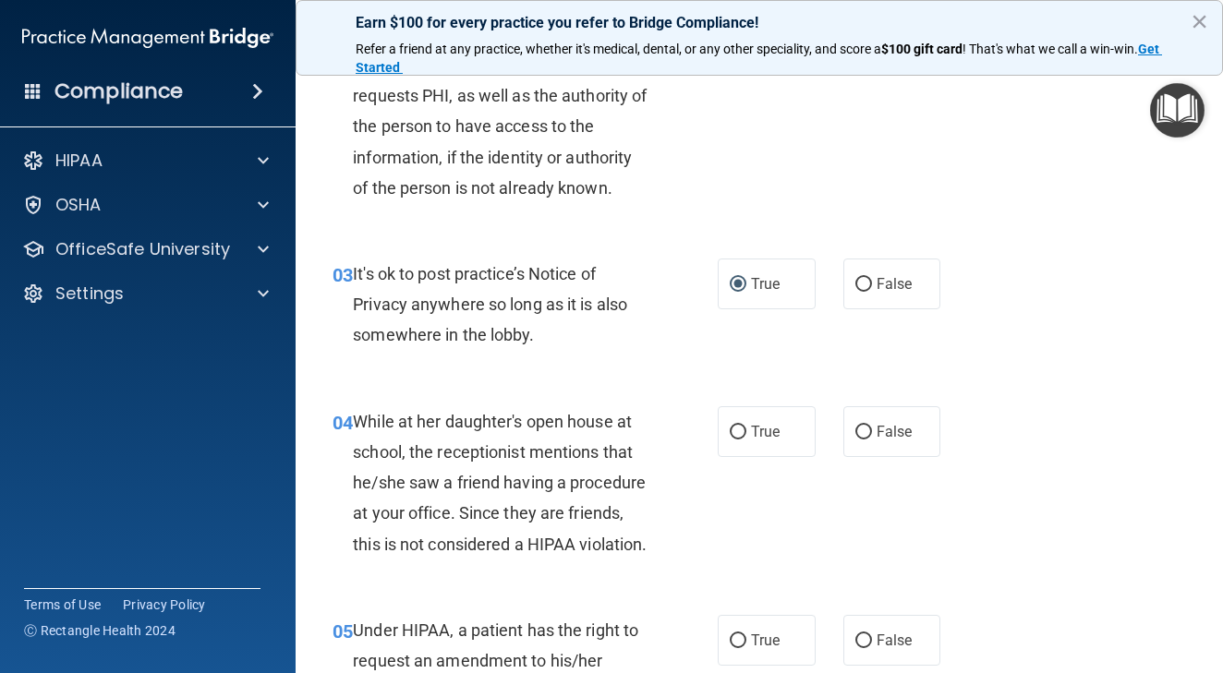
scroll to position [392, 0]
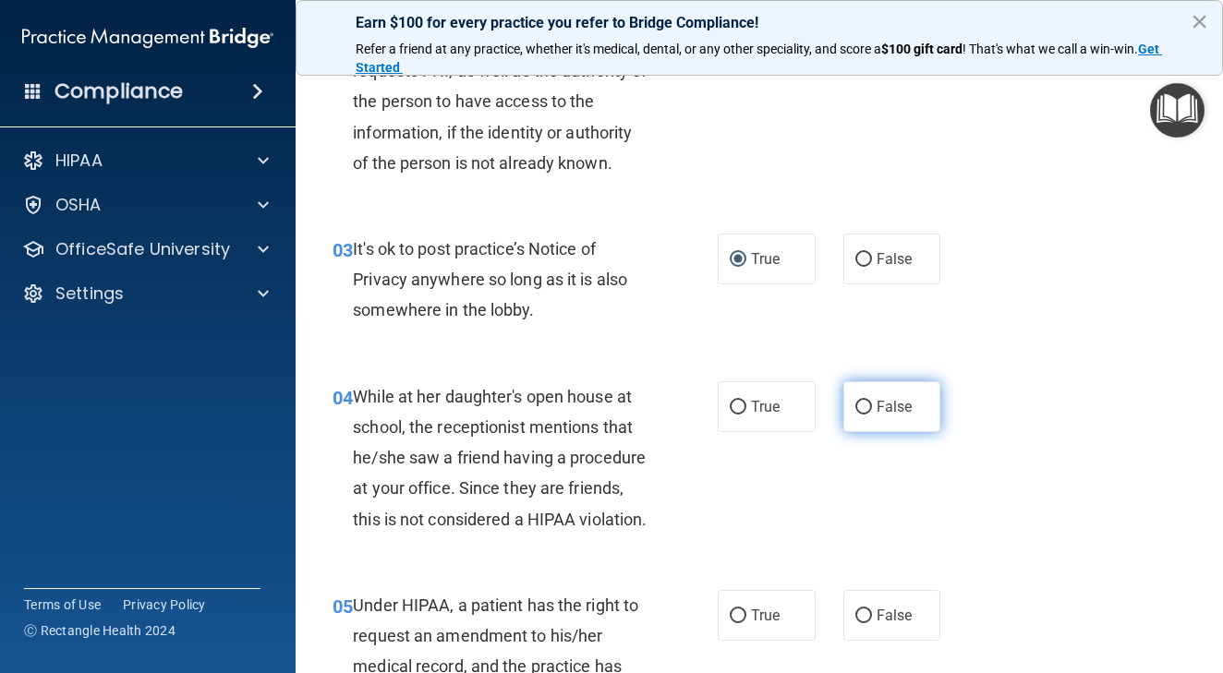
click at [856, 403] on input "False" at bounding box center [863, 408] width 17 height 14
radio input "true"
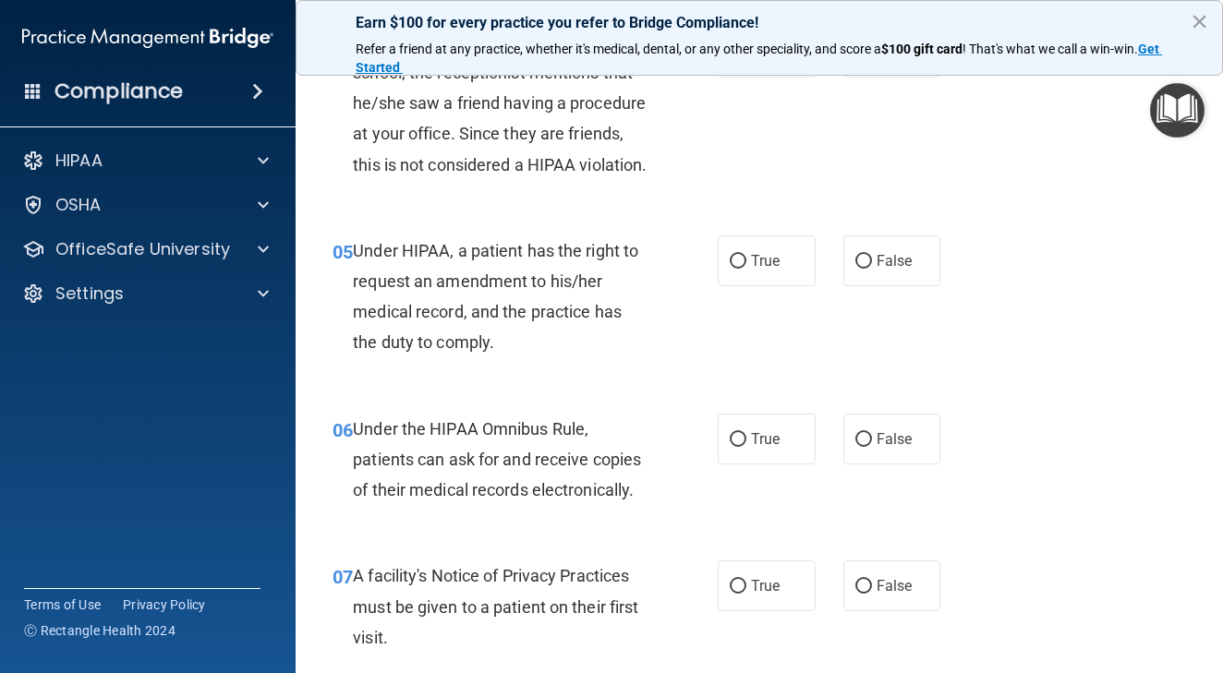
scroll to position [747, 0]
click at [737, 268] on input "True" at bounding box center [738, 261] width 17 height 14
radio input "true"
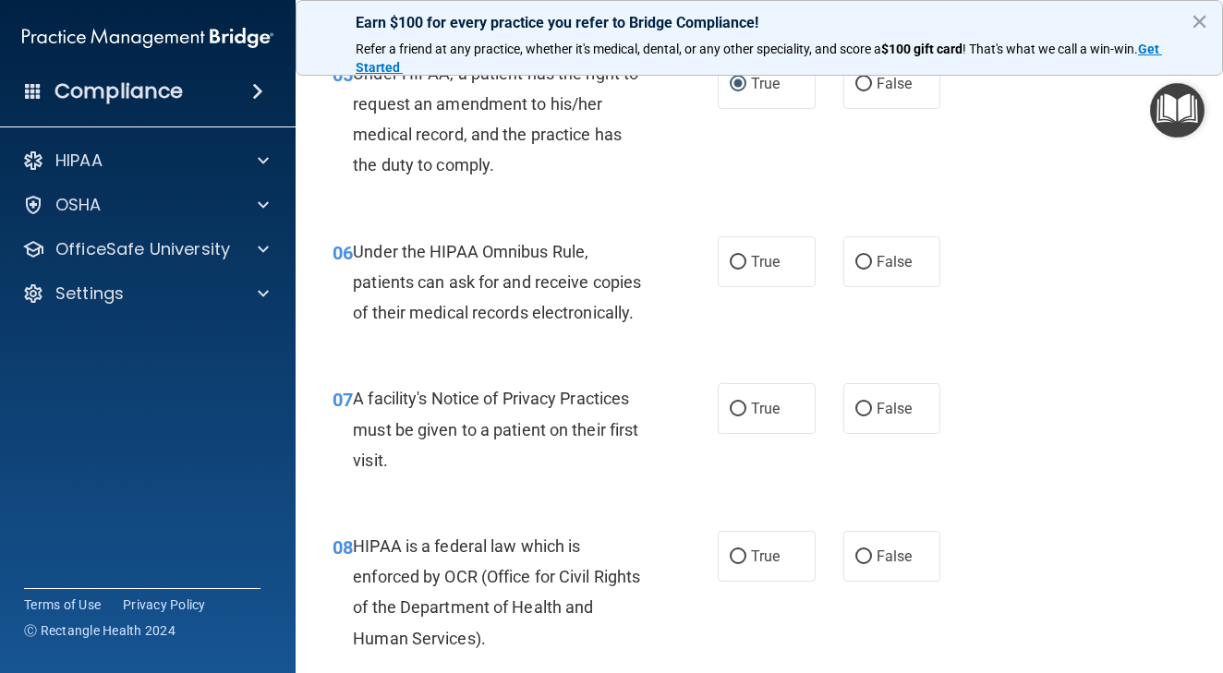
scroll to position [929, 0]
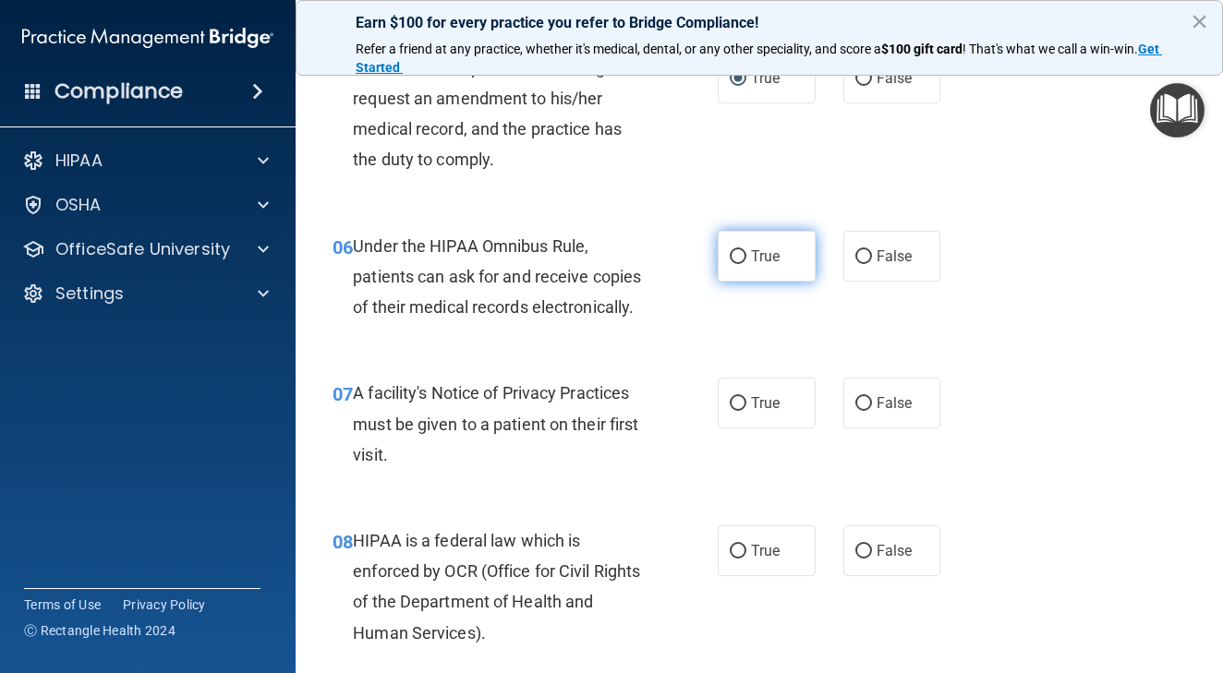
click at [748, 282] on label "True" at bounding box center [767, 256] width 98 height 51
click at [746, 264] on input "True" at bounding box center [738, 257] width 17 height 14
radio input "true"
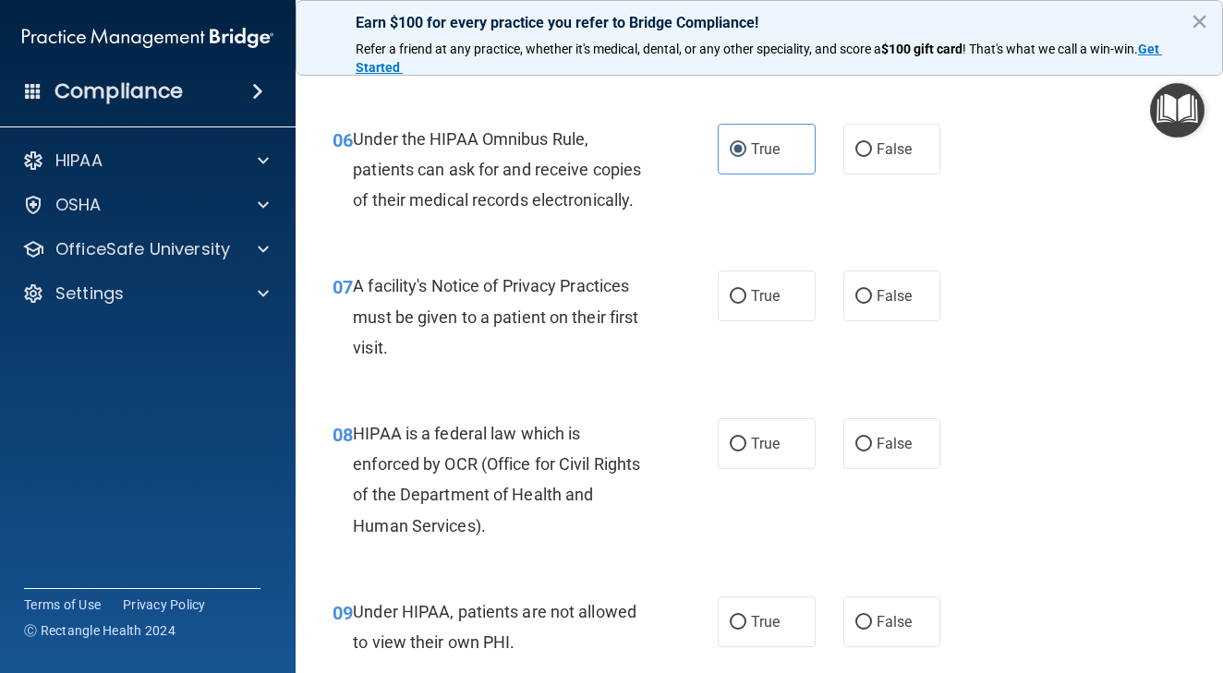
scroll to position [1063, 0]
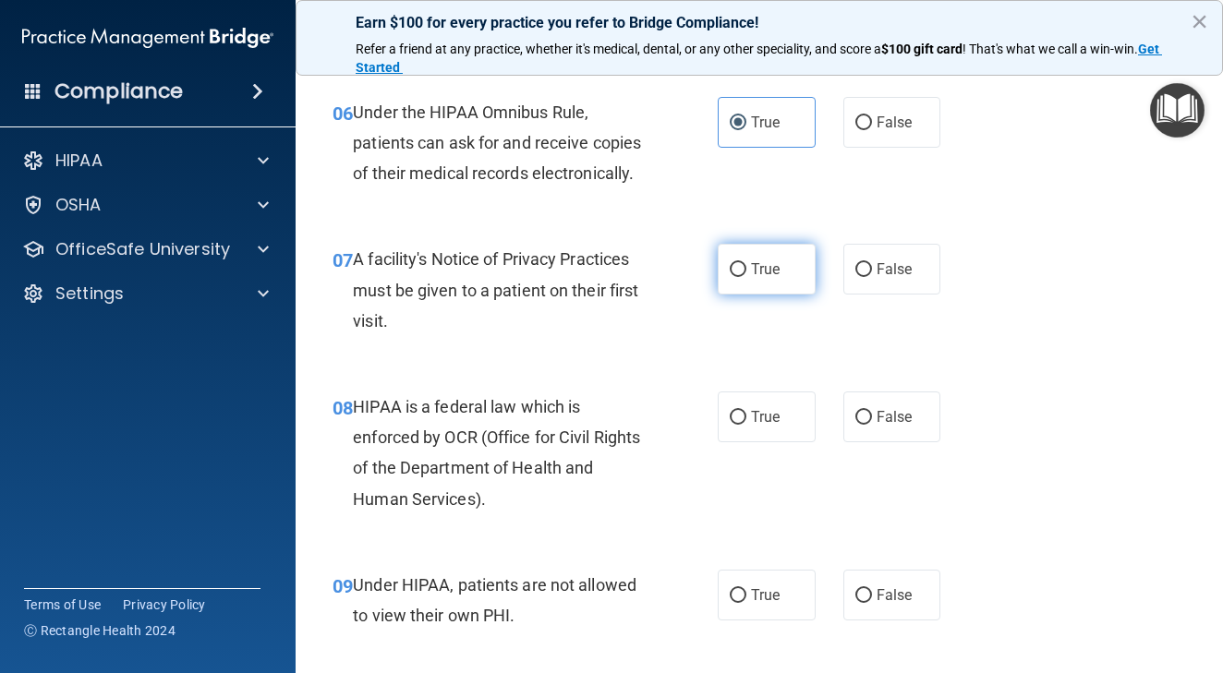
click at [745, 277] on input "True" at bounding box center [738, 270] width 17 height 14
radio input "true"
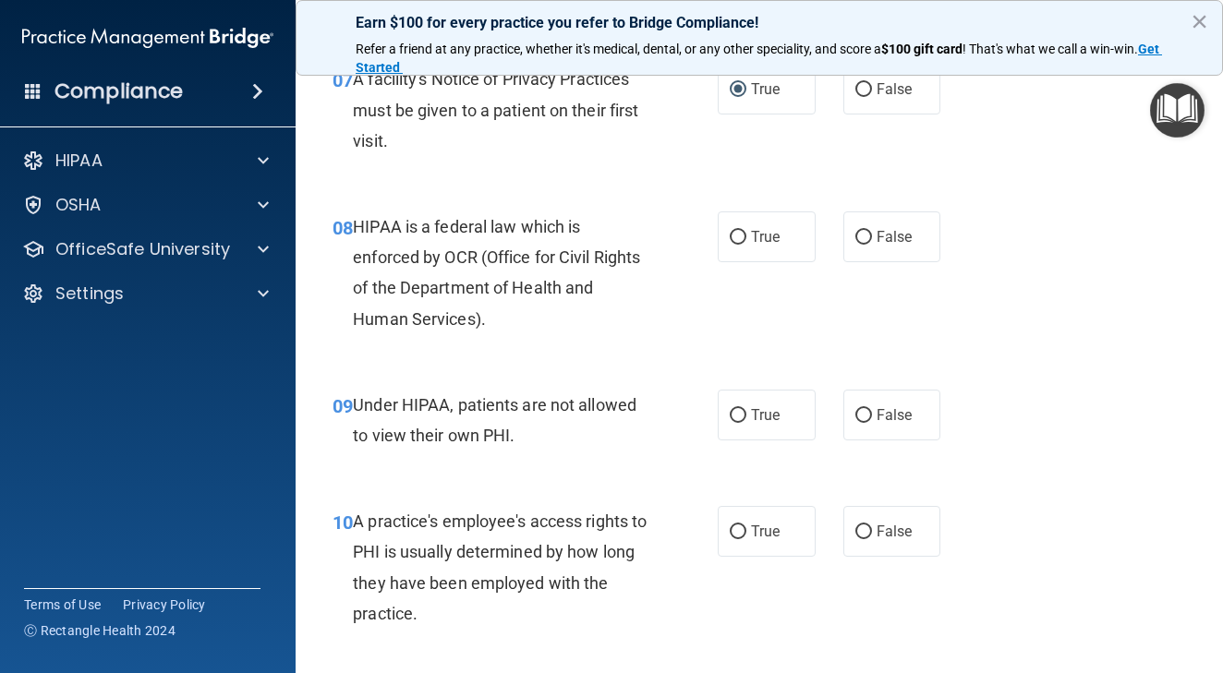
scroll to position [1244, 0]
click at [724, 256] on label "True" at bounding box center [767, 236] width 98 height 51
click at [730, 244] on input "True" at bounding box center [738, 237] width 17 height 14
radio input "true"
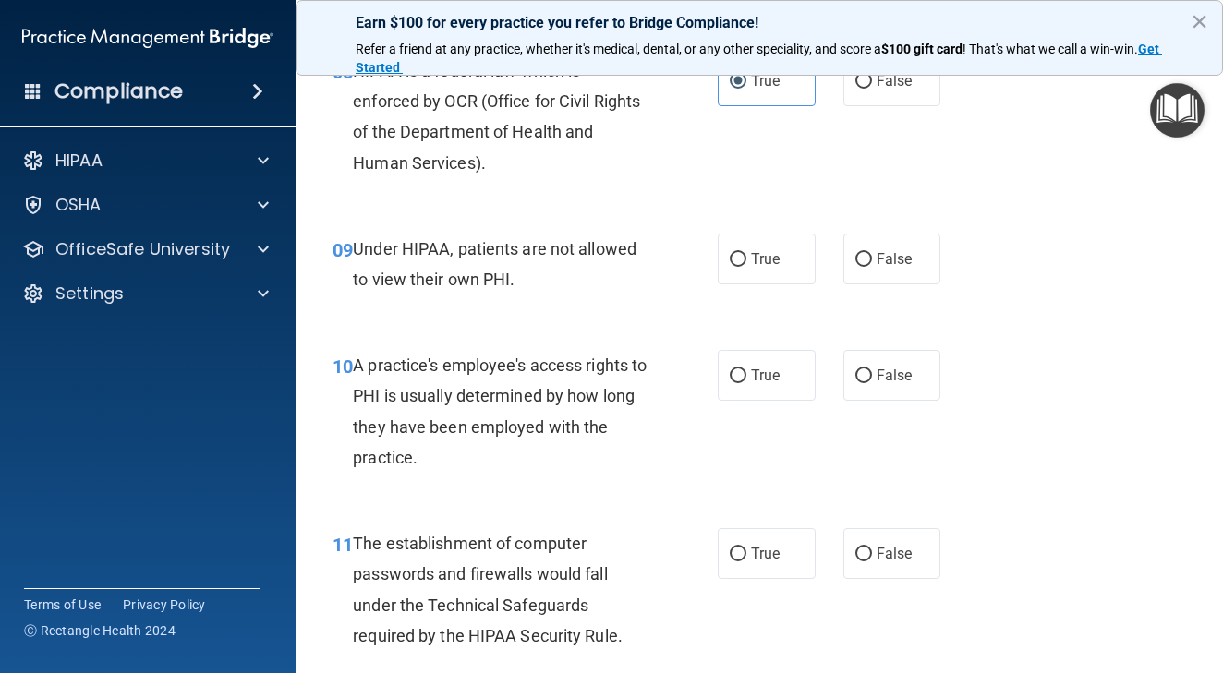
scroll to position [1402, 0]
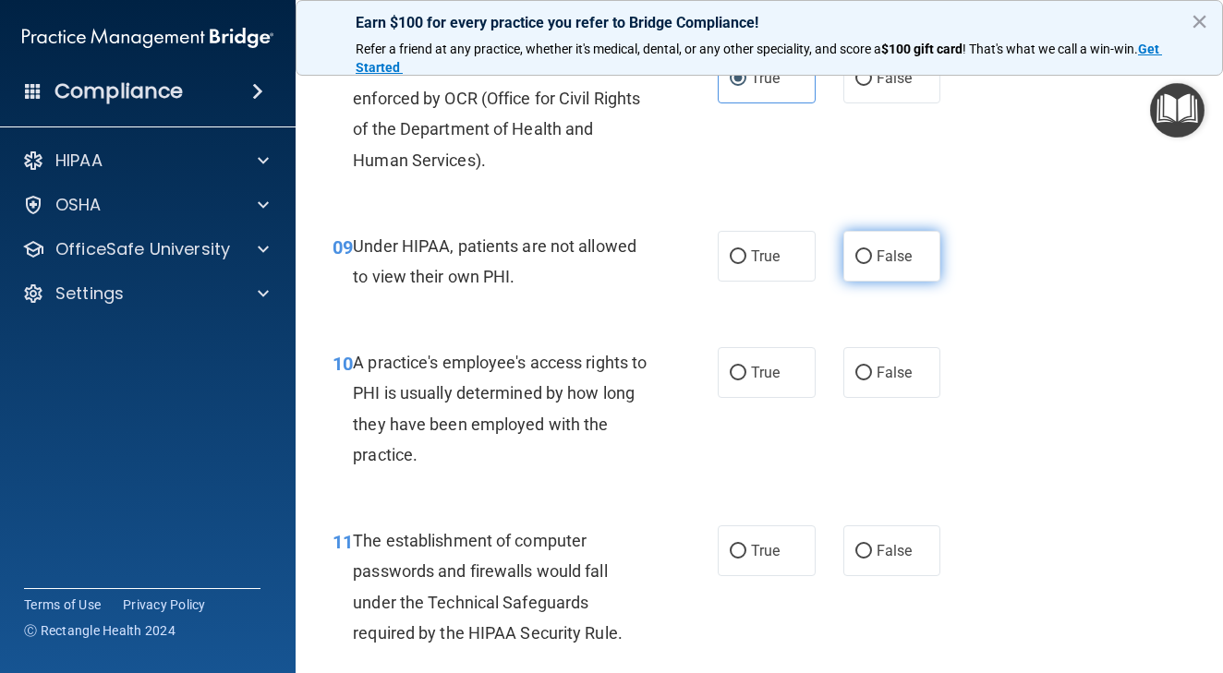
click at [871, 264] on input "False" at bounding box center [863, 257] width 17 height 14
radio input "true"
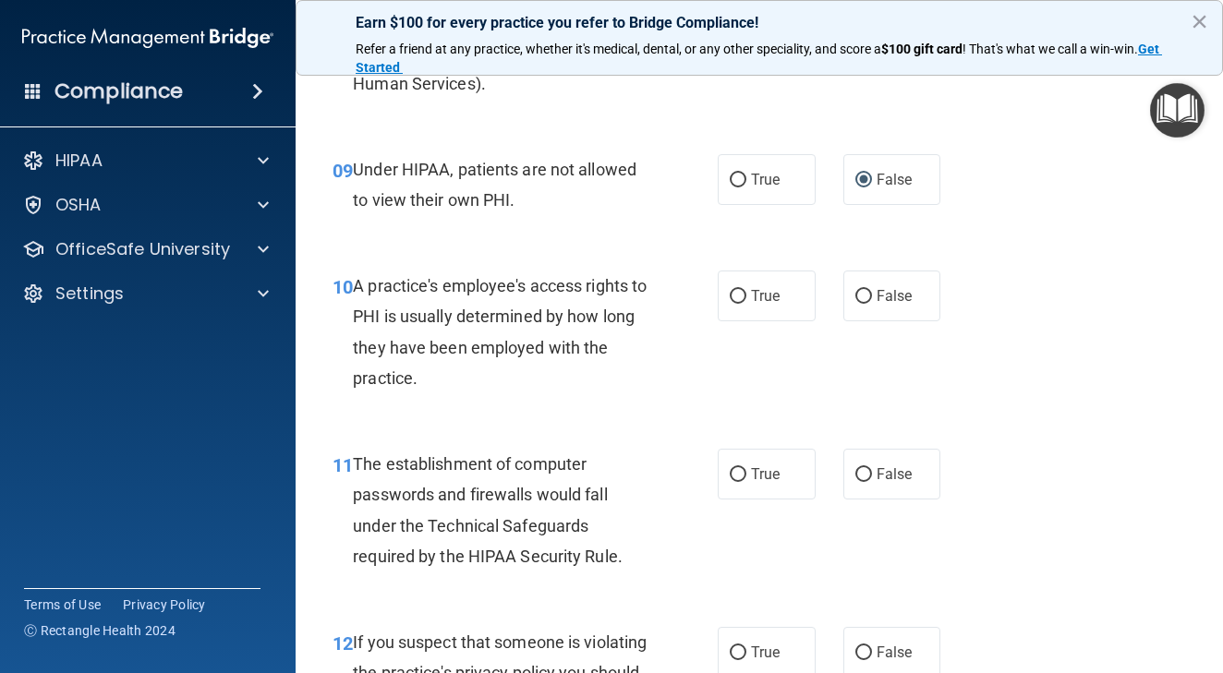
scroll to position [1486, 0]
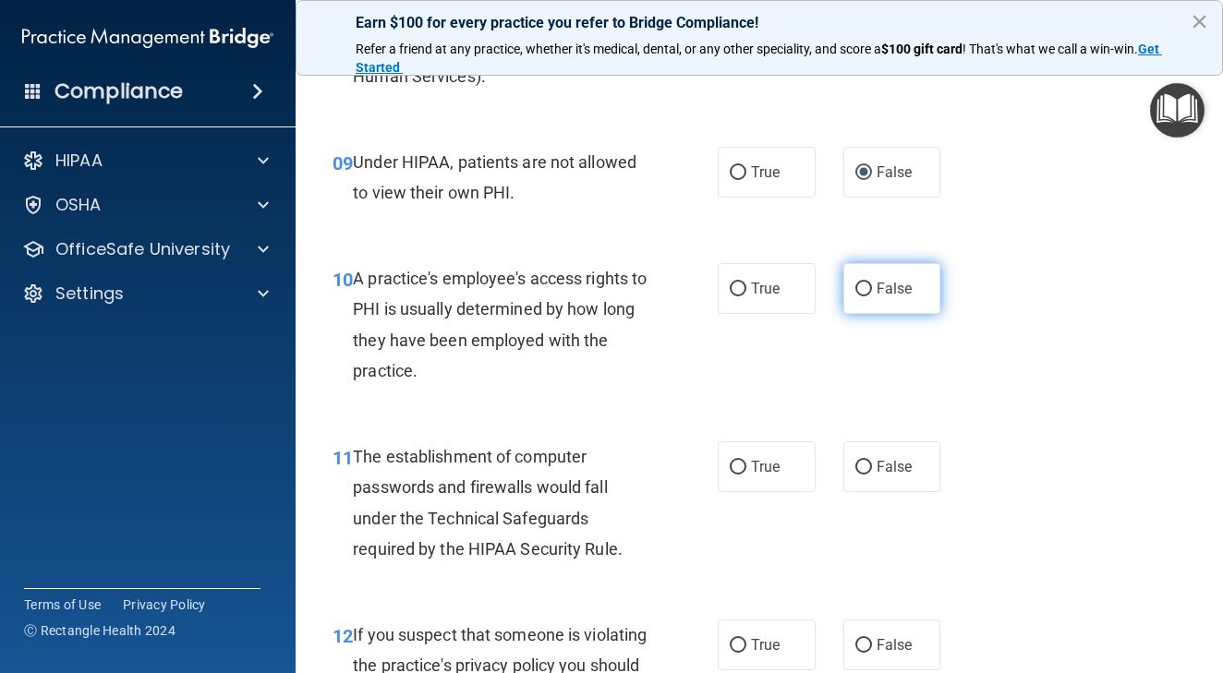
click at [865, 296] on input "False" at bounding box center [863, 290] width 17 height 14
radio input "true"
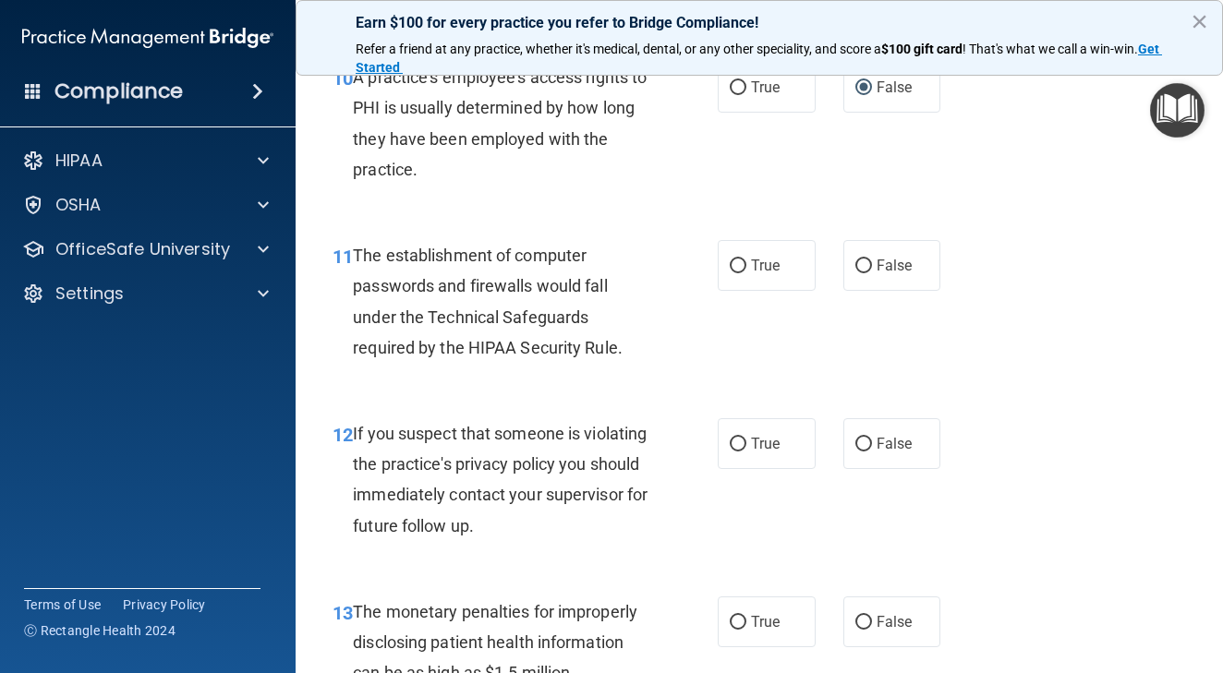
scroll to position [1691, 0]
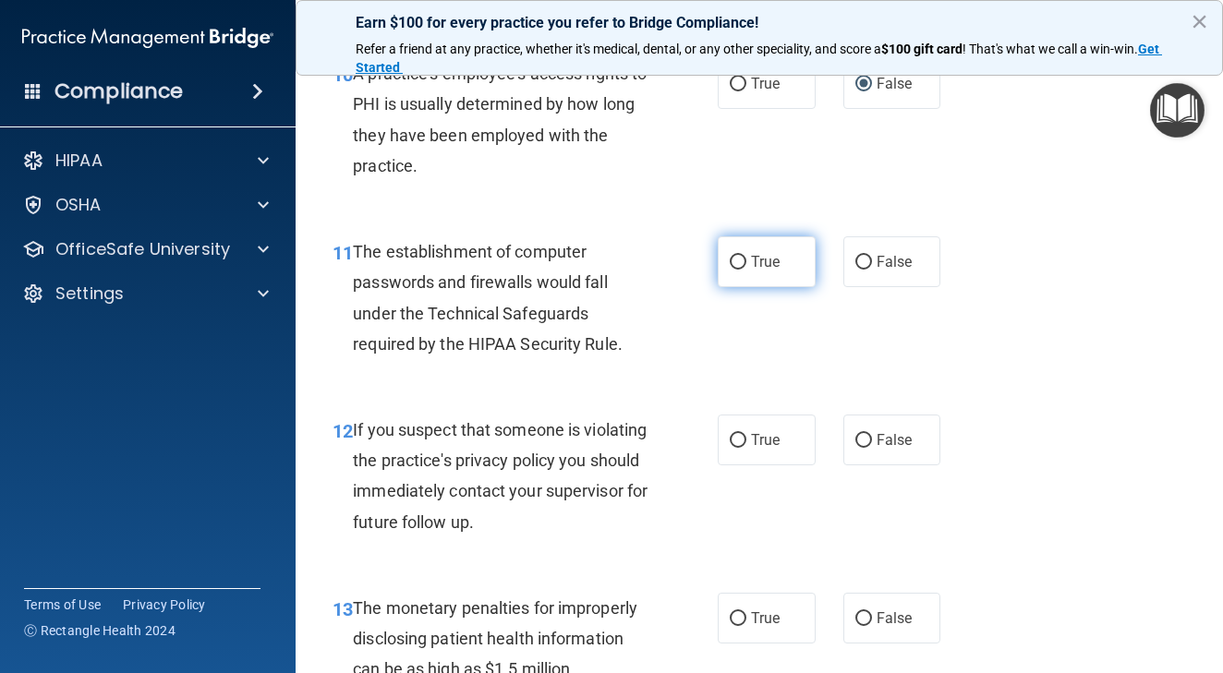
click at [749, 287] on label "True" at bounding box center [767, 261] width 98 height 51
click at [746, 270] on input "True" at bounding box center [738, 263] width 17 height 14
radio input "true"
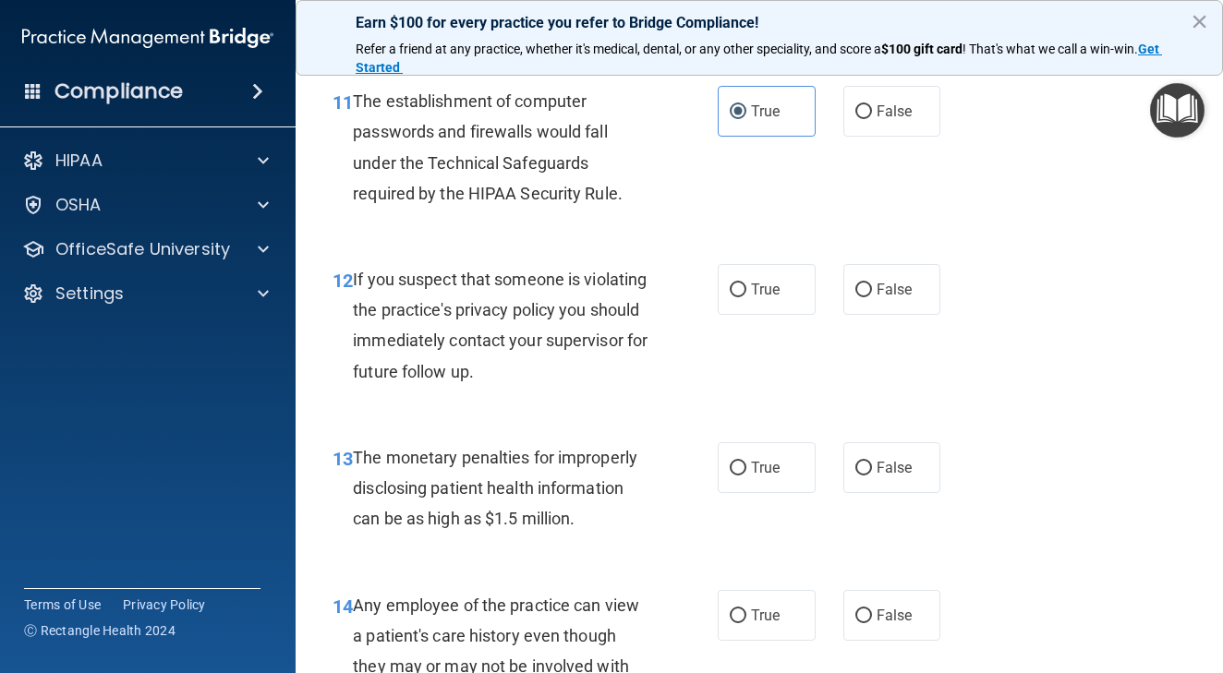
scroll to position [1844, 0]
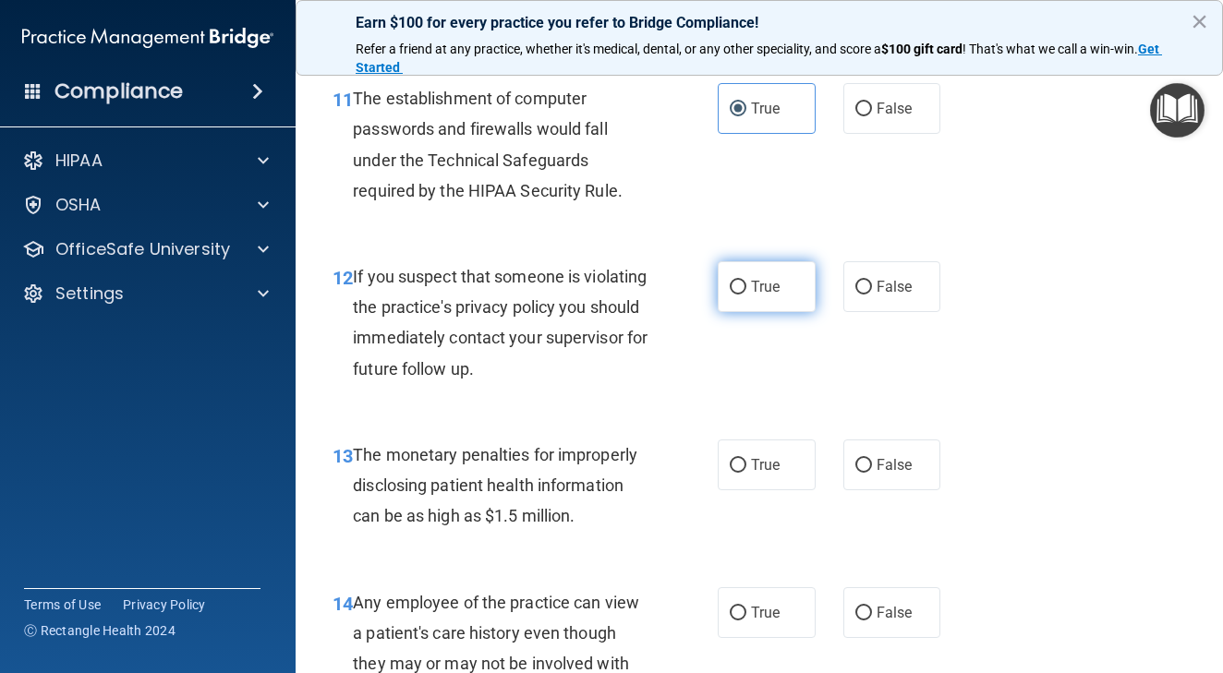
click at [742, 295] on input "True" at bounding box center [738, 288] width 17 height 14
radio input "true"
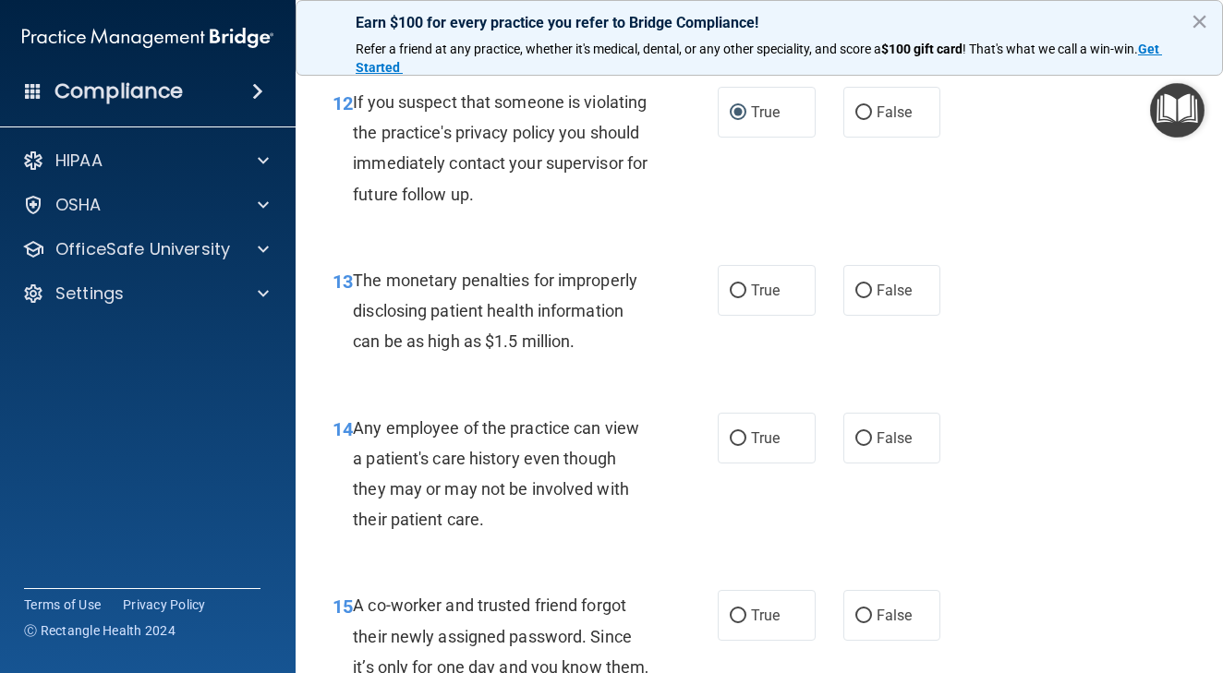
scroll to position [2024, 0]
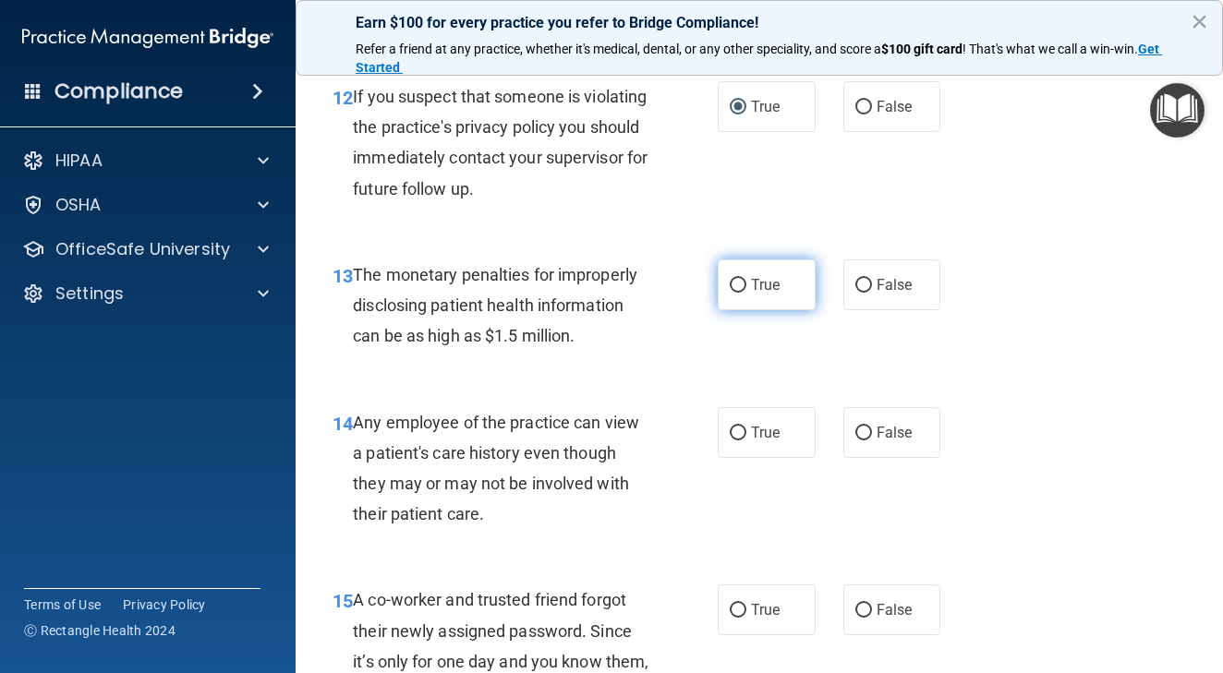
click at [749, 310] on label "True" at bounding box center [767, 284] width 98 height 51
click at [746, 293] on input "True" at bounding box center [738, 286] width 17 height 14
radio input "true"
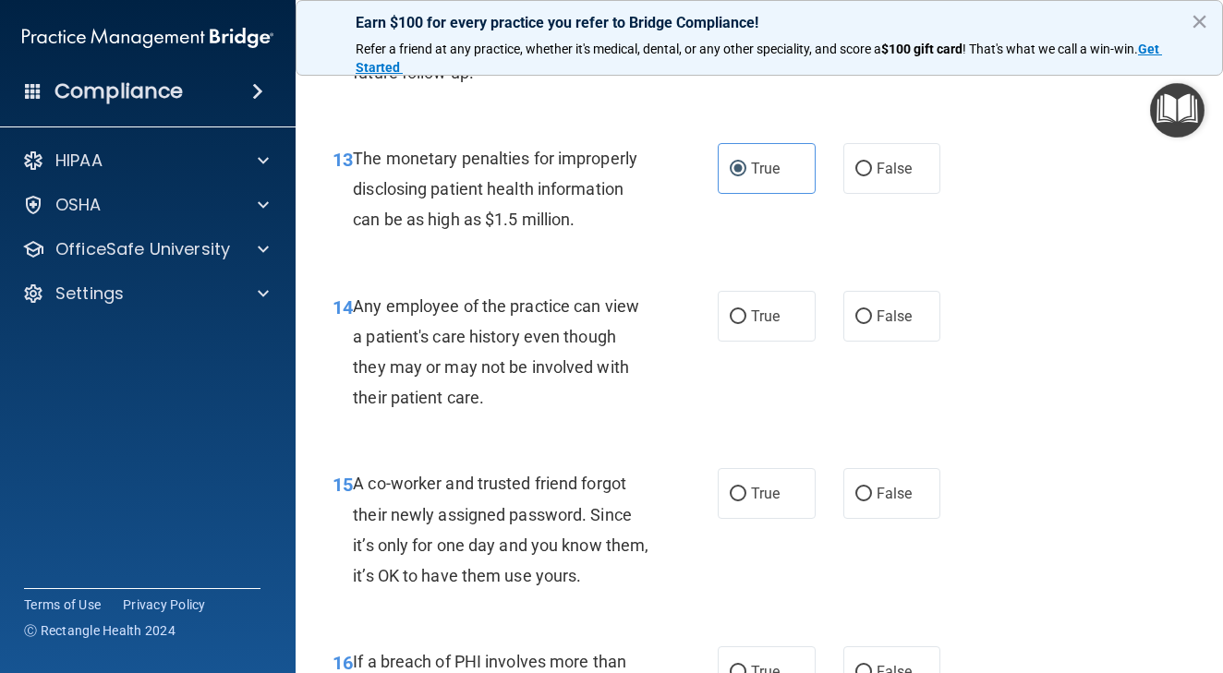
scroll to position [2146, 0]
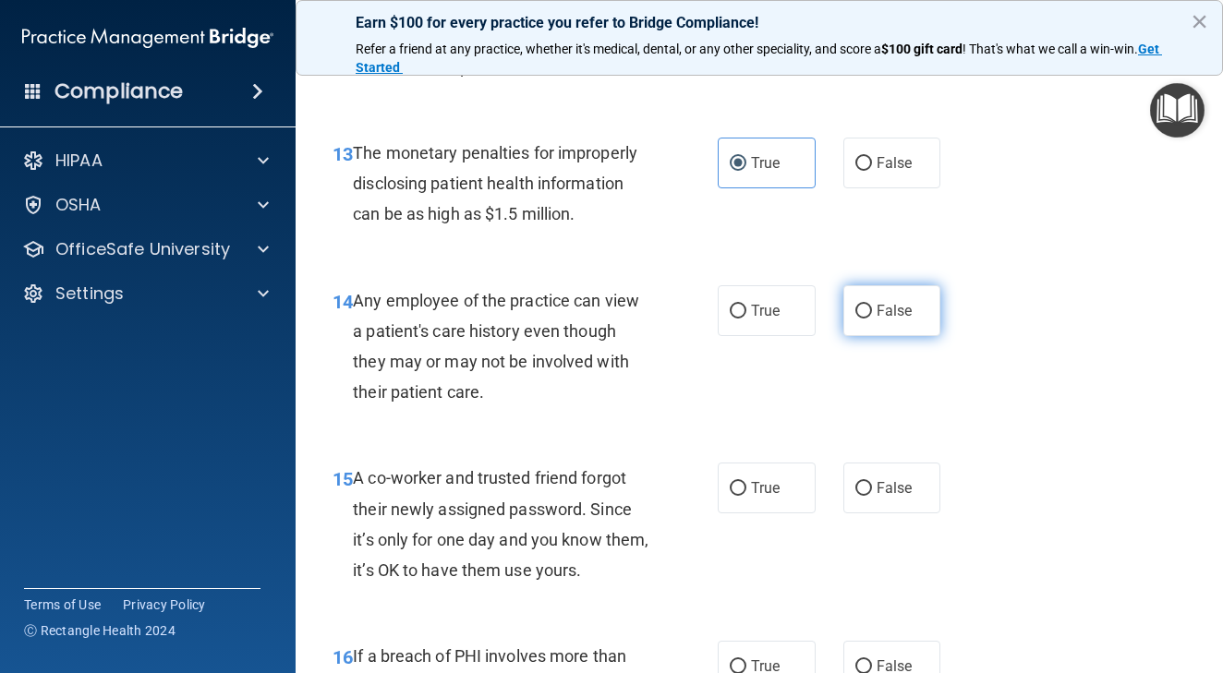
click at [855, 319] on input "False" at bounding box center [863, 312] width 17 height 14
radio input "true"
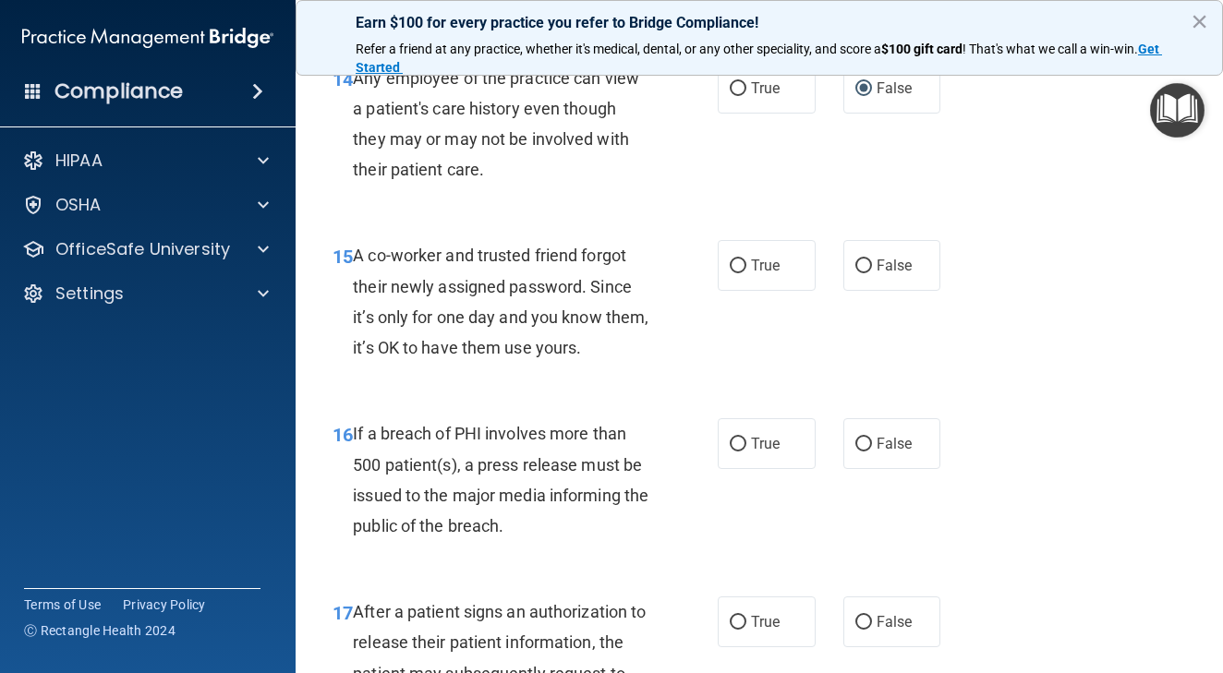
scroll to position [2371, 0]
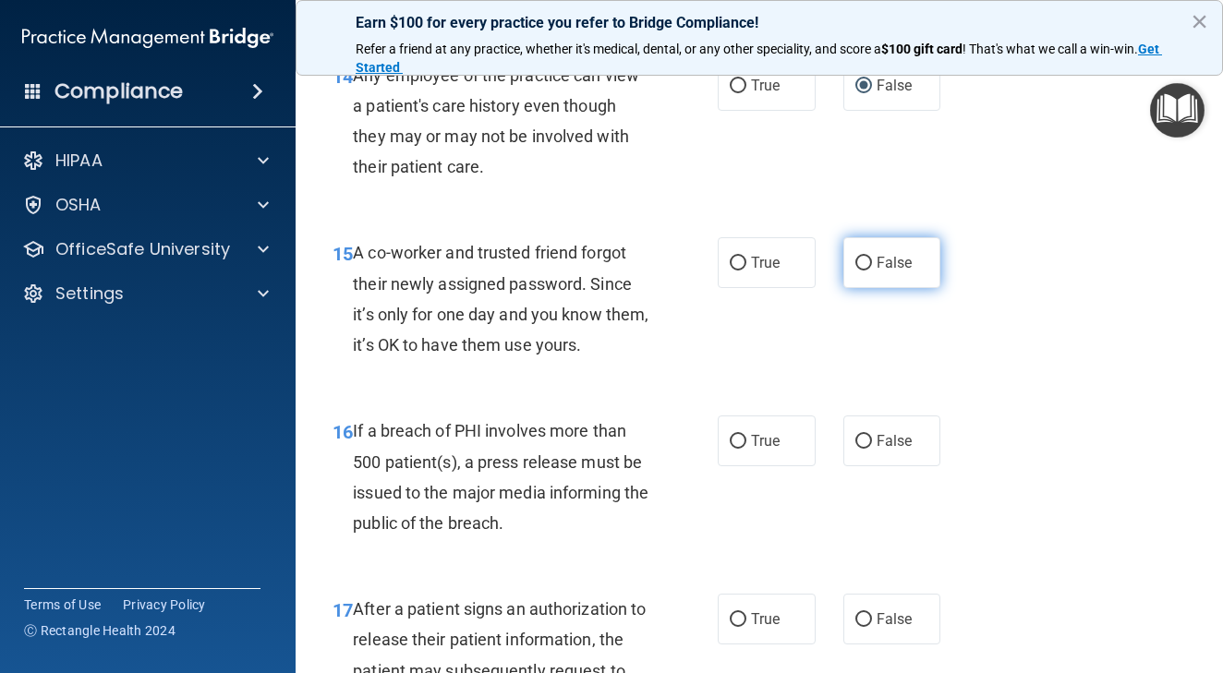
click at [862, 271] on input "False" at bounding box center [863, 264] width 17 height 14
radio input "true"
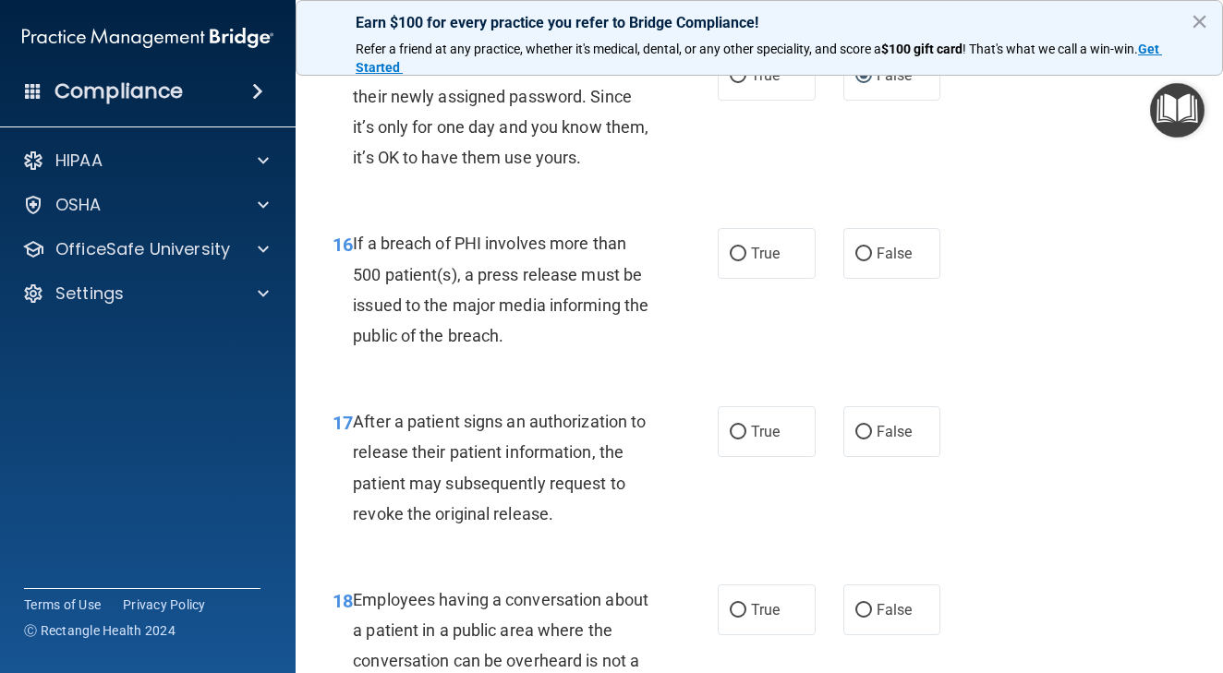
scroll to position [2560, 0]
click at [742, 260] on input "True" at bounding box center [738, 254] width 17 height 14
radio input "true"
click at [864, 260] on input "False" at bounding box center [863, 254] width 17 height 14
radio input "true"
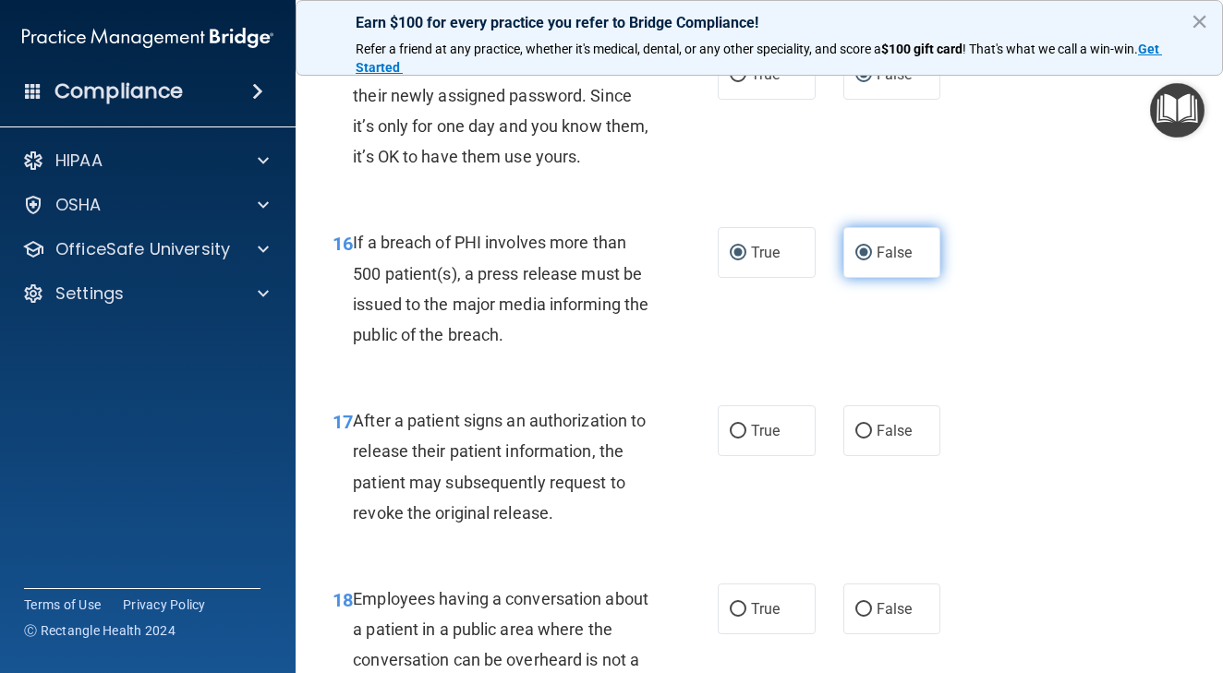
radio input "false"
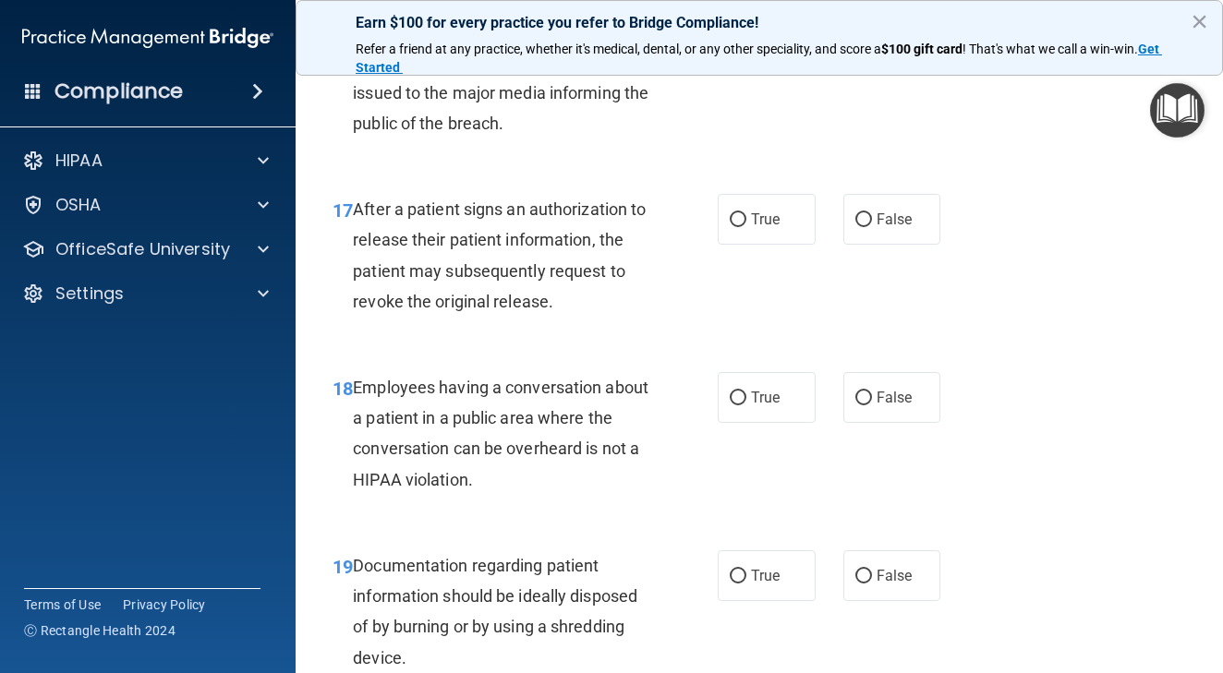
scroll to position [2780, 0]
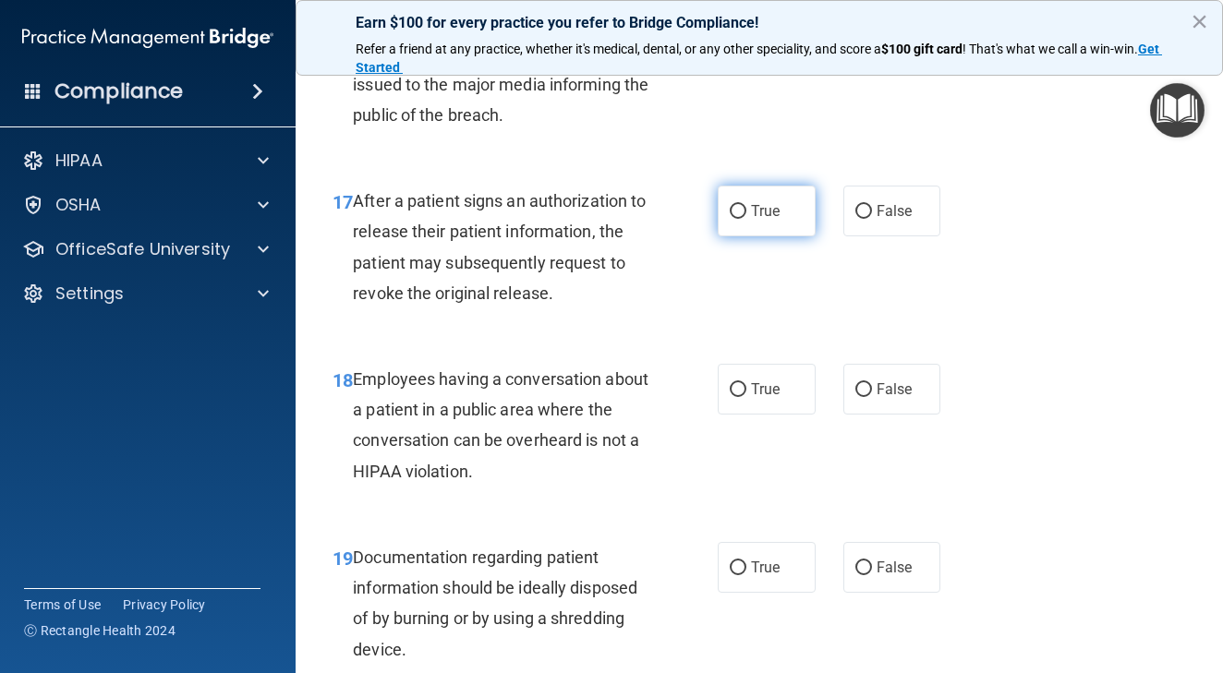
click at [739, 219] on input "True" at bounding box center [738, 212] width 17 height 14
radio input "true"
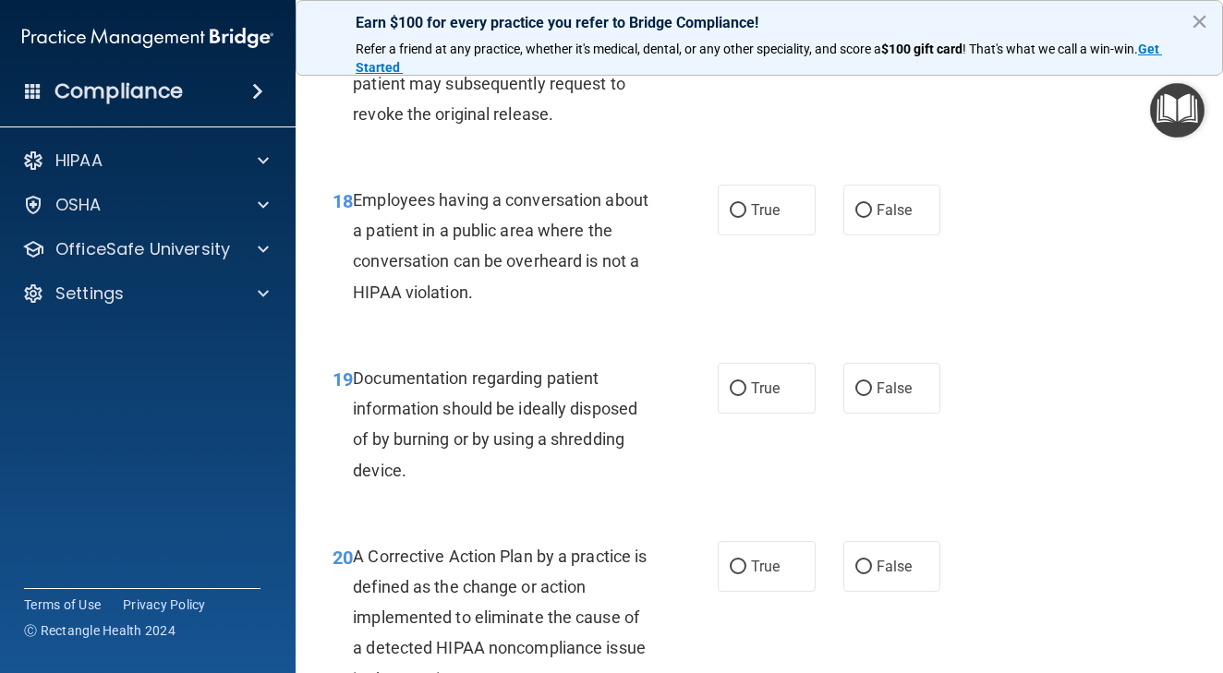
scroll to position [2960, 0]
click at [874, 225] on label "False" at bounding box center [892, 209] width 98 height 51
click at [872, 217] on input "False" at bounding box center [863, 210] width 17 height 14
radio input "true"
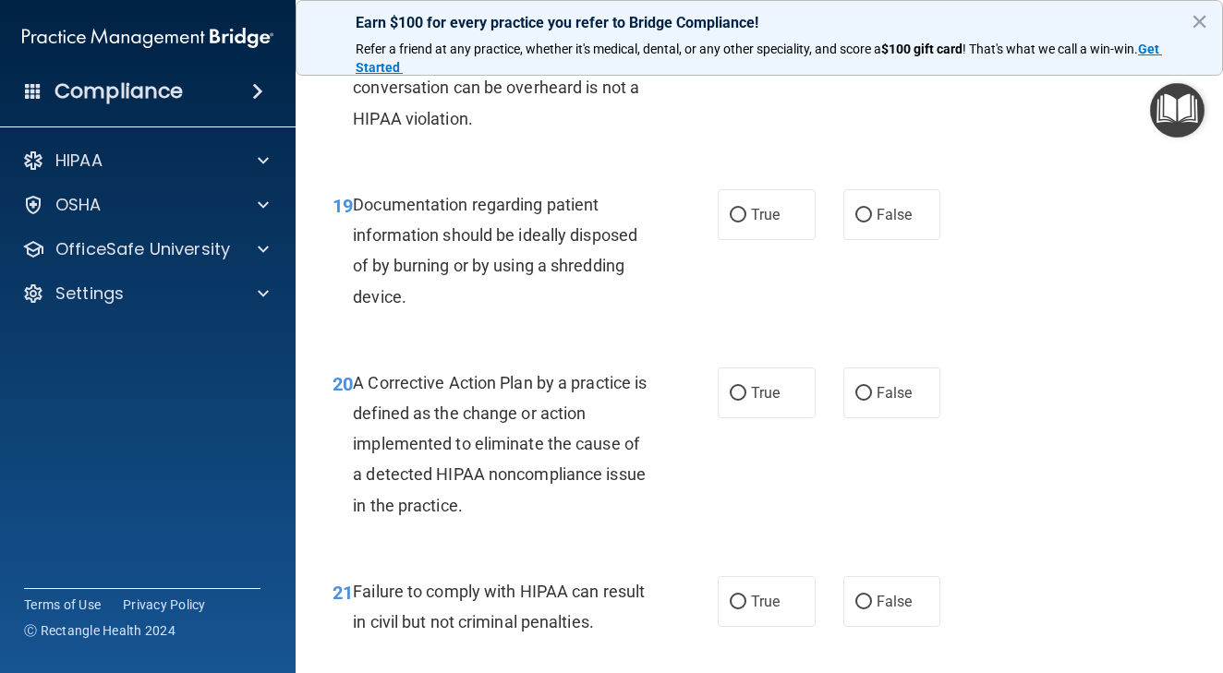
scroll to position [3140, 0]
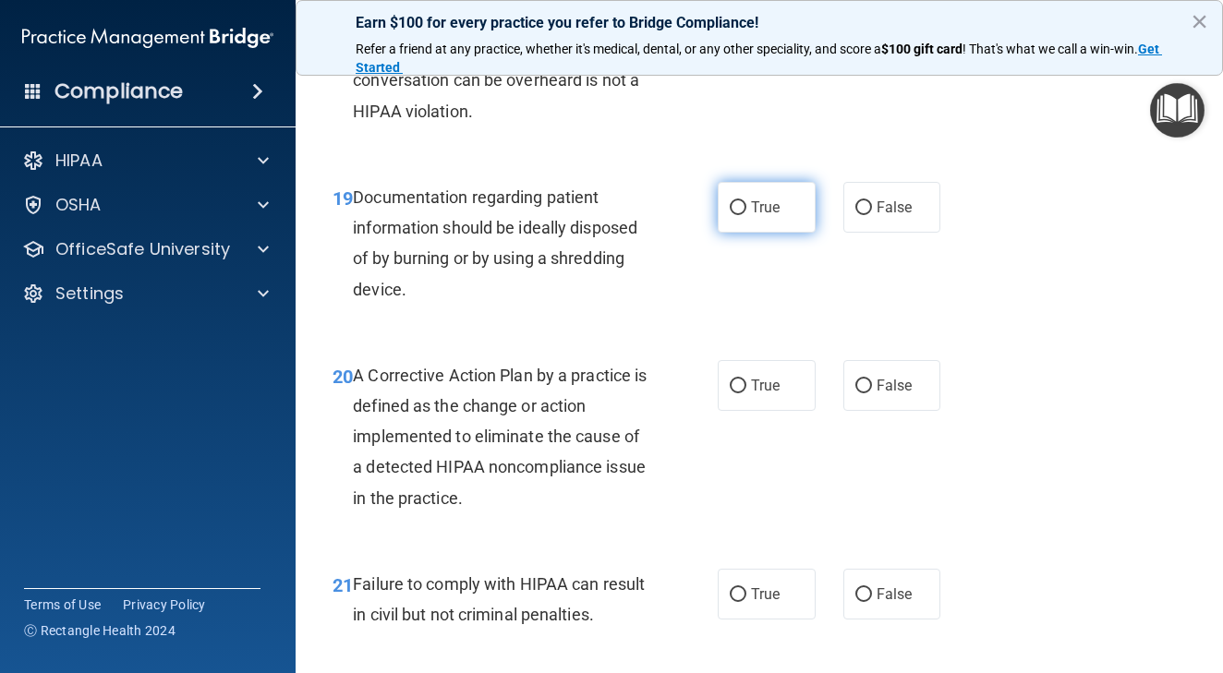
click at [739, 215] on input "True" at bounding box center [738, 208] width 17 height 14
radio input "true"
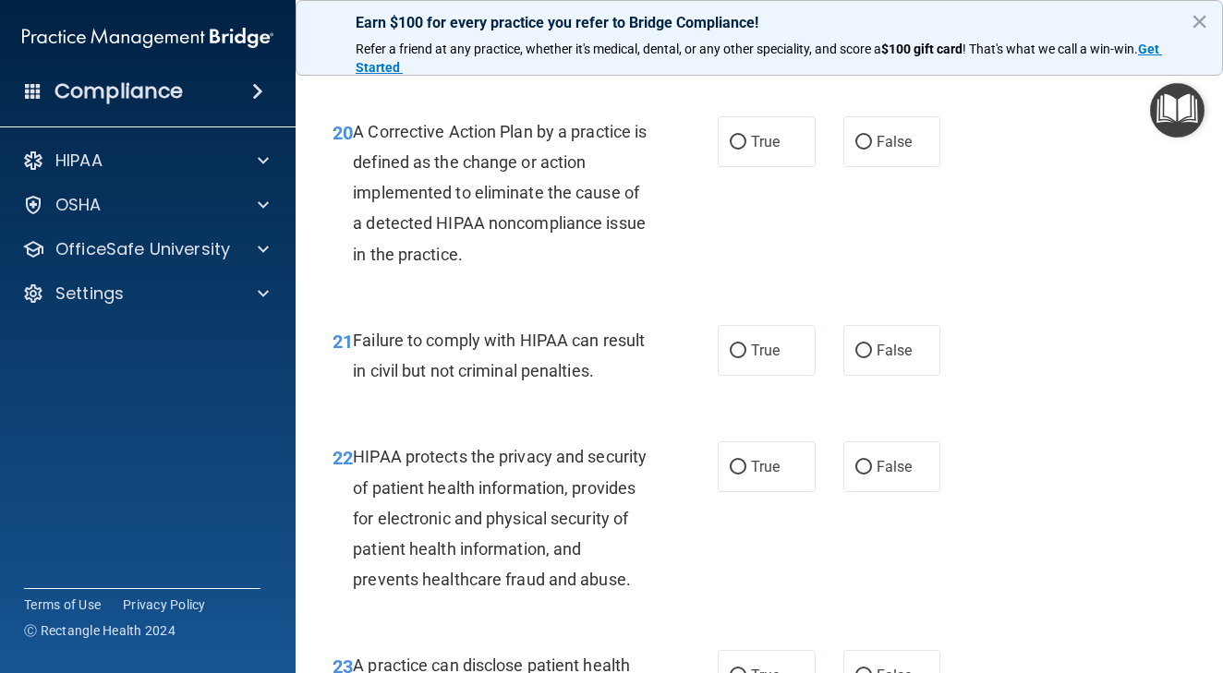
scroll to position [3361, 0]
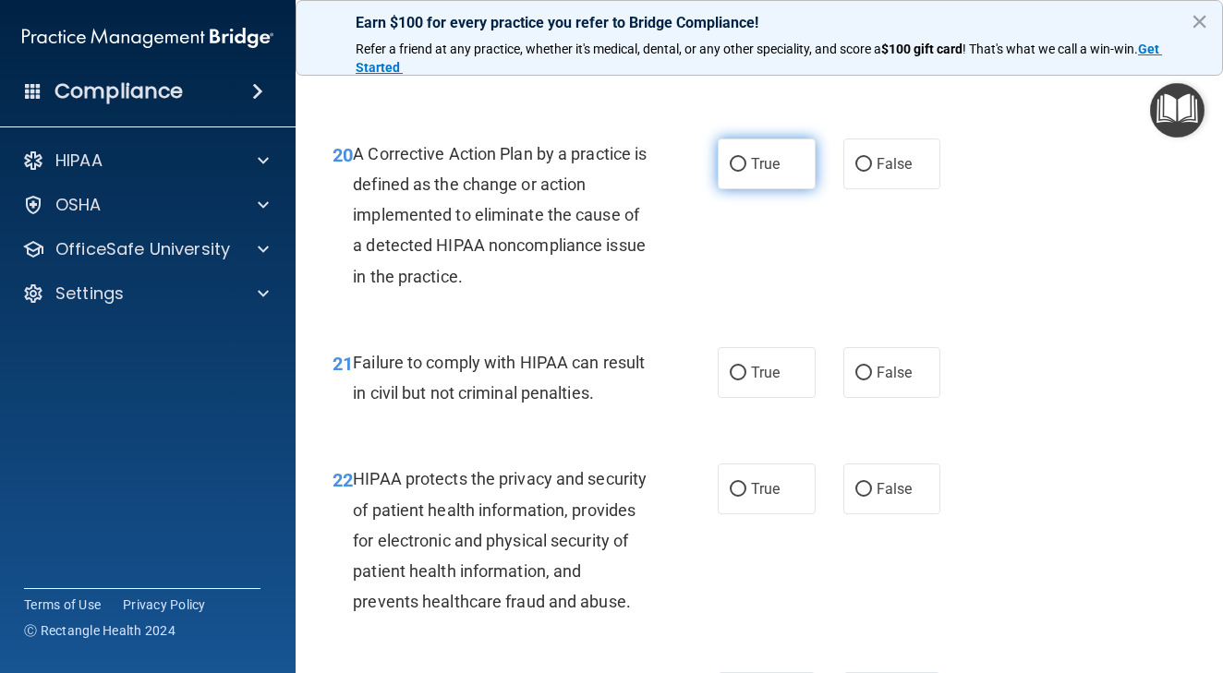
click at [733, 187] on label "True" at bounding box center [767, 164] width 98 height 51
click at [733, 172] on input "True" at bounding box center [738, 165] width 17 height 14
radio input "true"
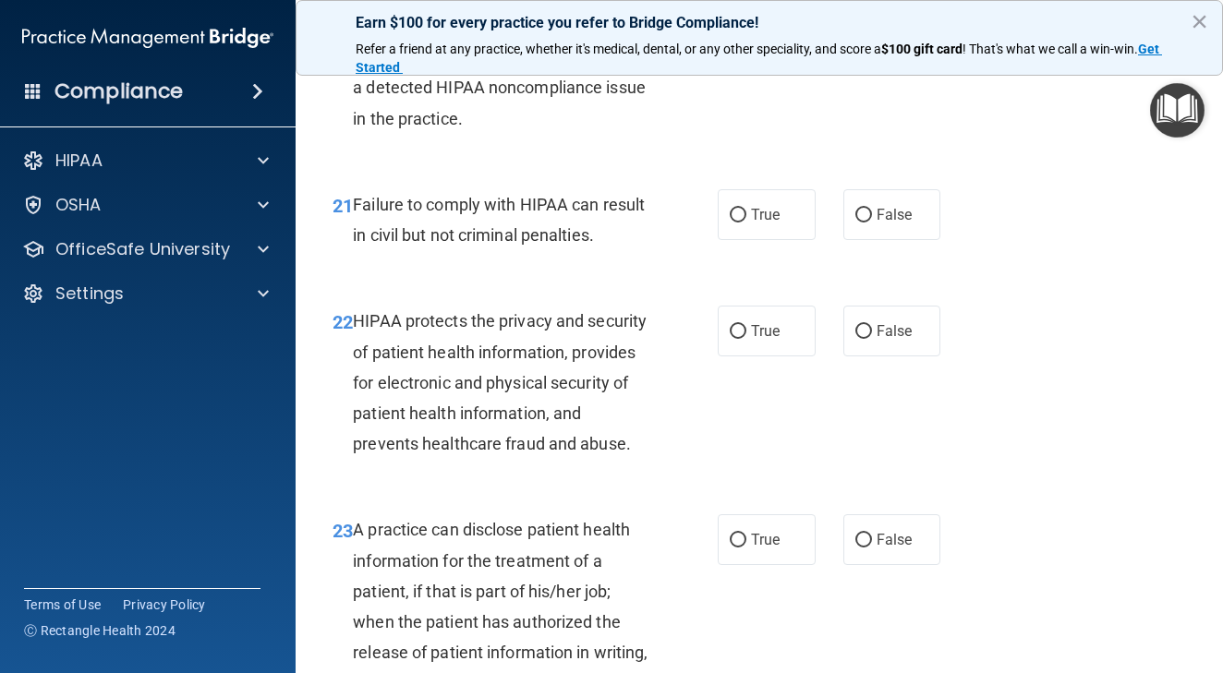
scroll to position [3520, 0]
click at [864, 222] on input "False" at bounding box center [863, 215] width 17 height 14
radio input "true"
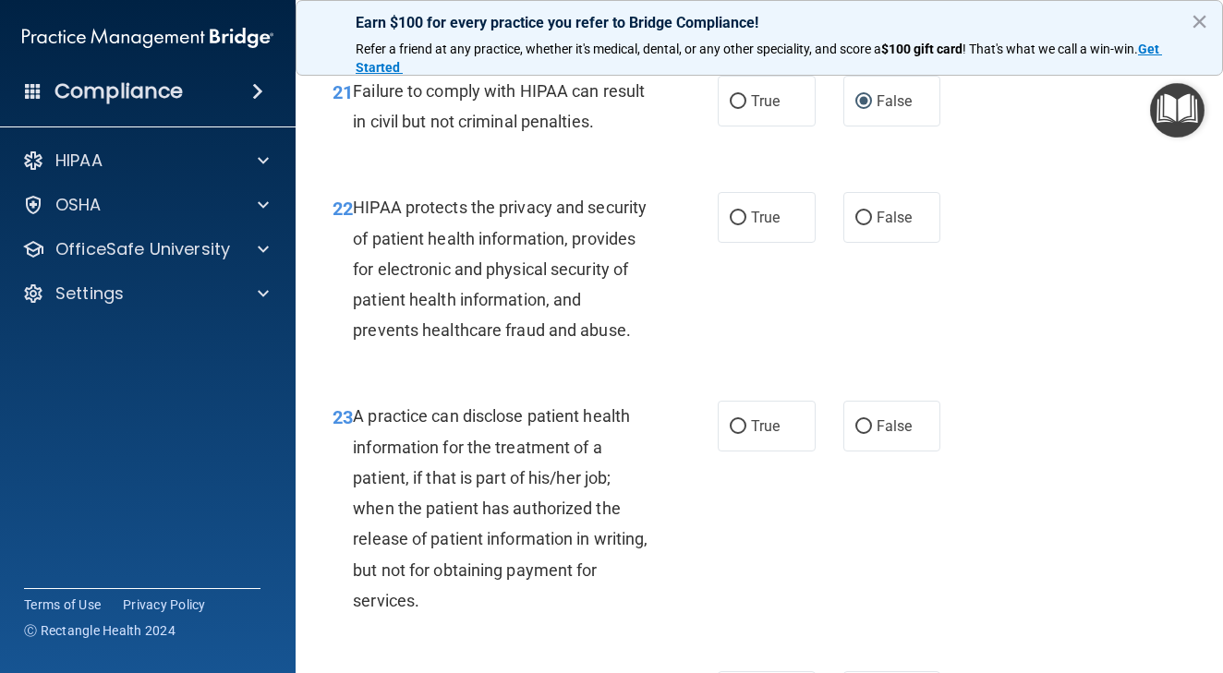
scroll to position [3631, 0]
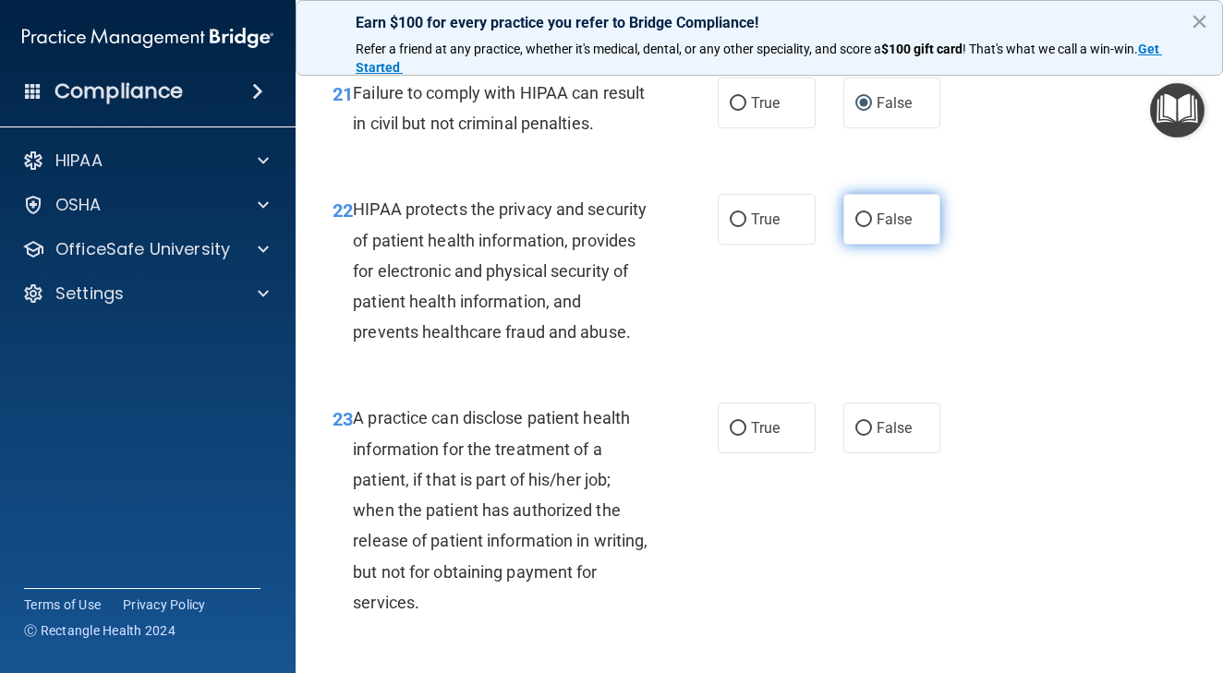
click at [866, 227] on input "False" at bounding box center [863, 220] width 17 height 14
radio input "true"
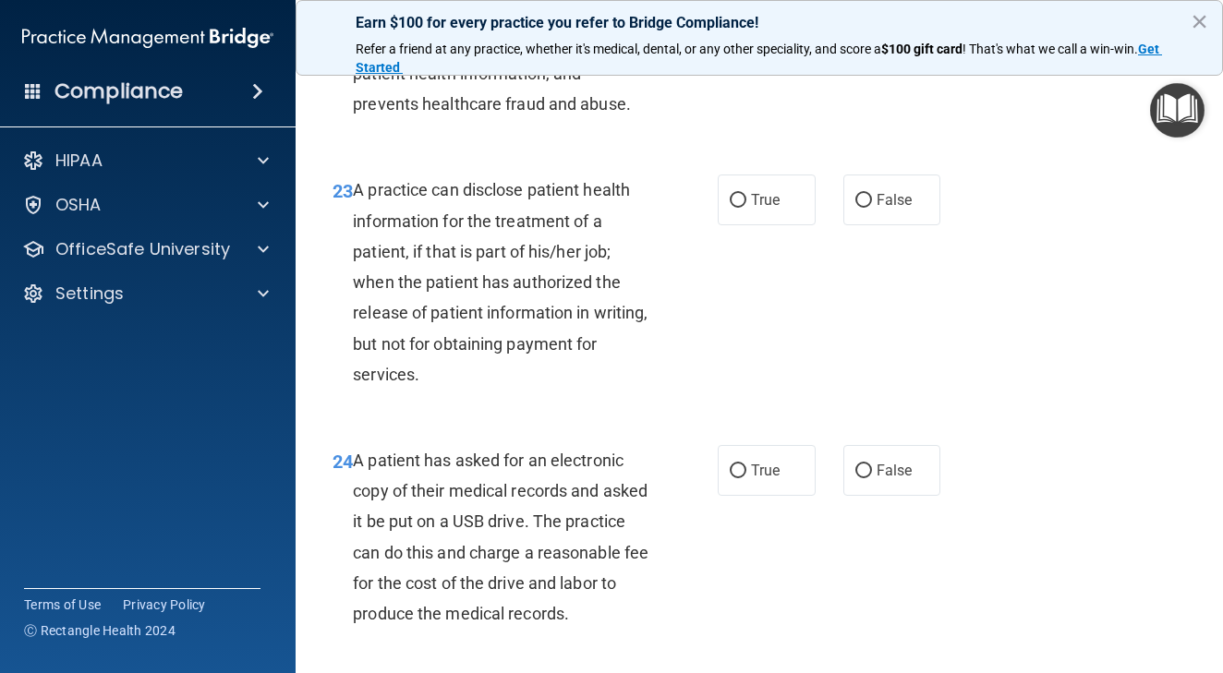
scroll to position [3861, 0]
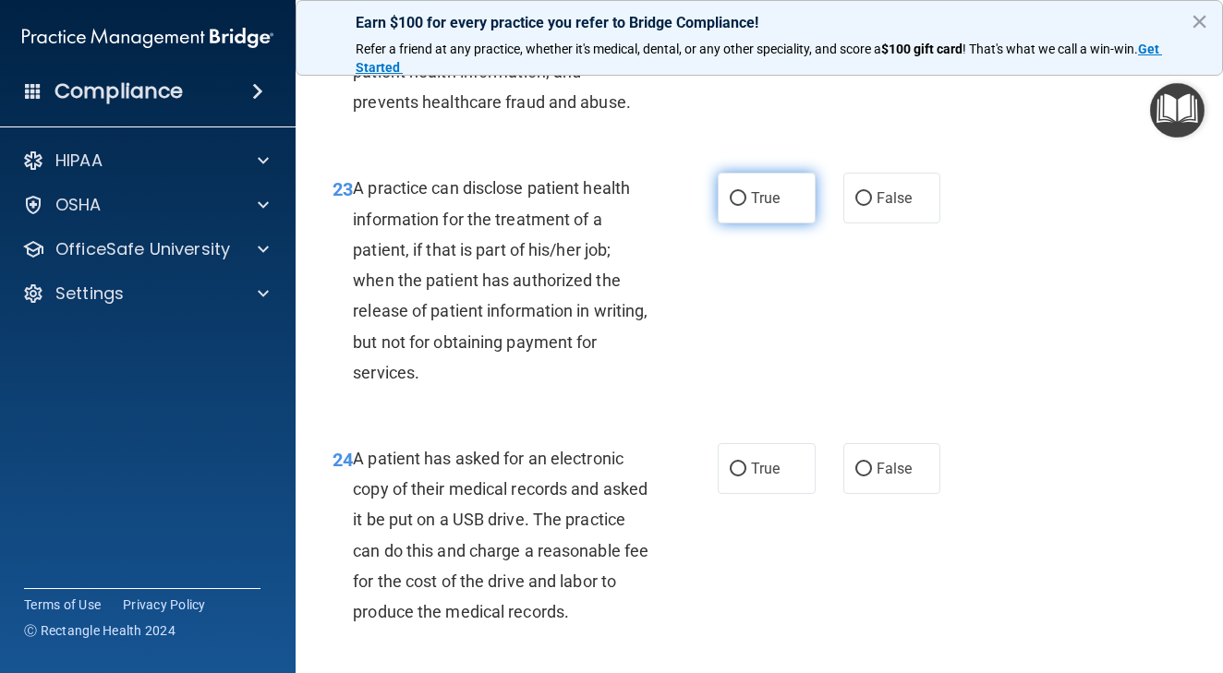
click at [730, 206] on input "True" at bounding box center [738, 199] width 17 height 14
radio input "true"
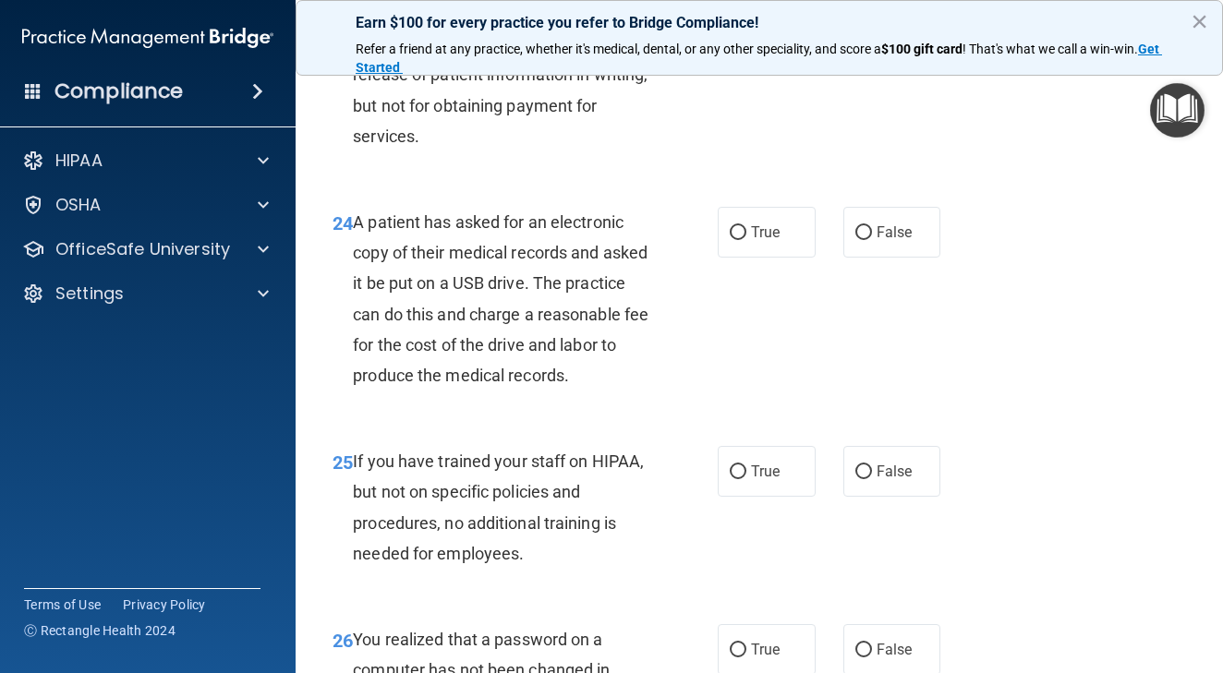
scroll to position [4112, 0]
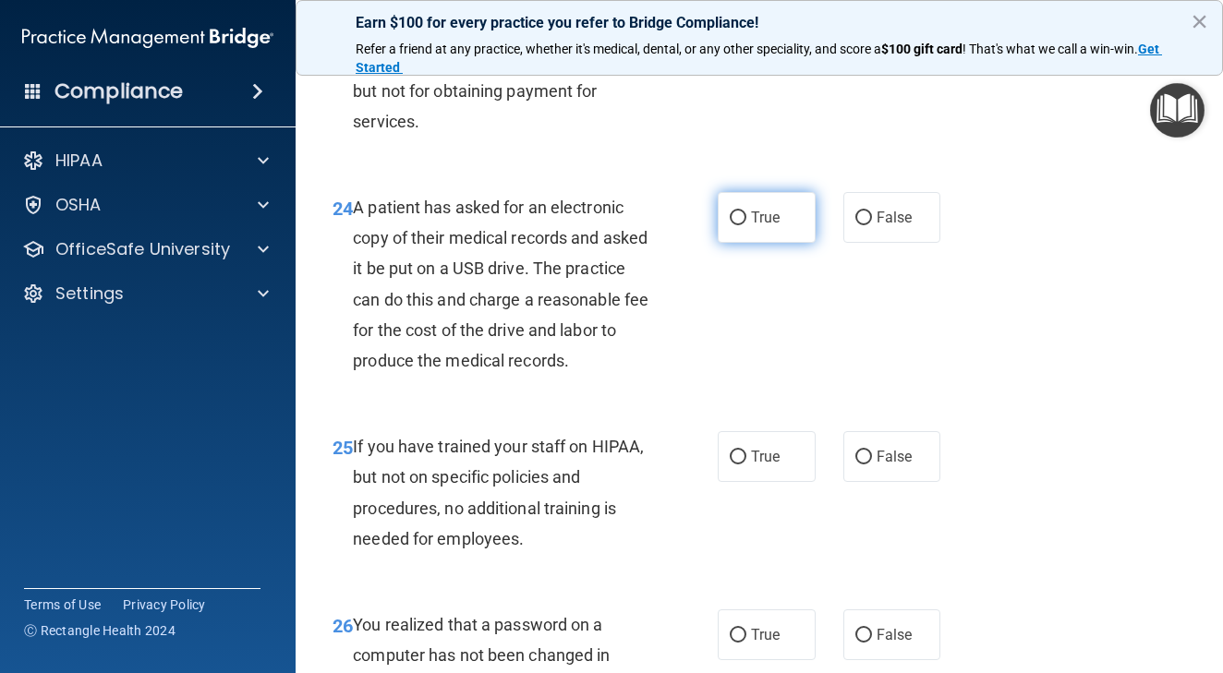
click at [754, 238] on label "True" at bounding box center [767, 217] width 98 height 51
click at [746, 225] on input "True" at bounding box center [738, 218] width 17 height 14
radio input "true"
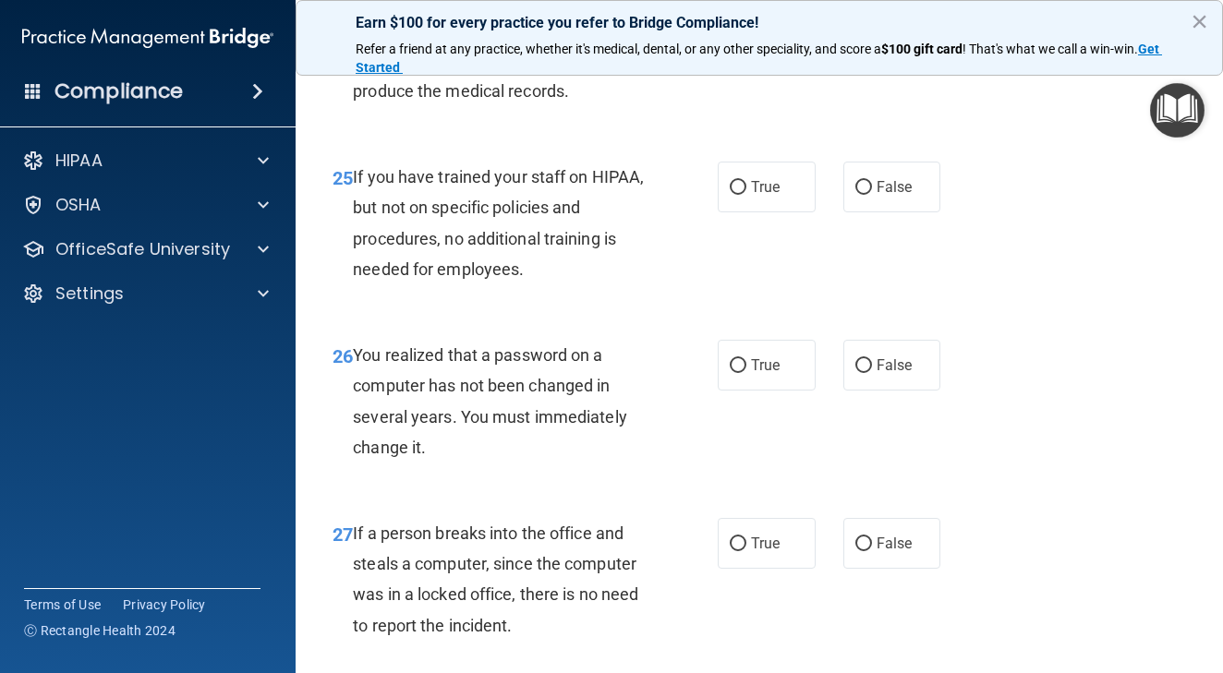
scroll to position [4384, 0]
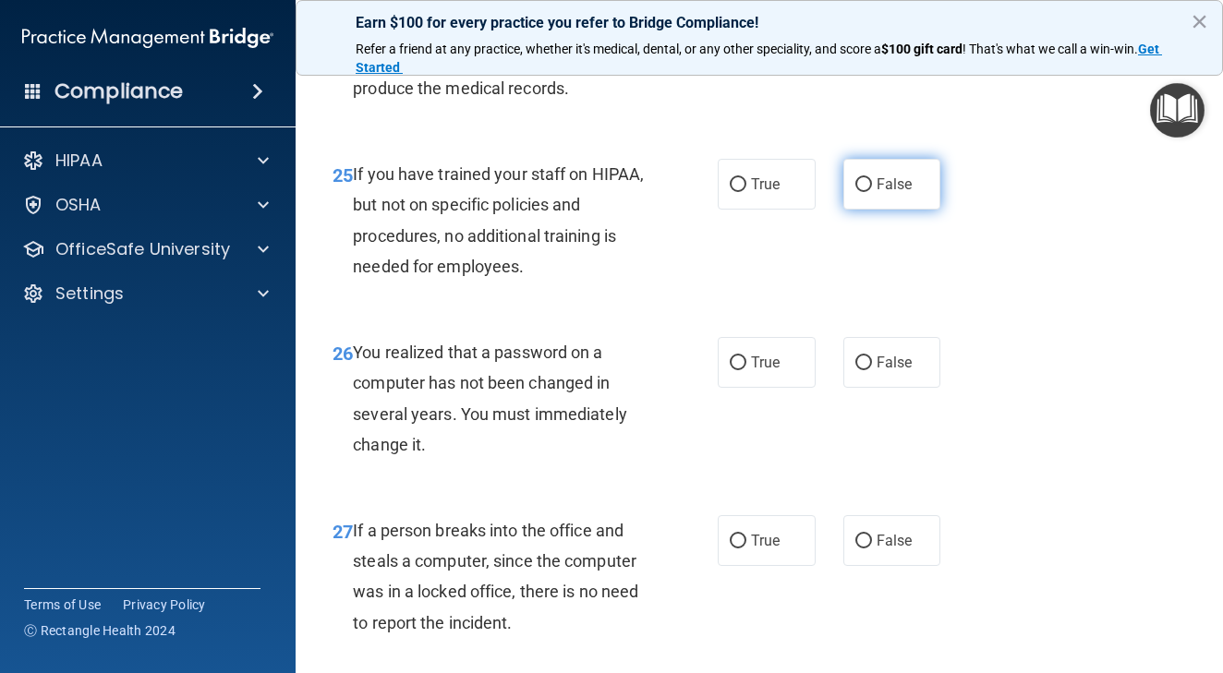
click at [856, 192] on input "False" at bounding box center [863, 185] width 17 height 14
radio input "true"
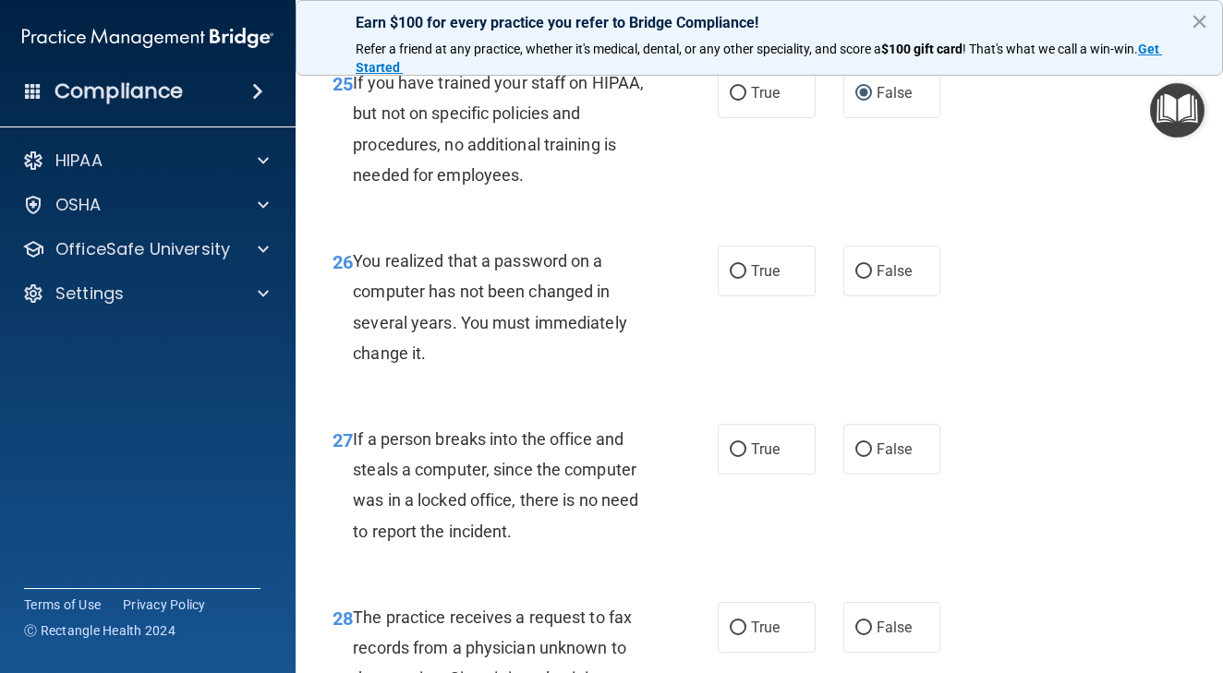
scroll to position [4511, 0]
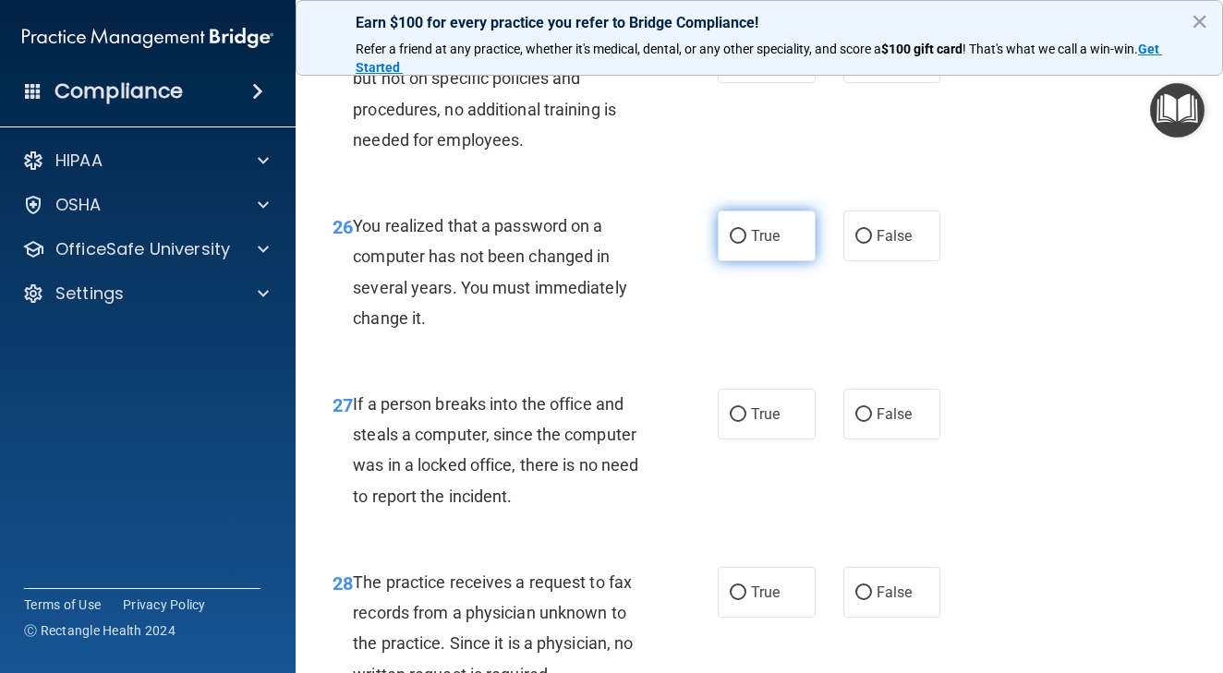
click at [746, 261] on label "True" at bounding box center [767, 236] width 98 height 51
click at [746, 244] on input "True" at bounding box center [738, 237] width 17 height 14
radio input "true"
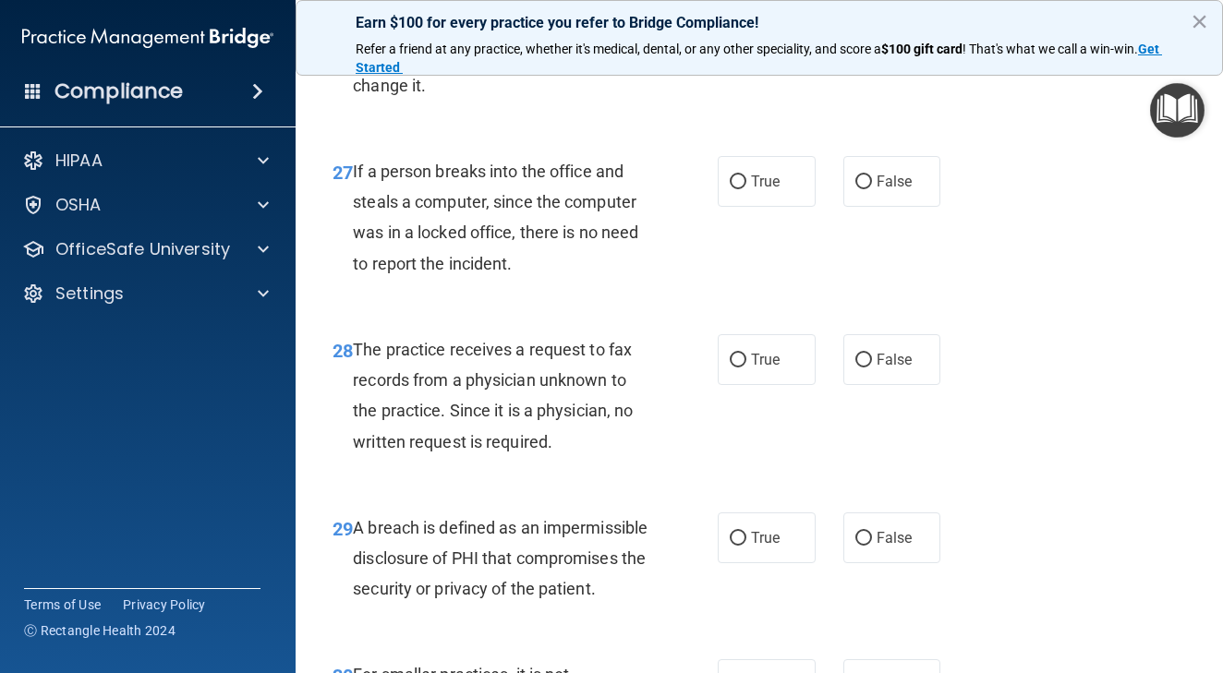
scroll to position [4753, 0]
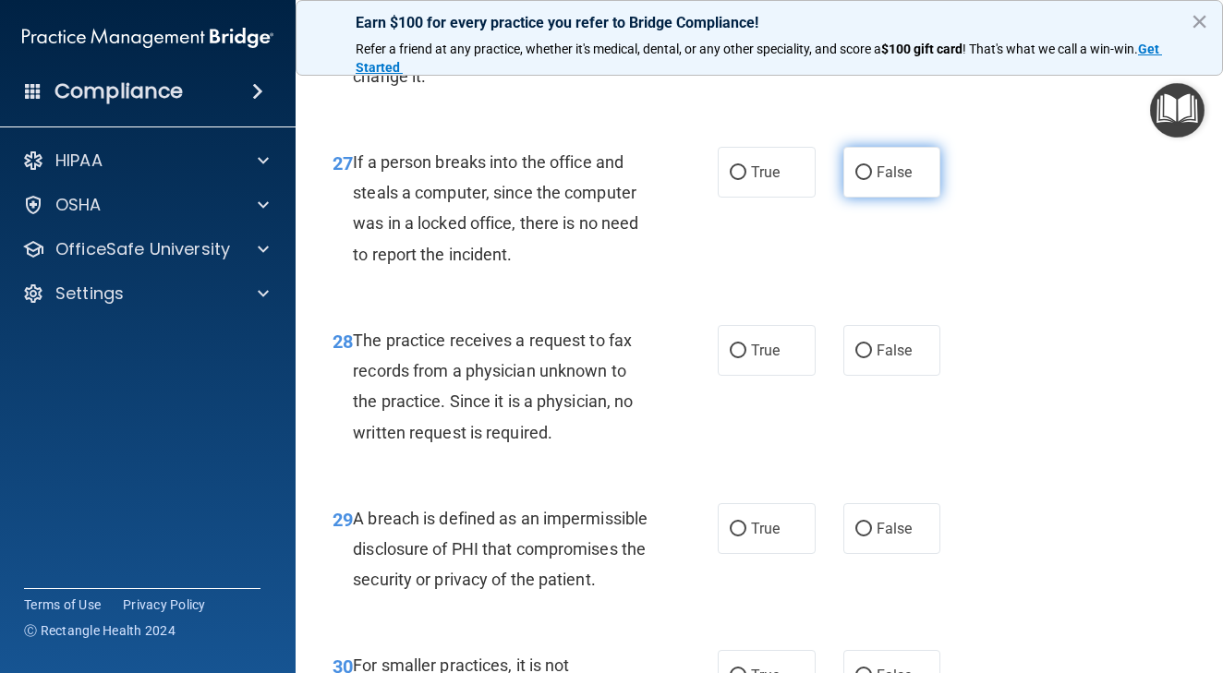
click at [865, 180] on input "False" at bounding box center [863, 173] width 17 height 14
radio input "true"
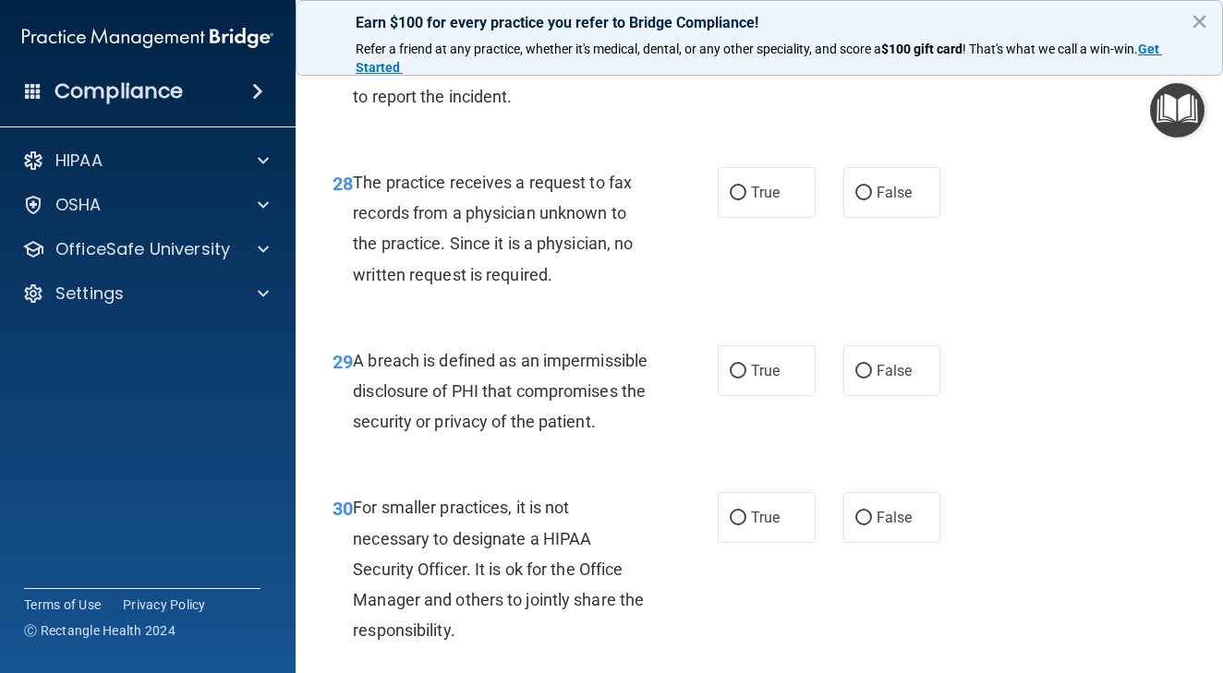
scroll to position [4925, 0]
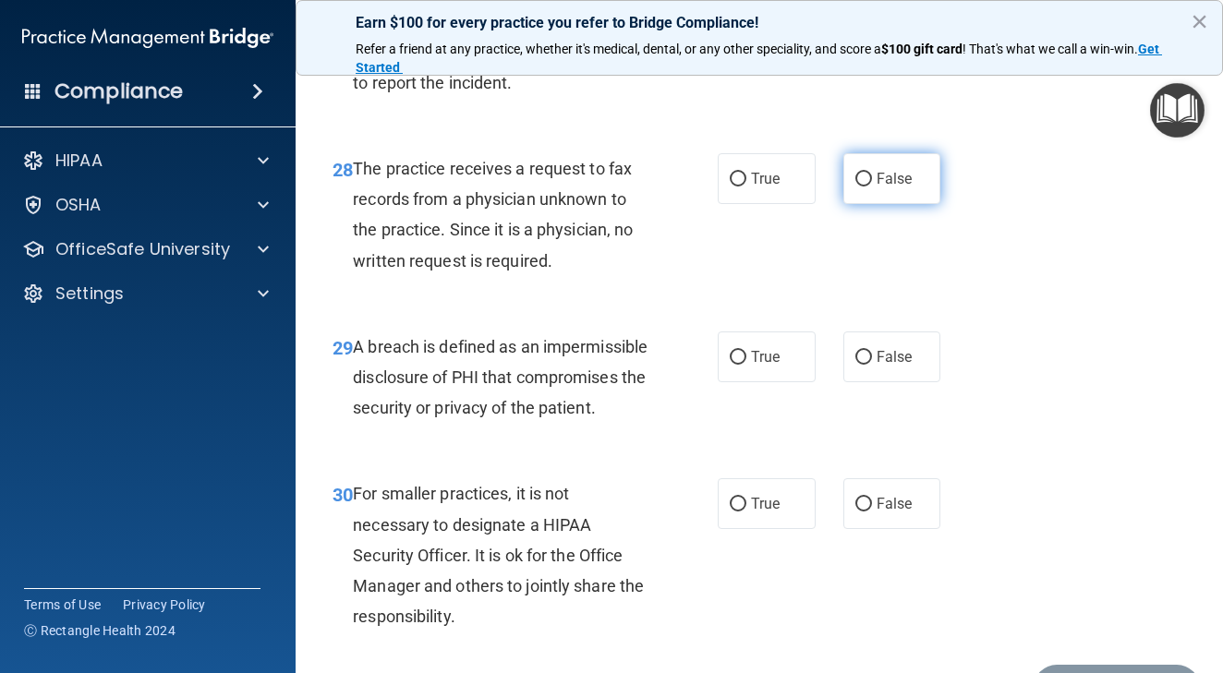
click at [866, 187] on input "False" at bounding box center [863, 180] width 17 height 14
radio input "true"
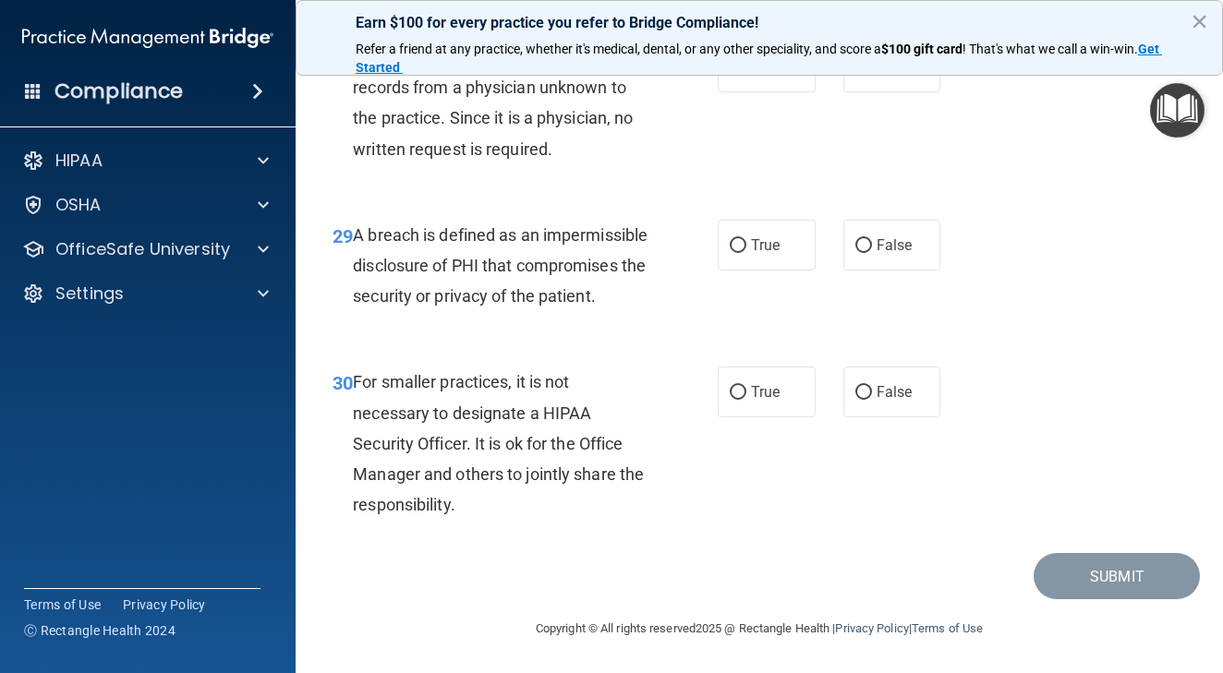
scroll to position [5055, 0]
click at [747, 262] on label "True" at bounding box center [767, 245] width 98 height 51
click at [746, 253] on input "True" at bounding box center [738, 246] width 17 height 14
radio input "true"
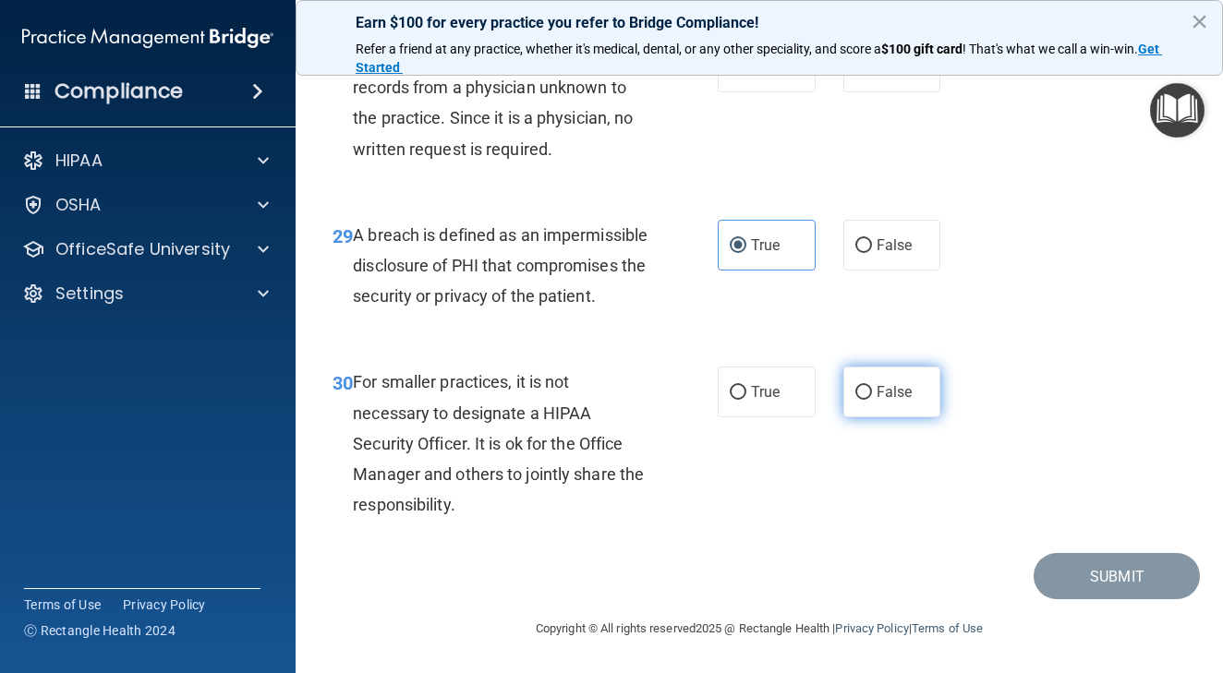
click at [862, 393] on input "False" at bounding box center [863, 393] width 17 height 14
radio input "true"
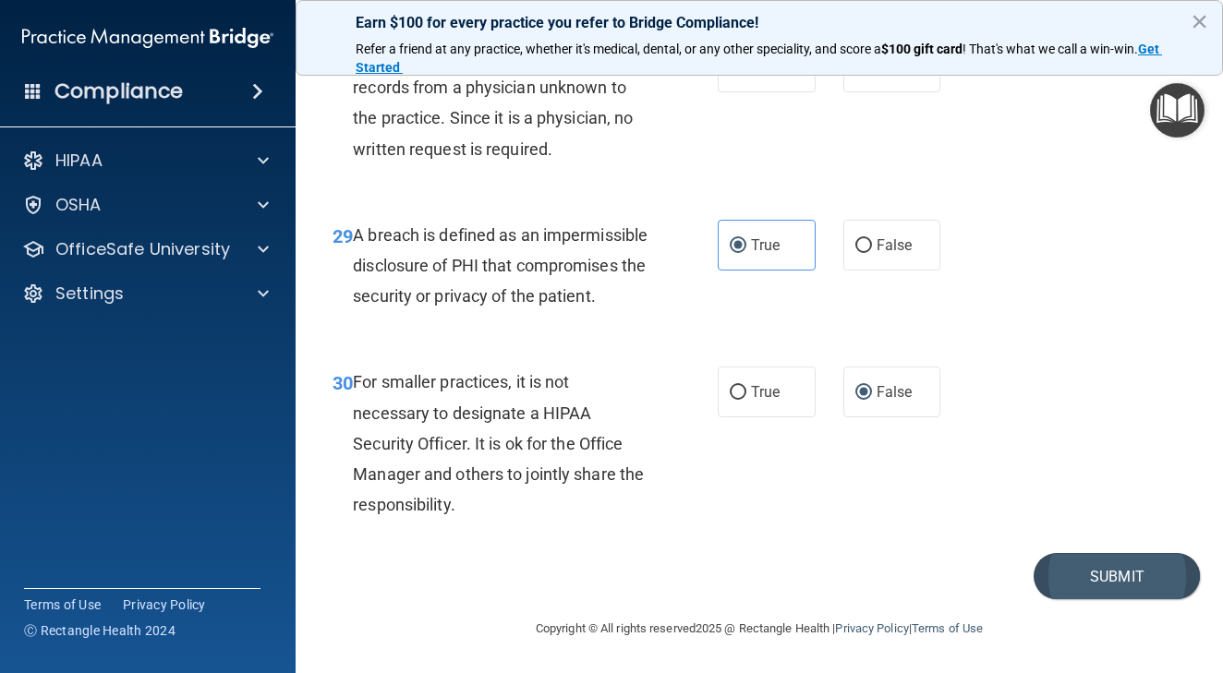
click at [1138, 562] on button "Submit" at bounding box center [1116, 576] width 166 height 47
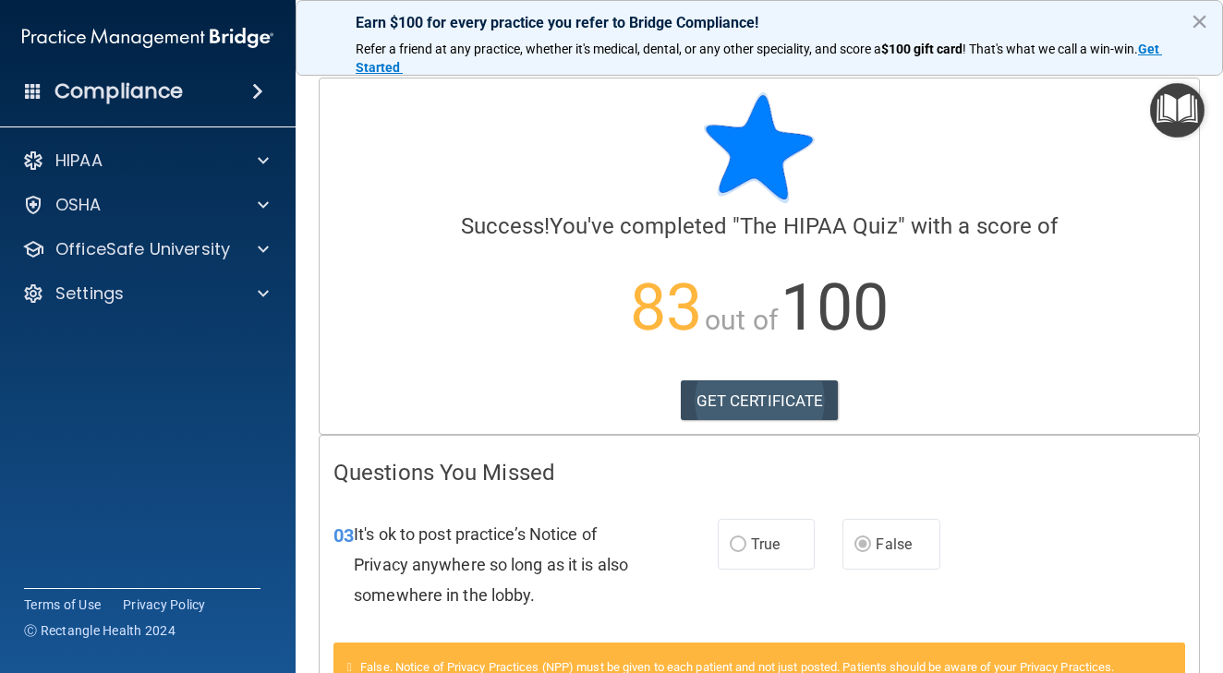
click at [747, 396] on link "GET CERTIFICATE" at bounding box center [760, 400] width 158 height 41
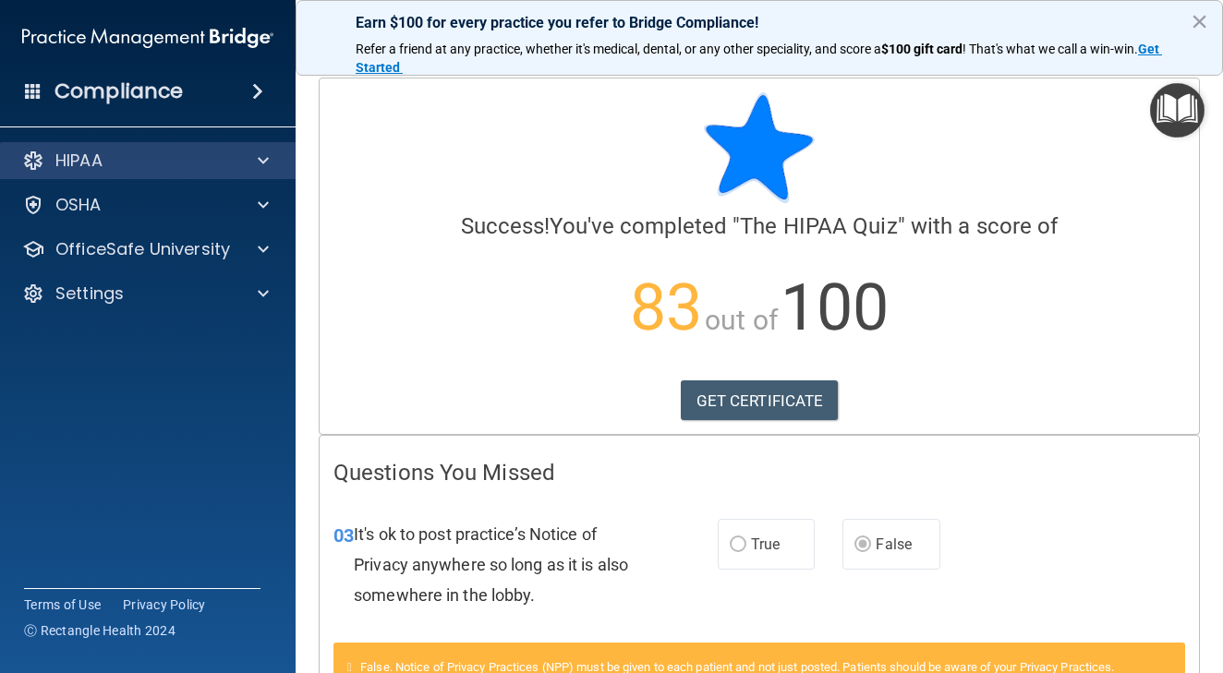
click at [160, 163] on div "HIPAA" at bounding box center [122, 161] width 229 height 22
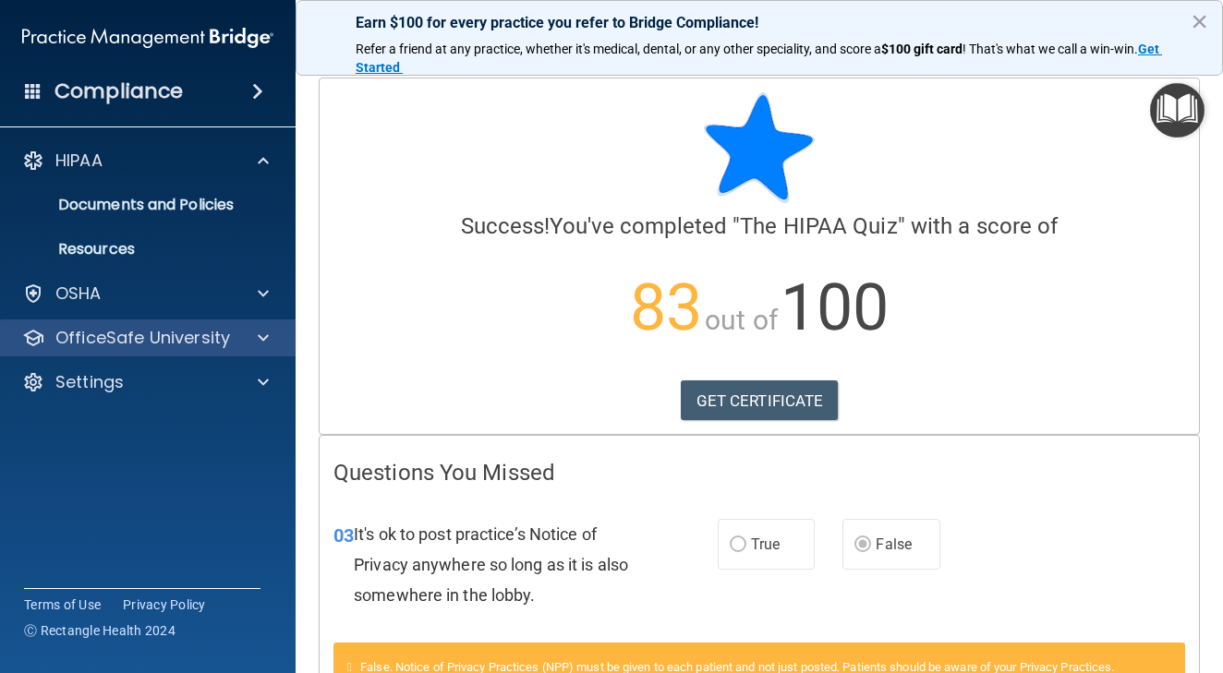
click at [152, 331] on p "OfficeSafe University" at bounding box center [142, 338] width 175 height 22
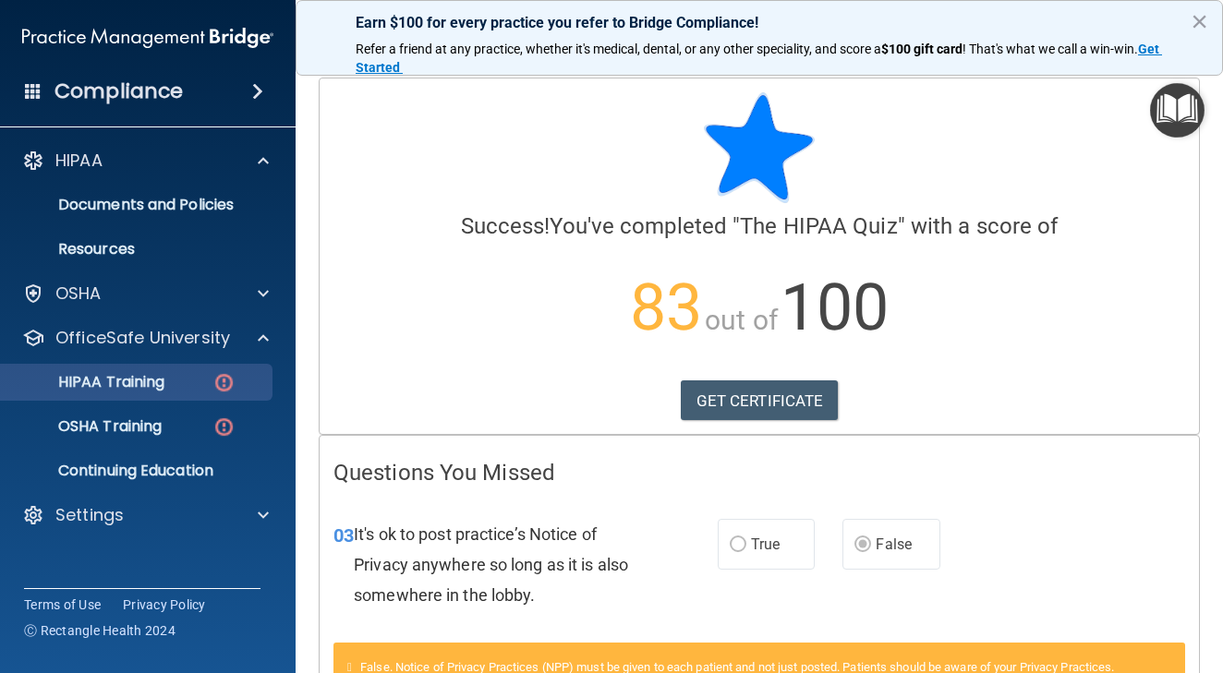
click at [161, 376] on p "HIPAA Training" at bounding box center [88, 382] width 152 height 18
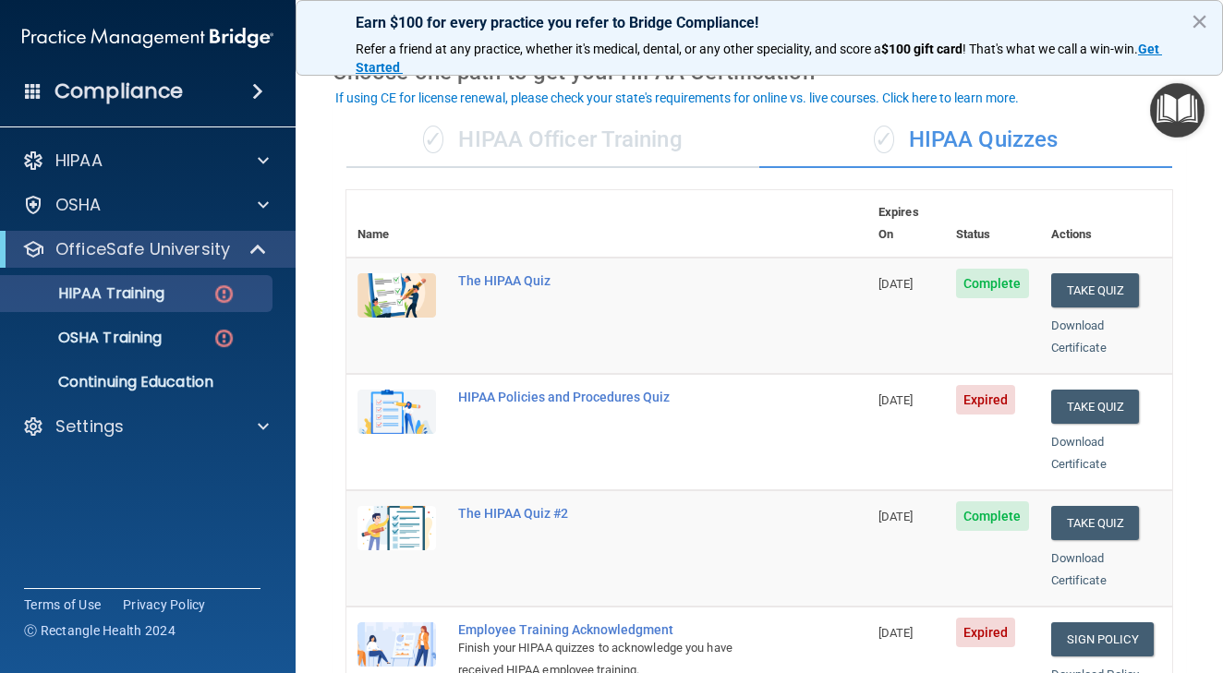
scroll to position [87, 0]
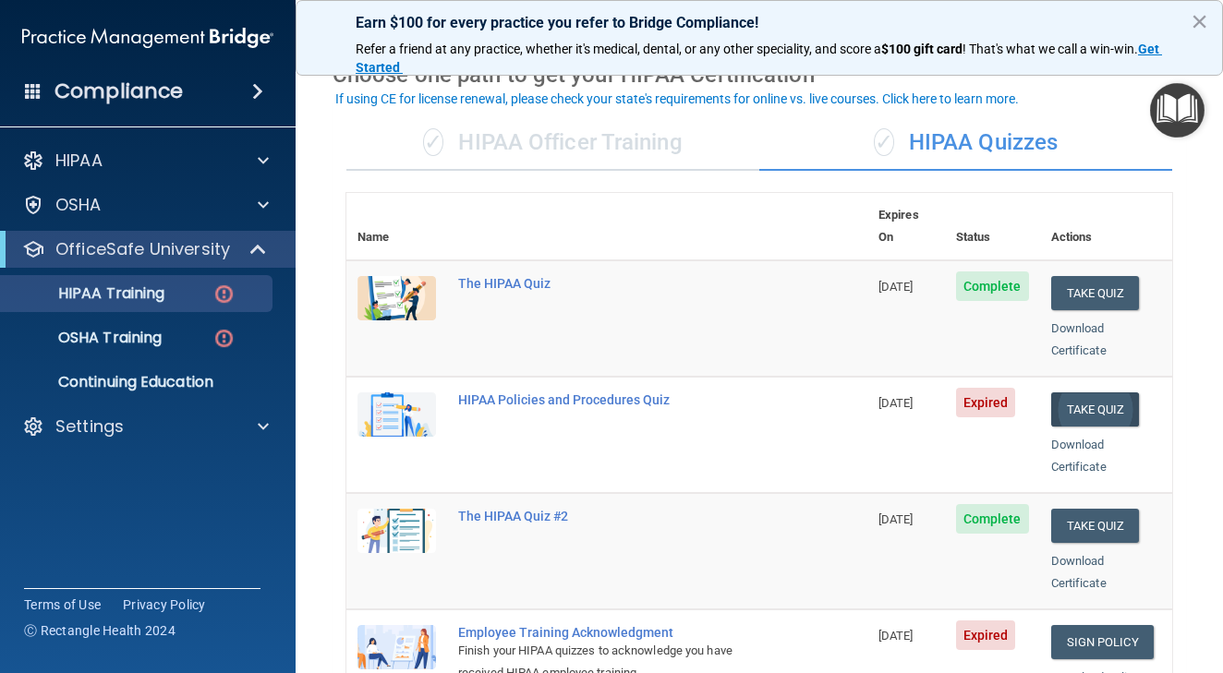
click at [1104, 392] on button "Take Quiz" at bounding box center [1095, 409] width 89 height 34
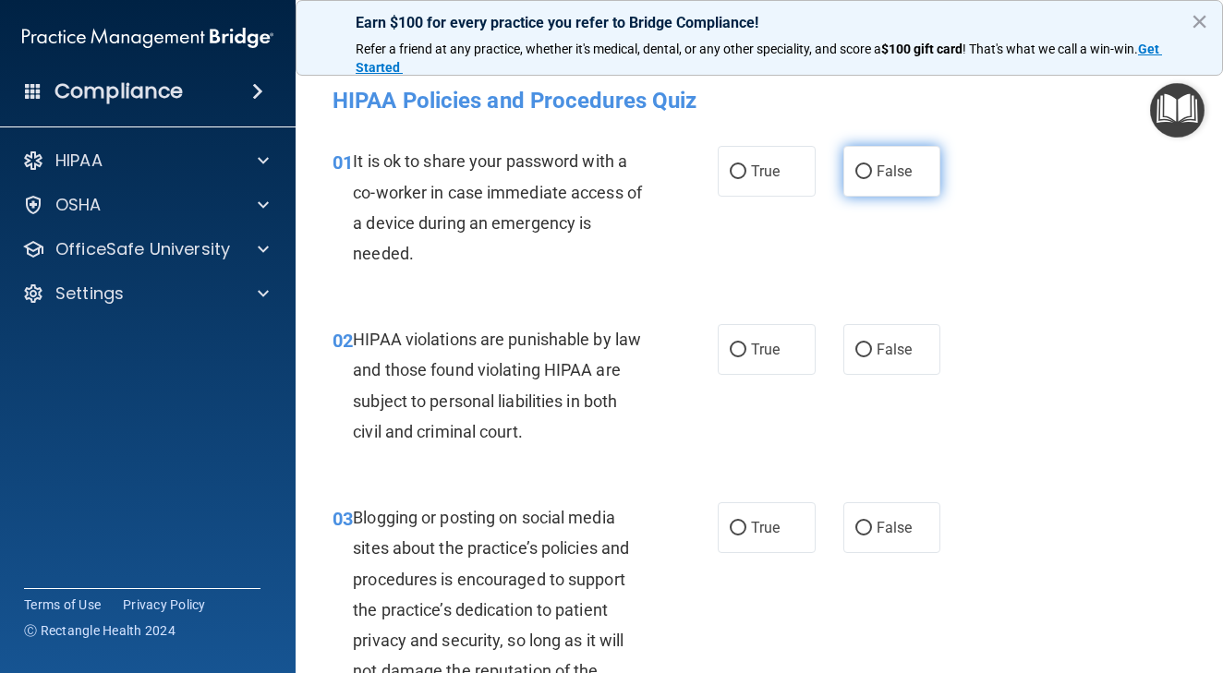
click at [866, 170] on input "False" at bounding box center [863, 172] width 17 height 14
radio input "true"
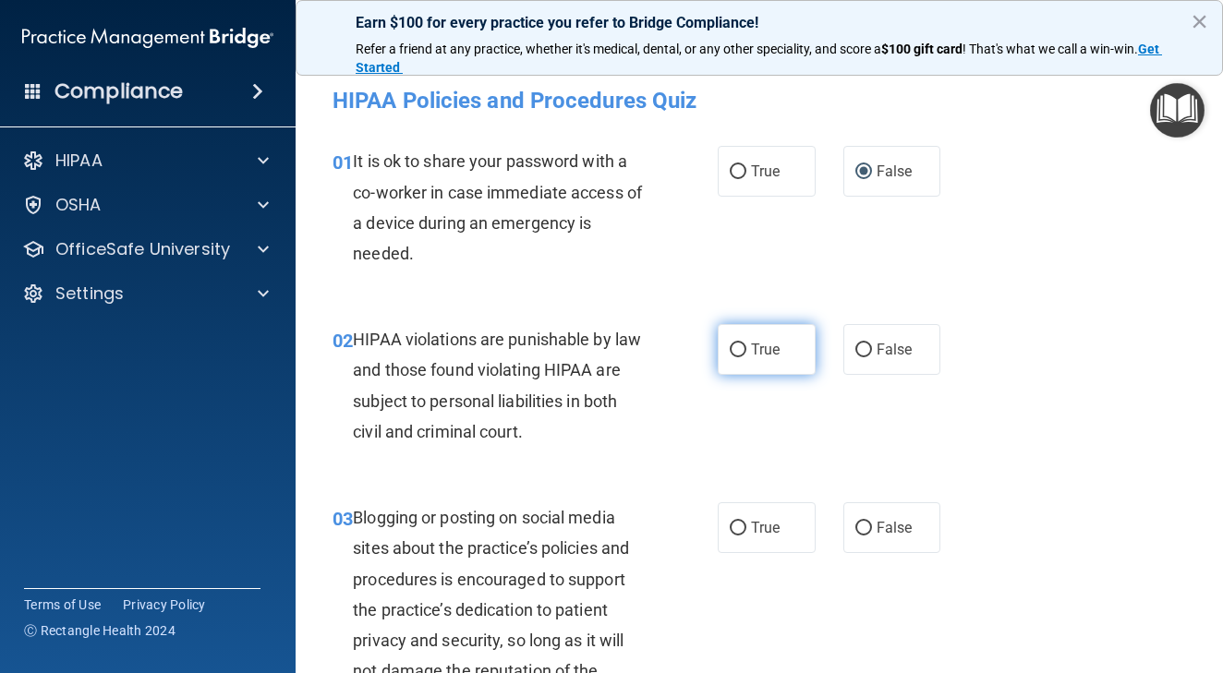
click at [734, 353] on input "True" at bounding box center [738, 351] width 17 height 14
radio input "true"
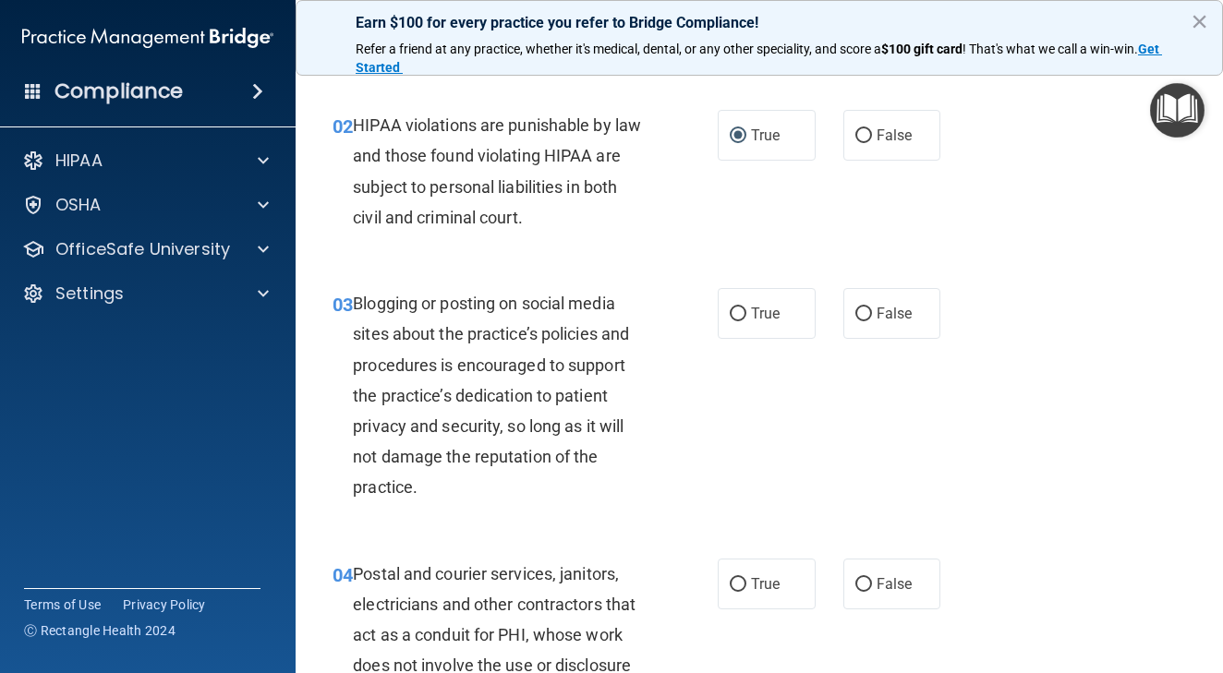
scroll to position [216, 0]
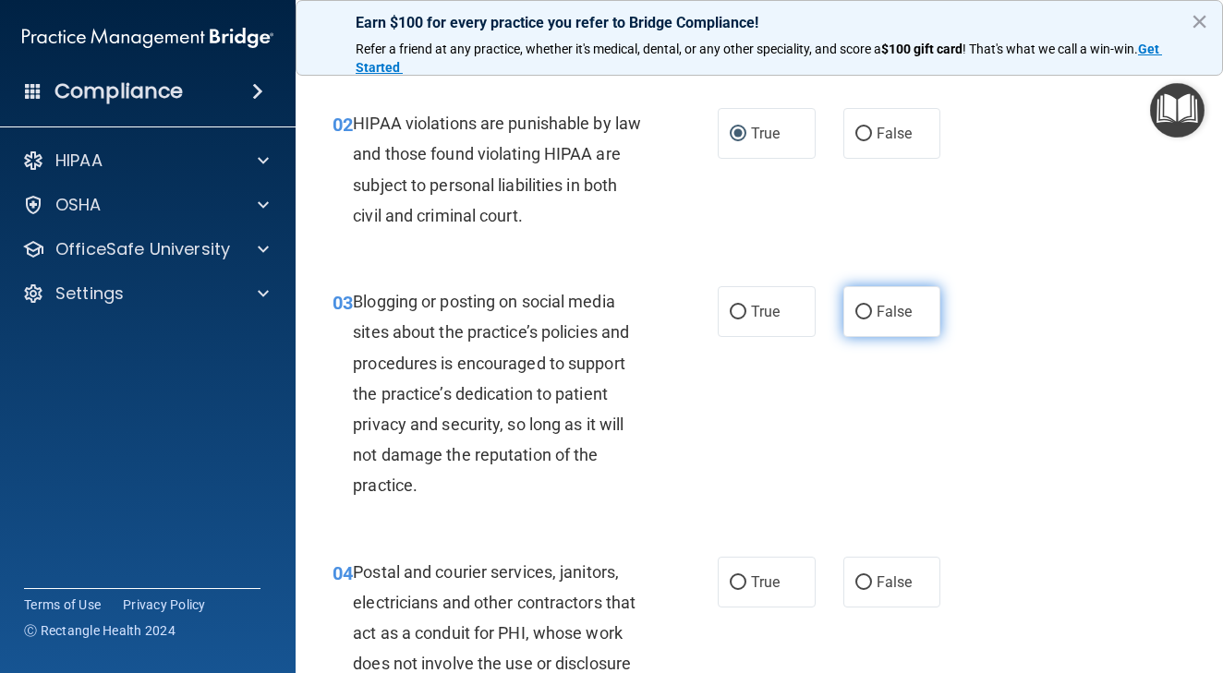
click at [862, 308] on input "False" at bounding box center [863, 313] width 17 height 14
radio input "true"
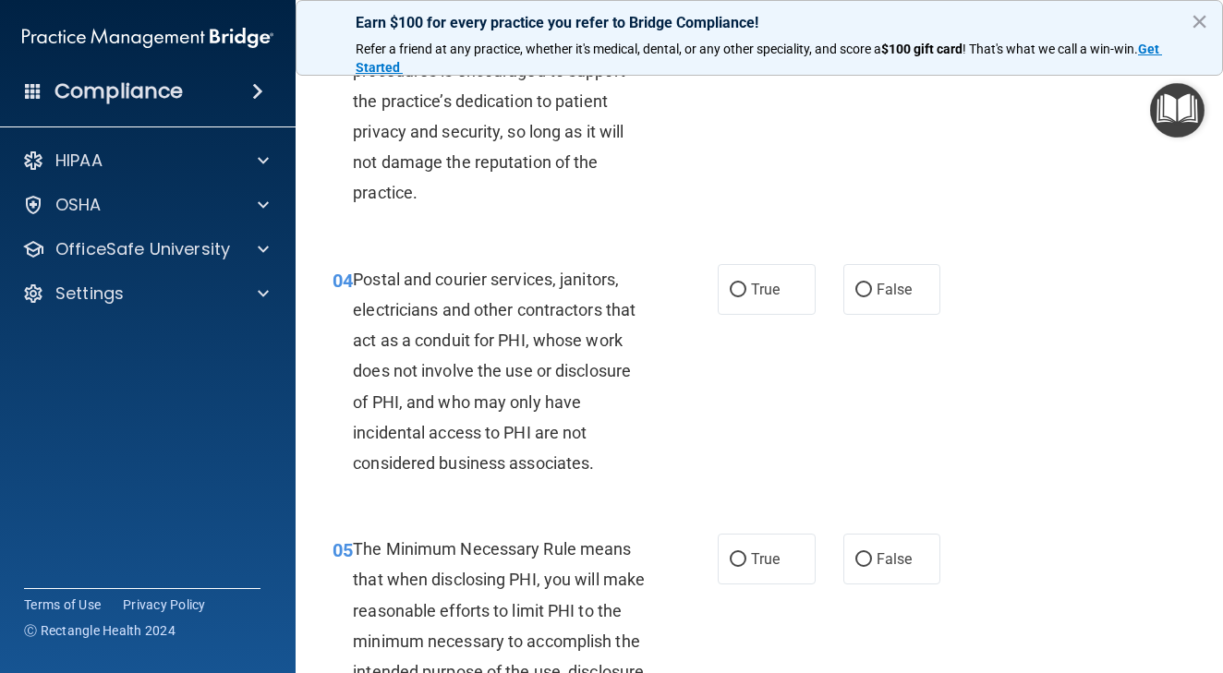
scroll to position [511, 0]
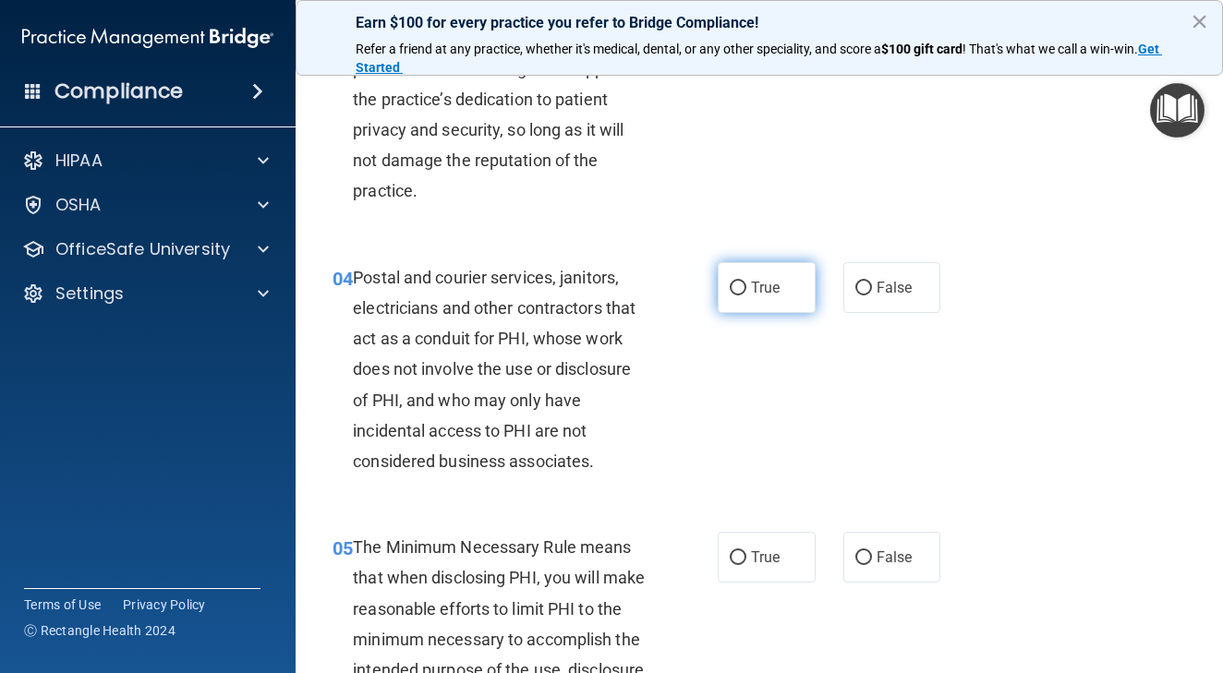
click at [741, 282] on input "True" at bounding box center [738, 289] width 17 height 14
radio input "true"
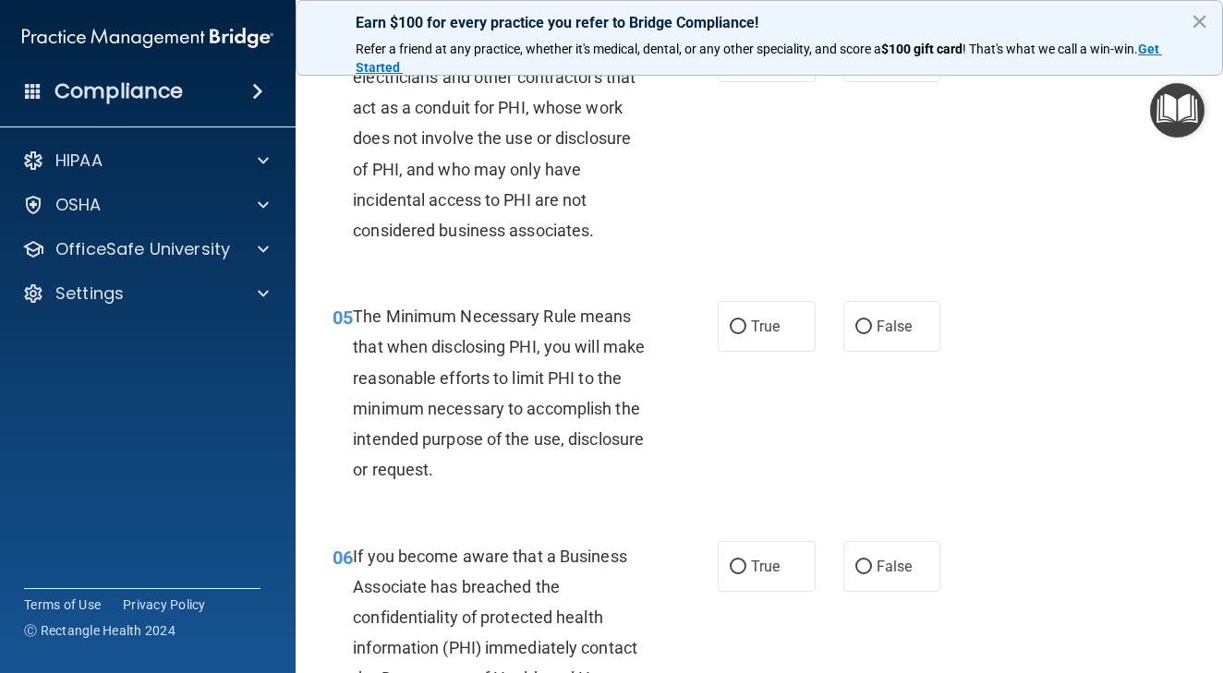
scroll to position [747, 0]
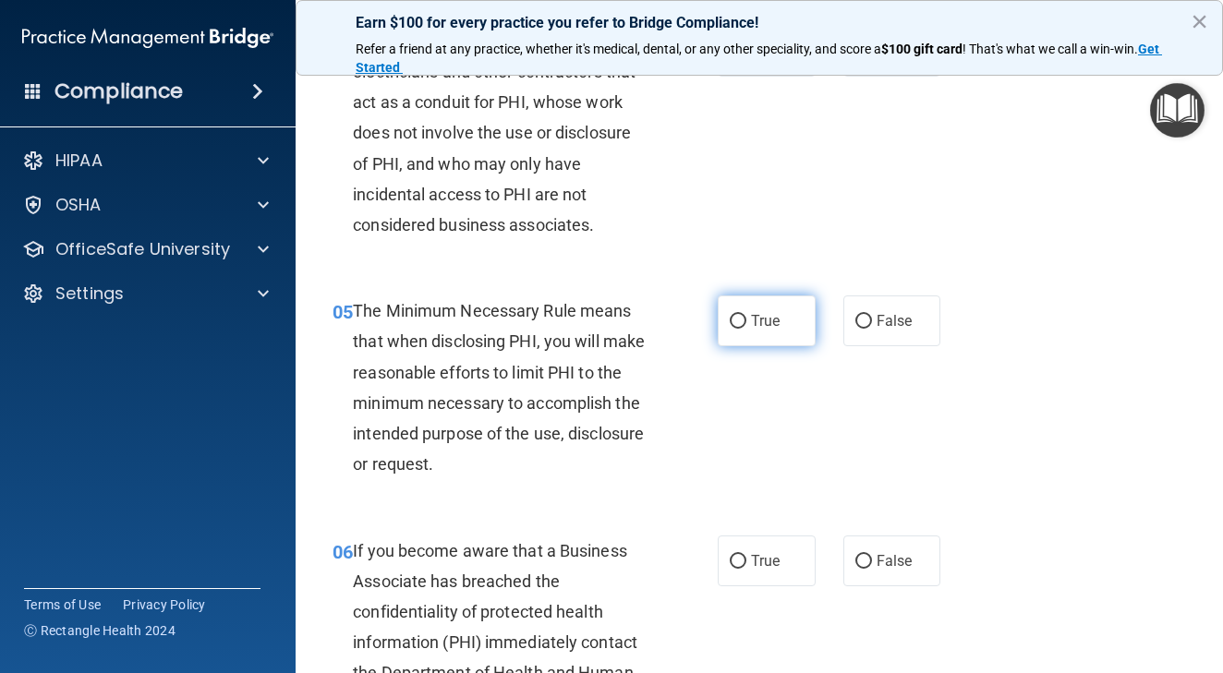
click at [739, 320] on input "True" at bounding box center [738, 322] width 17 height 14
radio input "true"
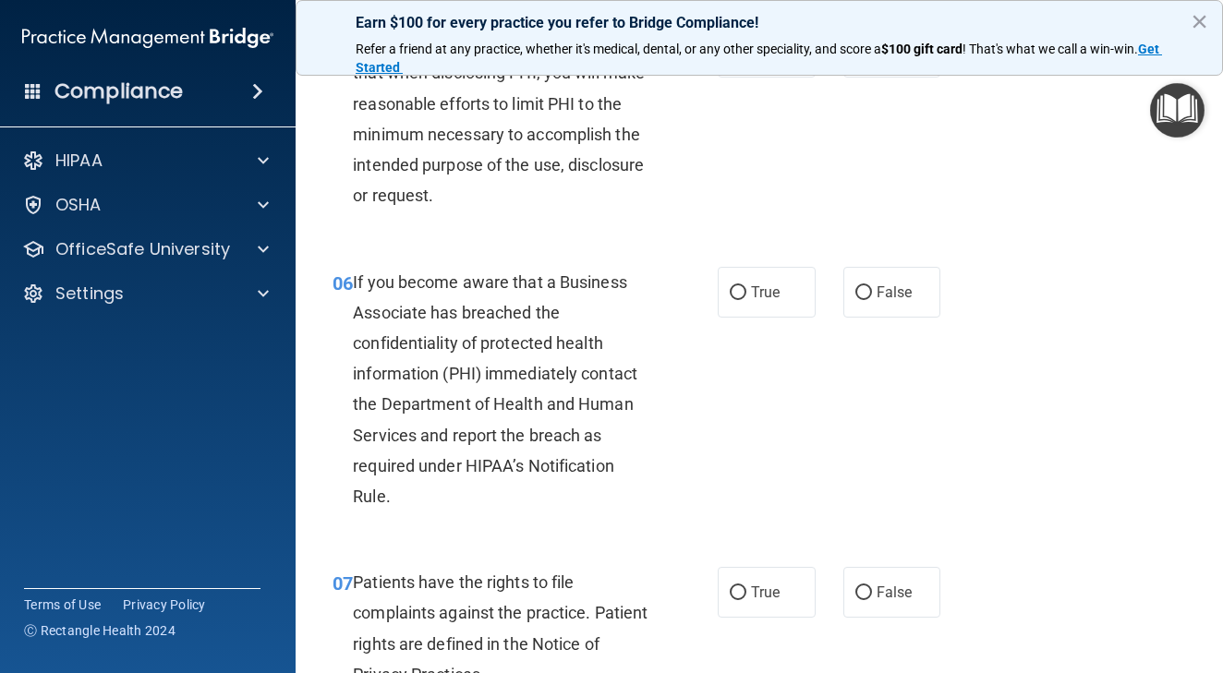
scroll to position [1017, 0]
click at [748, 284] on label "True" at bounding box center [767, 291] width 98 height 51
click at [746, 285] on input "True" at bounding box center [738, 292] width 17 height 14
radio input "true"
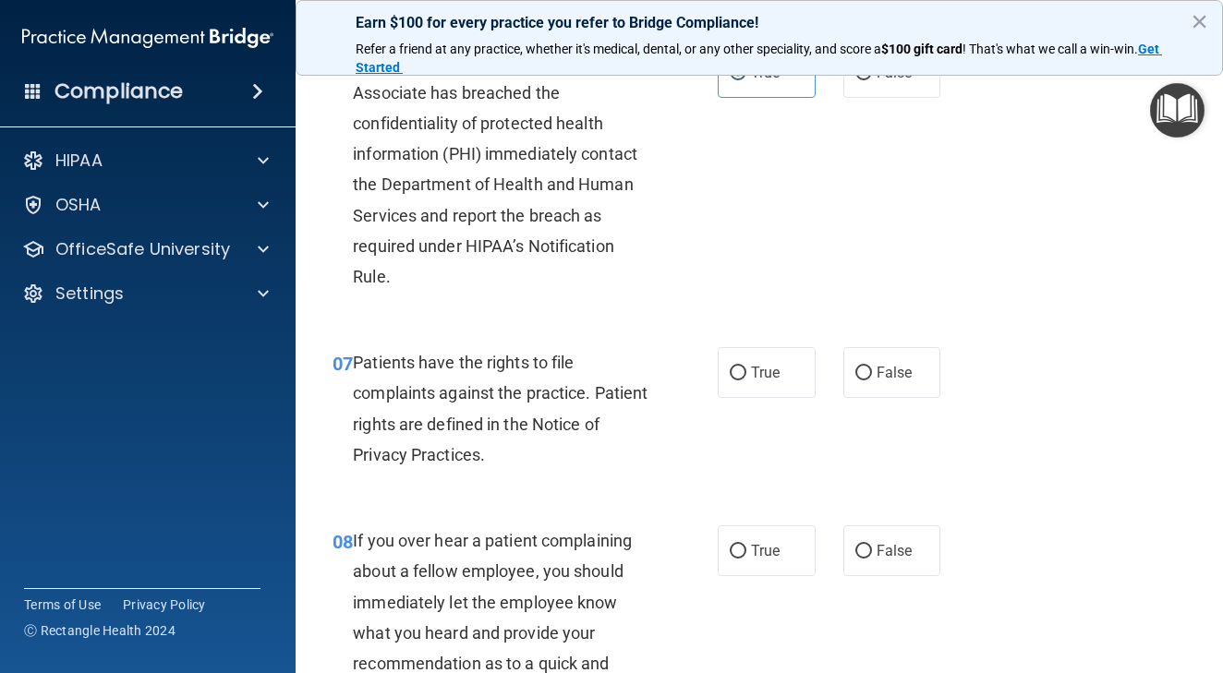
scroll to position [1238, 0]
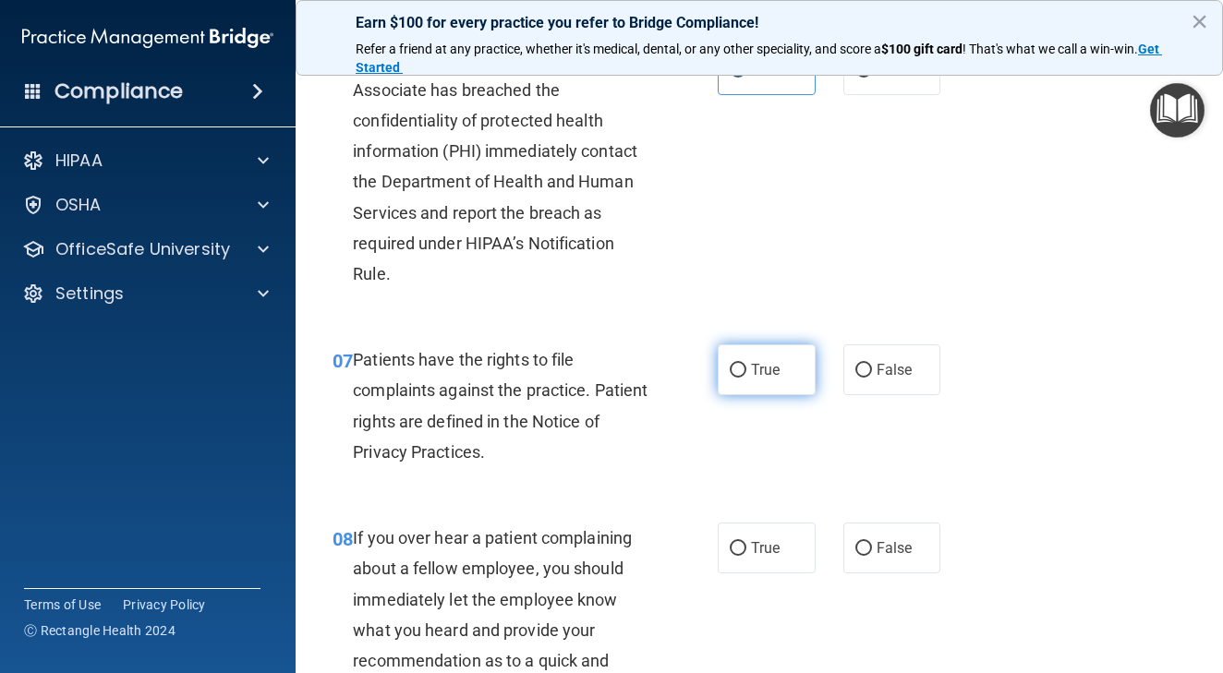
click at [742, 353] on label "True" at bounding box center [767, 369] width 98 height 51
click at [742, 364] on input "True" at bounding box center [738, 371] width 17 height 14
radio input "true"
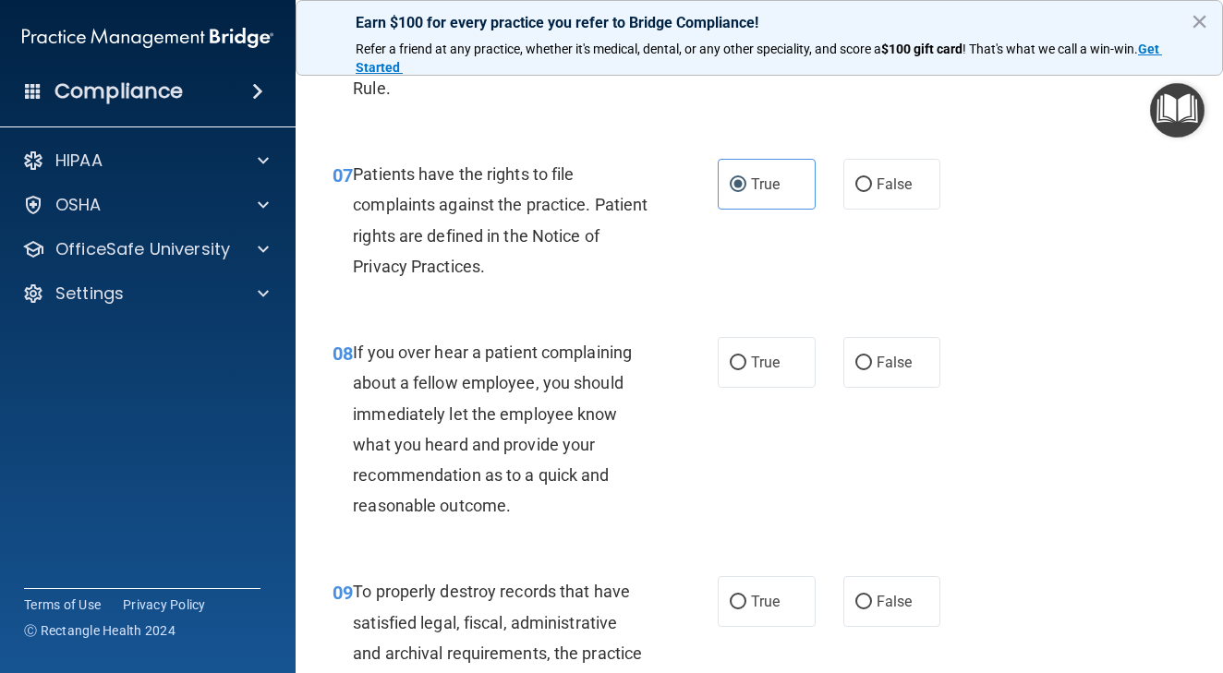
scroll to position [1426, 0]
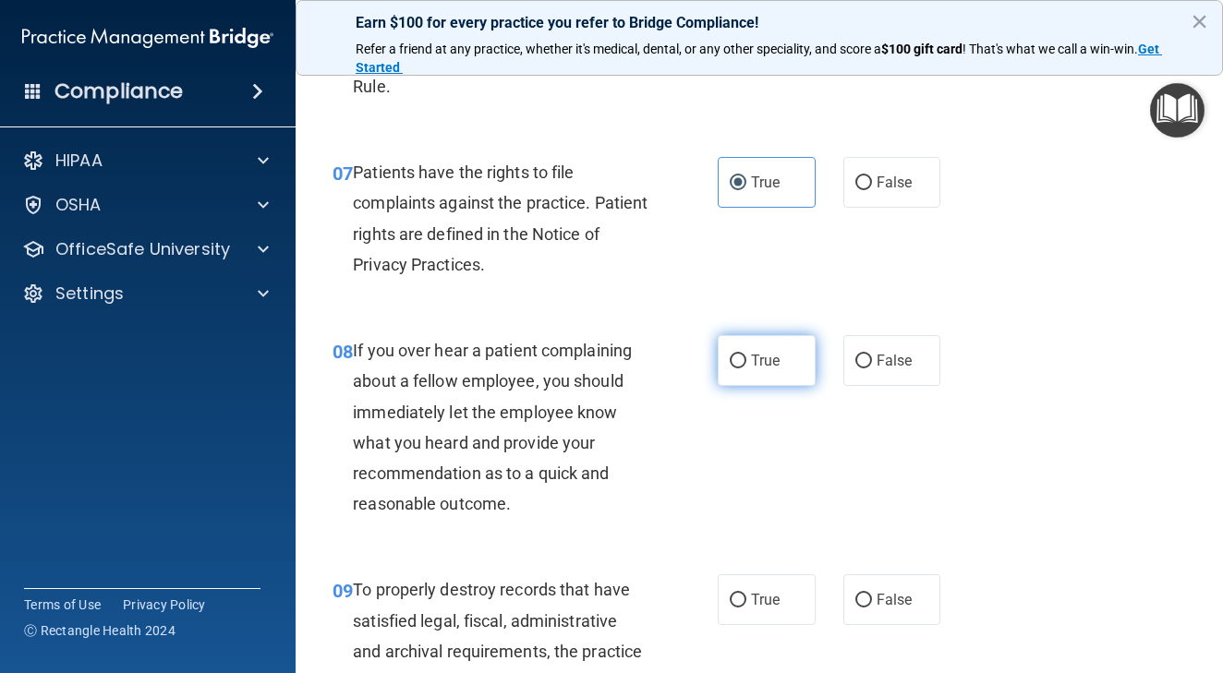
click at [738, 359] on input "True" at bounding box center [738, 362] width 17 height 14
radio input "true"
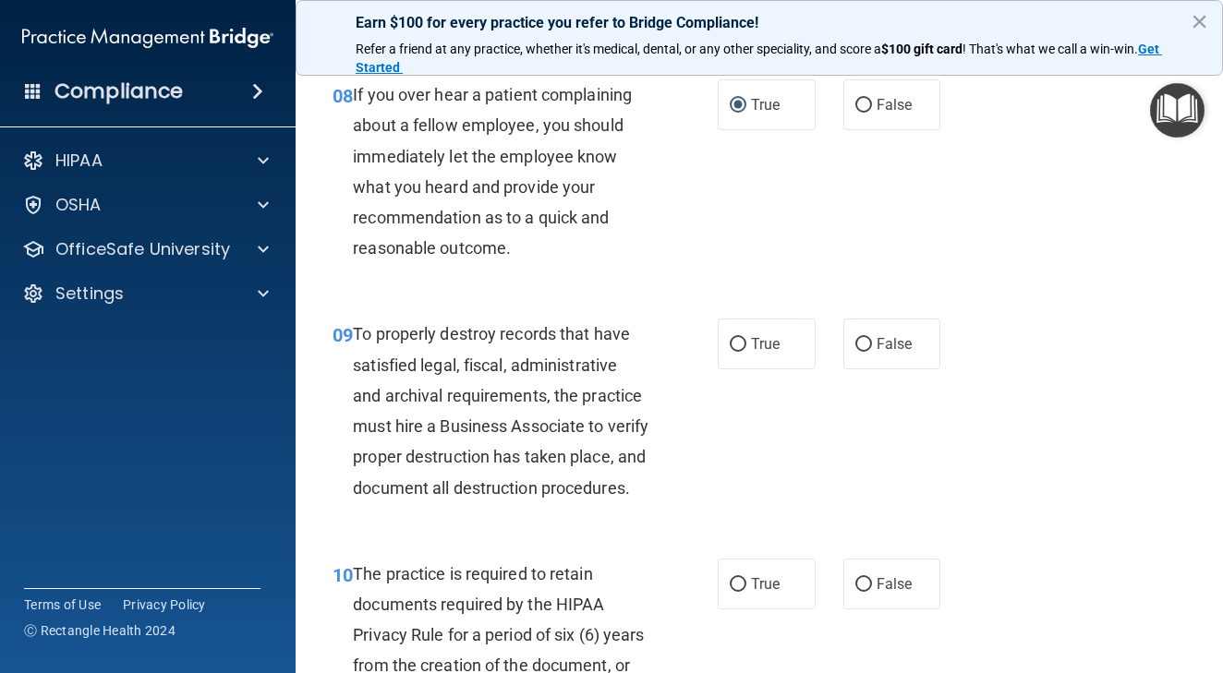
scroll to position [1681, 0]
click at [862, 325] on label "False" at bounding box center [892, 345] width 98 height 51
click at [862, 339] on input "False" at bounding box center [863, 346] width 17 height 14
radio input "true"
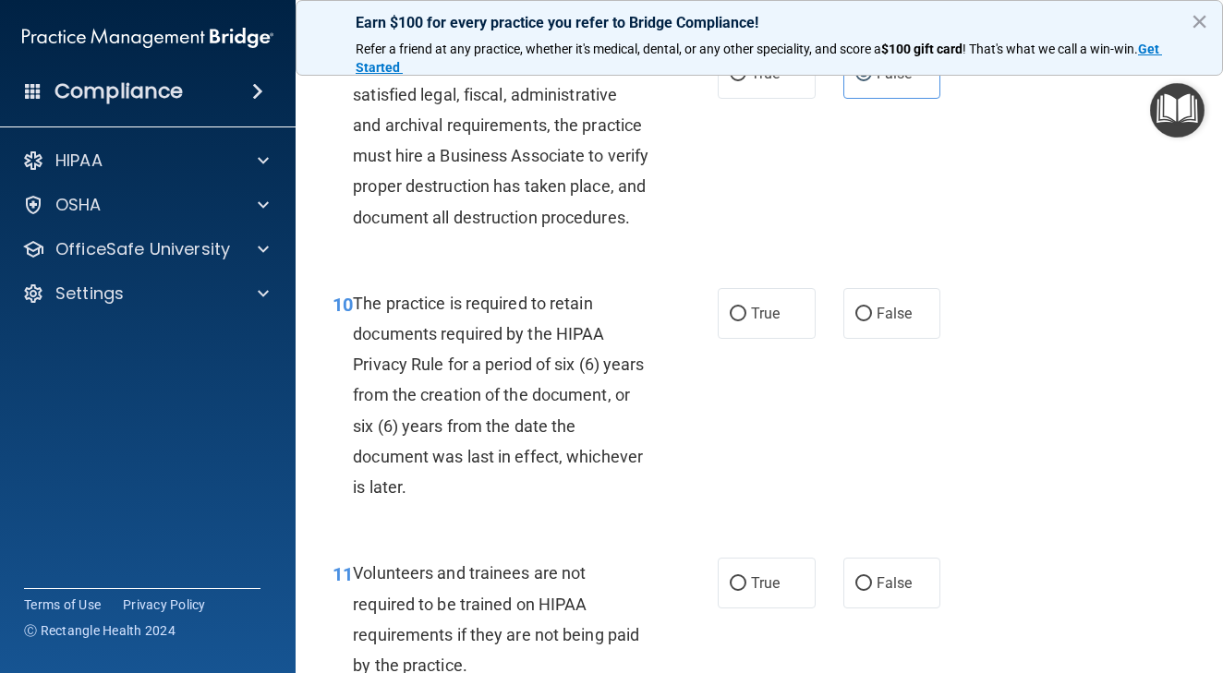
scroll to position [1960, 0]
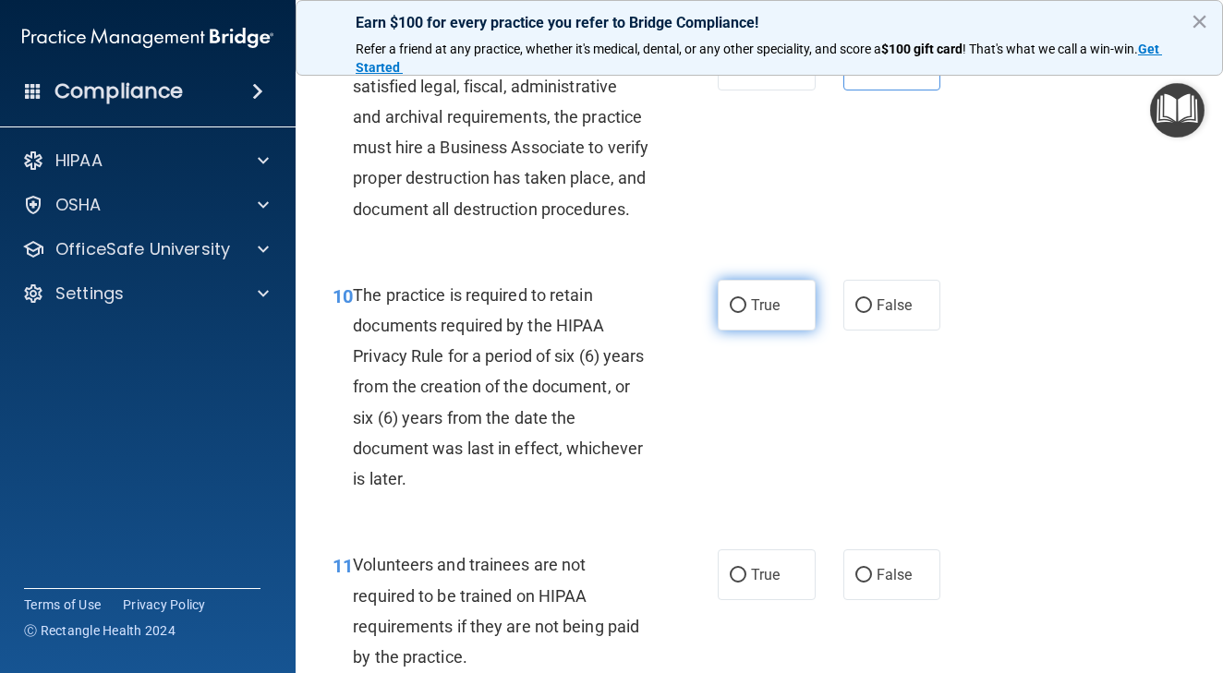
click at [739, 314] on label "True" at bounding box center [767, 305] width 98 height 51
click at [739, 313] on input "True" at bounding box center [738, 306] width 17 height 14
radio input "true"
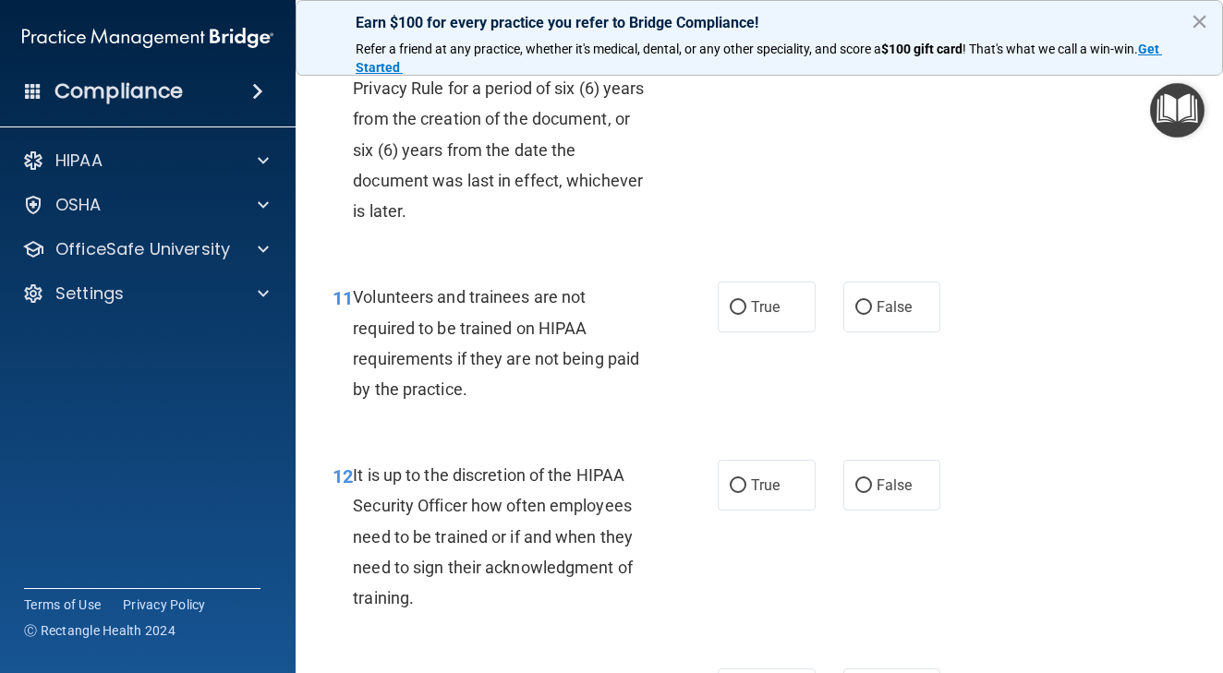
scroll to position [2231, 0]
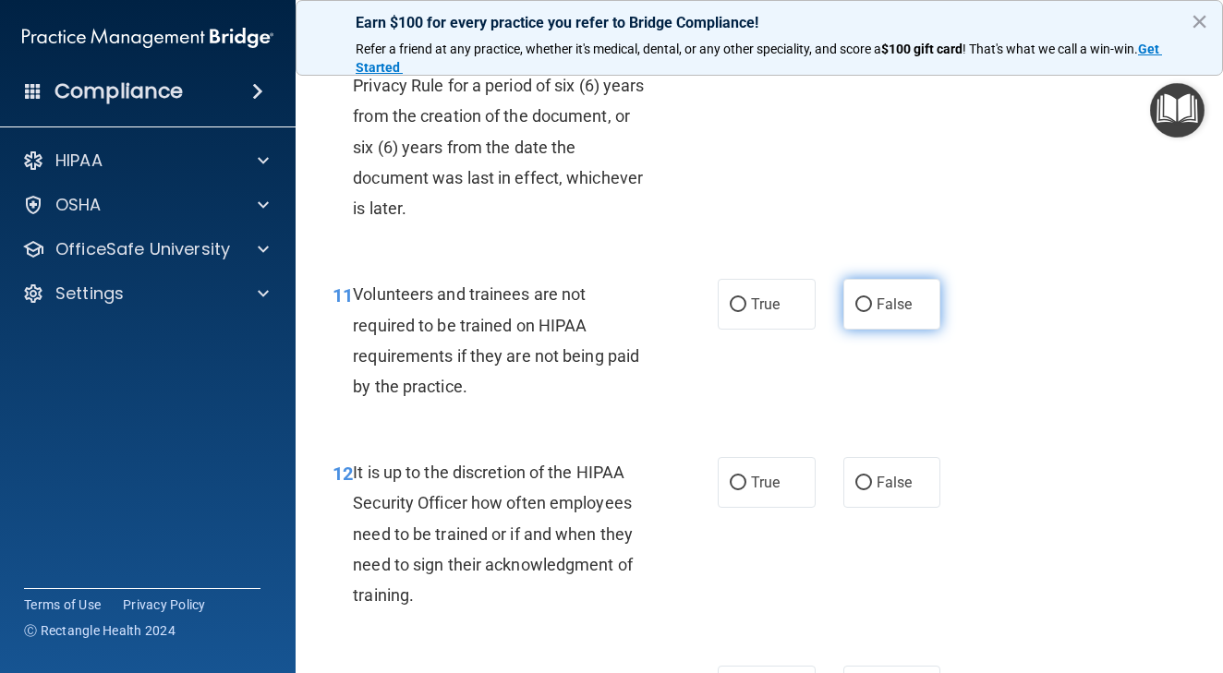
click at [860, 312] on input "False" at bounding box center [863, 305] width 17 height 14
radio input "true"
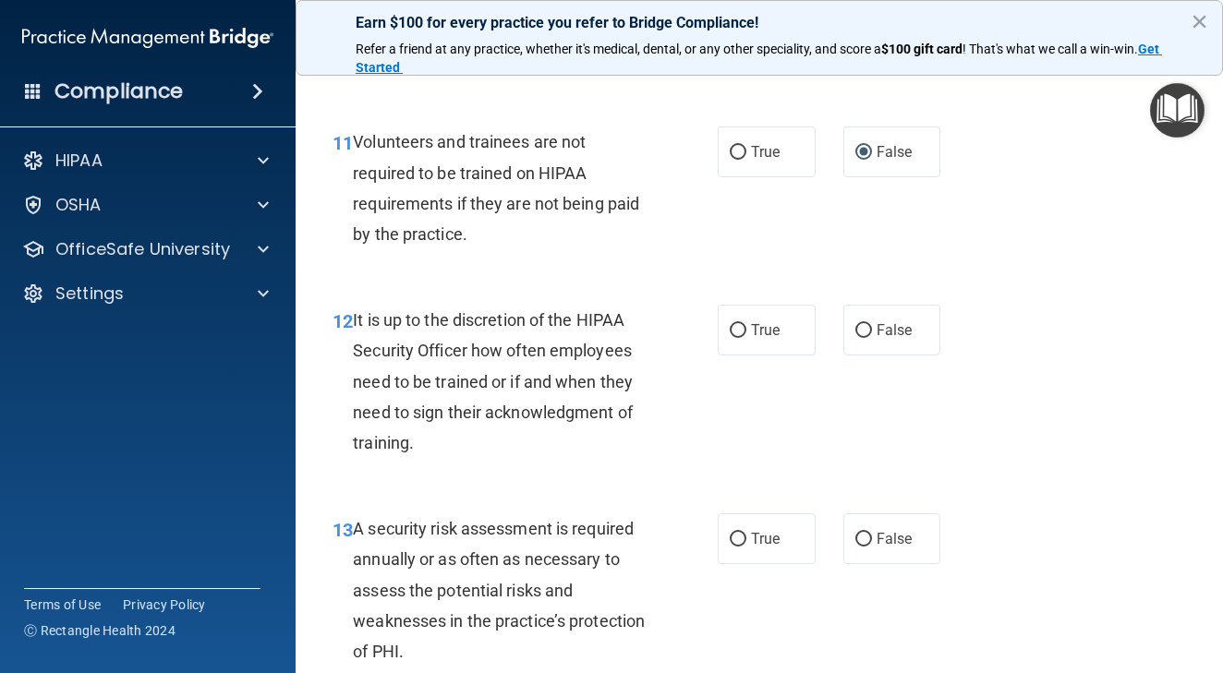
scroll to position [2384, 0]
click at [870, 337] on input "False" at bounding box center [863, 330] width 17 height 14
radio input "true"
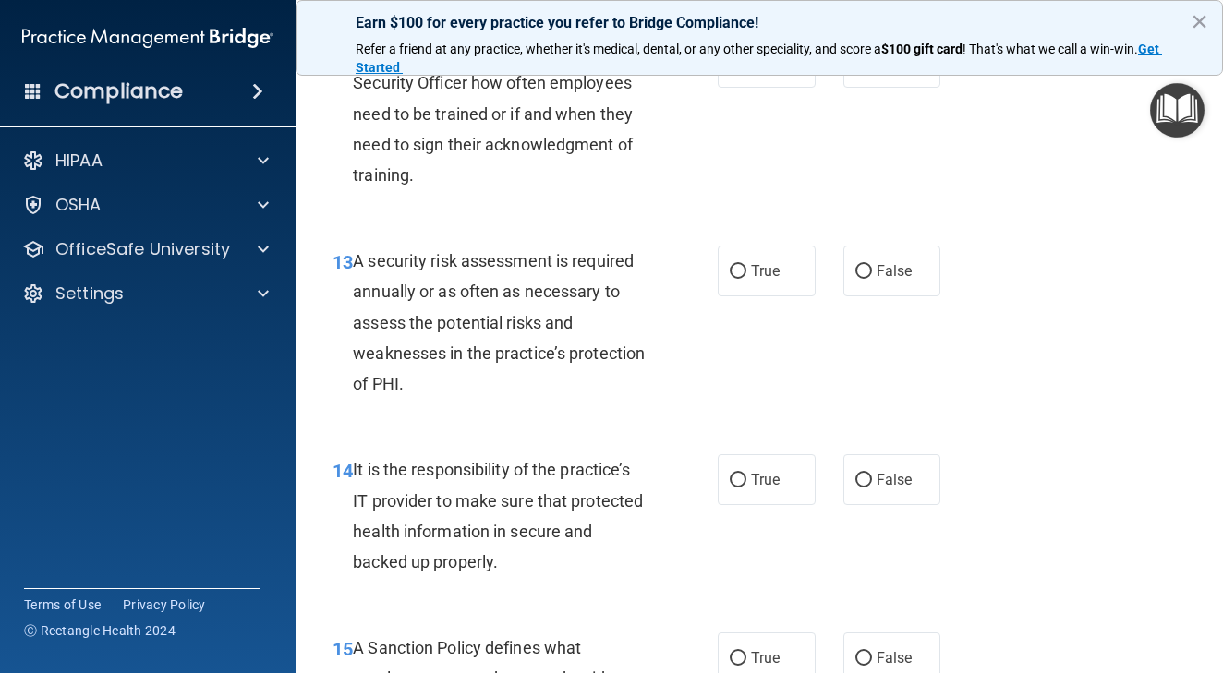
scroll to position [2656, 0]
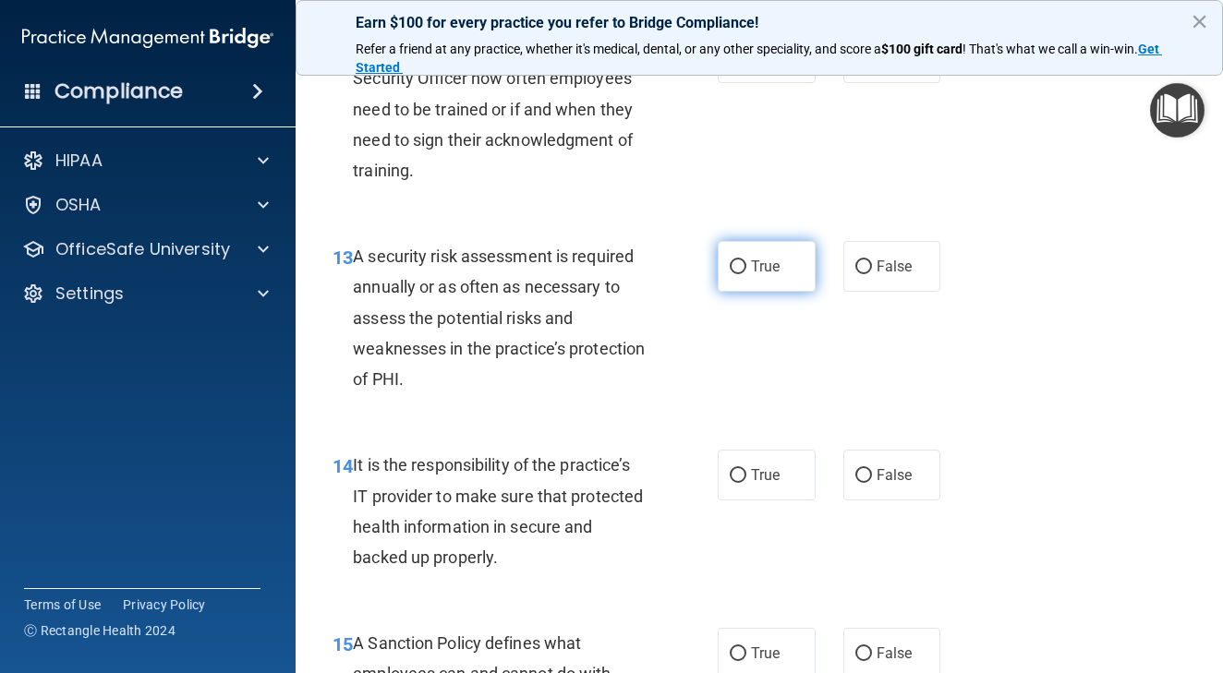
click at [731, 274] on input "True" at bounding box center [738, 267] width 17 height 14
radio input "true"
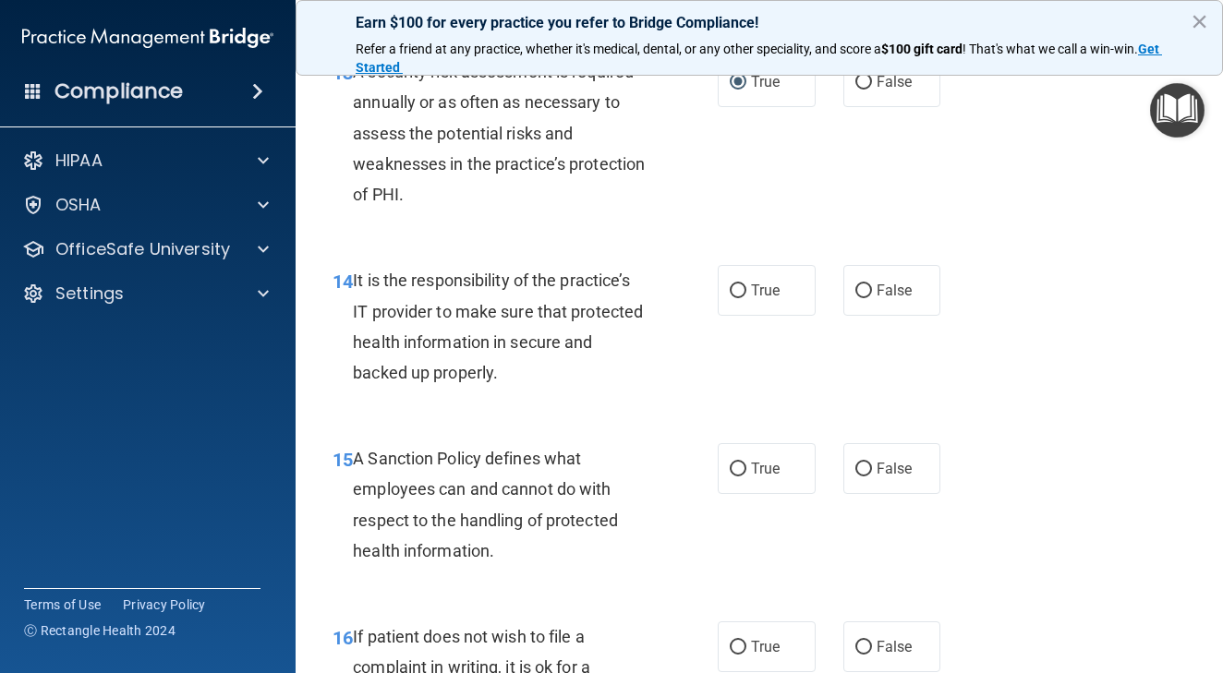
scroll to position [2843, 0]
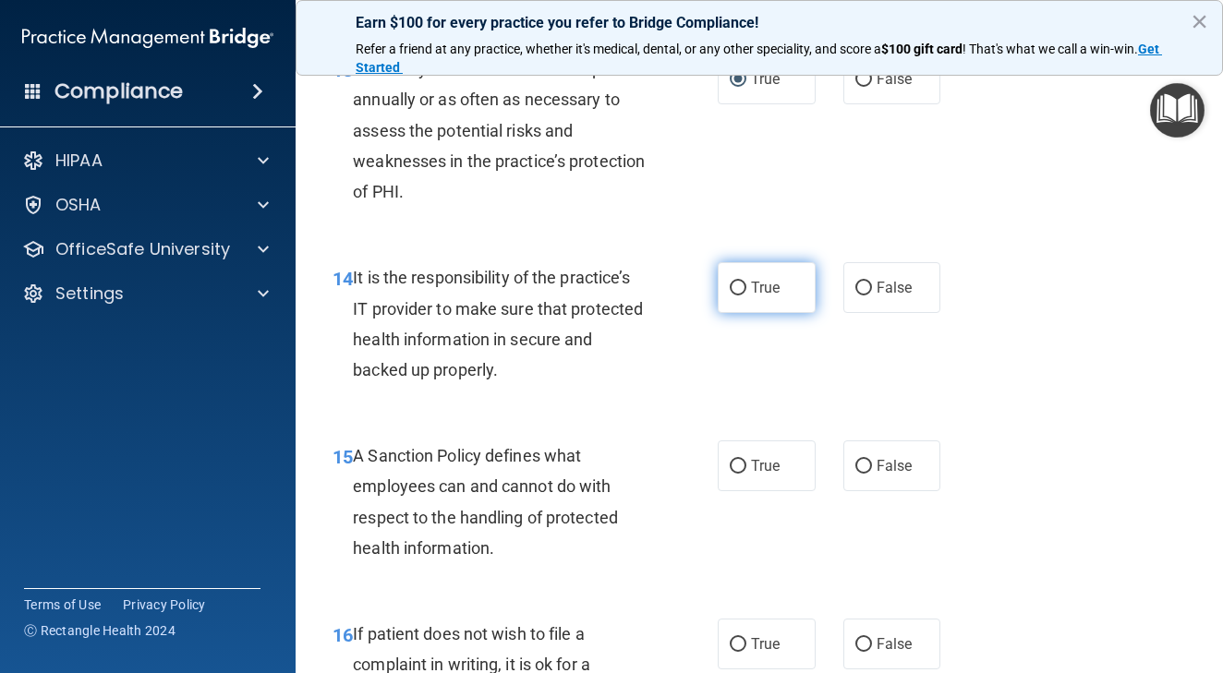
click at [746, 309] on label "True" at bounding box center [767, 287] width 98 height 51
click at [746, 295] on input "True" at bounding box center [738, 289] width 17 height 14
radio input "true"
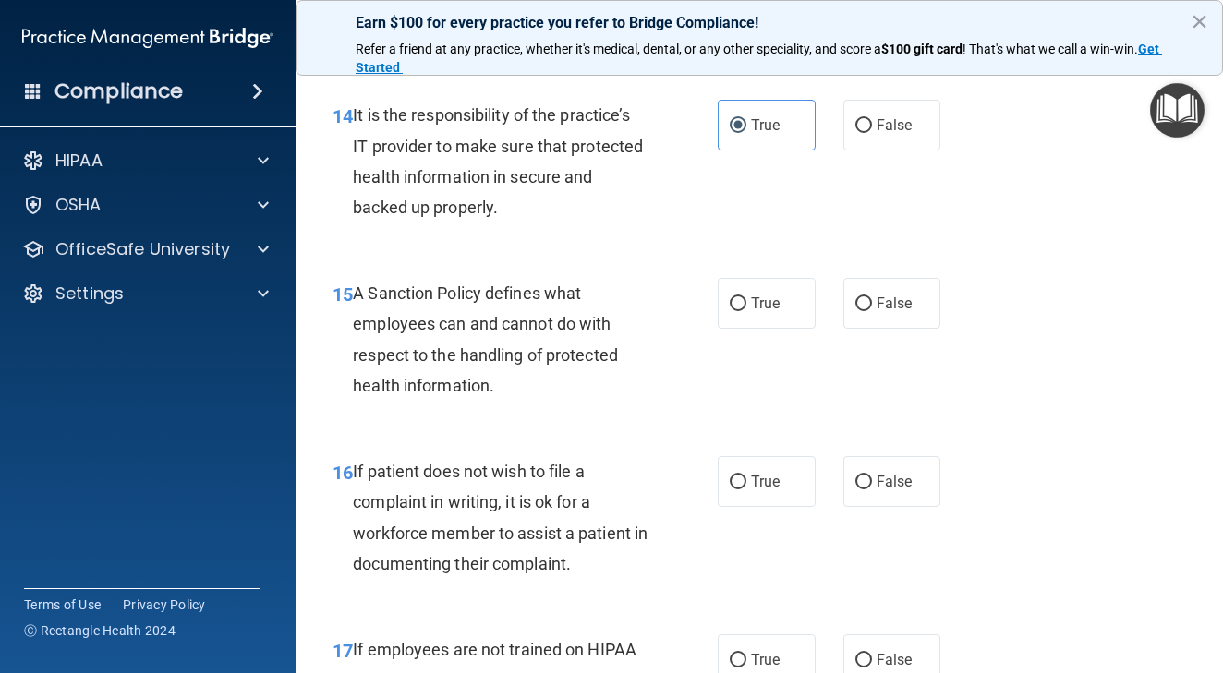
scroll to position [3005, 0]
click at [746, 324] on label "True" at bounding box center [767, 304] width 98 height 51
click at [746, 312] on input "True" at bounding box center [738, 305] width 17 height 14
radio input "true"
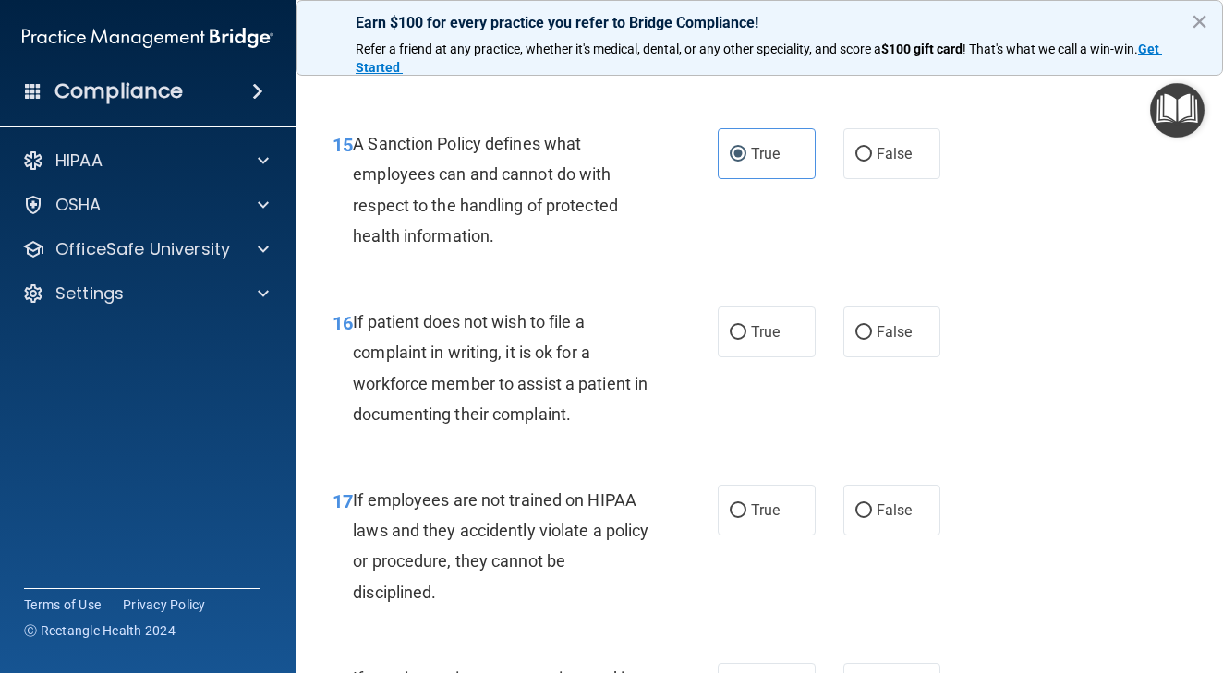
scroll to position [3167, 0]
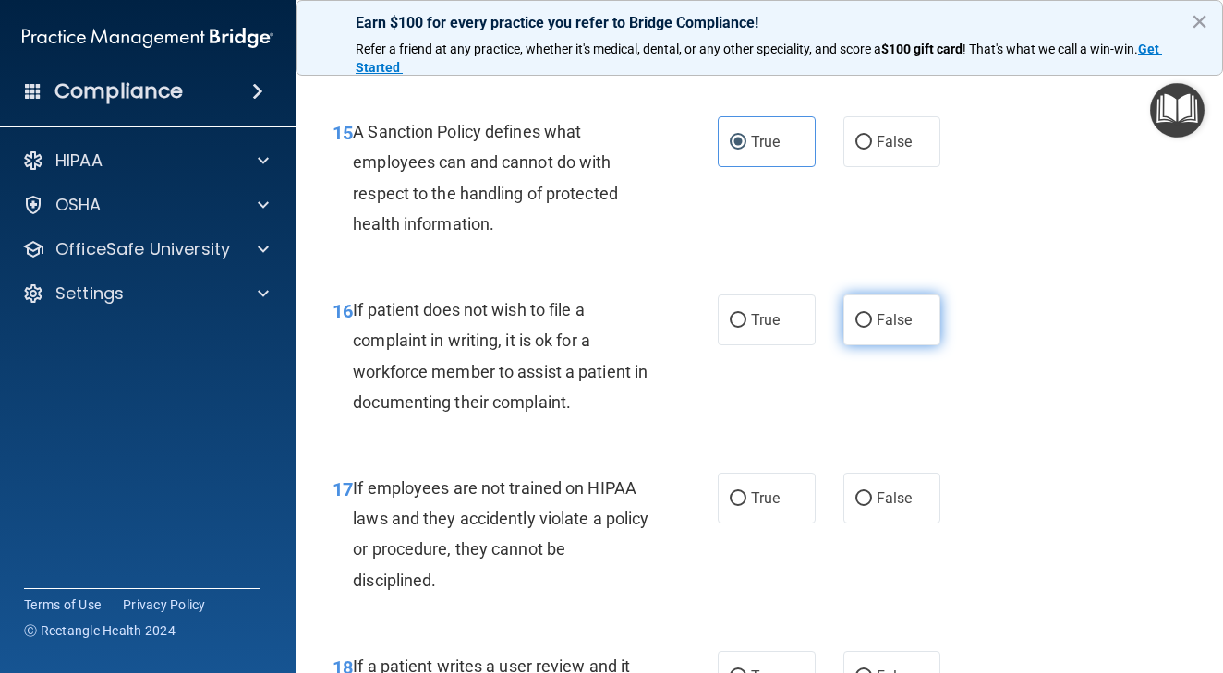
click at [866, 328] on input "False" at bounding box center [863, 321] width 17 height 14
radio input "true"
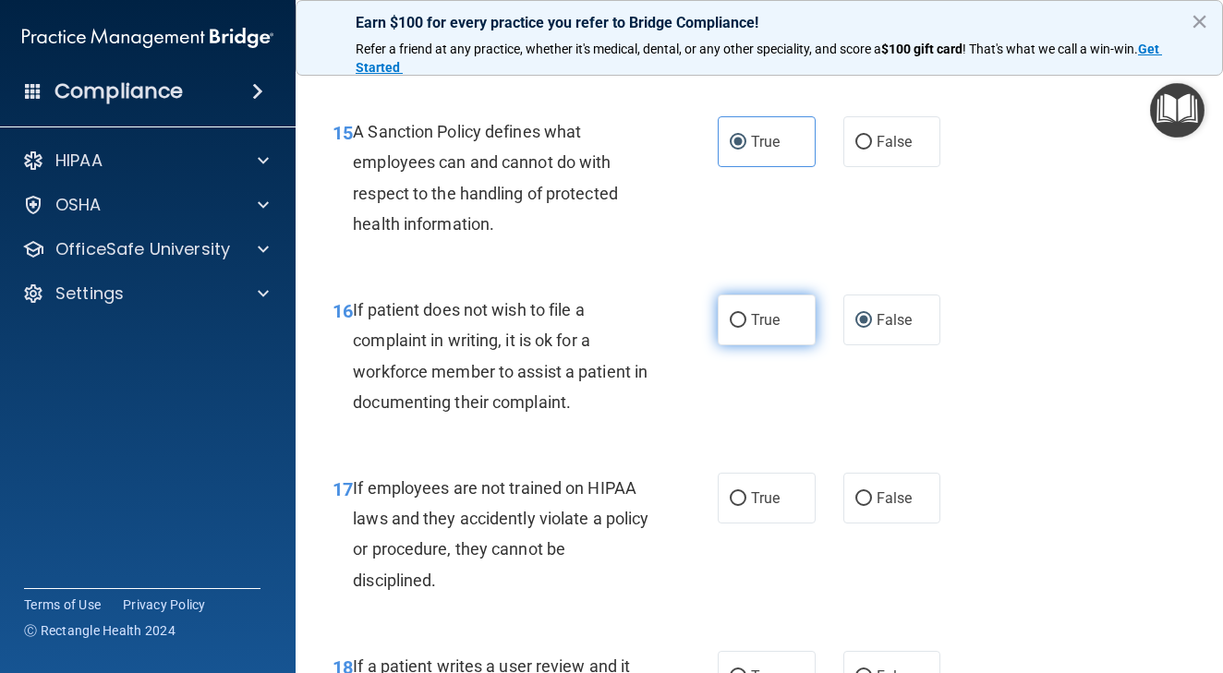
click at [744, 328] on input "True" at bounding box center [738, 321] width 17 height 14
radio input "true"
radio input "false"
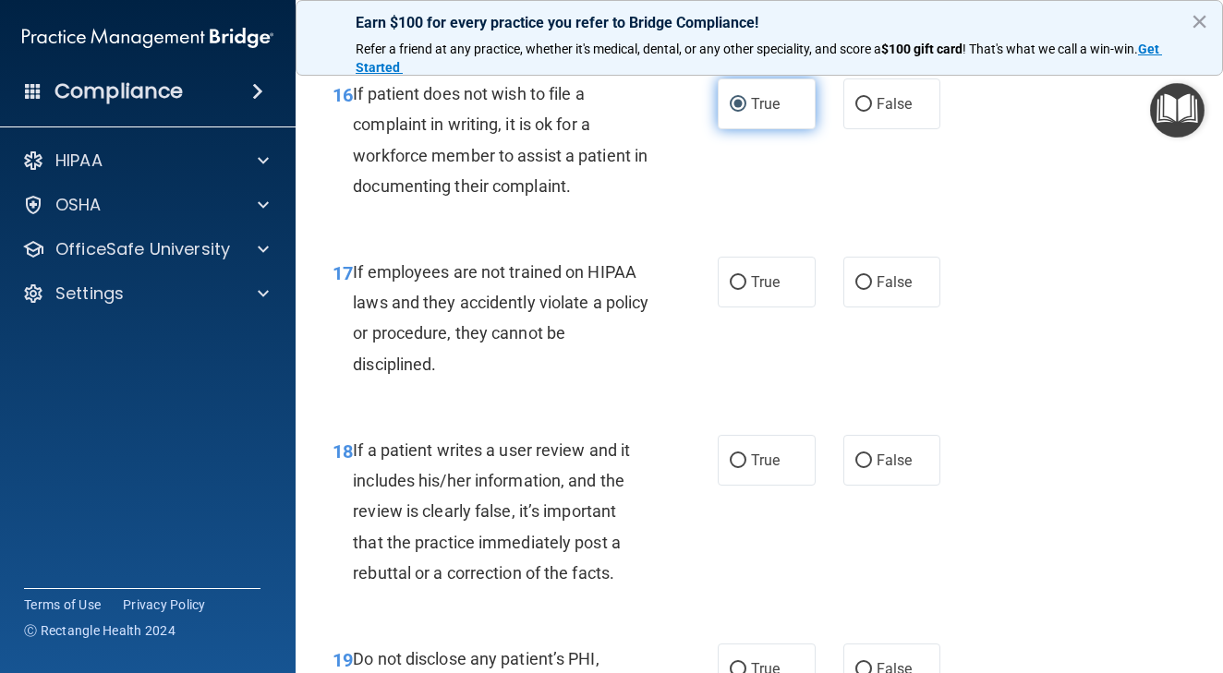
scroll to position [3398, 0]
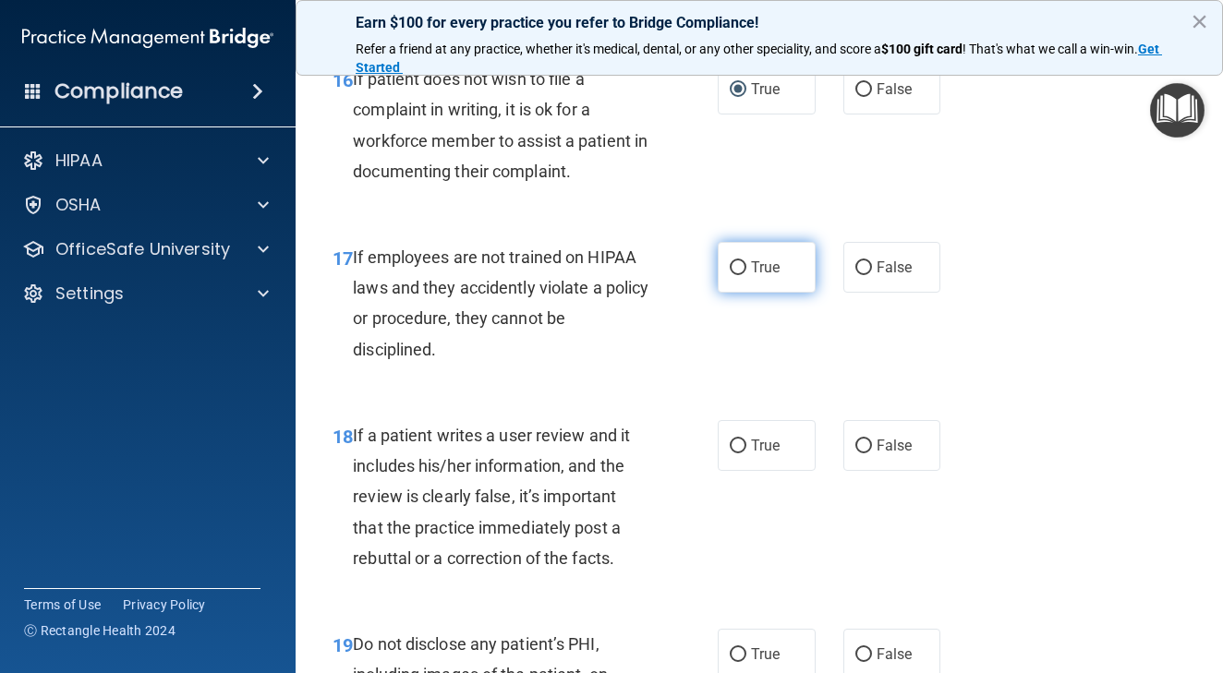
click at [742, 275] on input "True" at bounding box center [738, 268] width 17 height 14
radio input "true"
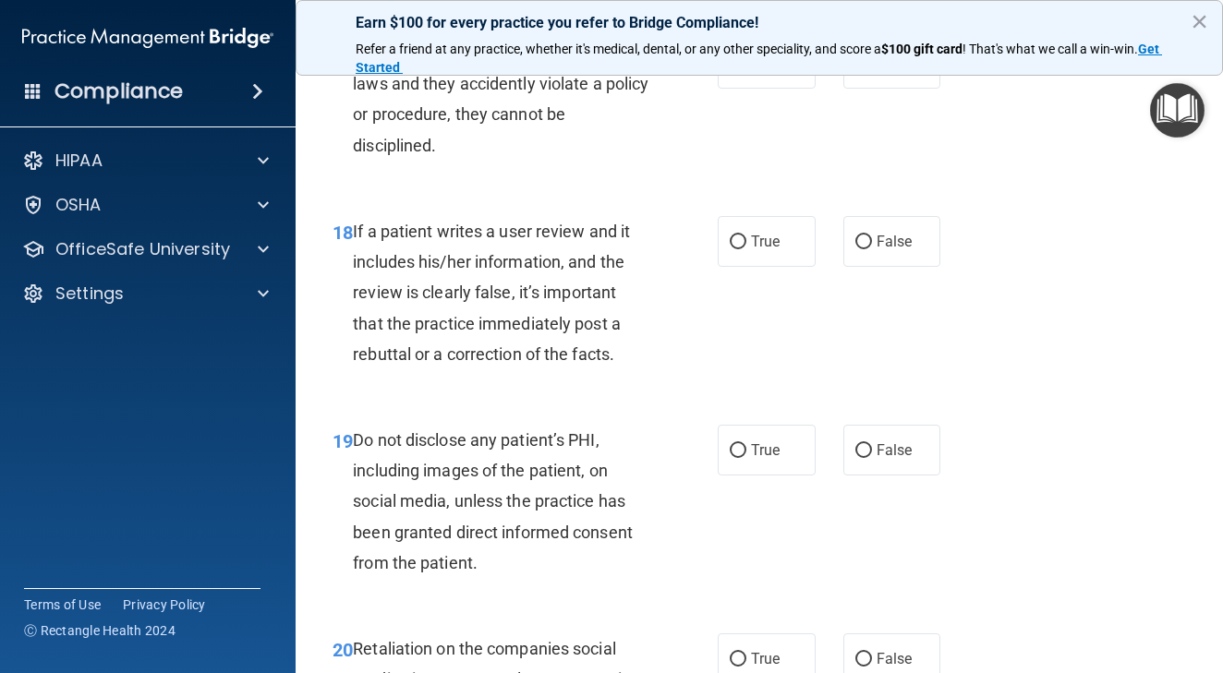
scroll to position [3610, 0]
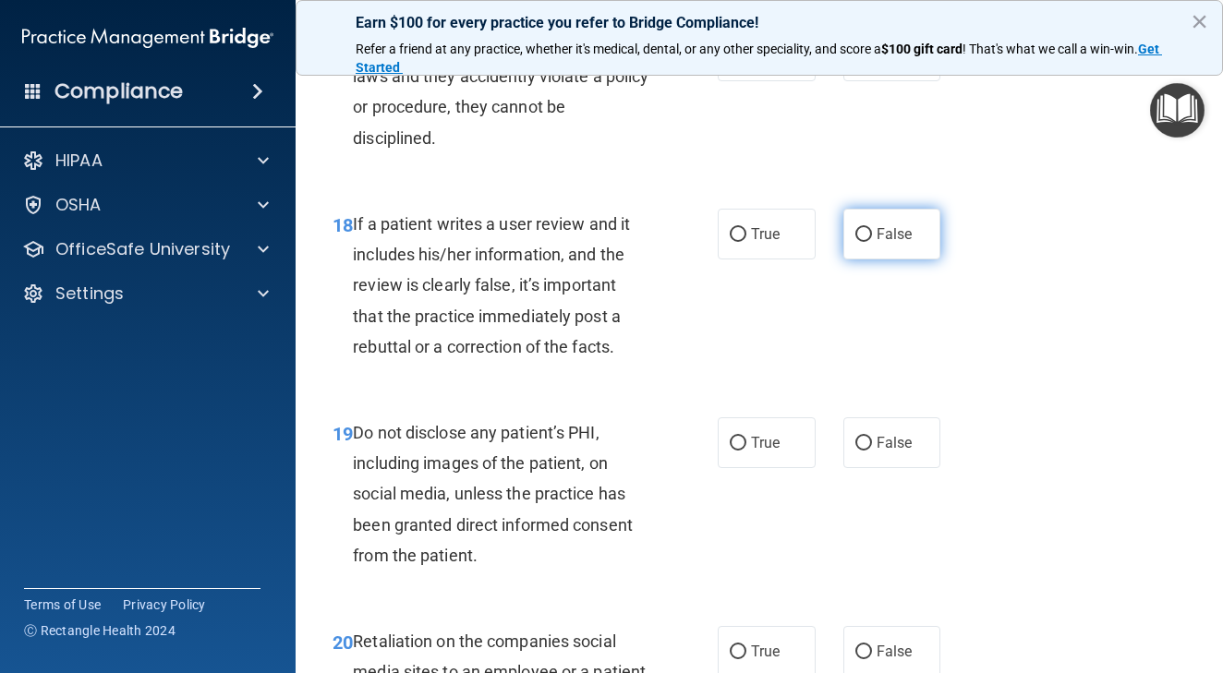
click at [864, 242] on input "False" at bounding box center [863, 235] width 17 height 14
radio input "true"
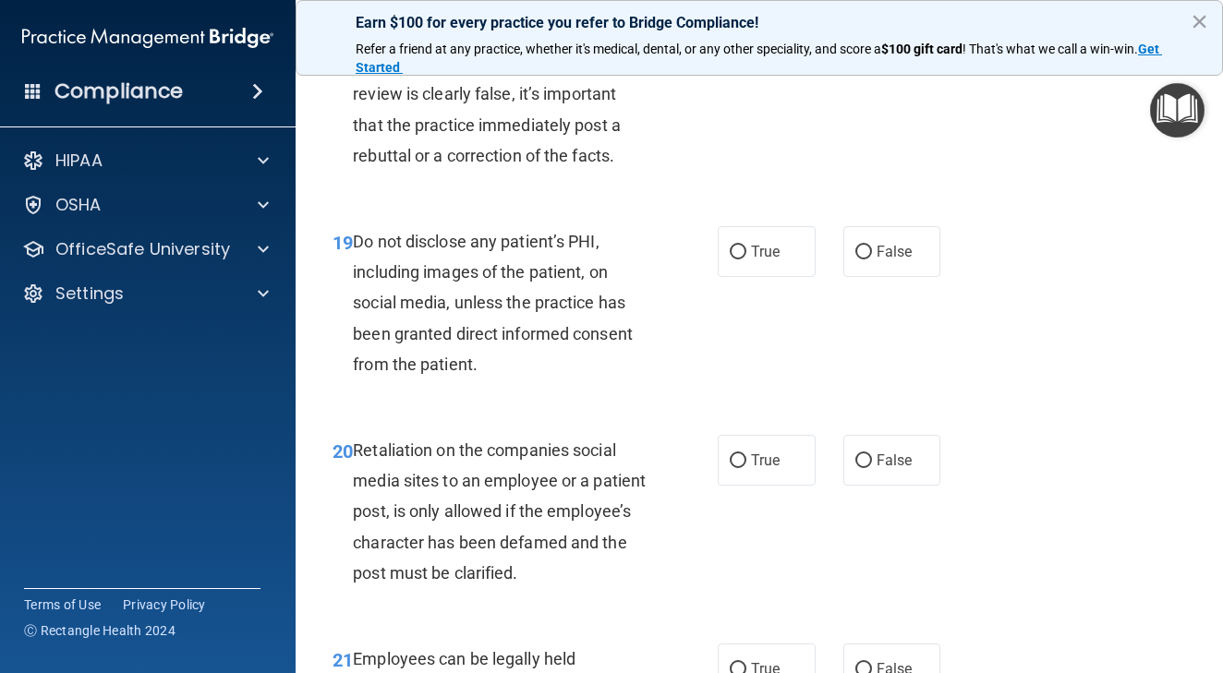
scroll to position [3805, 0]
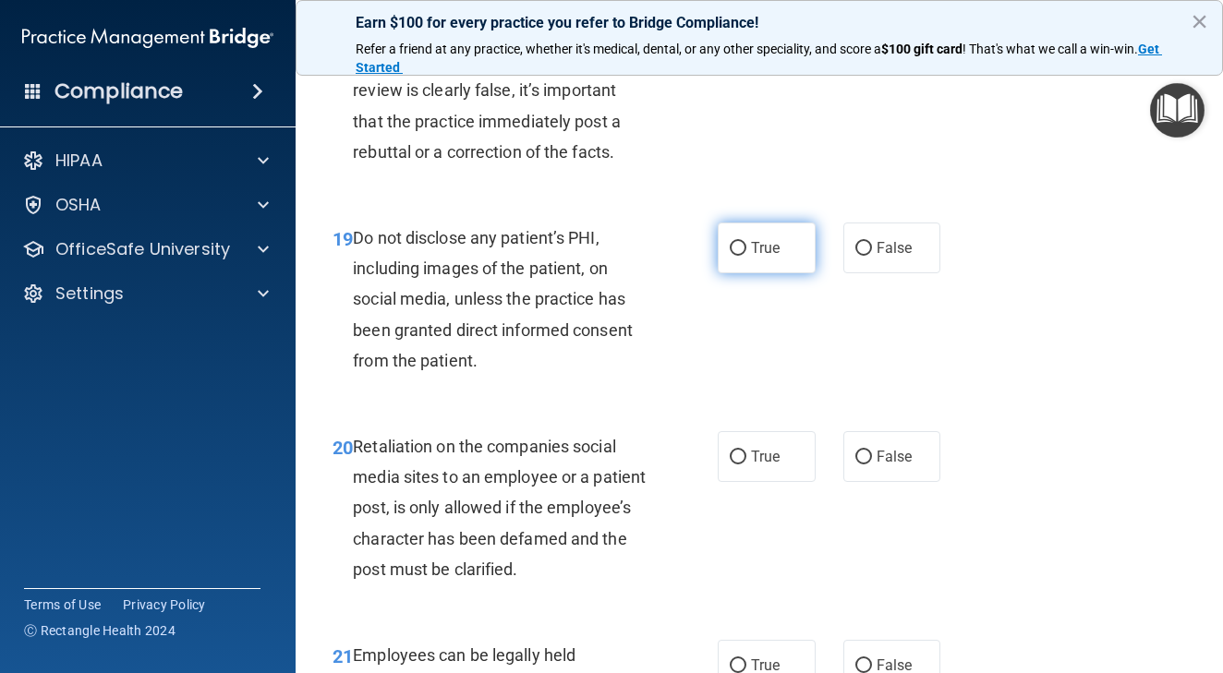
click at [747, 273] on label "True" at bounding box center [767, 248] width 98 height 51
click at [746, 256] on input "True" at bounding box center [738, 249] width 17 height 14
radio input "true"
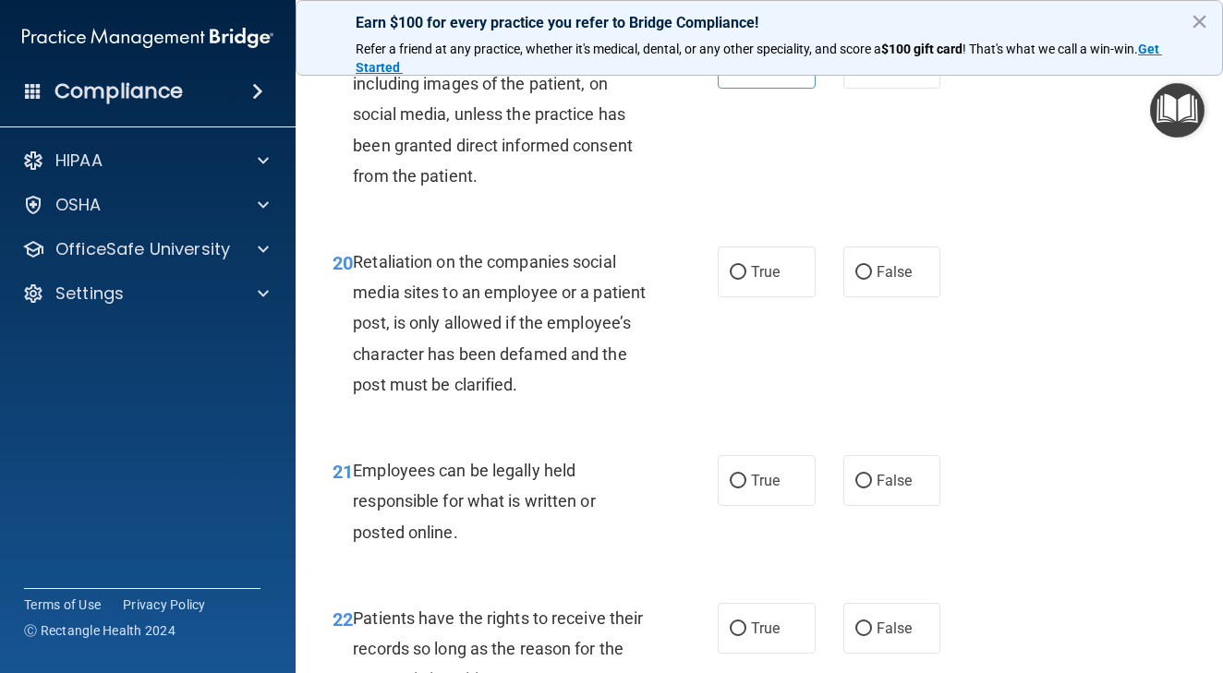
scroll to position [3990, 0]
click at [739, 277] on input "True" at bounding box center [738, 272] width 17 height 14
radio input "true"
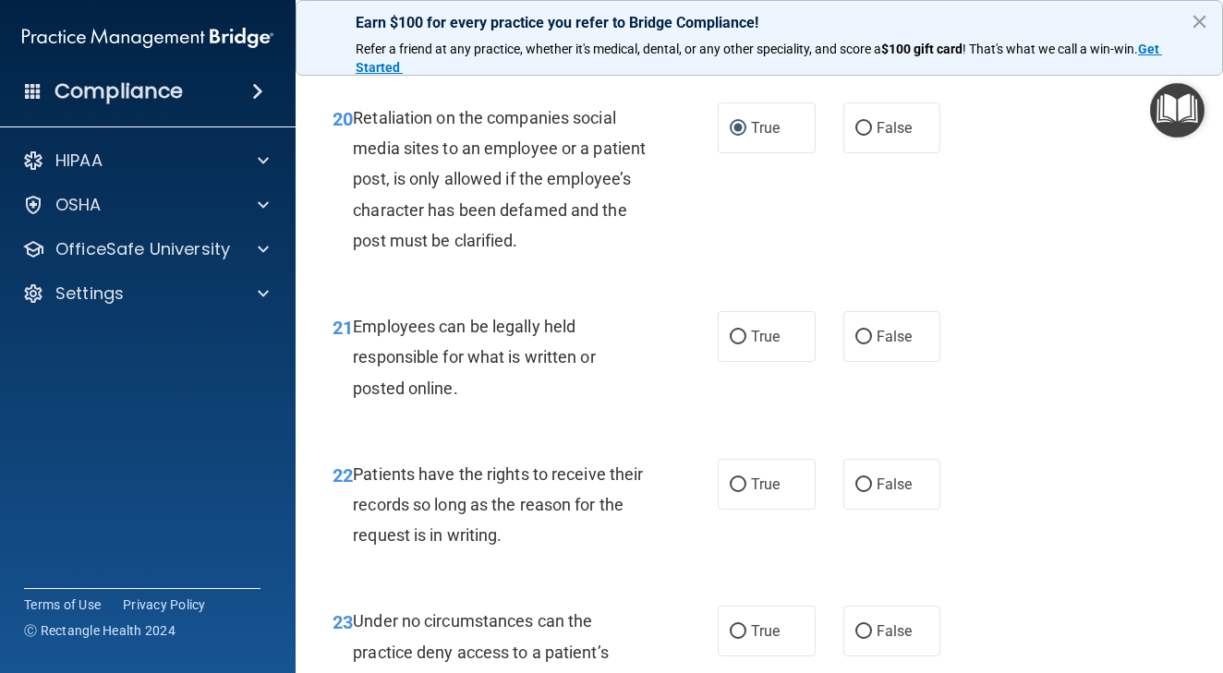
scroll to position [4159, 0]
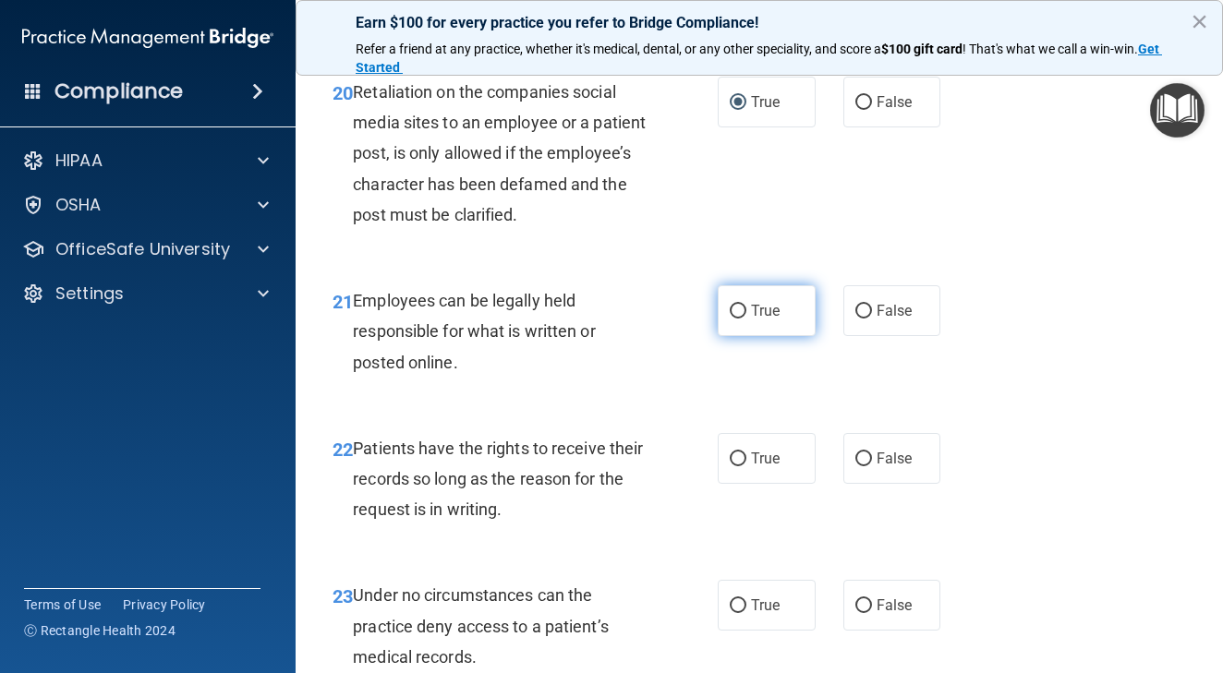
click at [759, 331] on label "True" at bounding box center [767, 310] width 98 height 51
click at [746, 319] on input "True" at bounding box center [738, 312] width 17 height 14
radio input "true"
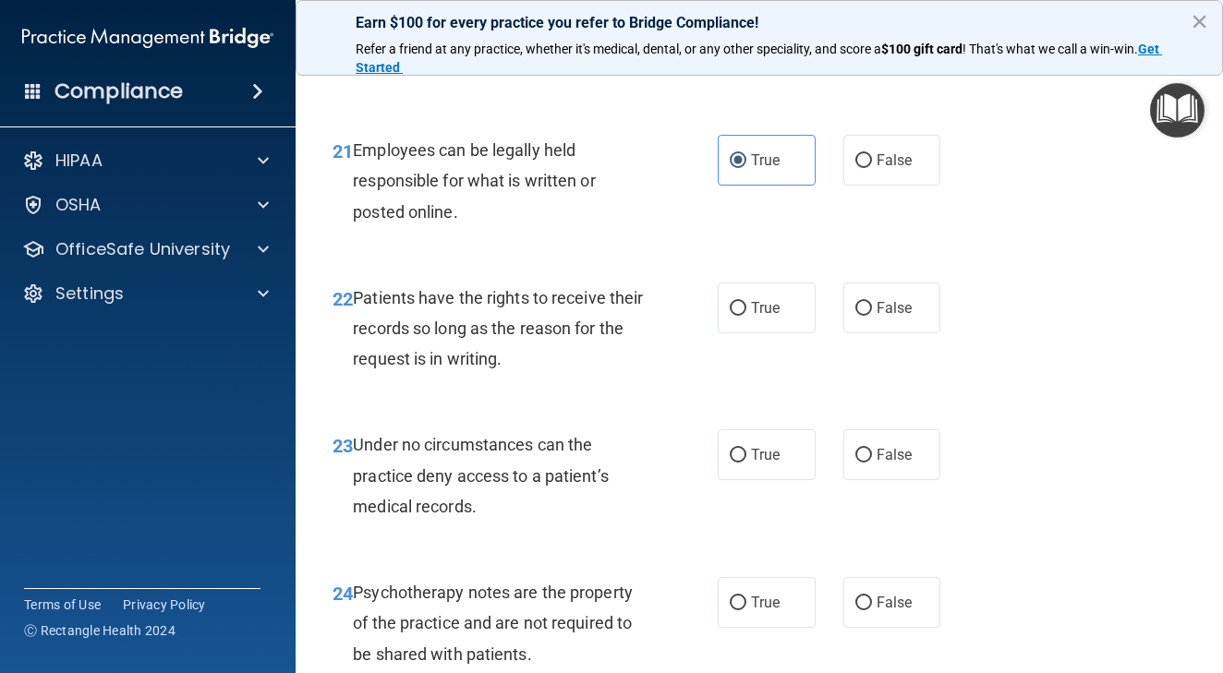
scroll to position [4317, 0]
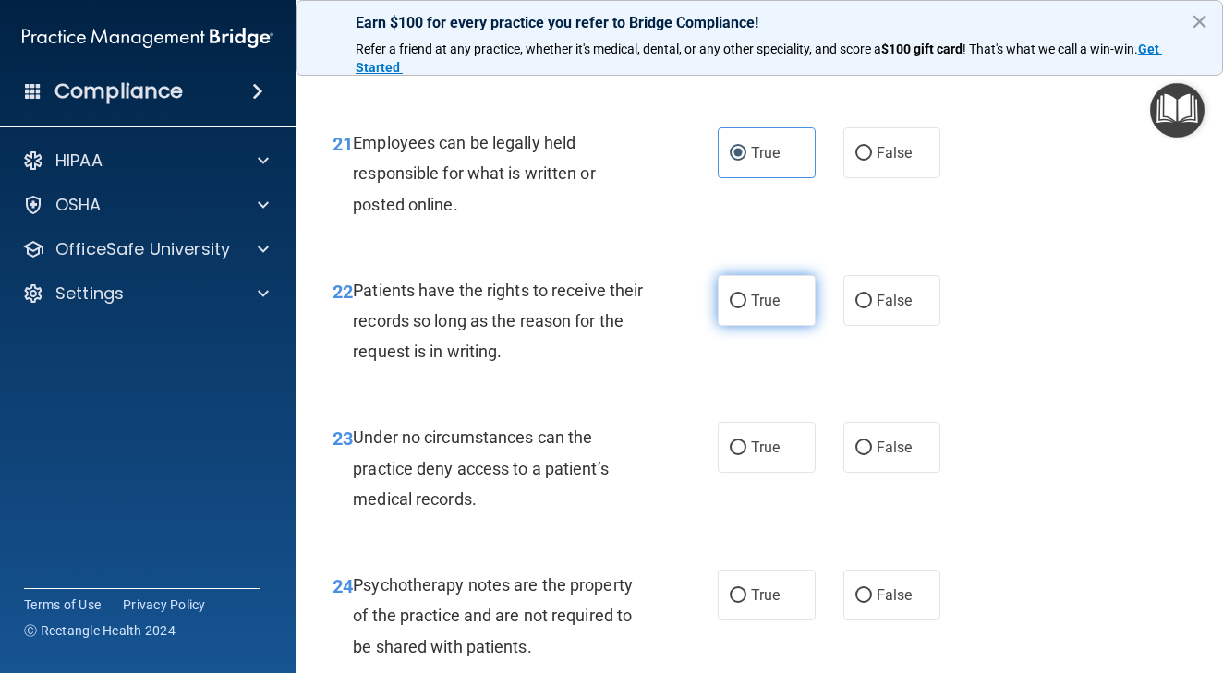
click at [762, 309] on span "True" at bounding box center [765, 301] width 29 height 18
click at [746, 308] on input "True" at bounding box center [738, 302] width 17 height 14
radio input "true"
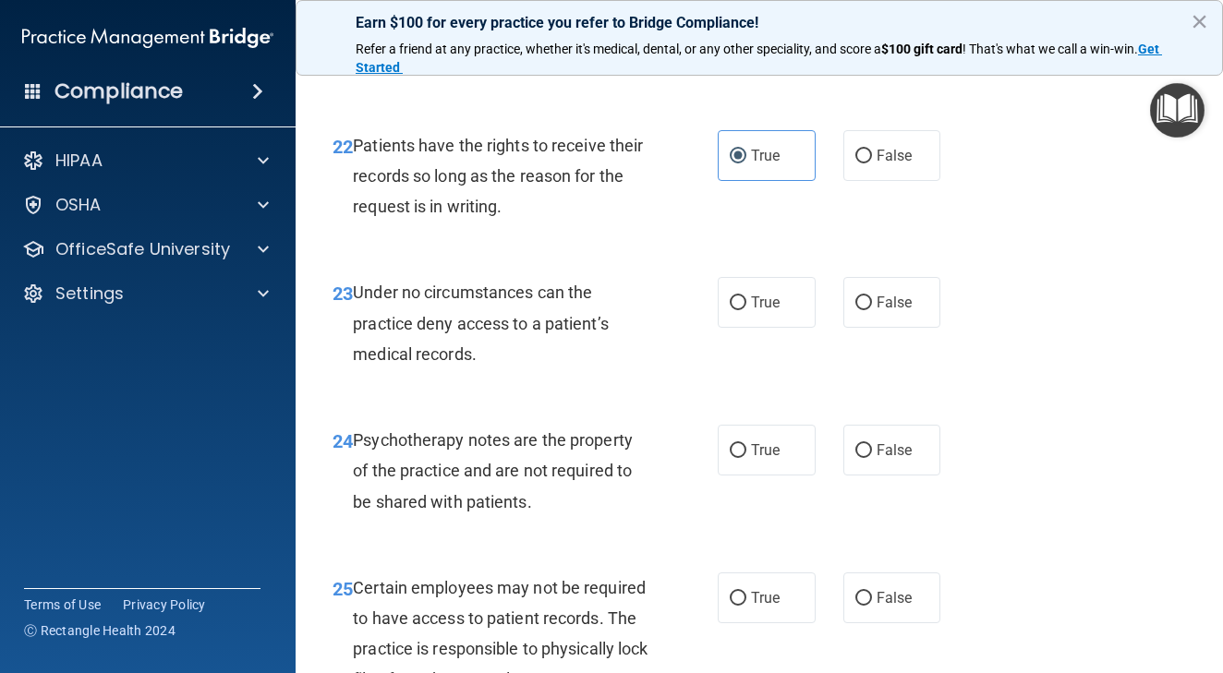
scroll to position [4461, 0]
click at [766, 312] on span "True" at bounding box center [765, 304] width 29 height 18
click at [746, 311] on input "True" at bounding box center [738, 304] width 17 height 14
radio input "true"
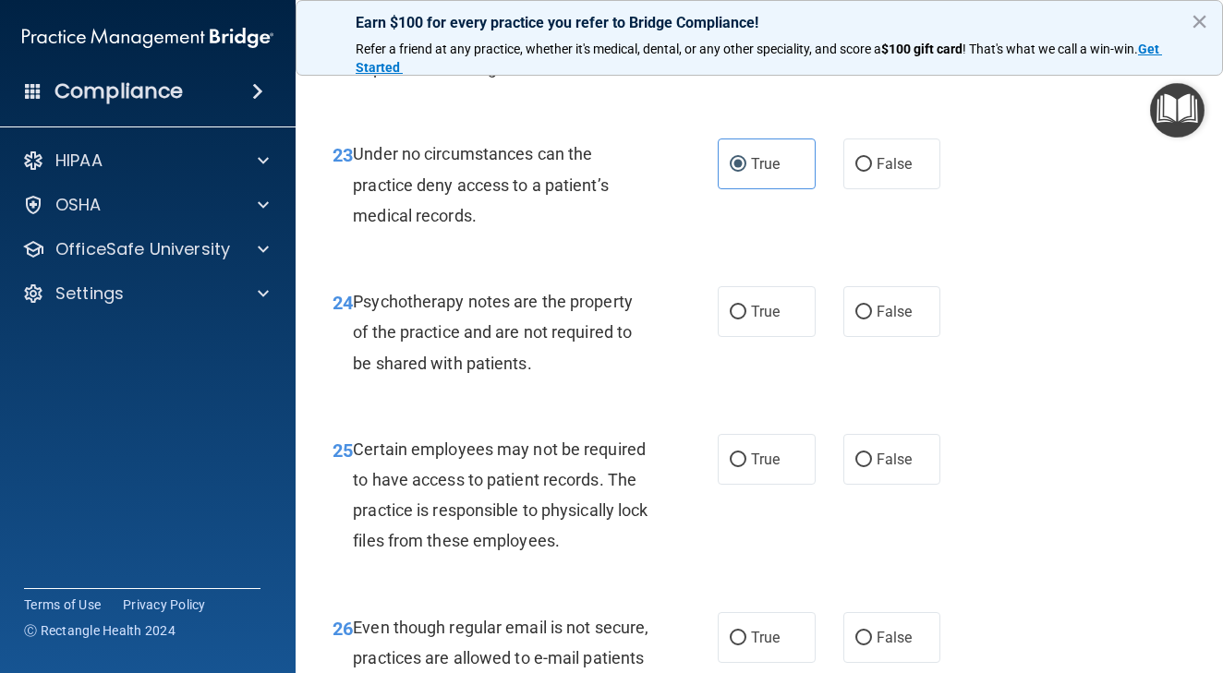
scroll to position [4602, 0]
click at [869, 317] on input "False" at bounding box center [863, 311] width 17 height 14
radio input "true"
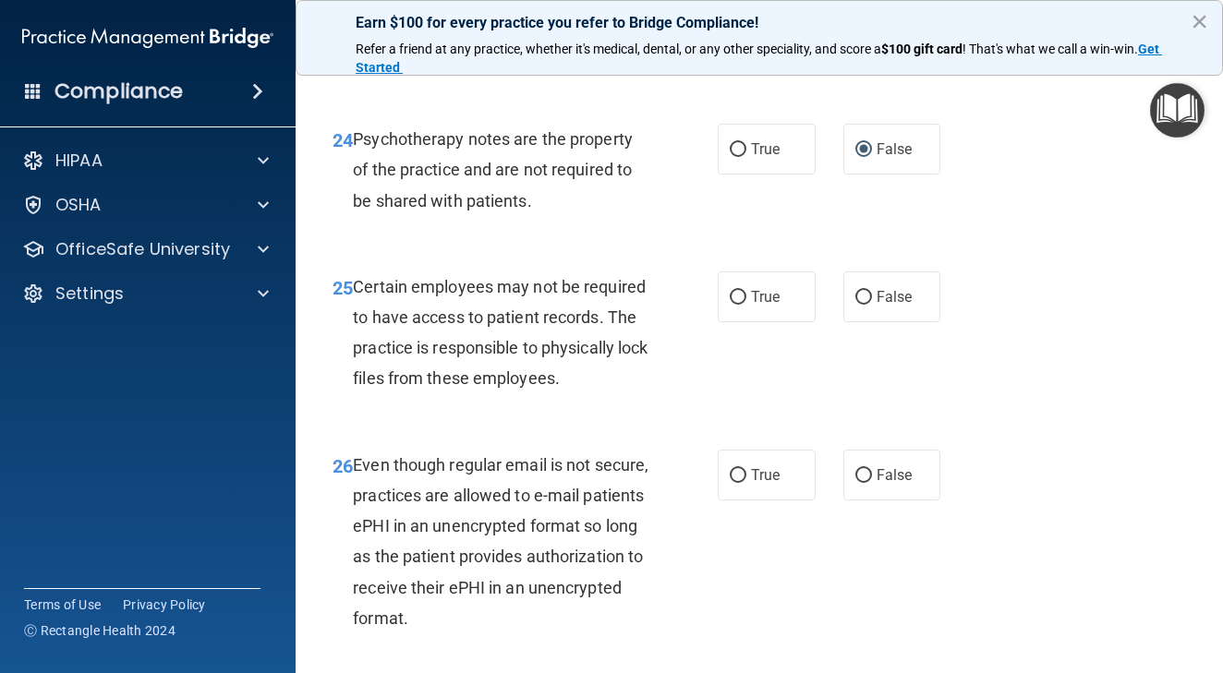
scroll to position [4769, 0]
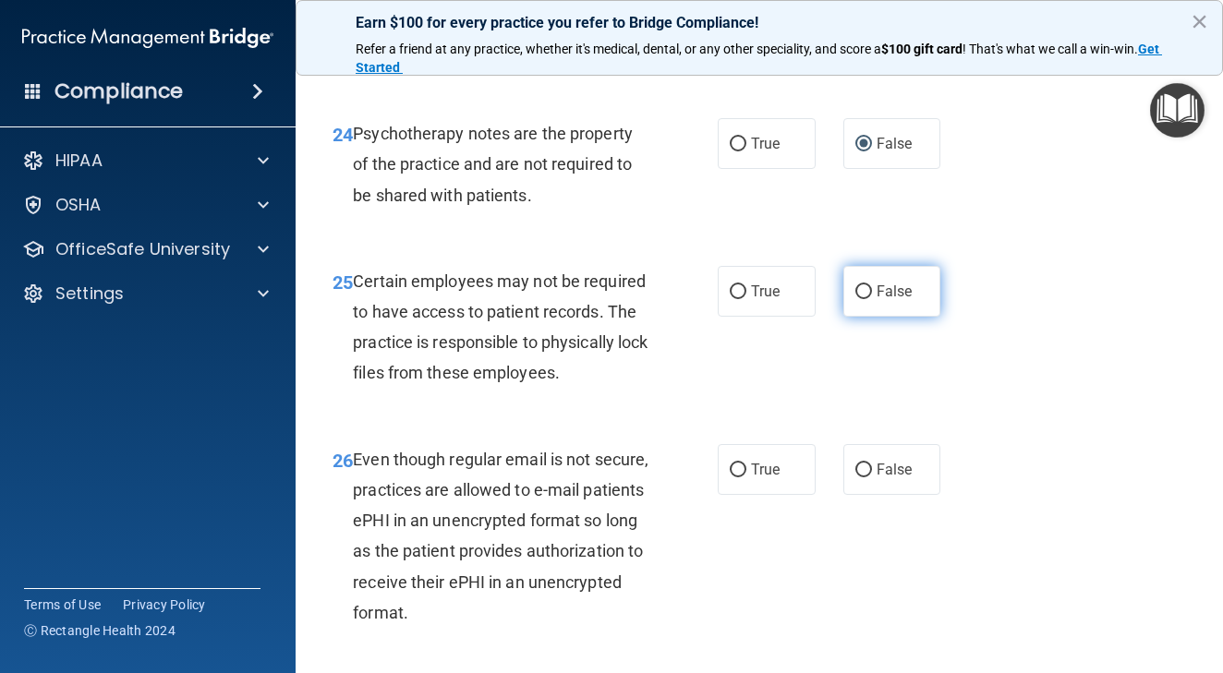
click at [866, 297] on input "False" at bounding box center [863, 292] width 17 height 14
radio input "true"
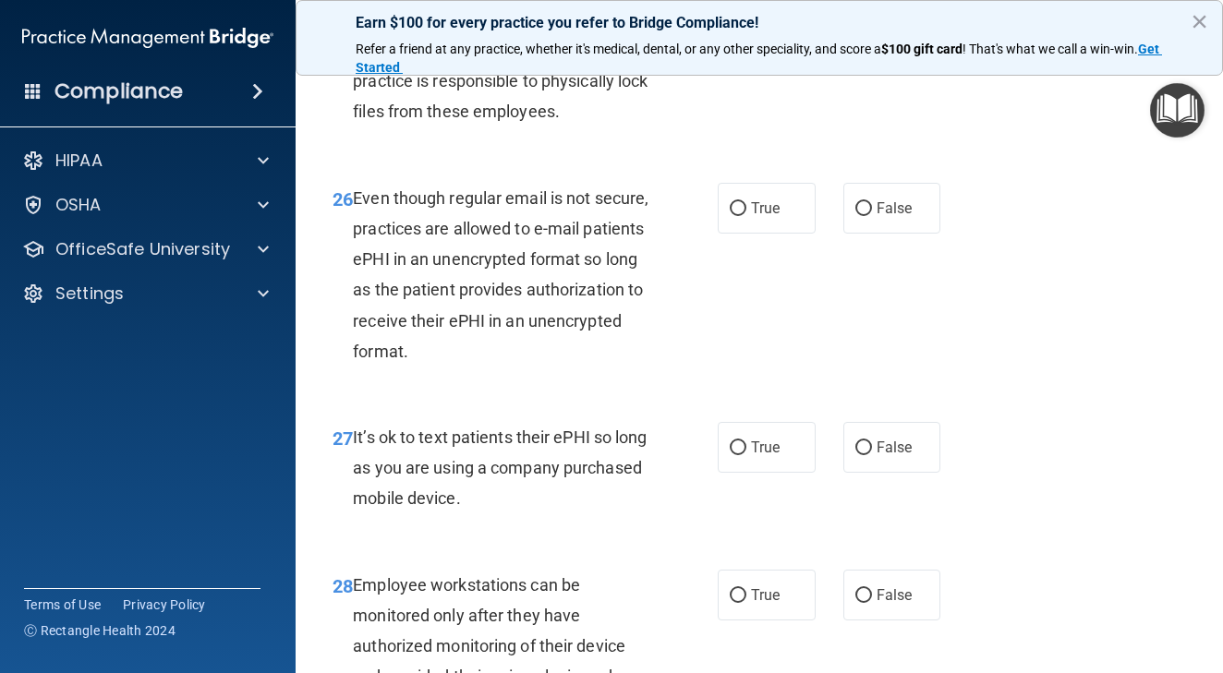
scroll to position [5026, 0]
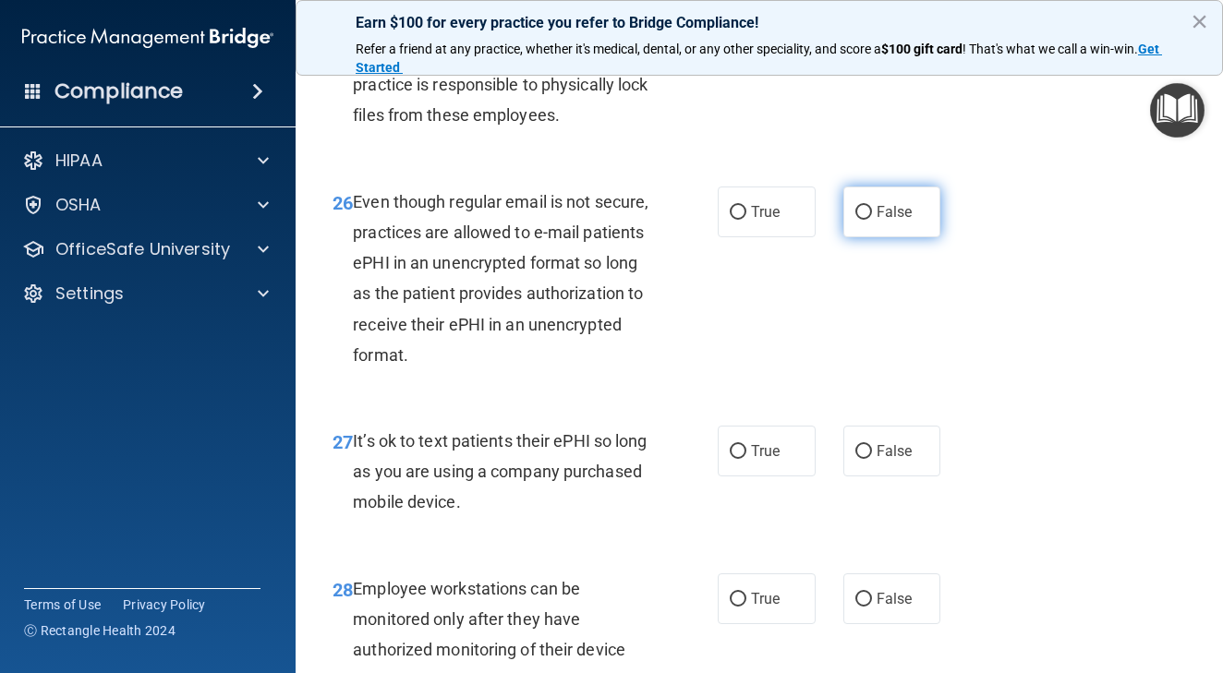
click at [873, 225] on label "False" at bounding box center [892, 212] width 98 height 51
click at [872, 220] on input "False" at bounding box center [863, 213] width 17 height 14
radio input "true"
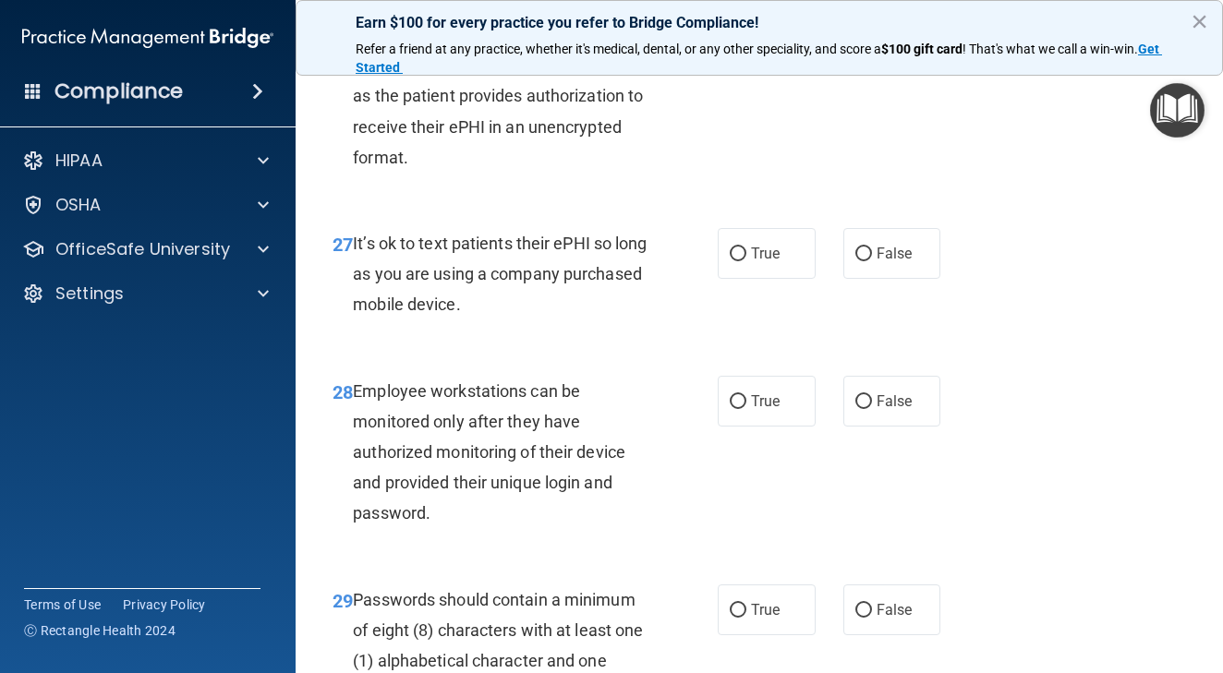
scroll to position [5225, 0]
click at [749, 260] on label "True" at bounding box center [767, 252] width 98 height 51
click at [746, 260] on input "True" at bounding box center [738, 254] width 17 height 14
radio input "true"
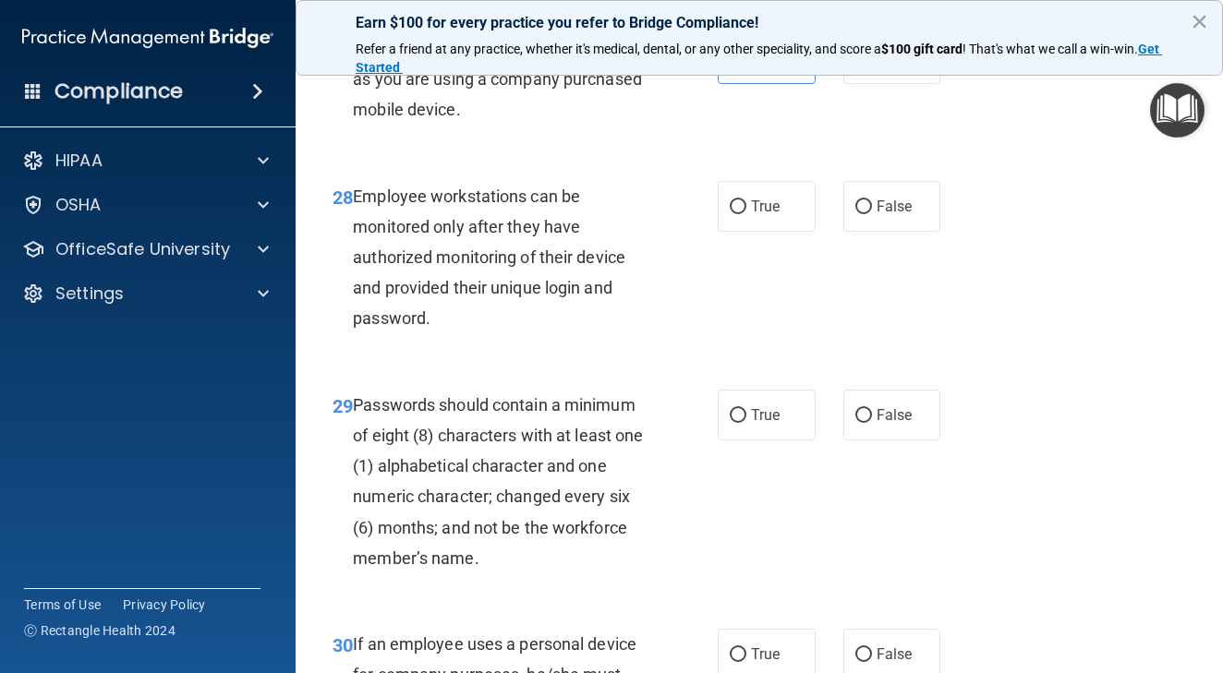
scroll to position [5420, 0]
click at [758, 214] on span "True" at bounding box center [765, 206] width 29 height 18
click at [746, 213] on input "True" at bounding box center [738, 206] width 17 height 14
radio input "true"
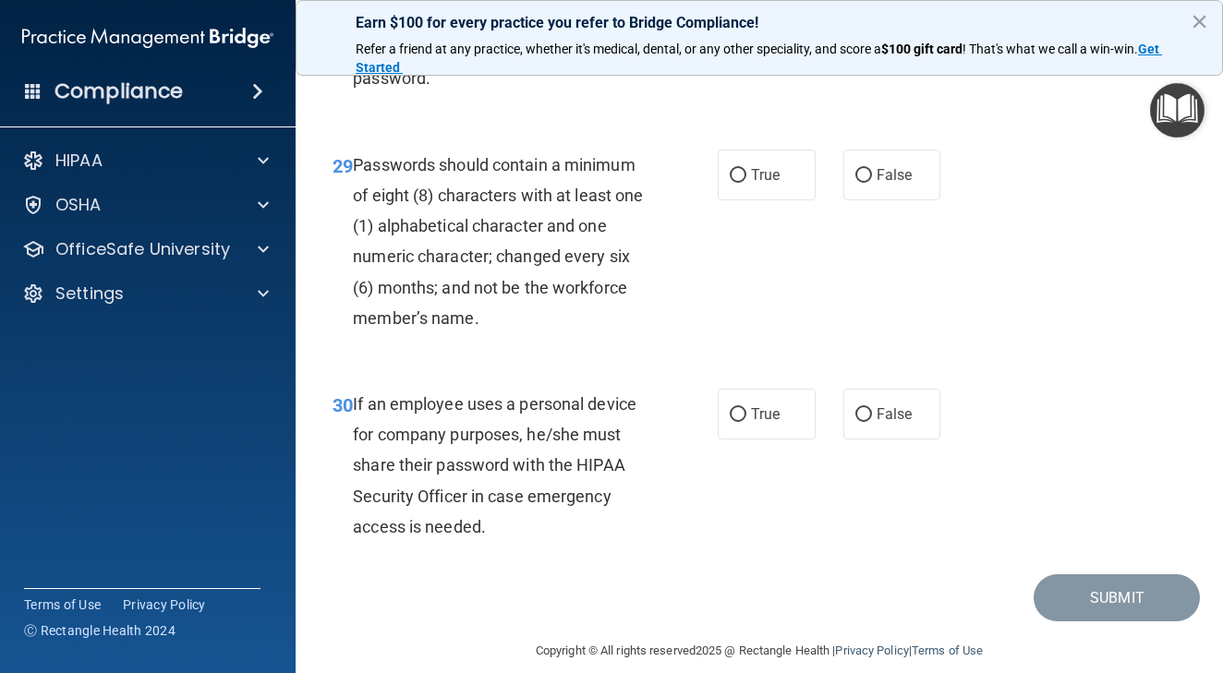
scroll to position [5657, 0]
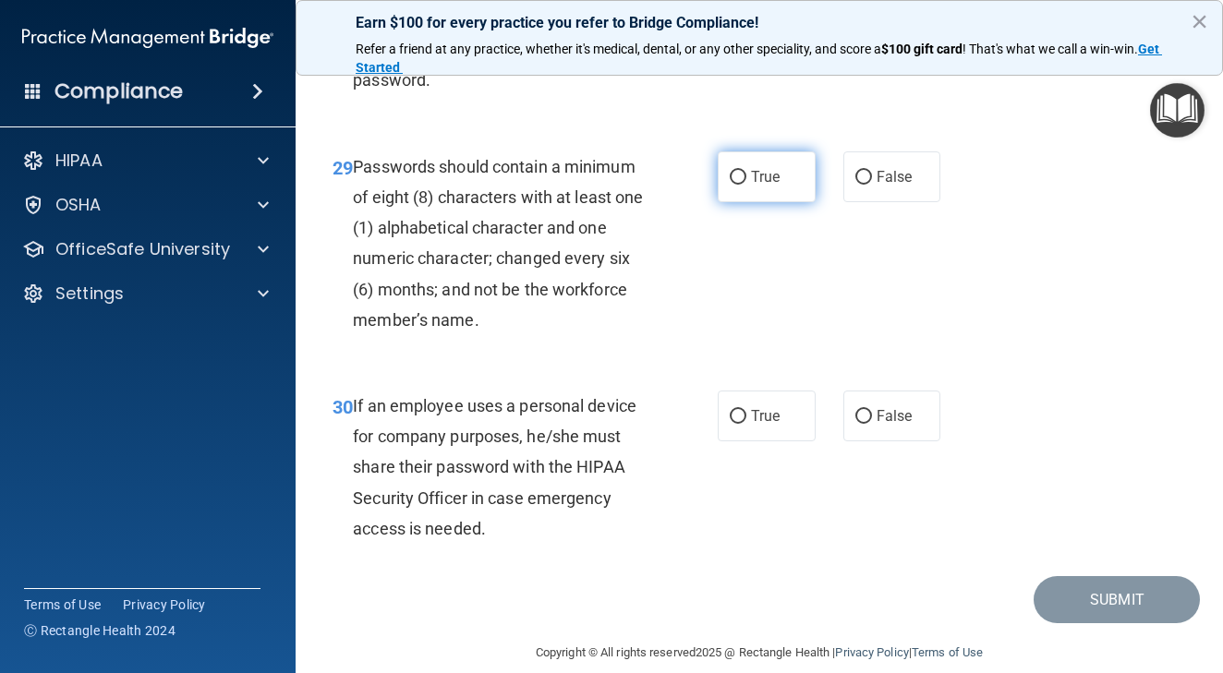
click at [768, 182] on span "True" at bounding box center [765, 177] width 29 height 18
click at [746, 182] on input "True" at bounding box center [738, 178] width 17 height 14
radio input "true"
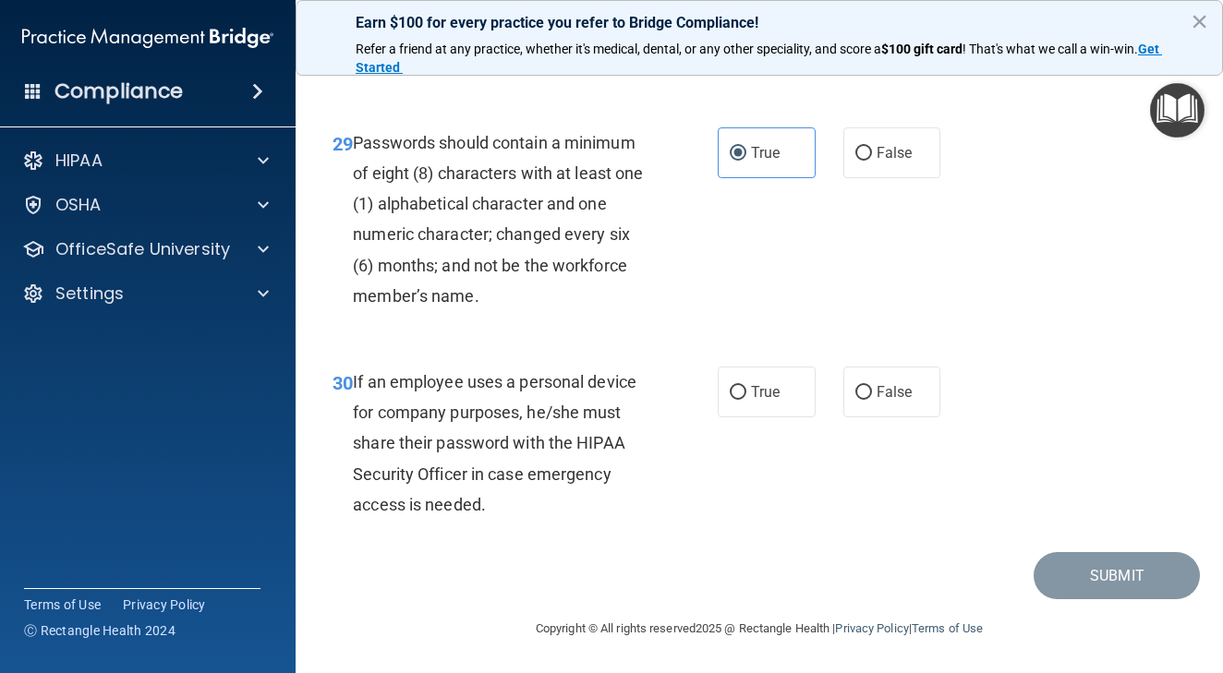
scroll to position [5681, 0]
click at [908, 400] on span "False" at bounding box center [894, 392] width 36 height 18
click at [872, 400] on input "False" at bounding box center [863, 393] width 17 height 14
radio input "true"
click at [1118, 539] on div "30 If an employee uses a personal device for company purposes, he/she must shar…" at bounding box center [759, 448] width 881 height 209
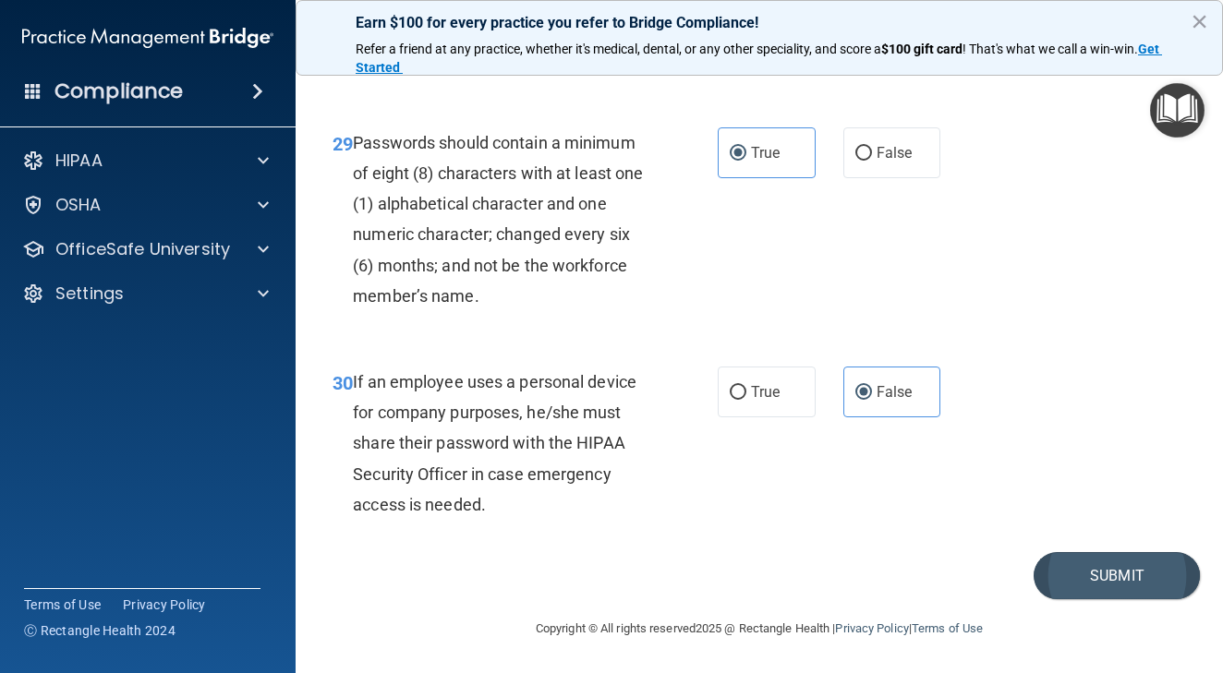
click at [1105, 569] on button "Submit" at bounding box center [1116, 575] width 166 height 47
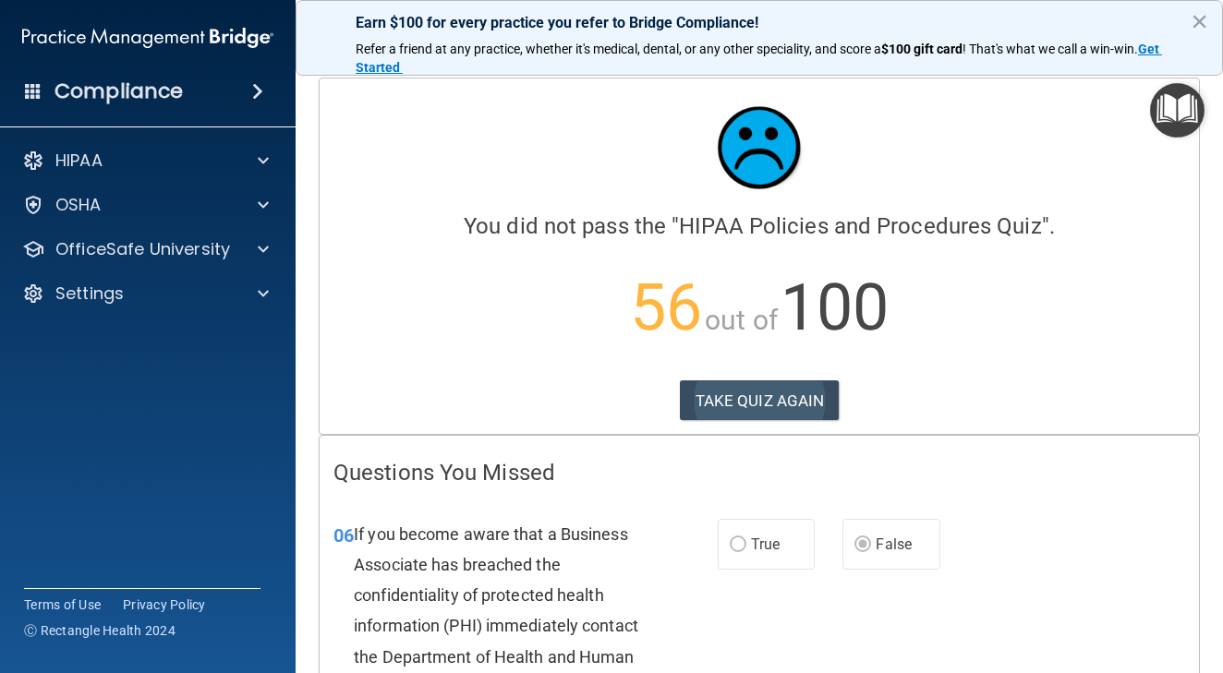
click at [740, 393] on button "TAKE QUIZ AGAIN" at bounding box center [760, 400] width 160 height 41
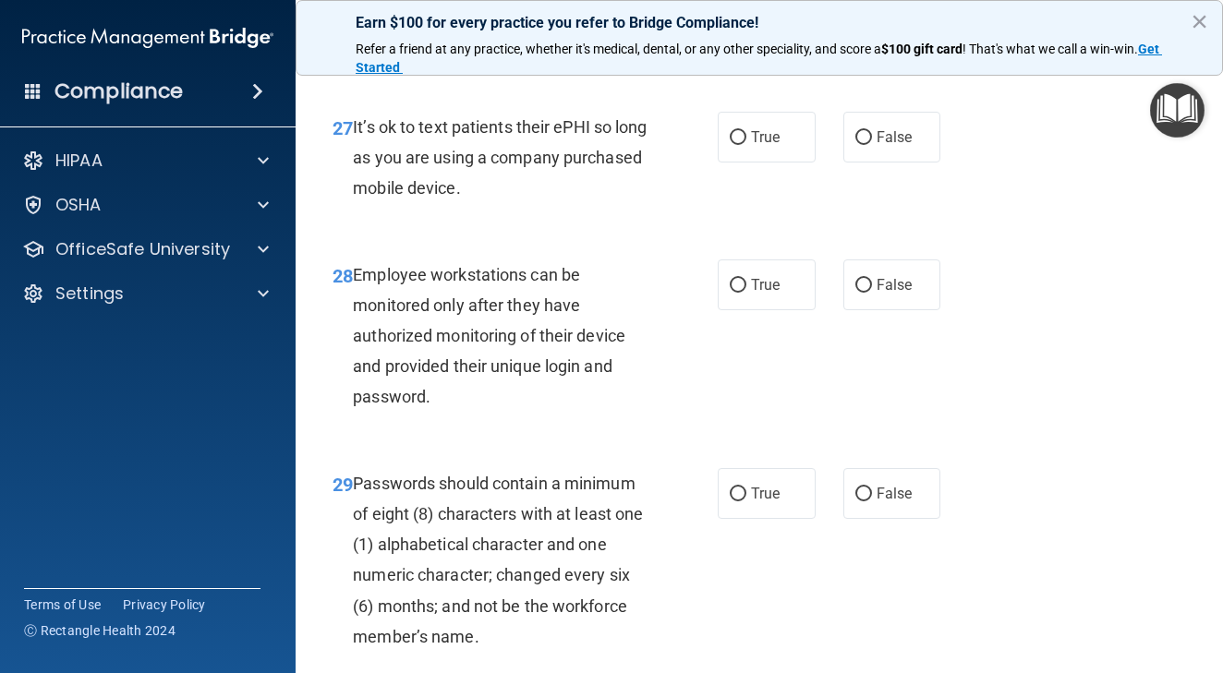
scroll to position [5287, 0]
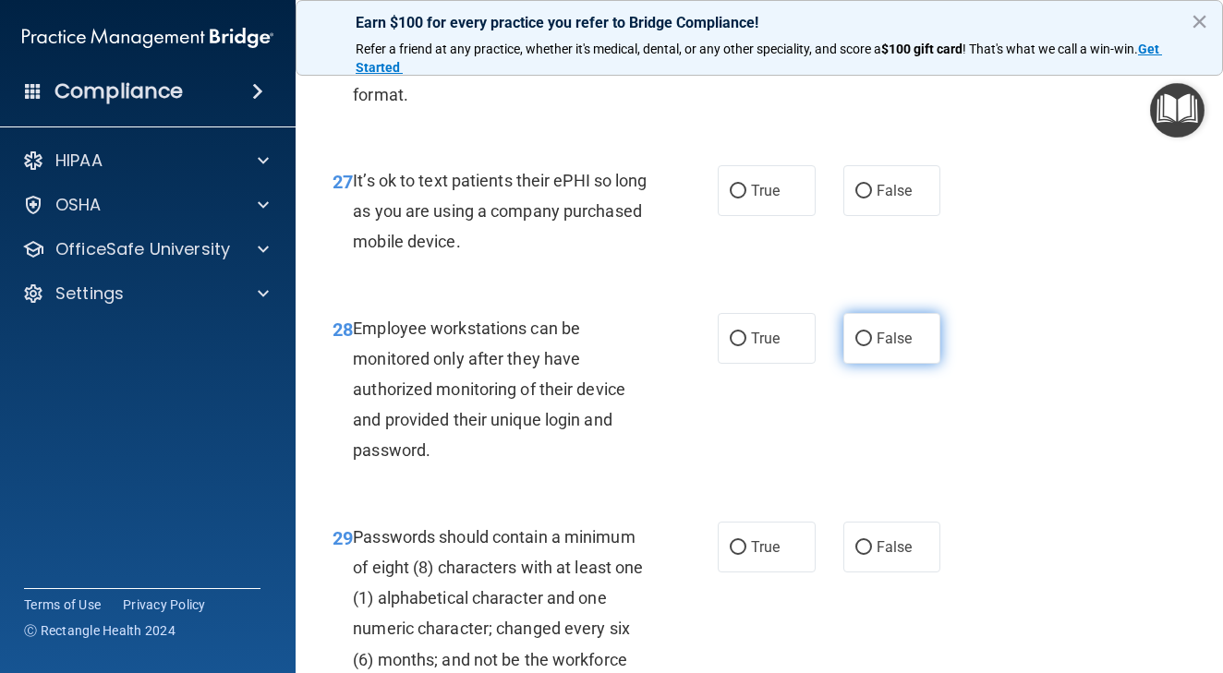
click at [861, 344] on input "False" at bounding box center [863, 339] width 17 height 14
radio input "true"
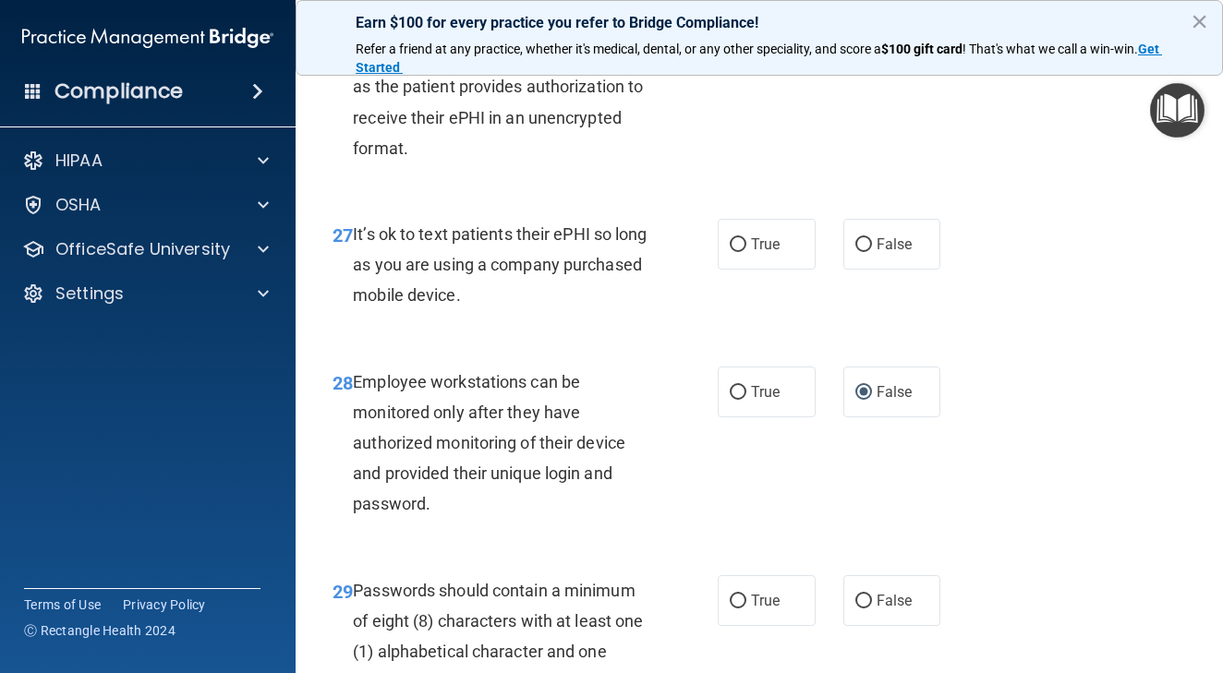
scroll to position [5228, 0]
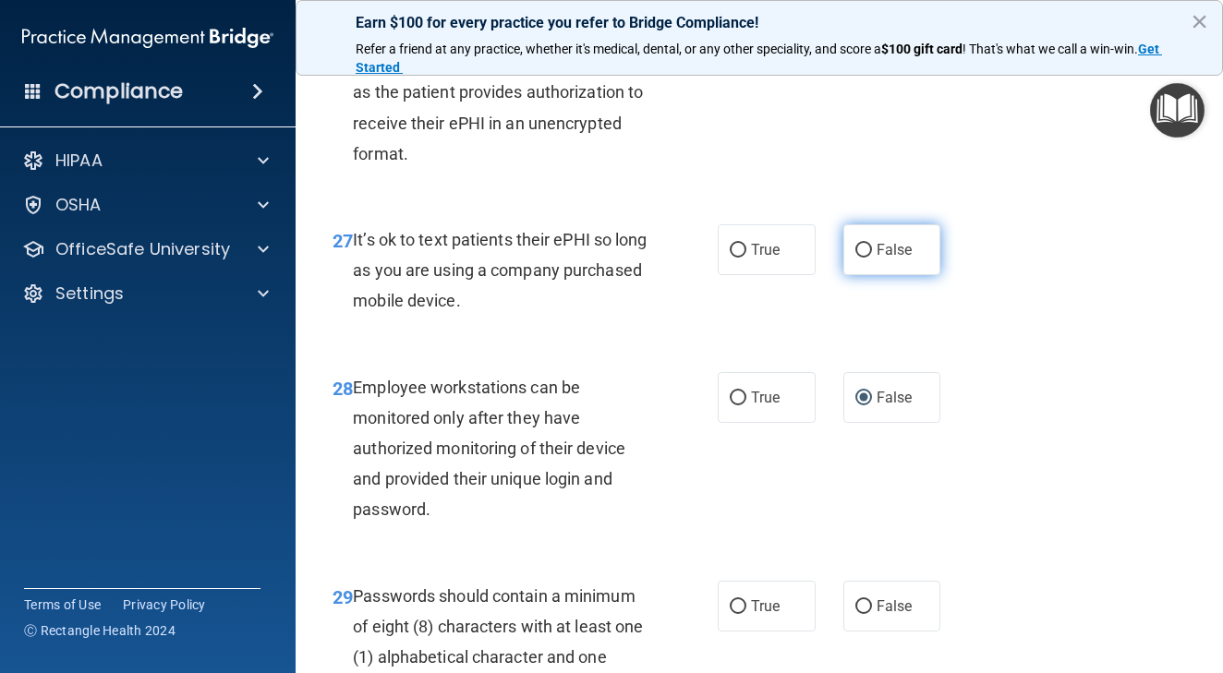
click at [862, 252] on input "False" at bounding box center [863, 251] width 17 height 14
radio input "true"
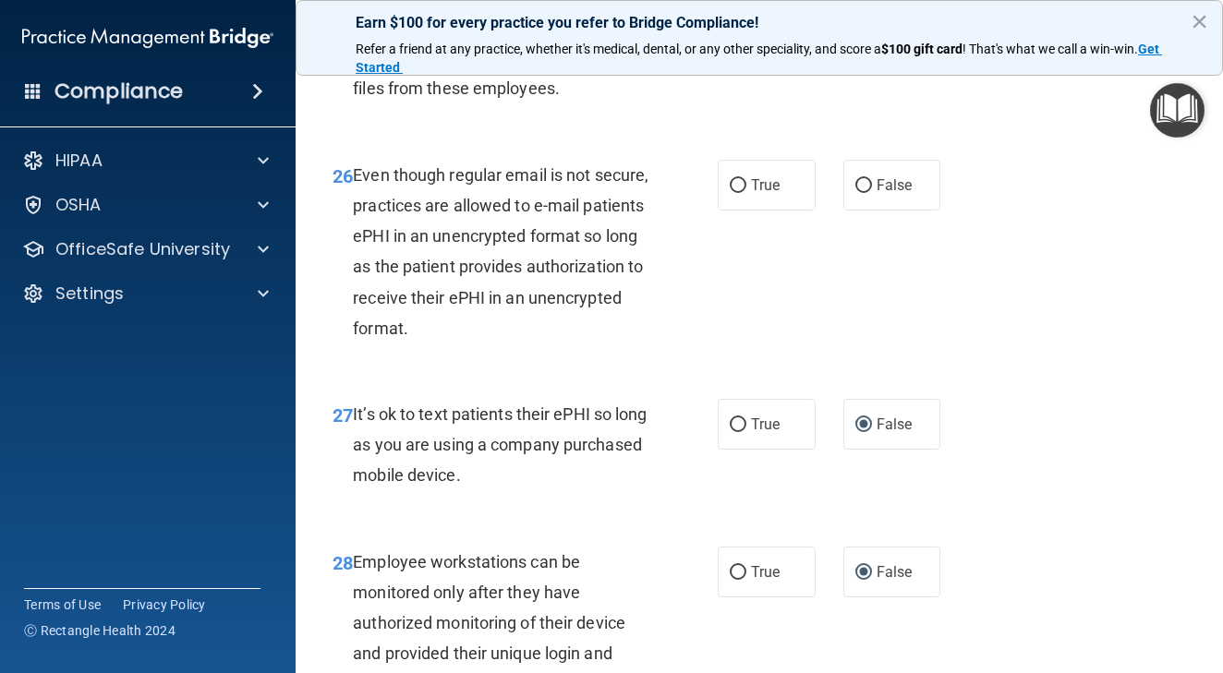
scroll to position [5032, 0]
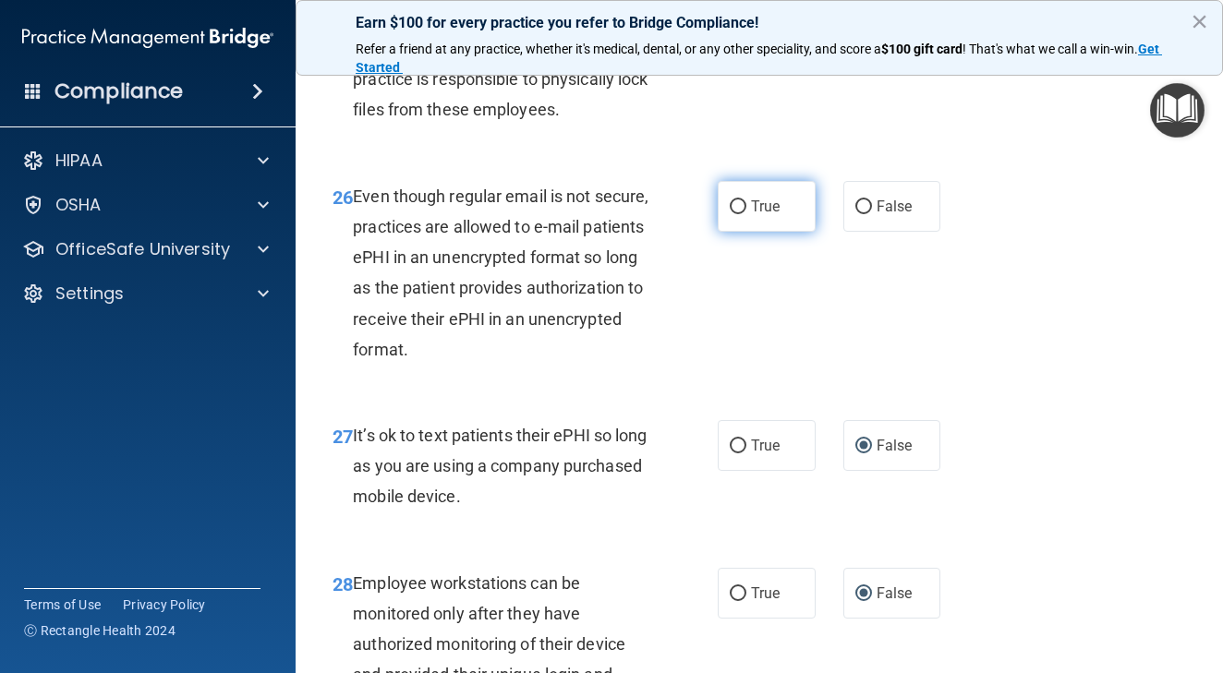
click at [742, 205] on input "True" at bounding box center [738, 207] width 17 height 14
radio input "true"
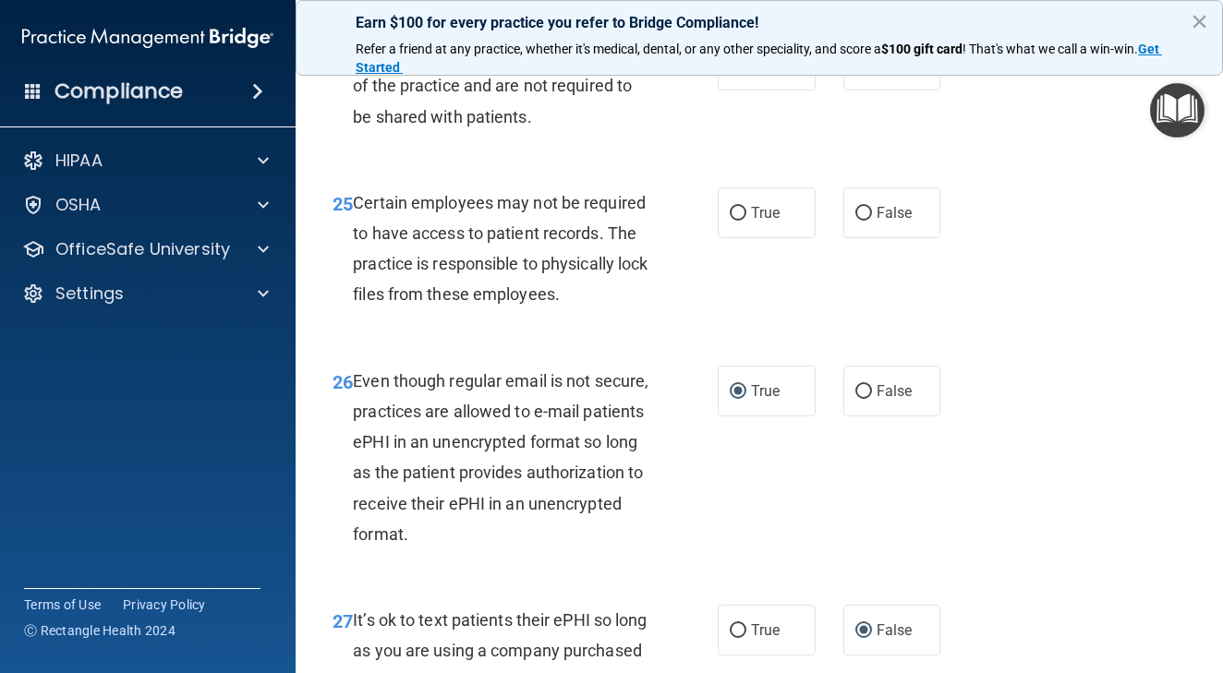
scroll to position [4843, 0]
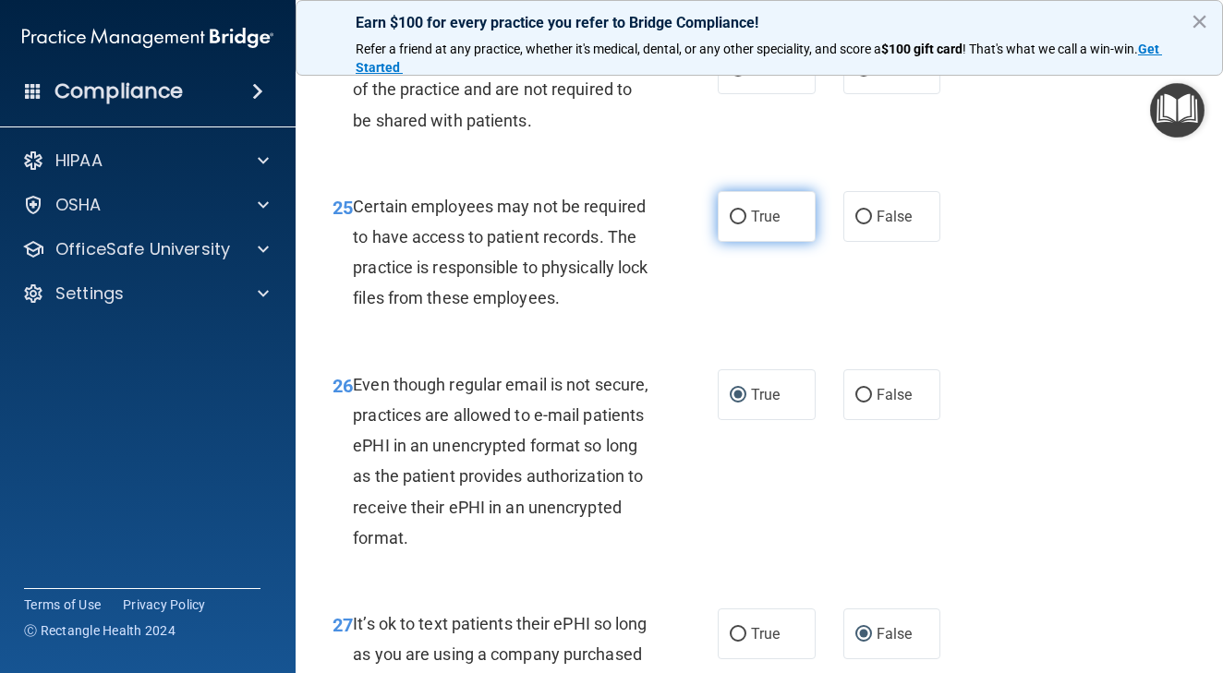
click at [737, 223] on input "True" at bounding box center [738, 218] width 17 height 14
radio input "true"
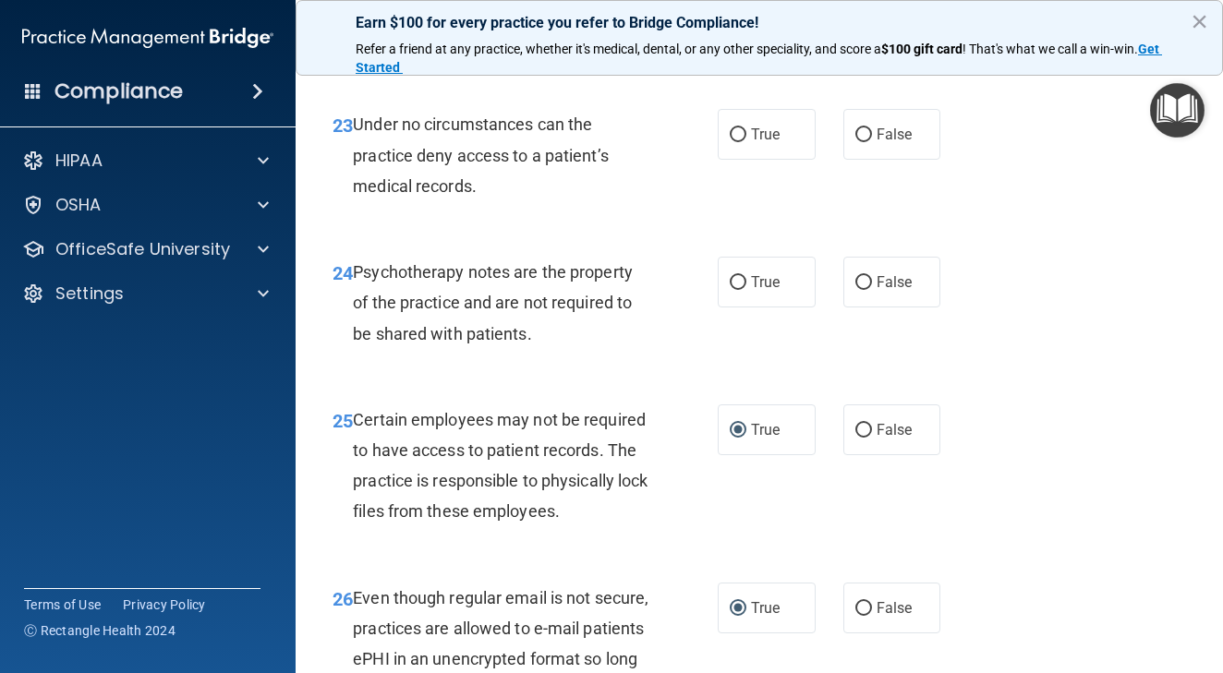
scroll to position [4598, 0]
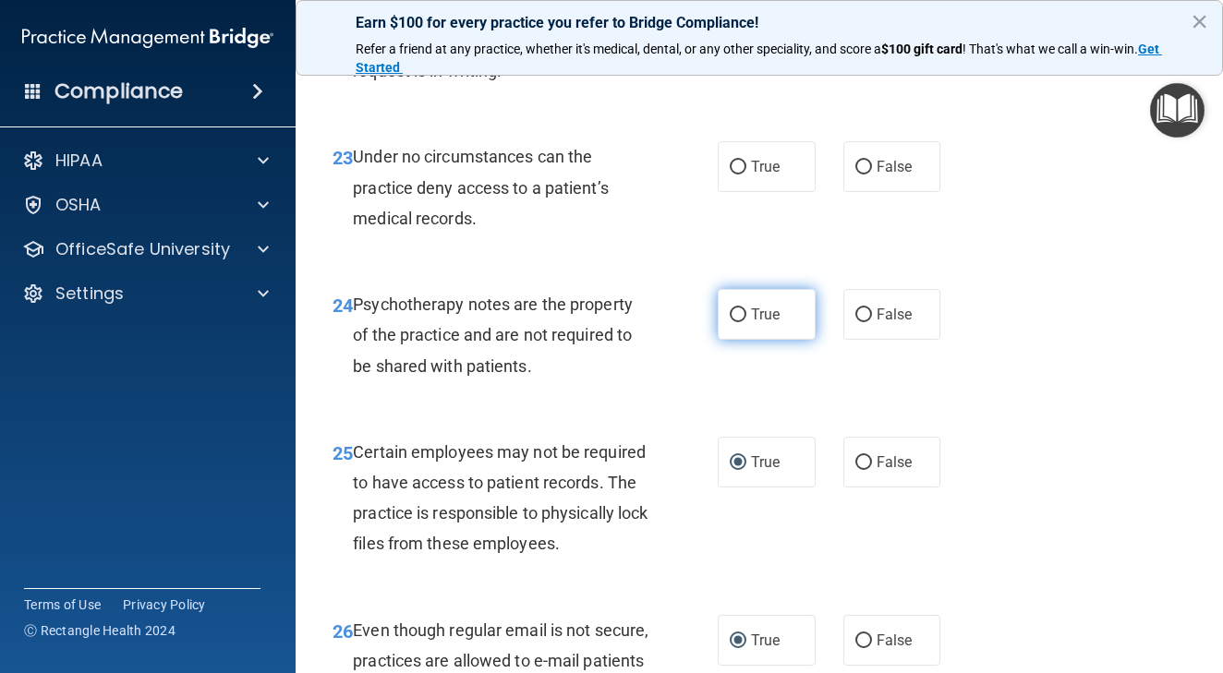
click at [735, 322] on input "True" at bounding box center [738, 315] width 17 height 14
radio input "true"
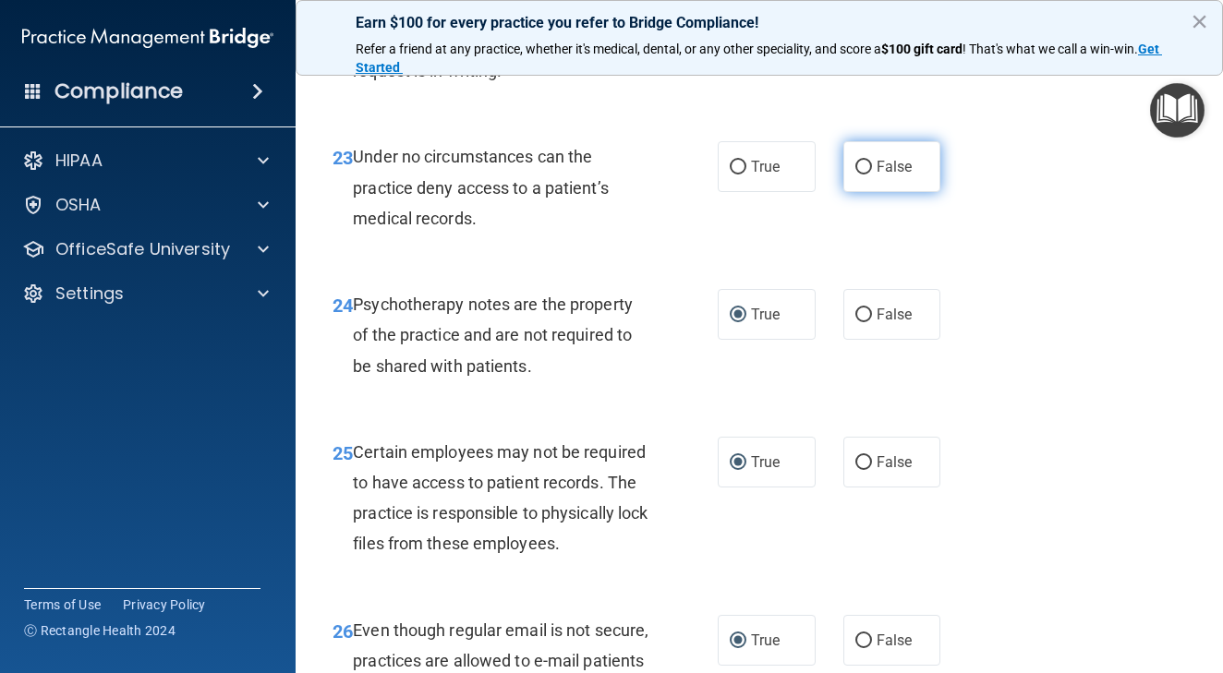
click at [860, 175] on input "False" at bounding box center [863, 168] width 17 height 14
radio input "true"
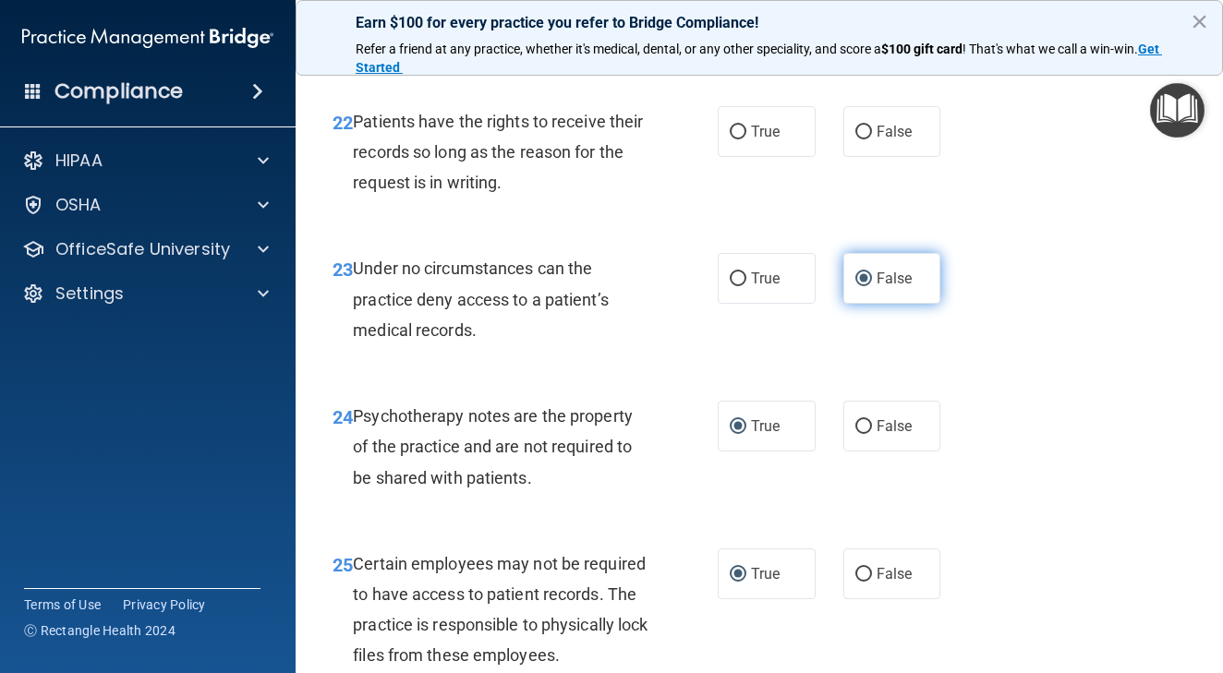
scroll to position [4475, 0]
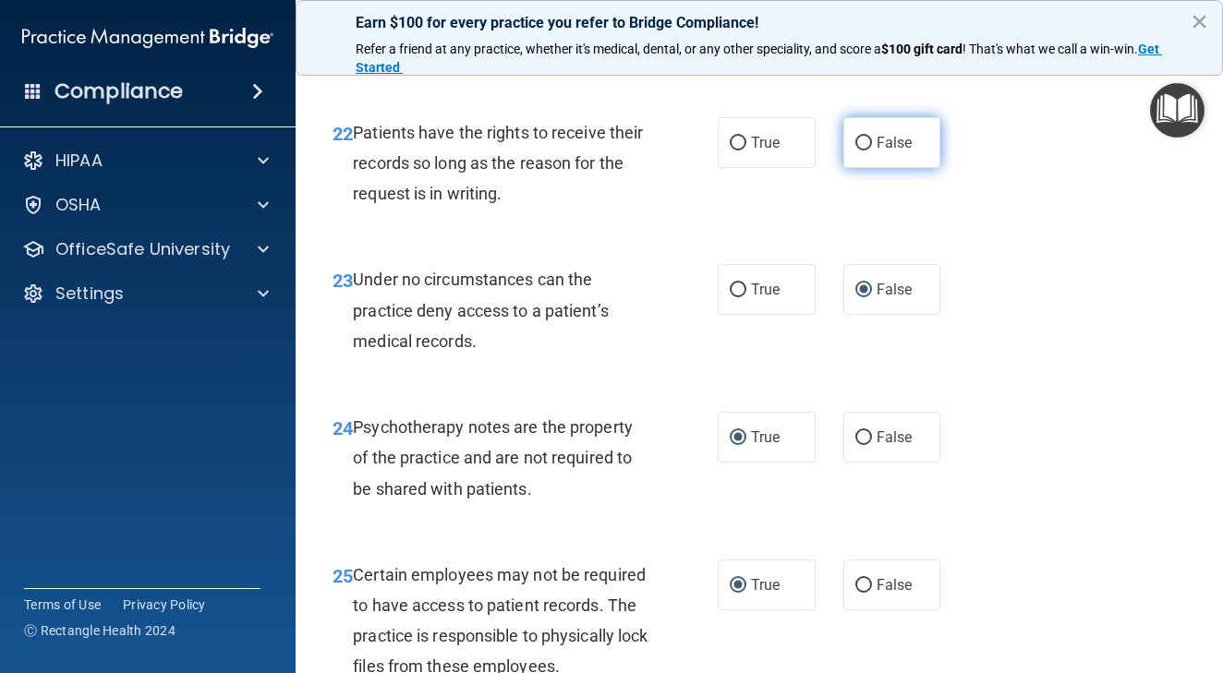
click at [865, 151] on input "False" at bounding box center [863, 144] width 17 height 14
radio input "true"
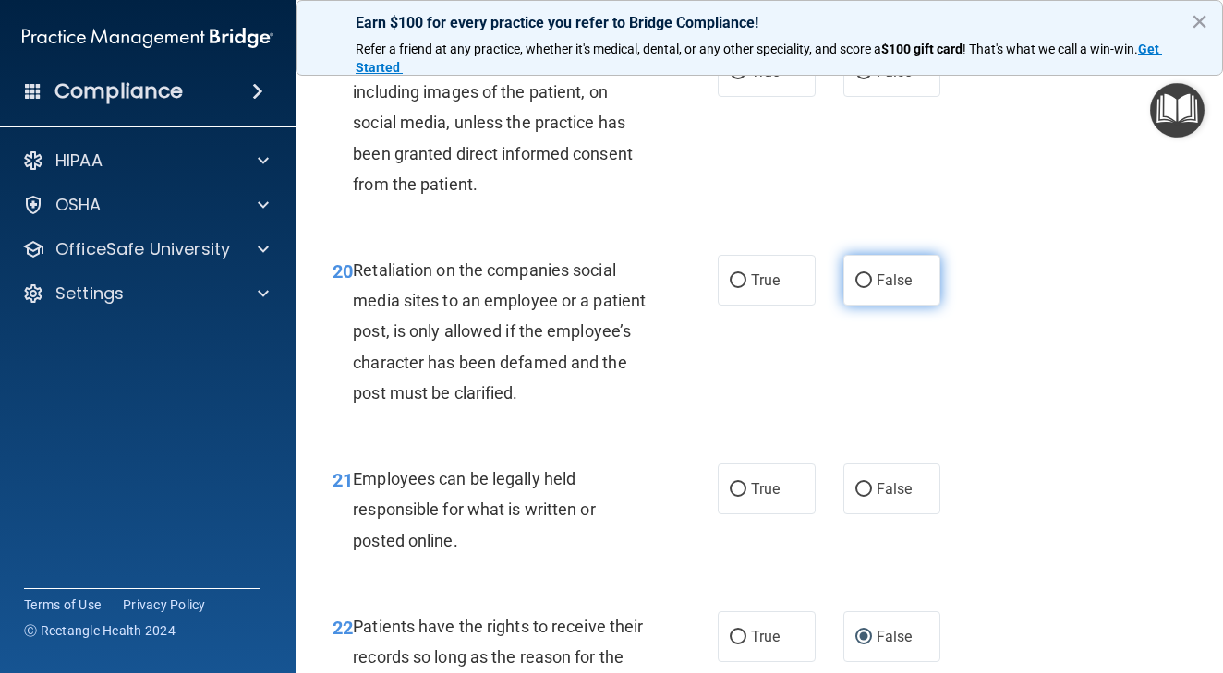
scroll to position [3955, 0]
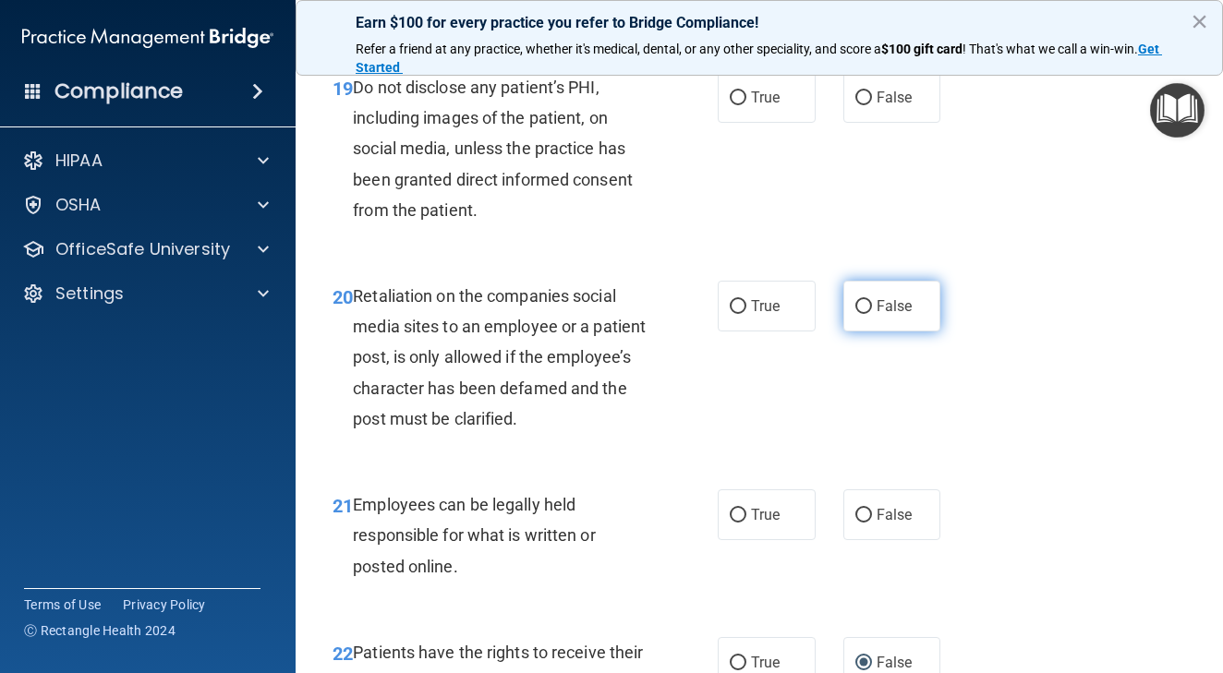
click at [862, 314] on input "False" at bounding box center [863, 307] width 17 height 14
radio input "true"
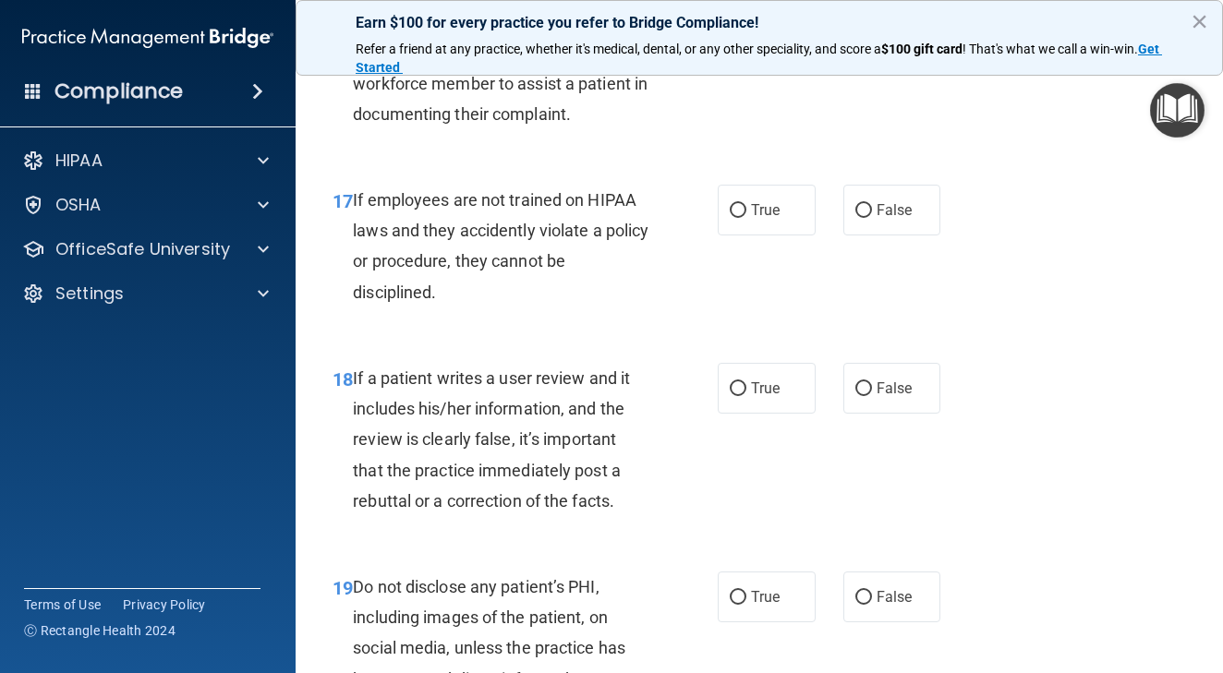
scroll to position [3342, 0]
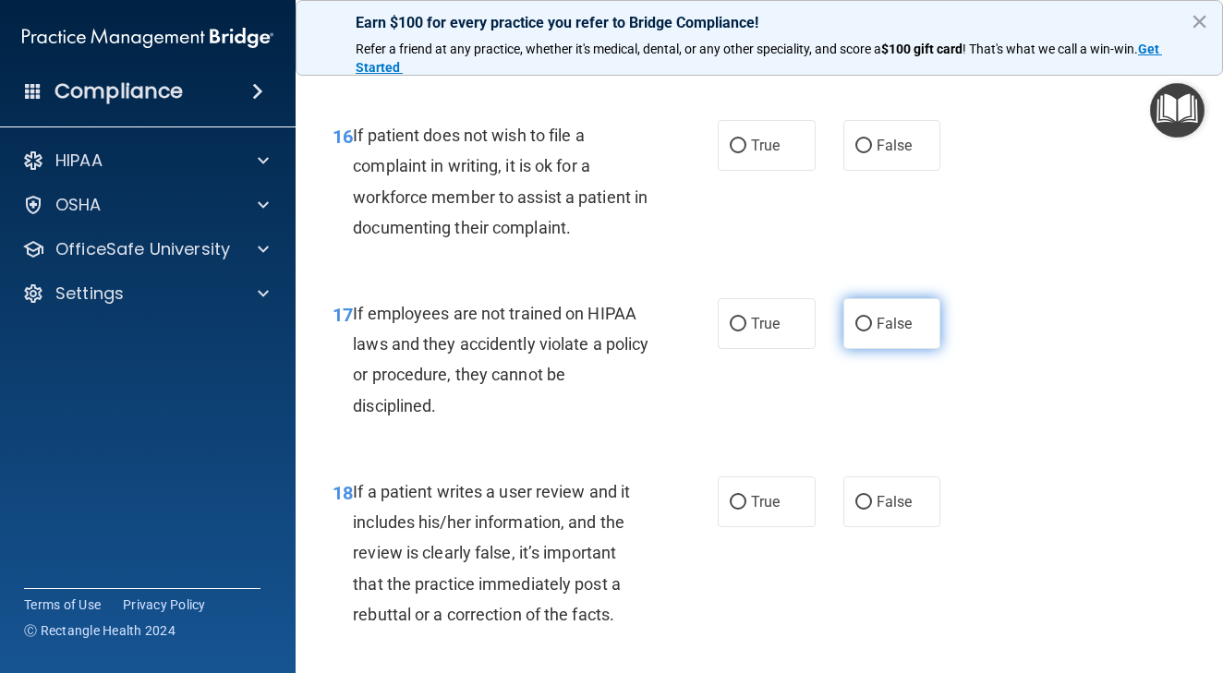
click at [862, 332] on input "False" at bounding box center [863, 325] width 17 height 14
radio input "true"
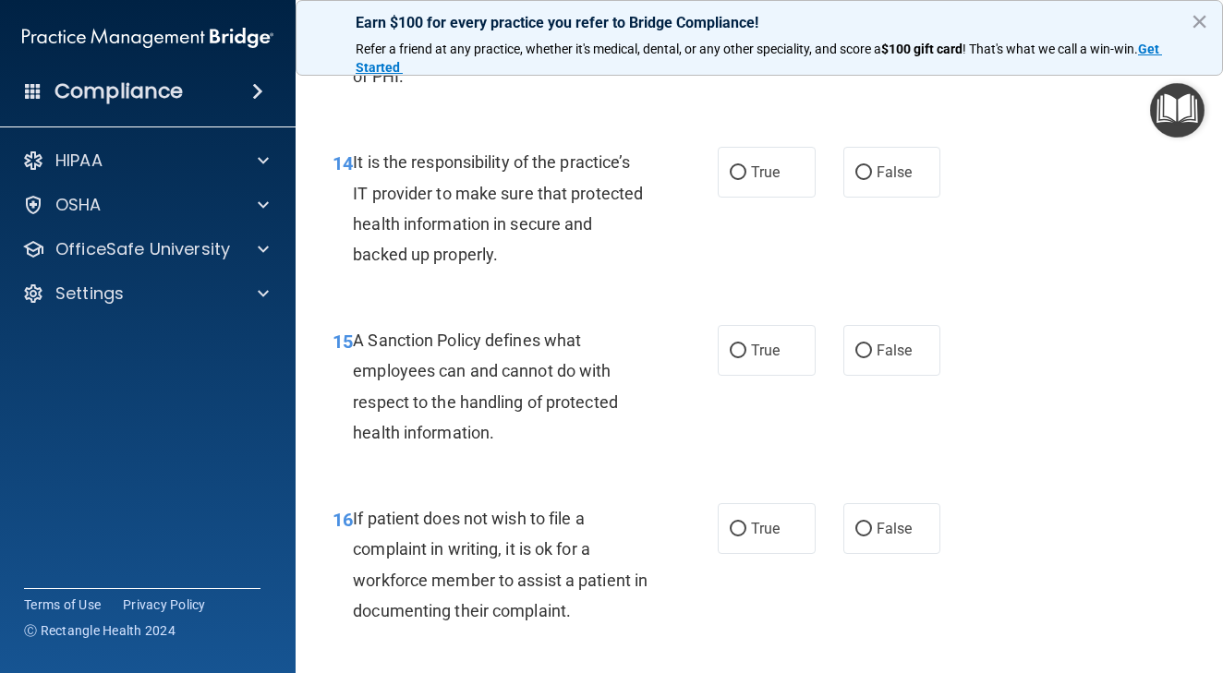
scroll to position [2933, 0]
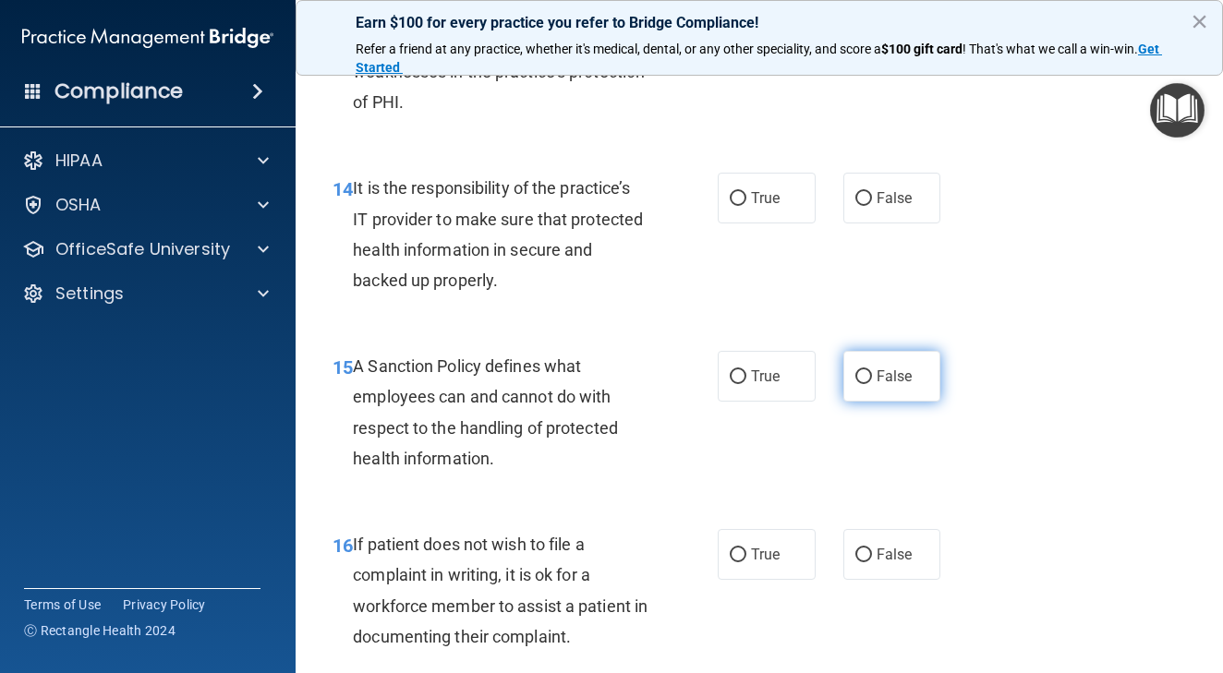
click at [868, 384] on input "False" at bounding box center [863, 377] width 17 height 14
radio input "true"
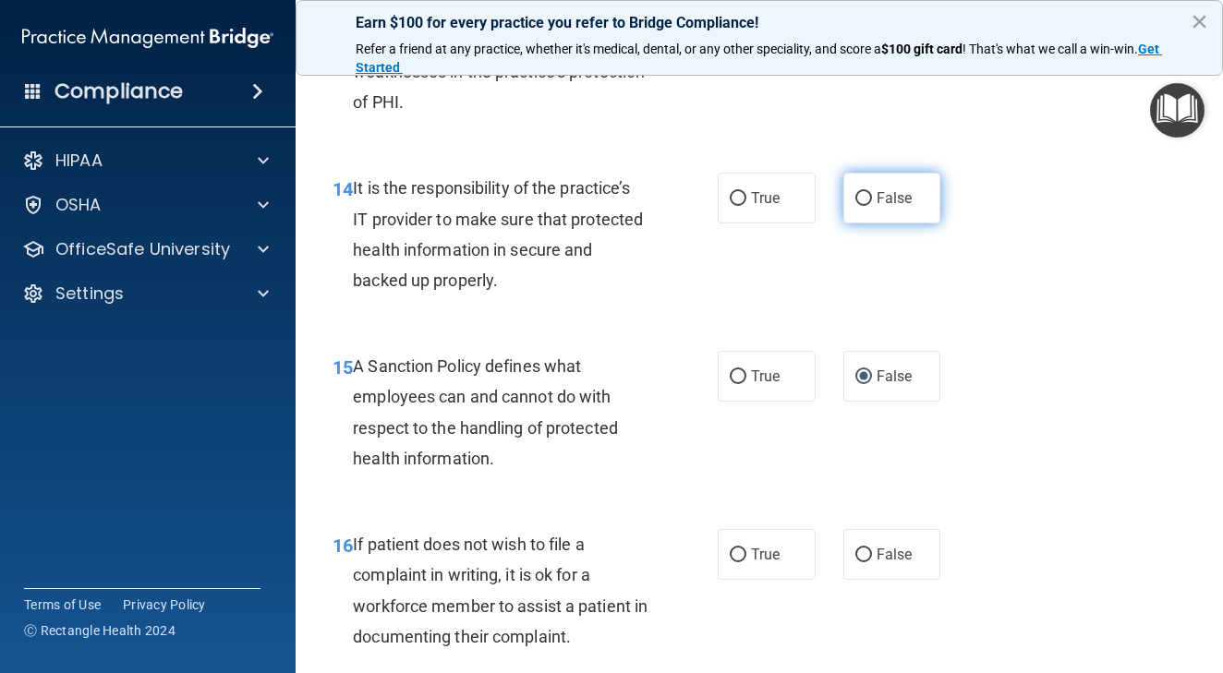
click at [850, 216] on label "False" at bounding box center [892, 198] width 98 height 51
click at [855, 206] on input "False" at bounding box center [863, 199] width 17 height 14
radio input "true"
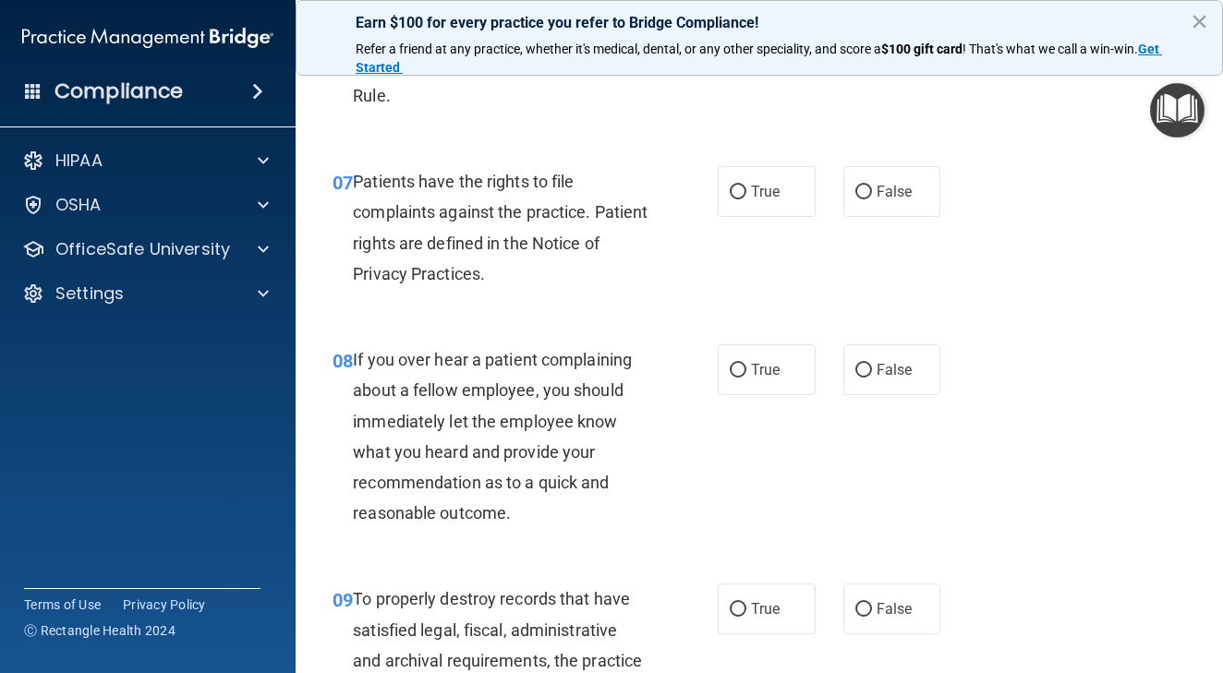
scroll to position [1399, 0]
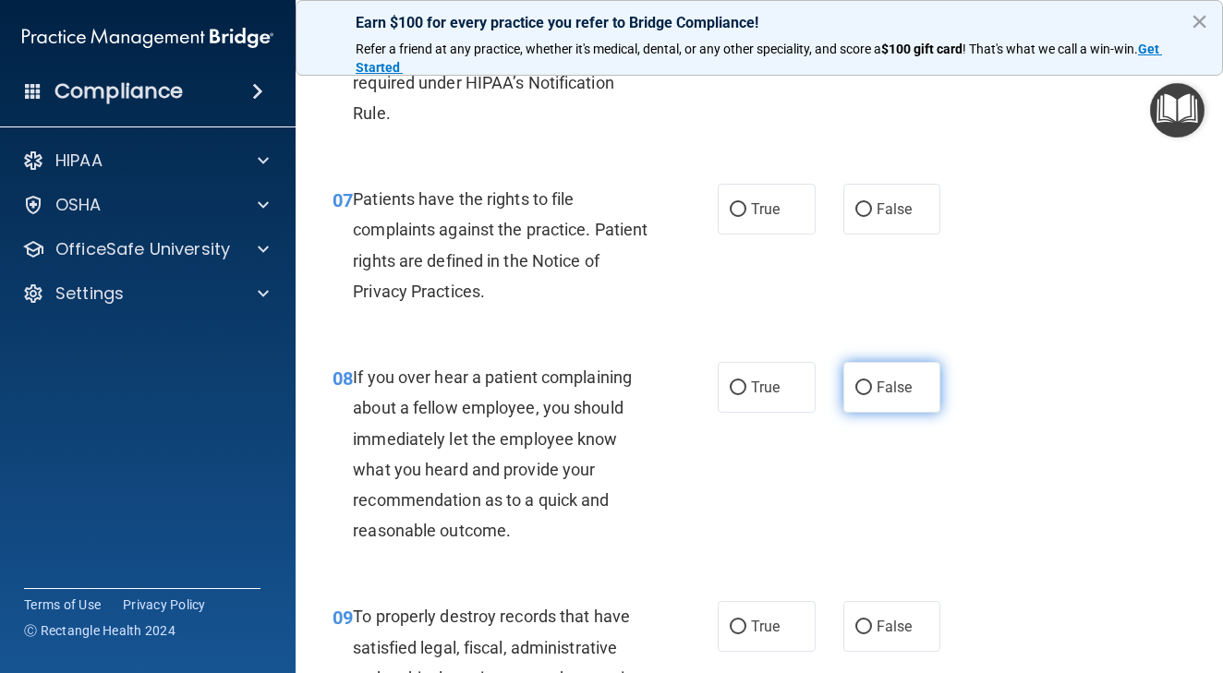
click at [858, 381] on input "False" at bounding box center [863, 388] width 17 height 14
radio input "true"
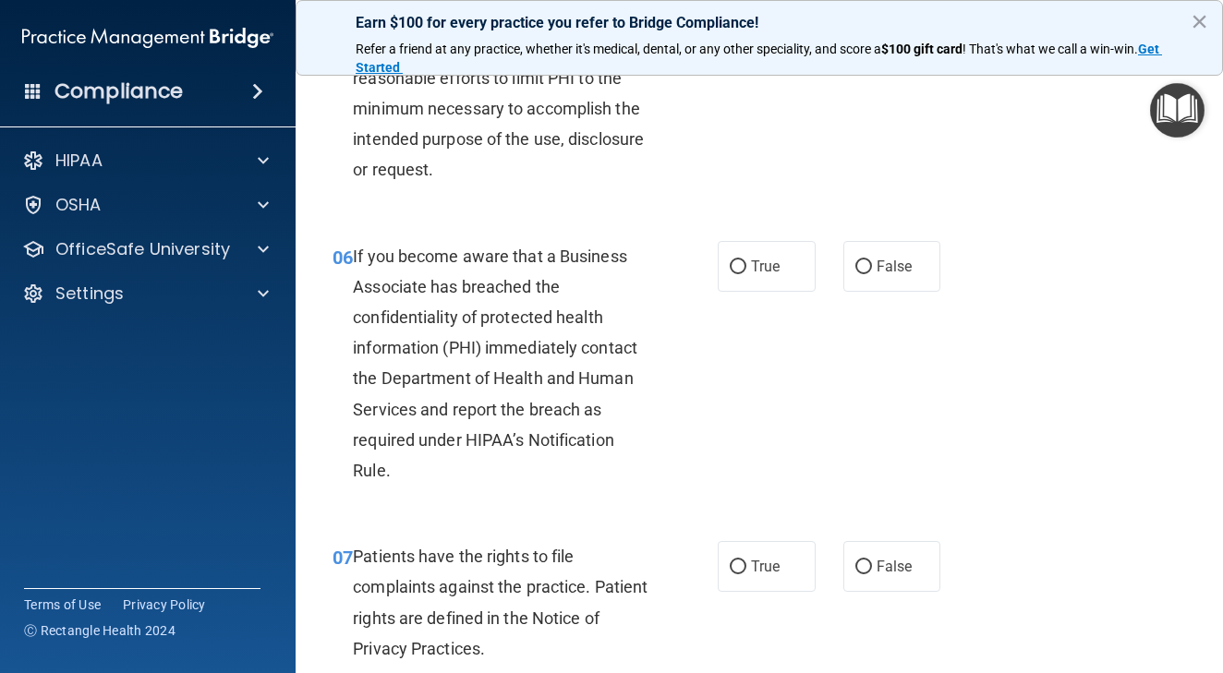
scroll to position [1031, 0]
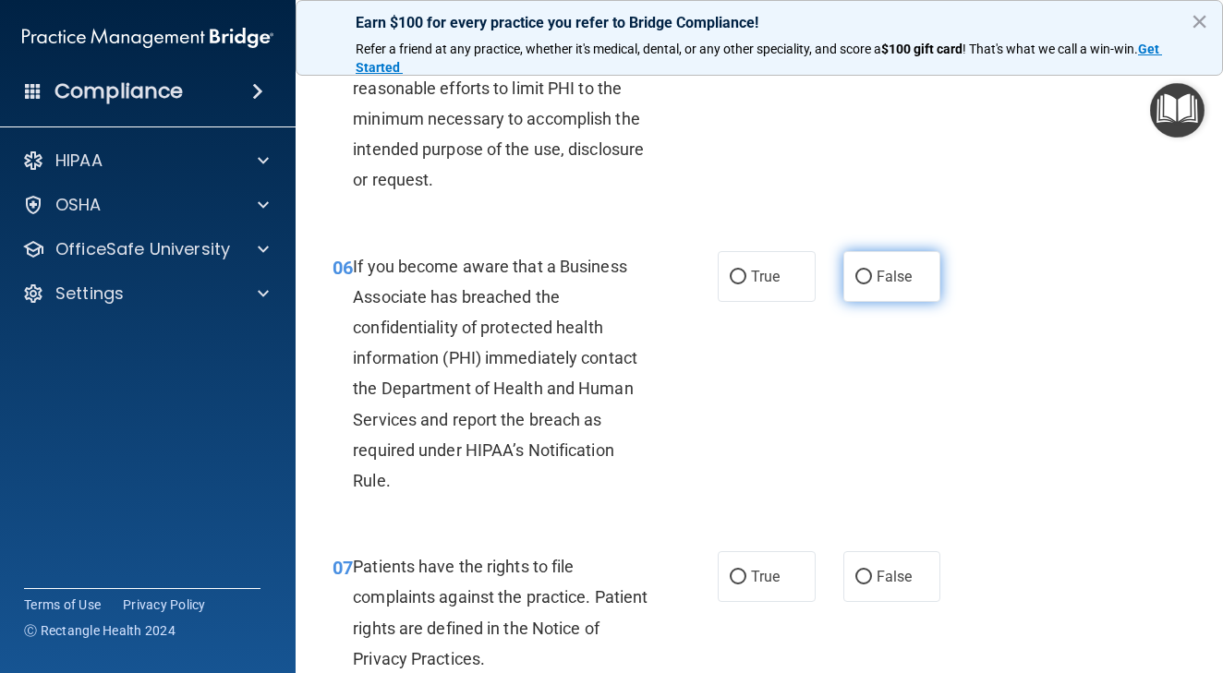
click at [863, 271] on input "False" at bounding box center [863, 278] width 17 height 14
radio input "true"
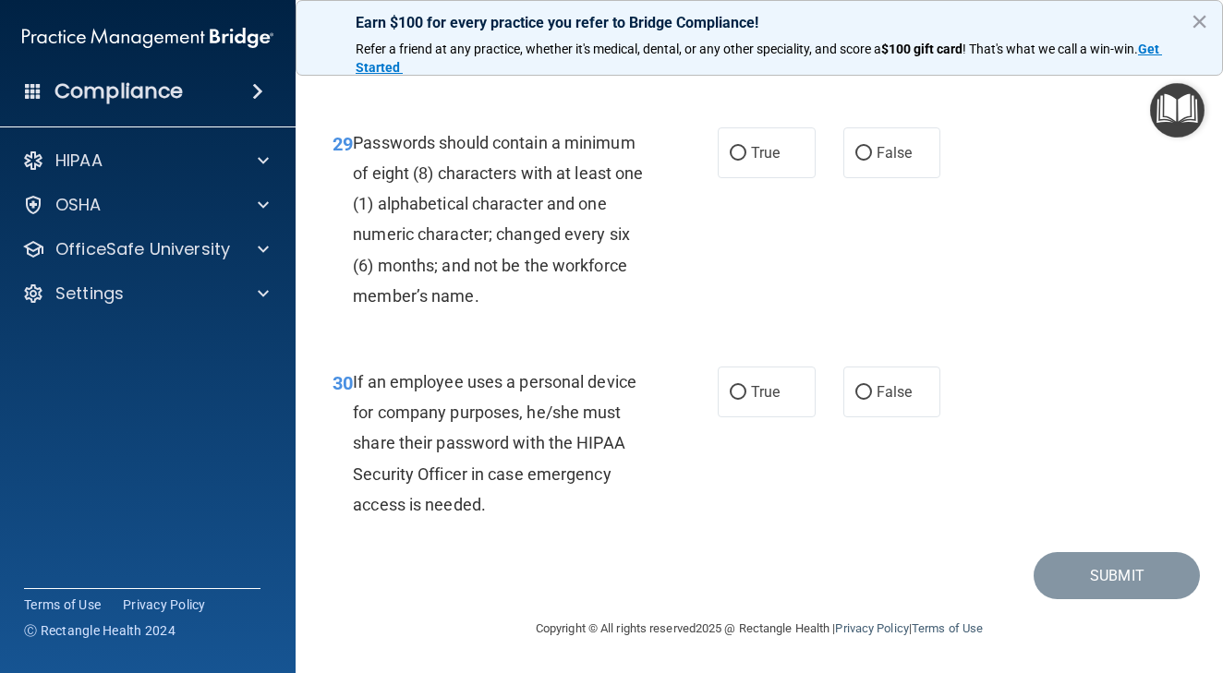
scroll to position [5681, 0]
click at [868, 392] on input "False" at bounding box center [863, 393] width 17 height 14
radio input "true"
click at [737, 157] on input "True" at bounding box center [738, 154] width 17 height 14
radio input "true"
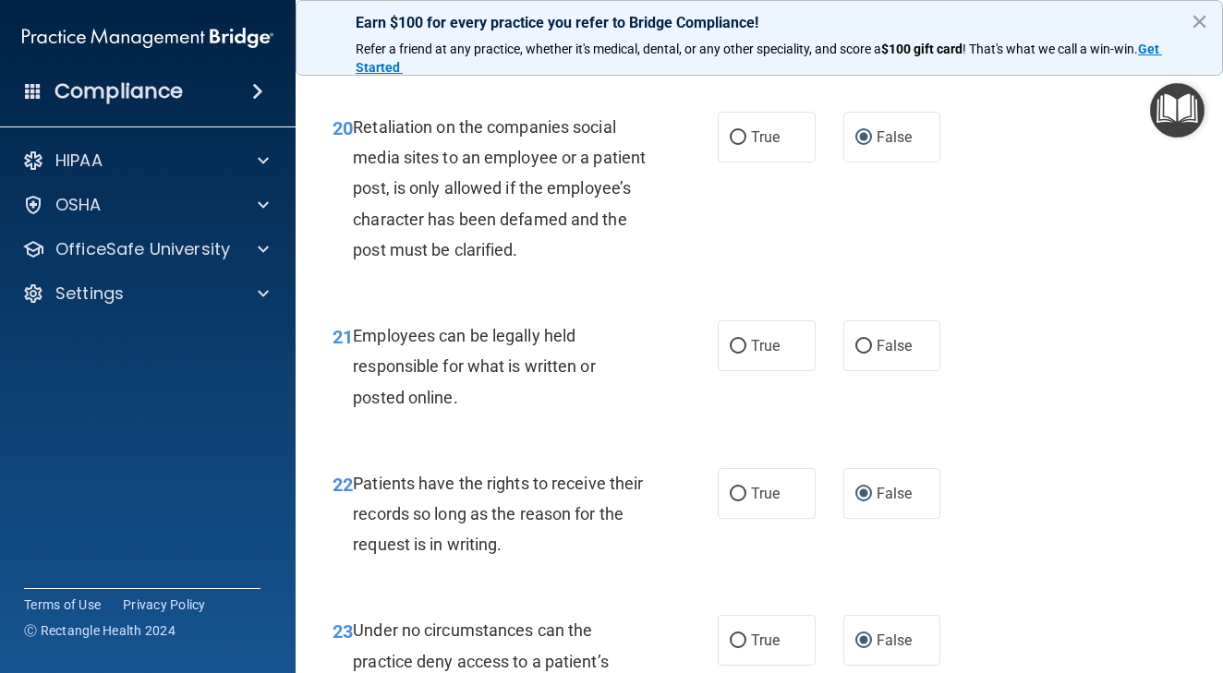
scroll to position [4108, 0]
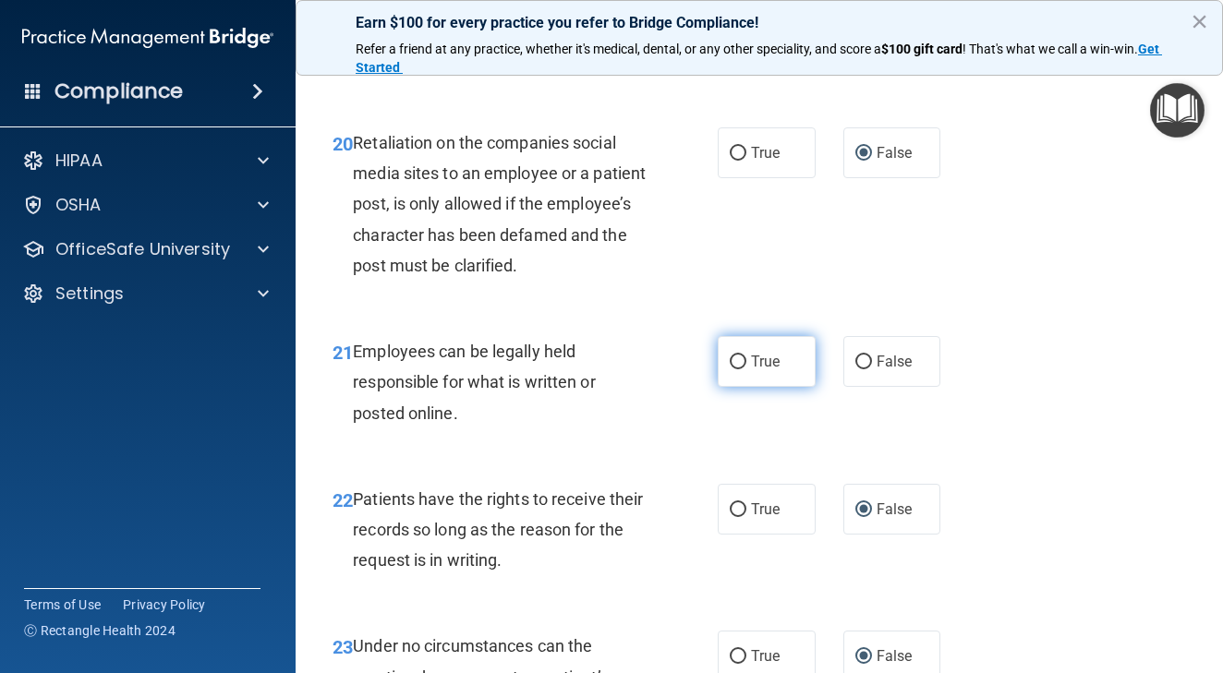
click at [743, 369] on input "True" at bounding box center [738, 363] width 17 height 14
radio input "true"
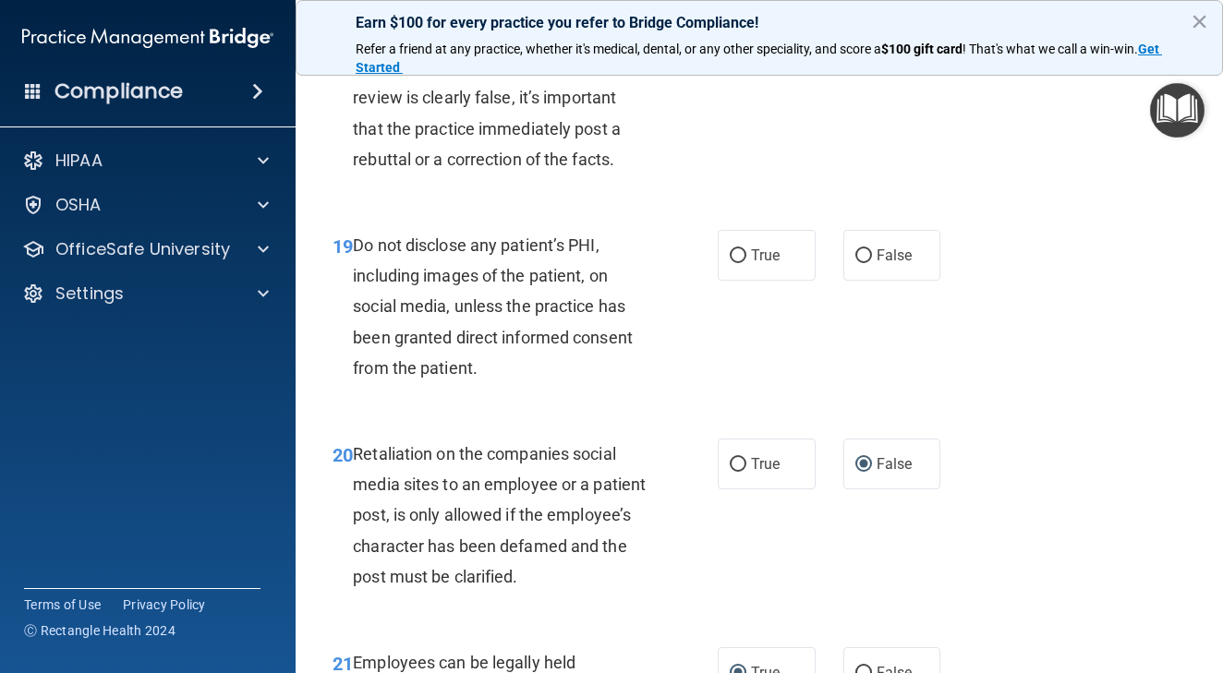
scroll to position [3764, 0]
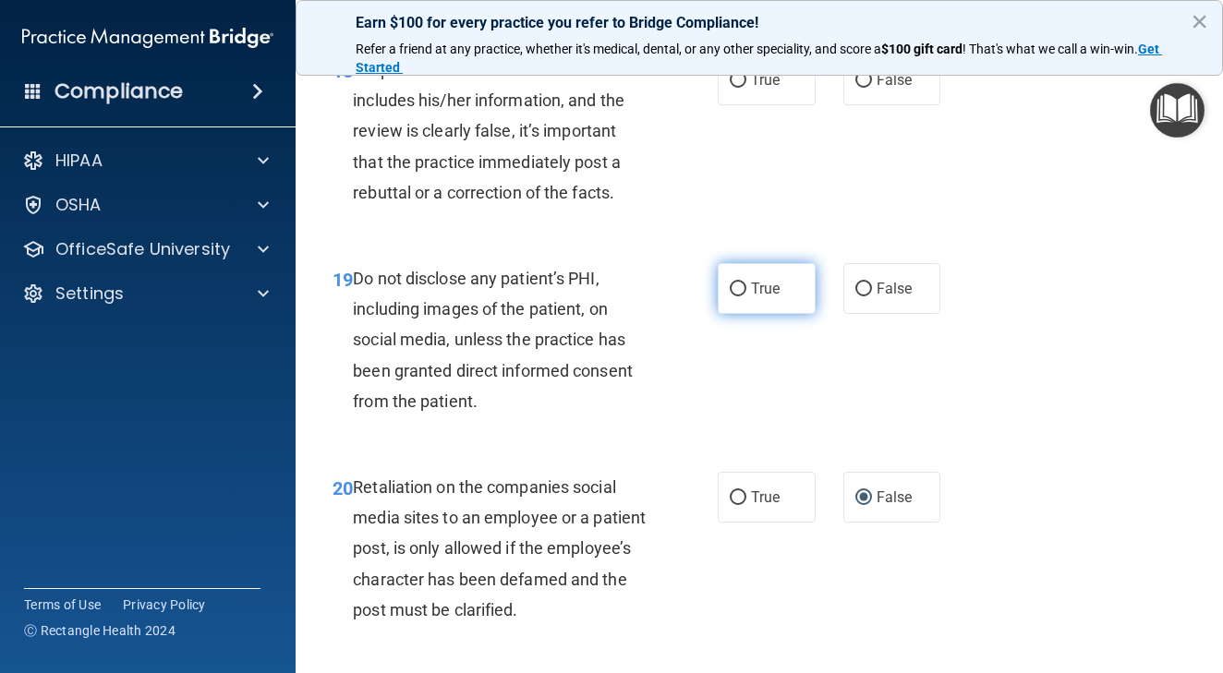
click at [737, 295] on input "True" at bounding box center [738, 290] width 17 height 14
radio input "true"
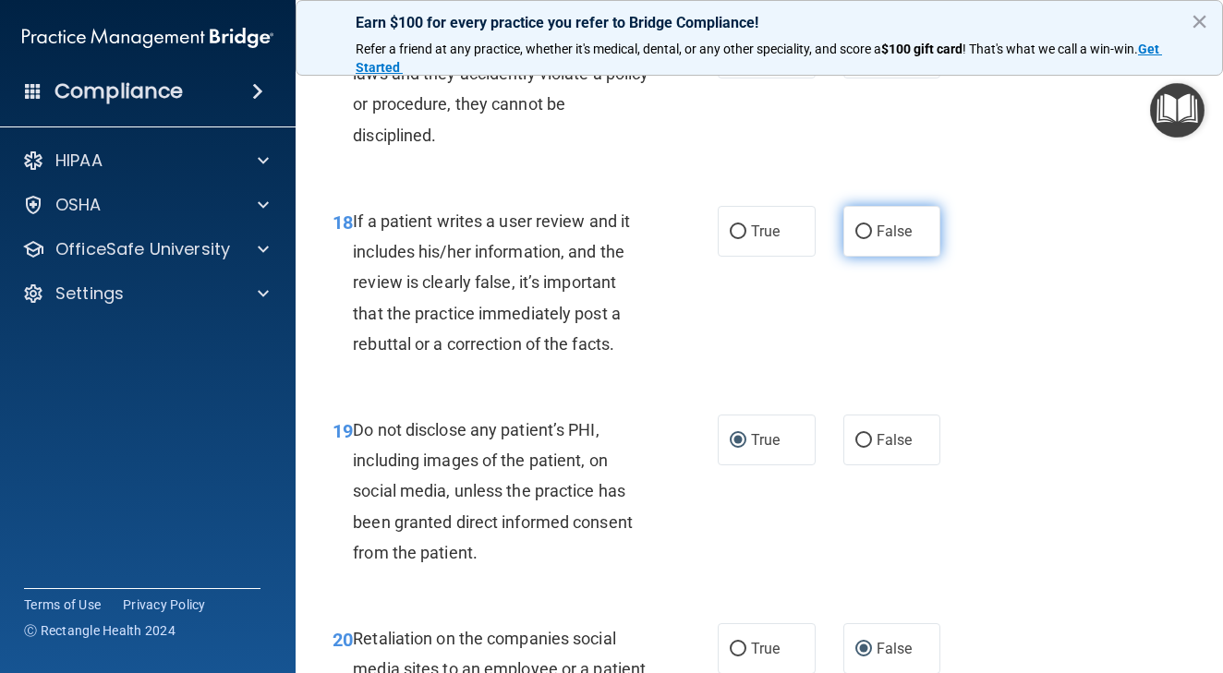
scroll to position [3526, 0]
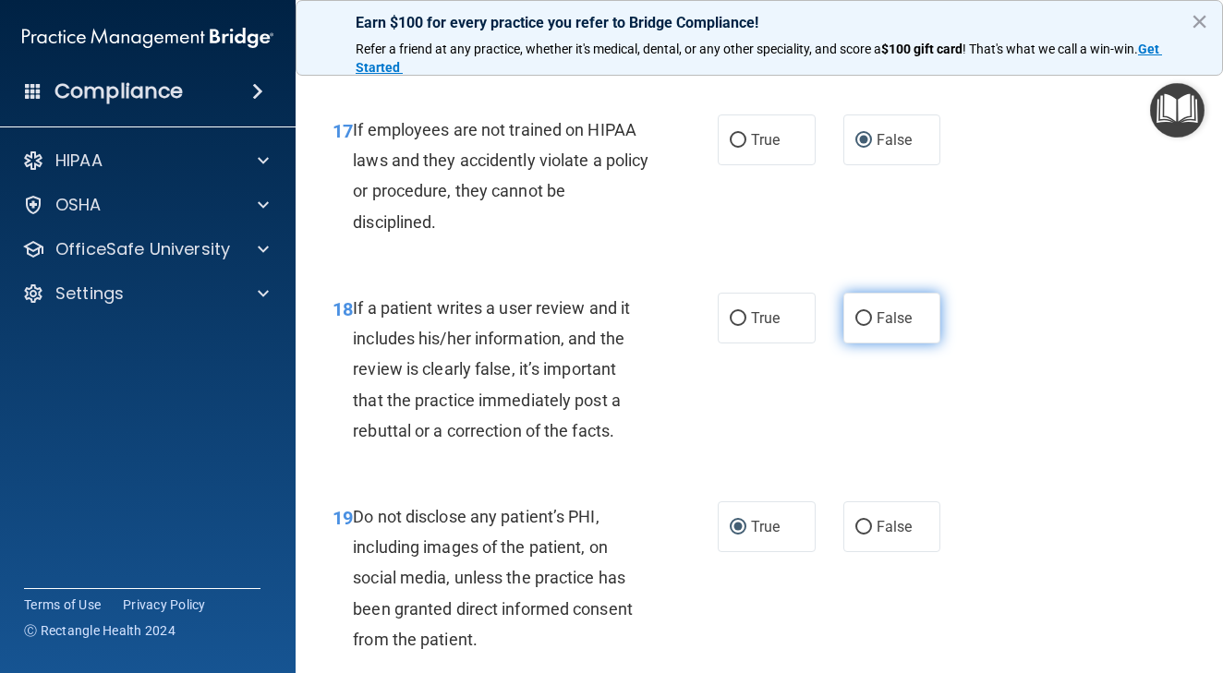
click at [857, 326] on input "False" at bounding box center [863, 319] width 17 height 14
radio input "true"
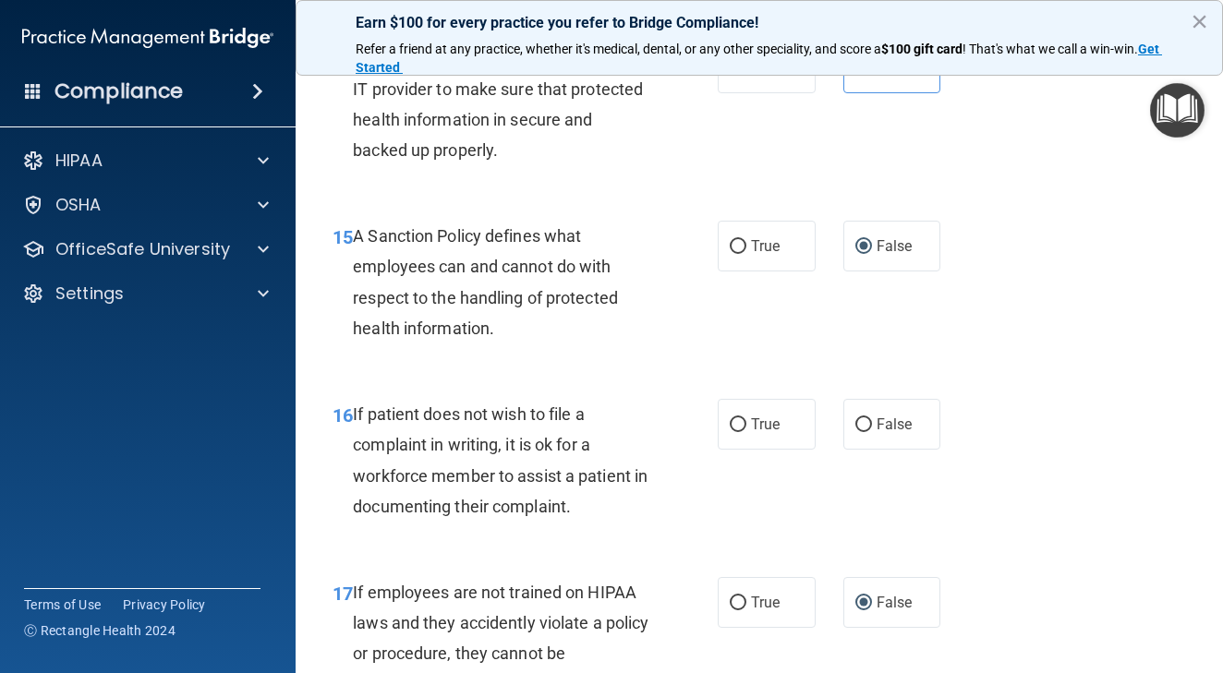
scroll to position [3060, 0]
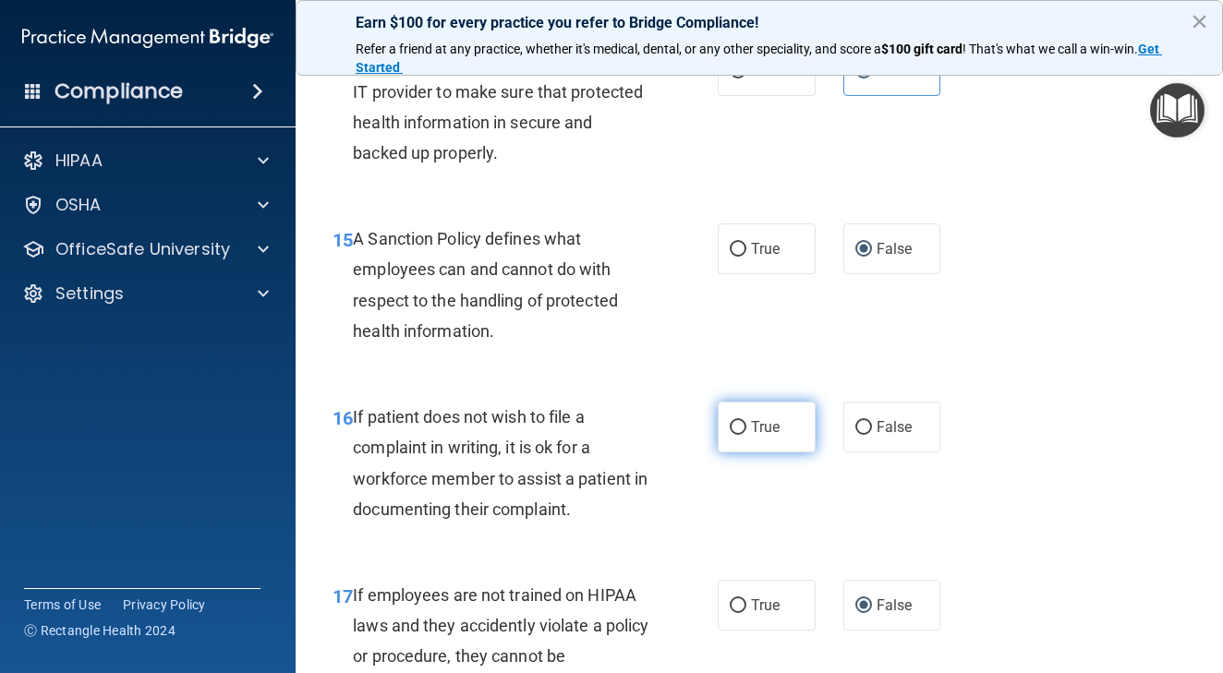
click at [732, 449] on label "True" at bounding box center [767, 427] width 98 height 51
click at [732, 435] on input "True" at bounding box center [738, 428] width 17 height 14
radio input "true"
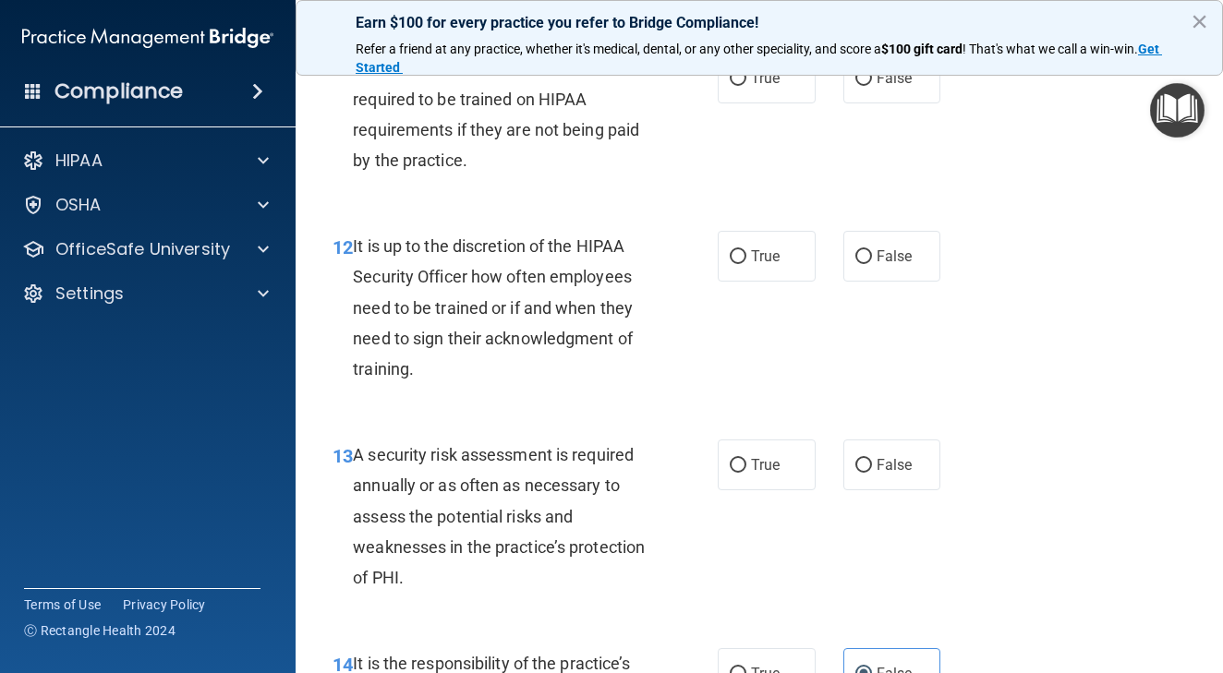
scroll to position [2455, 0]
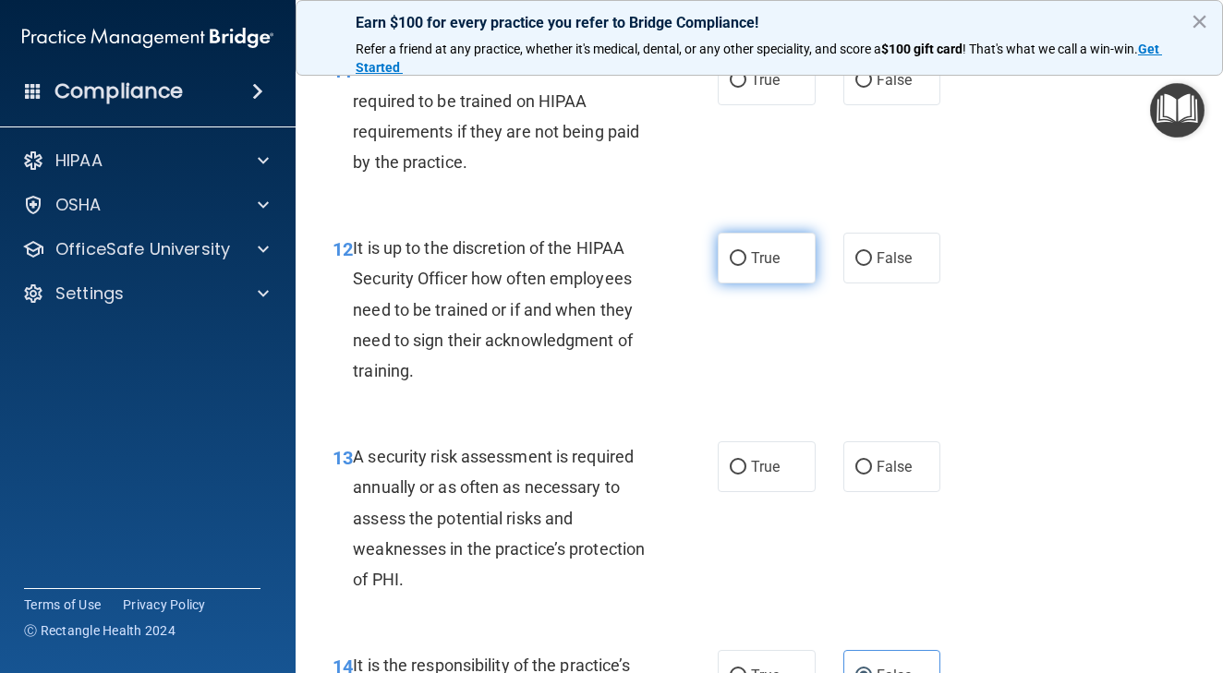
click at [742, 266] on input "True" at bounding box center [738, 259] width 17 height 14
radio input "true"
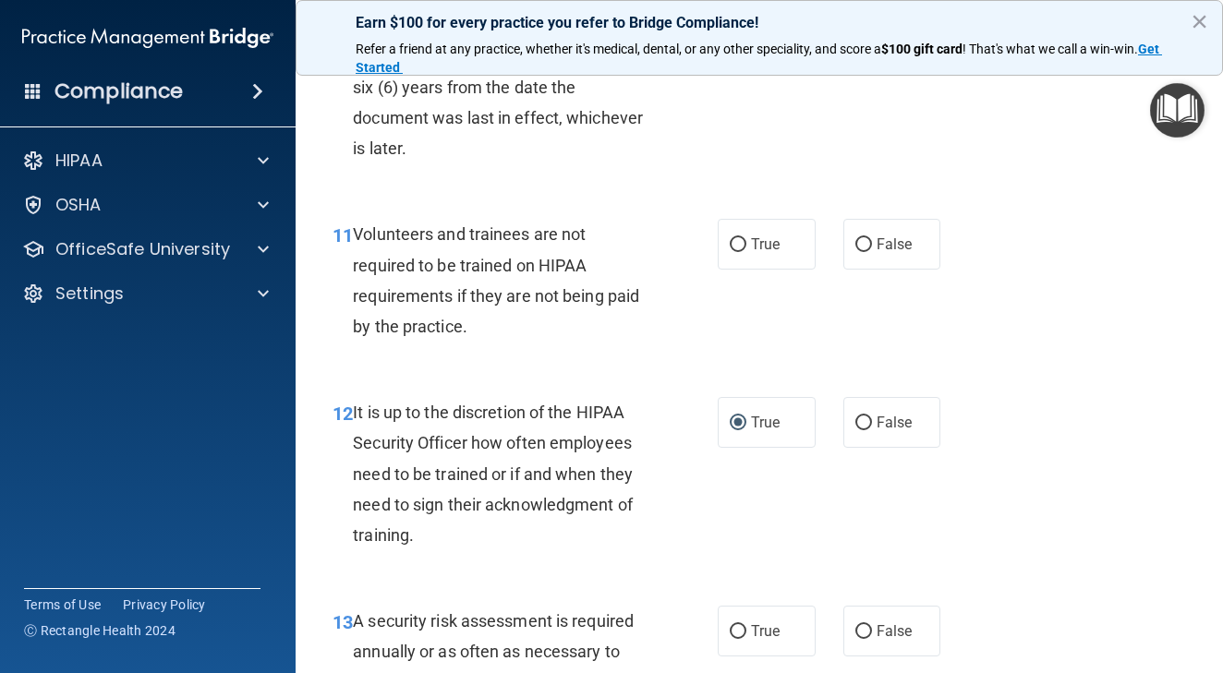
scroll to position [2286, 0]
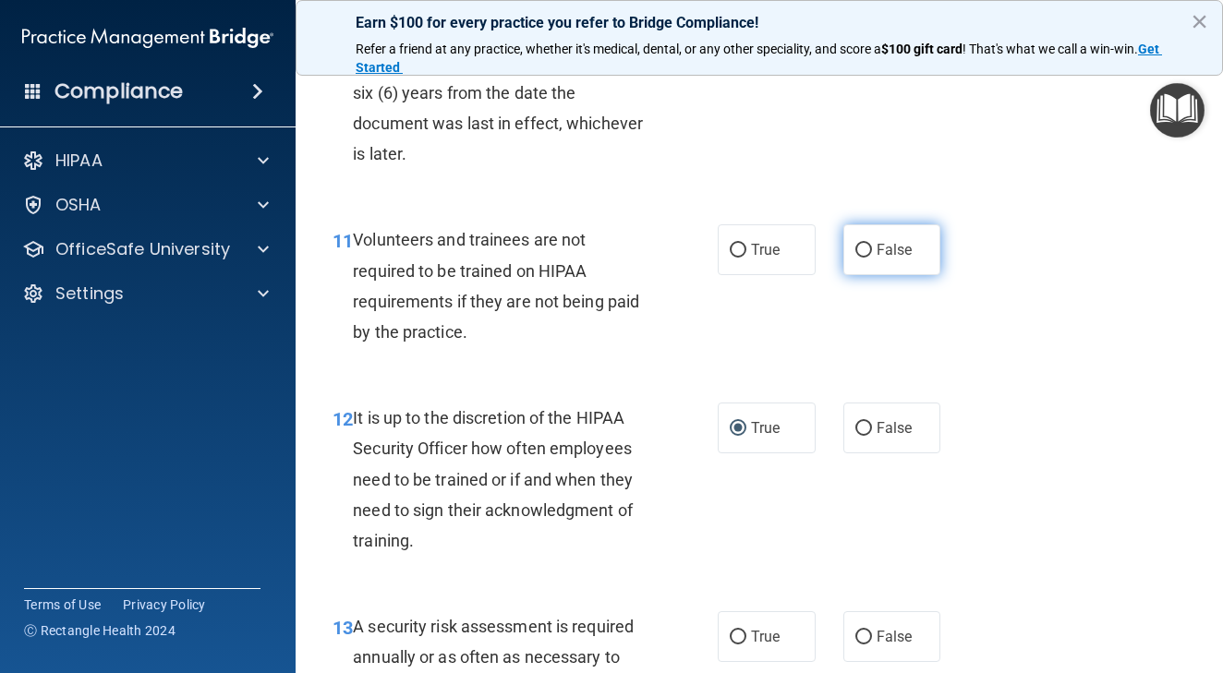
click at [869, 258] on input "False" at bounding box center [863, 251] width 17 height 14
radio input "true"
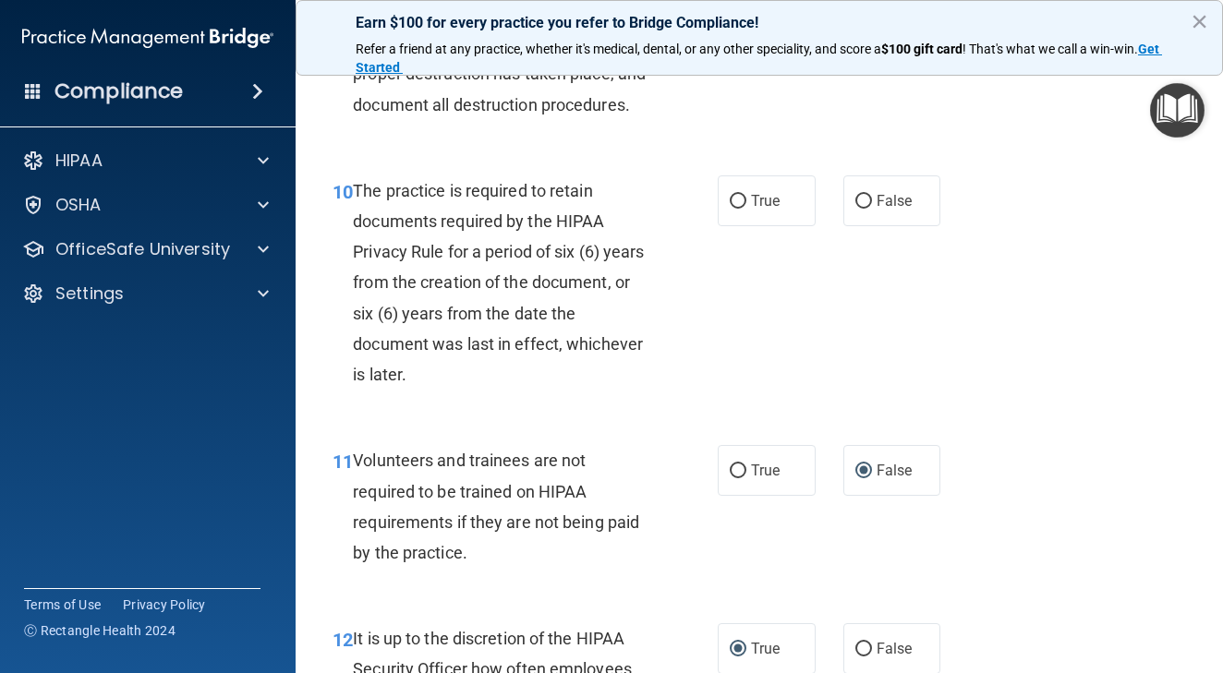
scroll to position [2063, 0]
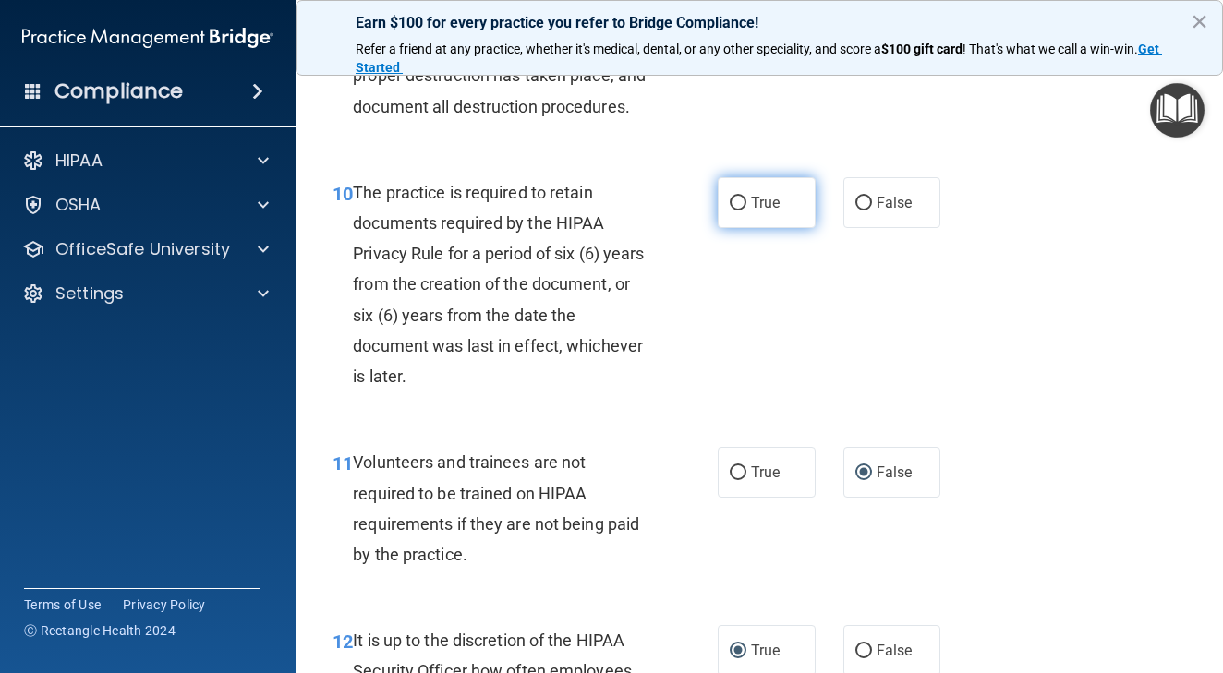
click at [752, 211] on span "True" at bounding box center [765, 203] width 29 height 18
click at [746, 211] on input "True" at bounding box center [738, 204] width 17 height 14
radio input "true"
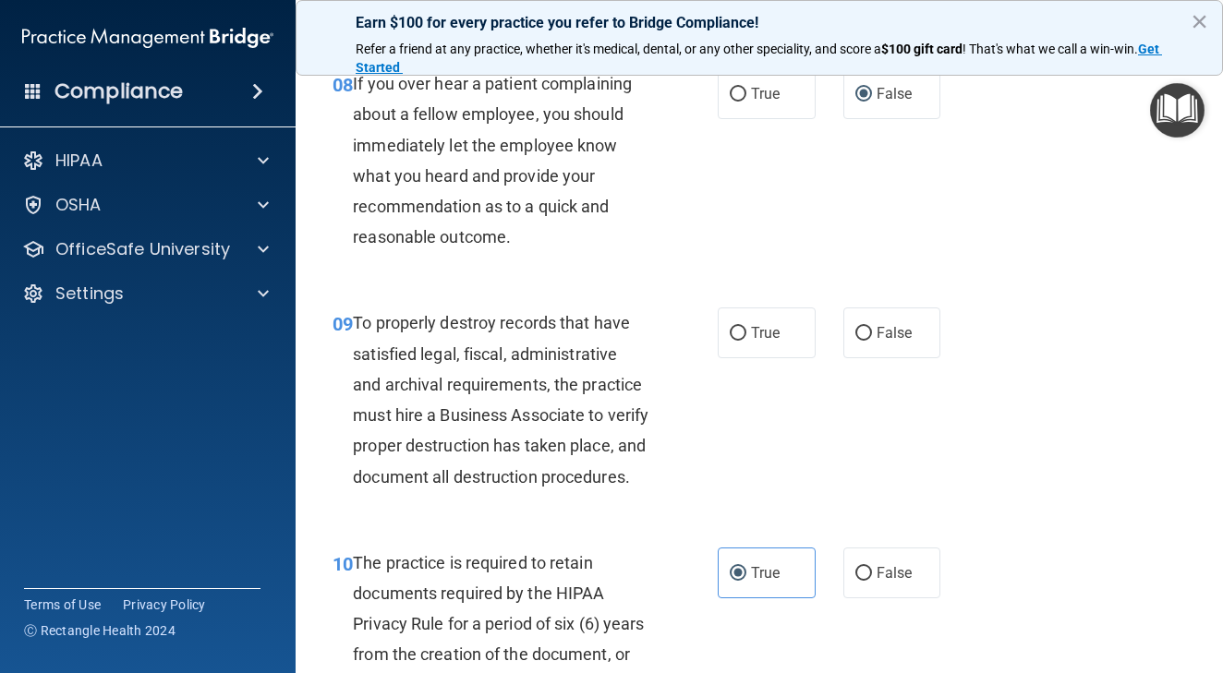
scroll to position [1691, 0]
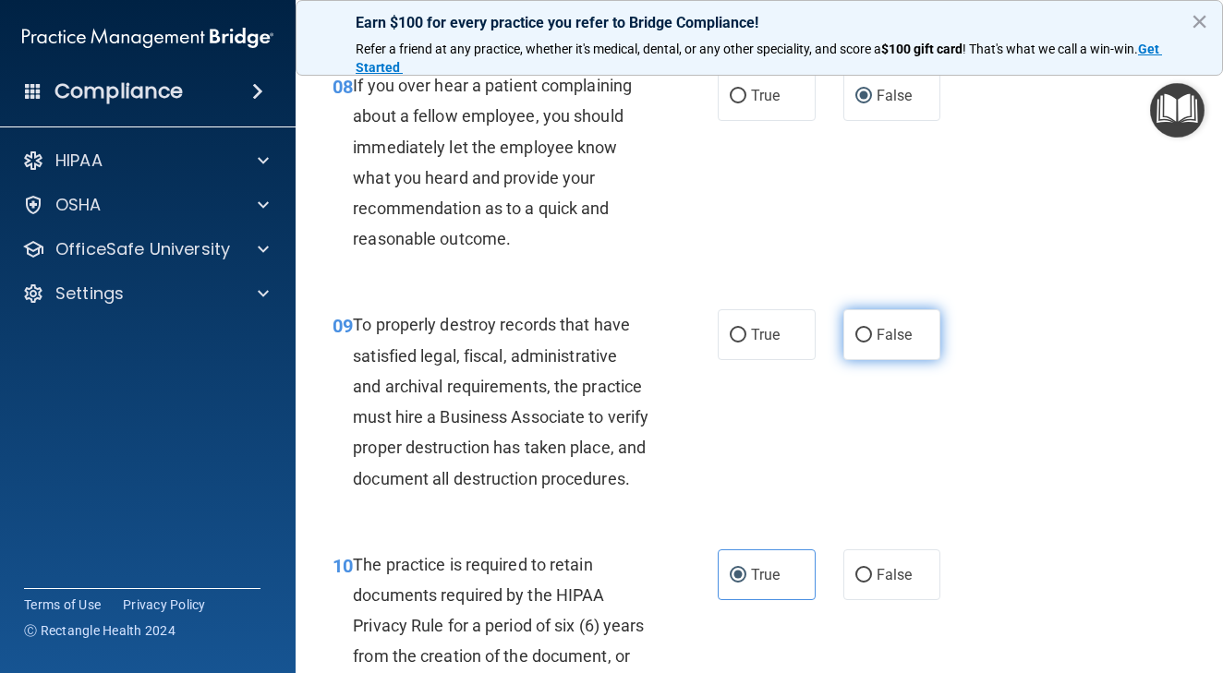
click at [869, 329] on input "False" at bounding box center [863, 336] width 17 height 14
radio input "true"
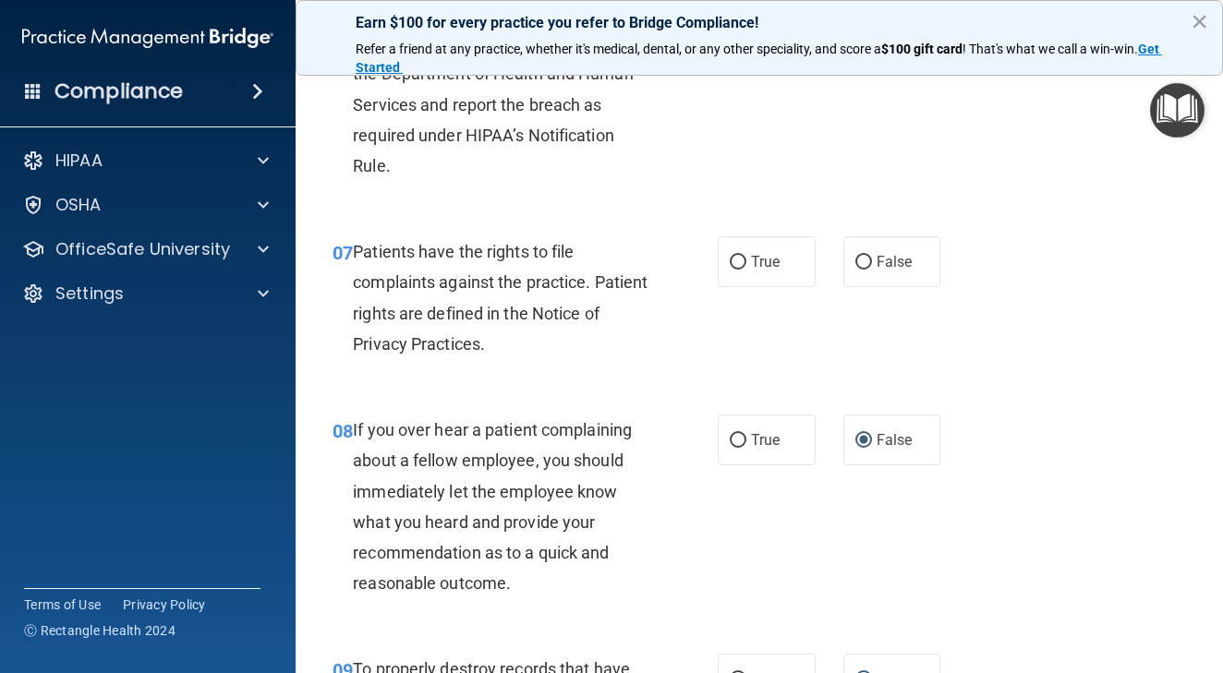
scroll to position [1331, 0]
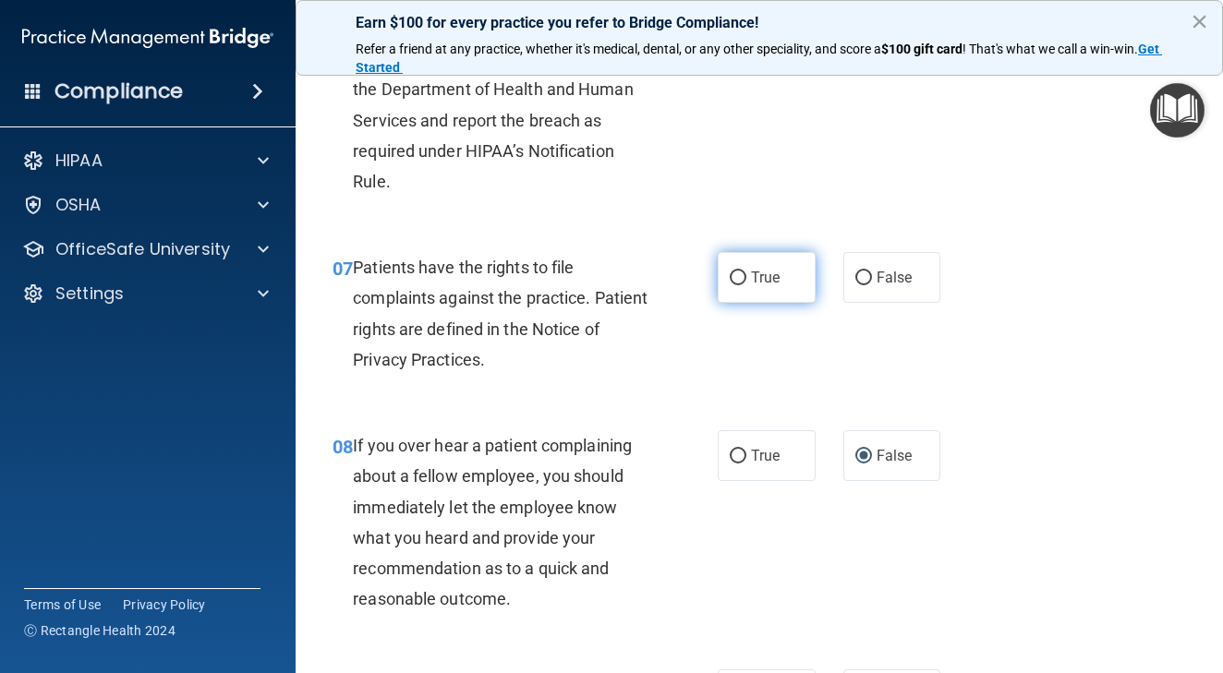
click at [742, 271] on input "True" at bounding box center [738, 278] width 17 height 14
radio input "true"
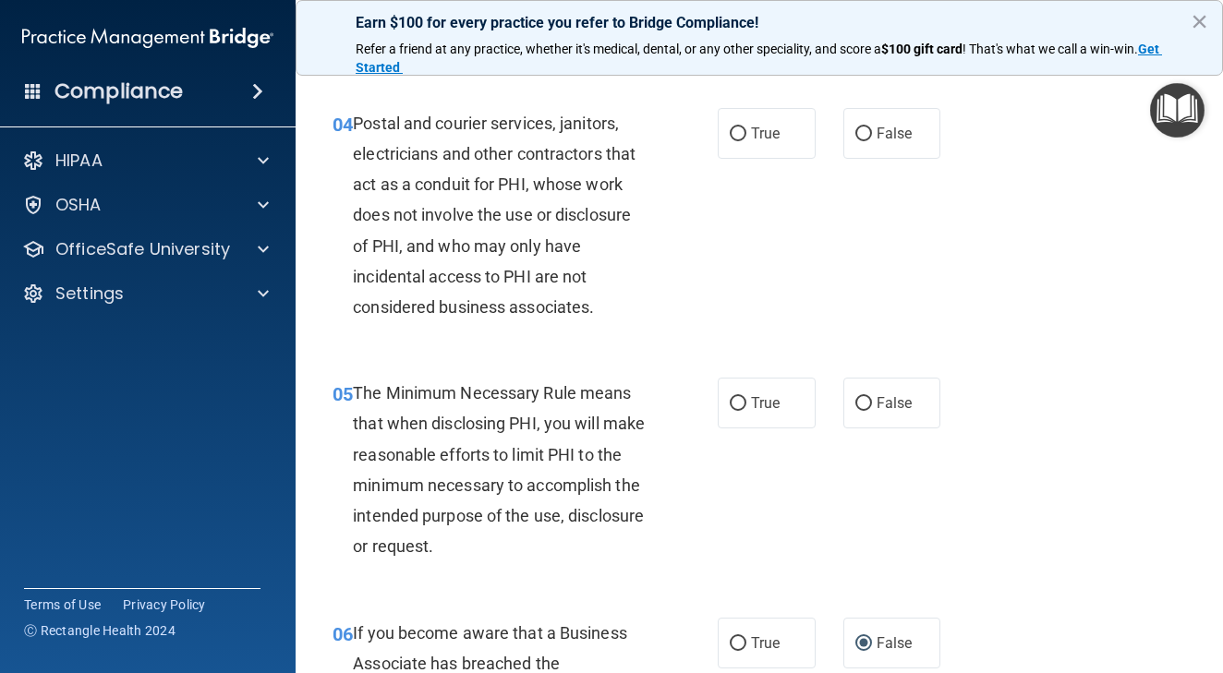
scroll to position [663, 0]
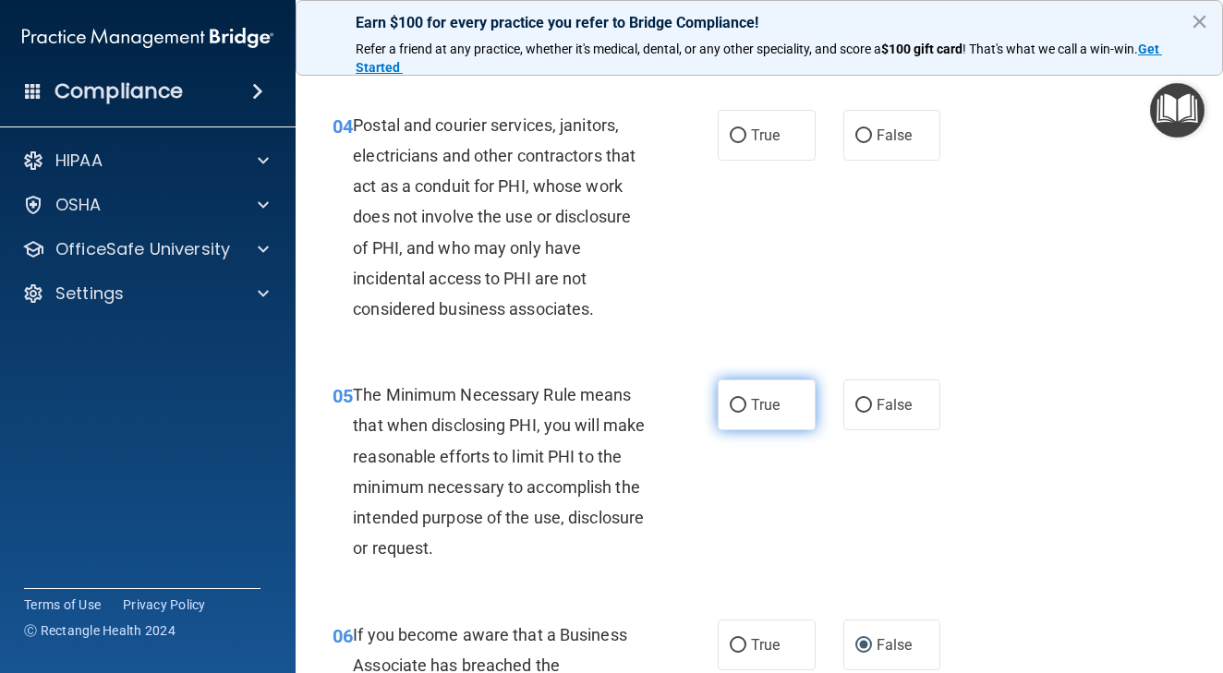
click at [736, 406] on input "True" at bounding box center [738, 406] width 17 height 14
radio input "true"
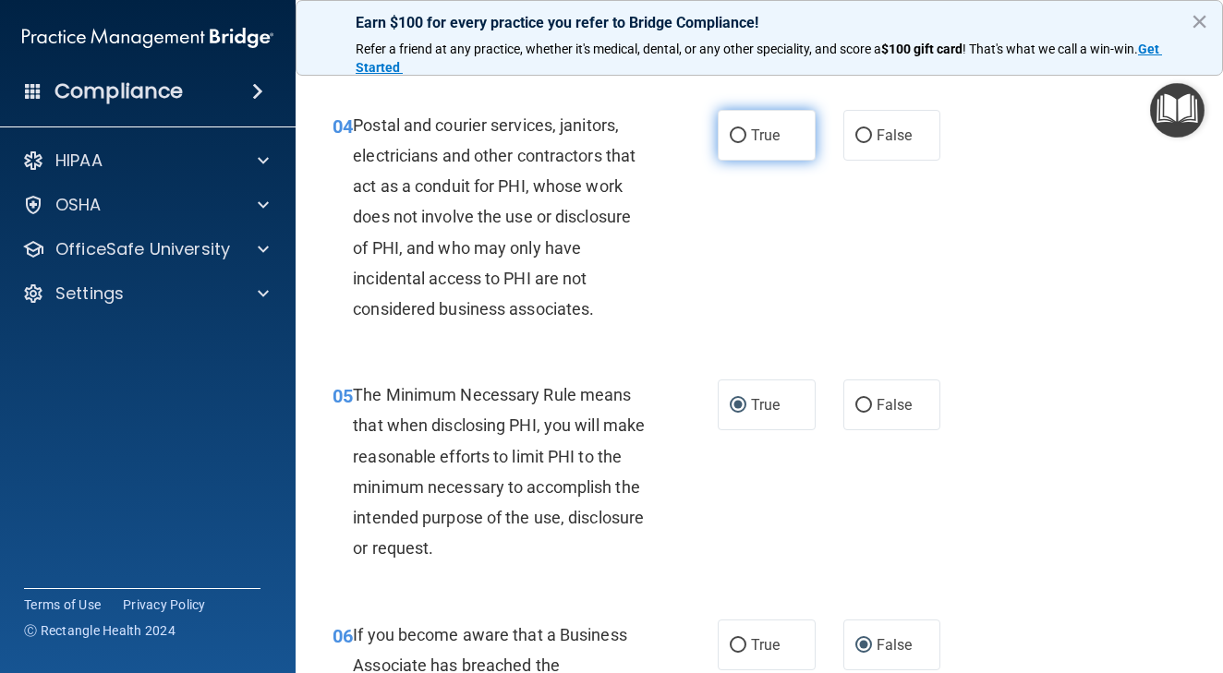
click at [735, 142] on label "True" at bounding box center [767, 135] width 98 height 51
click at [735, 142] on input "True" at bounding box center [738, 136] width 17 height 14
radio input "true"
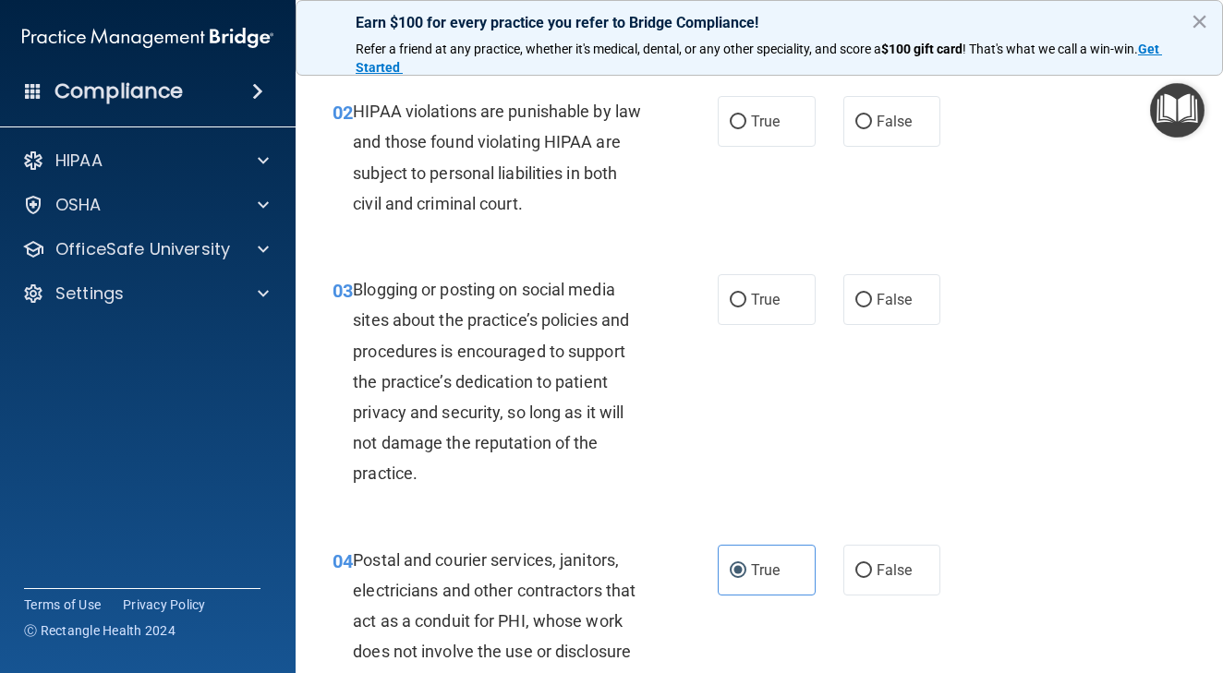
scroll to position [226, 0]
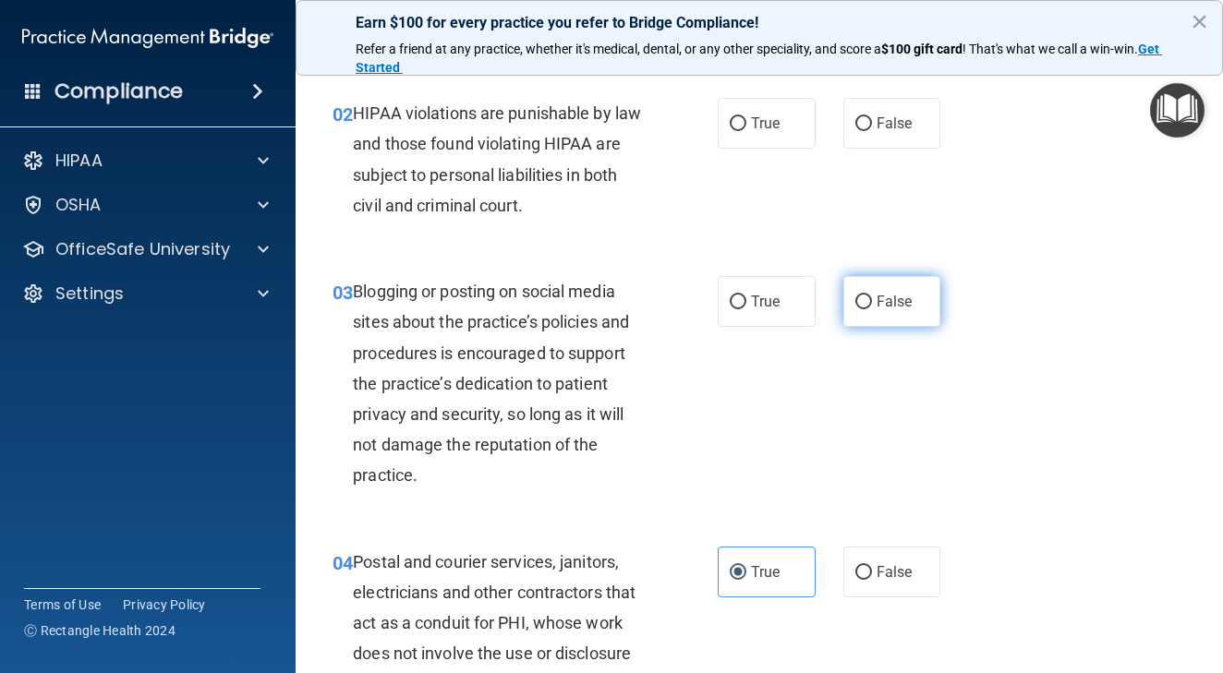
click at [863, 306] on input "False" at bounding box center [863, 302] width 17 height 14
radio input "true"
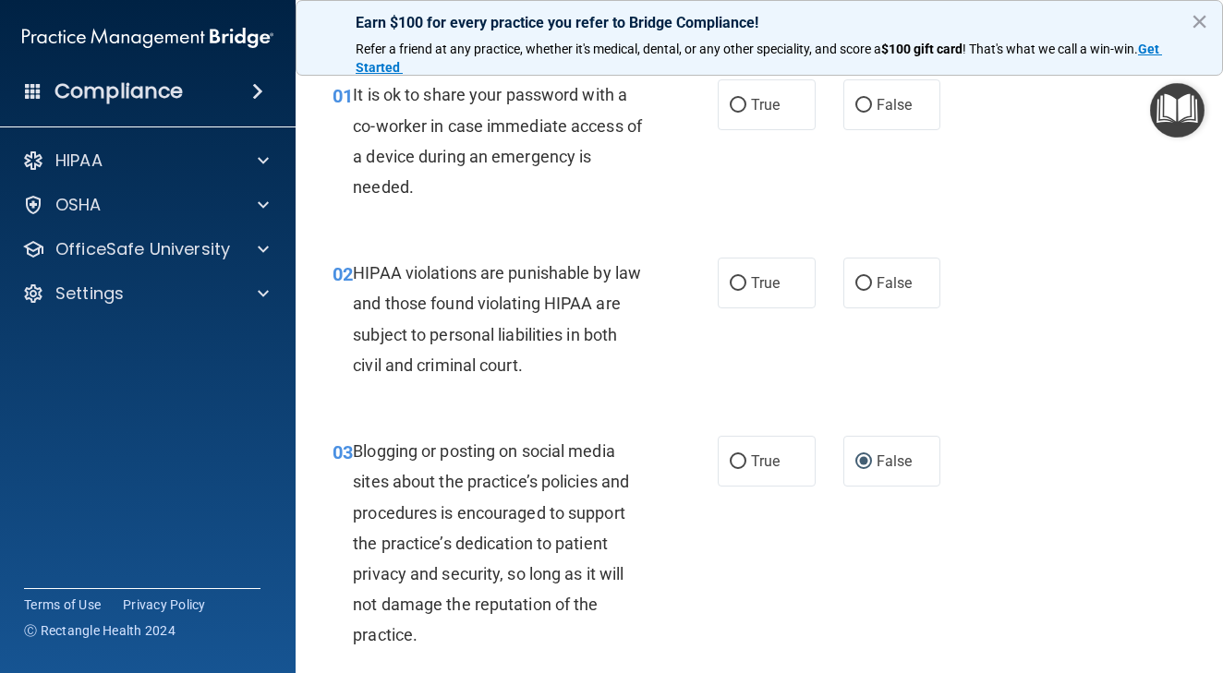
scroll to position [52, 0]
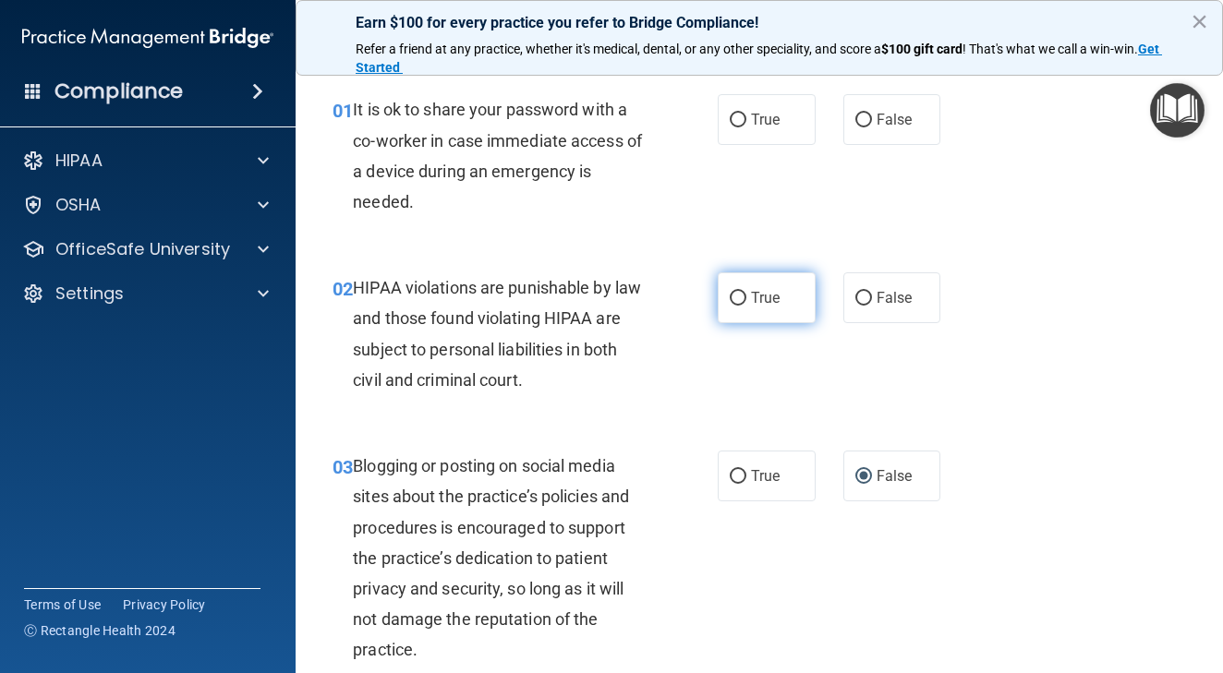
click at [733, 296] on input "True" at bounding box center [738, 299] width 17 height 14
radio input "true"
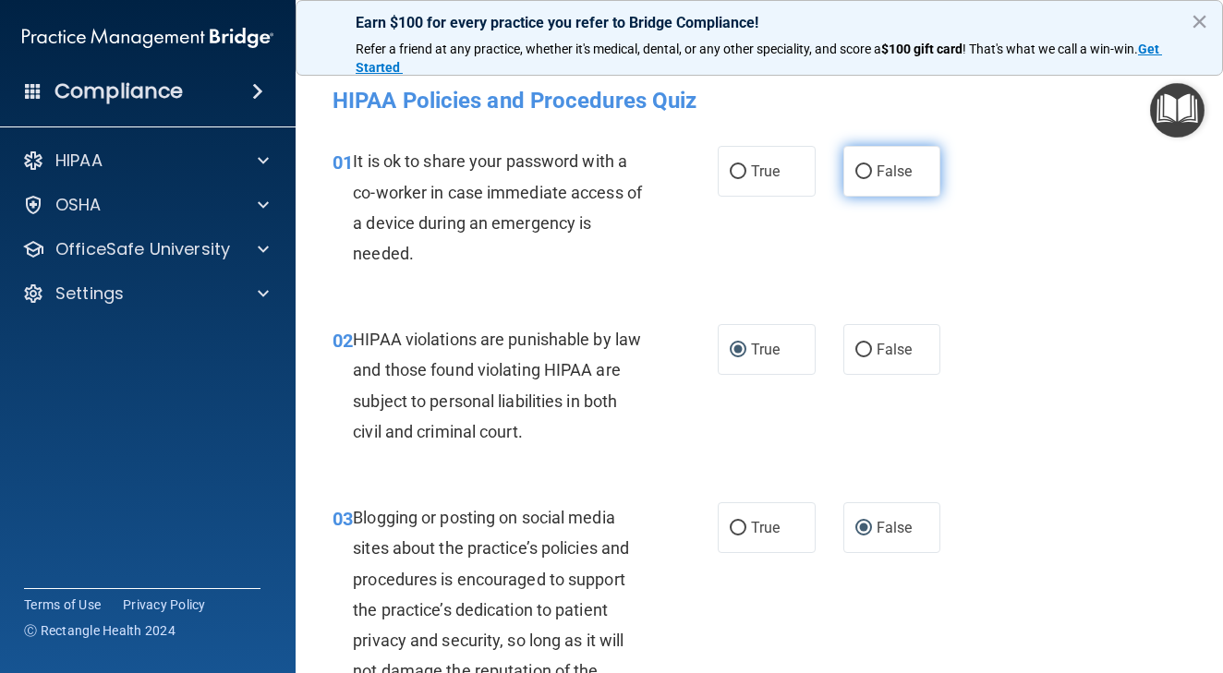
scroll to position [0, 0]
click at [870, 165] on input "False" at bounding box center [863, 172] width 17 height 14
radio input "true"
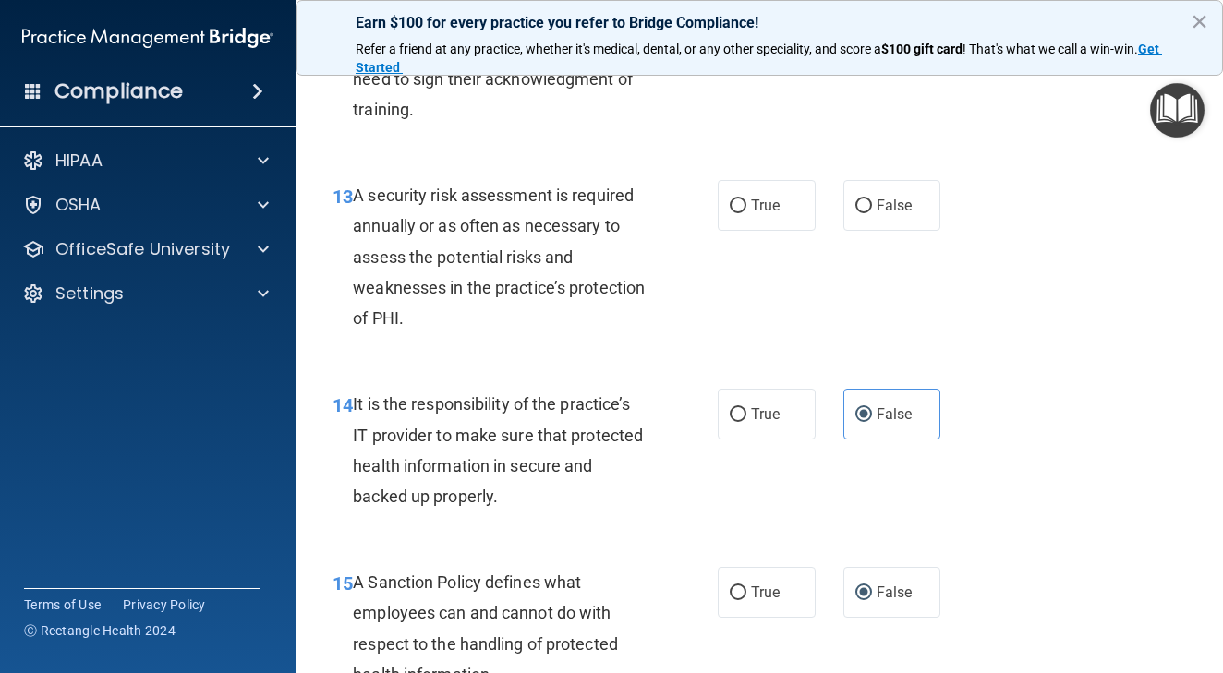
scroll to position [2716, 0]
click at [735, 214] on input "True" at bounding box center [738, 207] width 17 height 14
radio input "true"
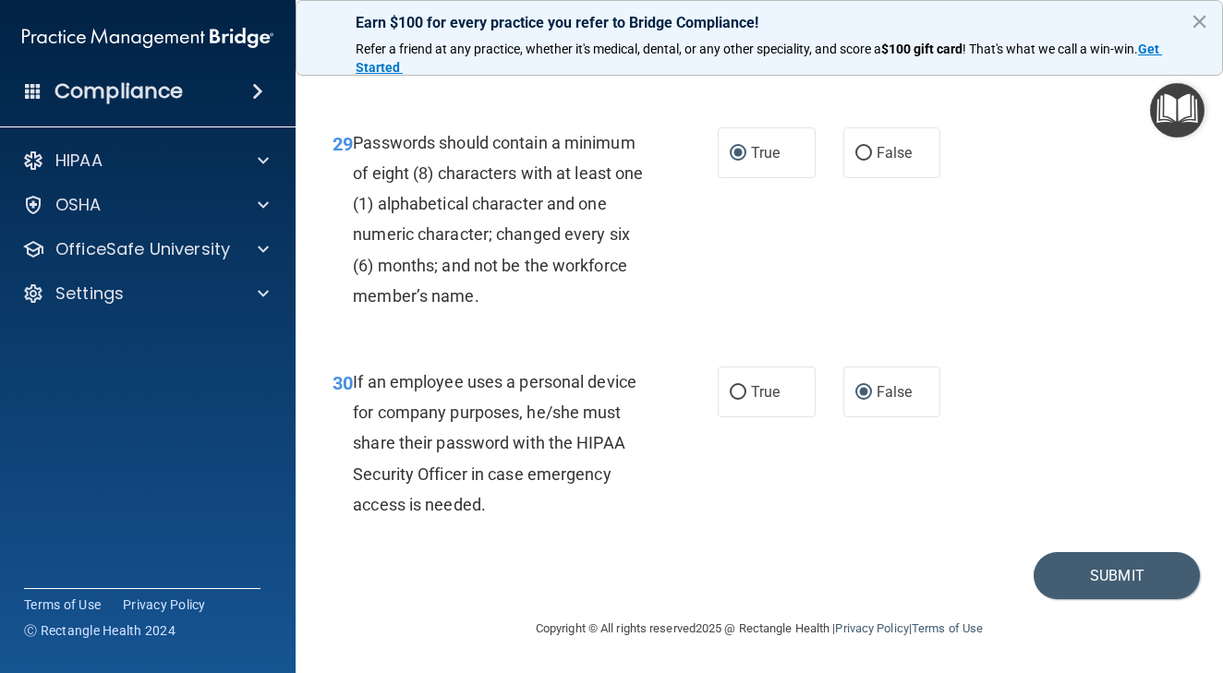
scroll to position [5681, 0]
click at [1101, 582] on button "Submit" at bounding box center [1116, 575] width 166 height 47
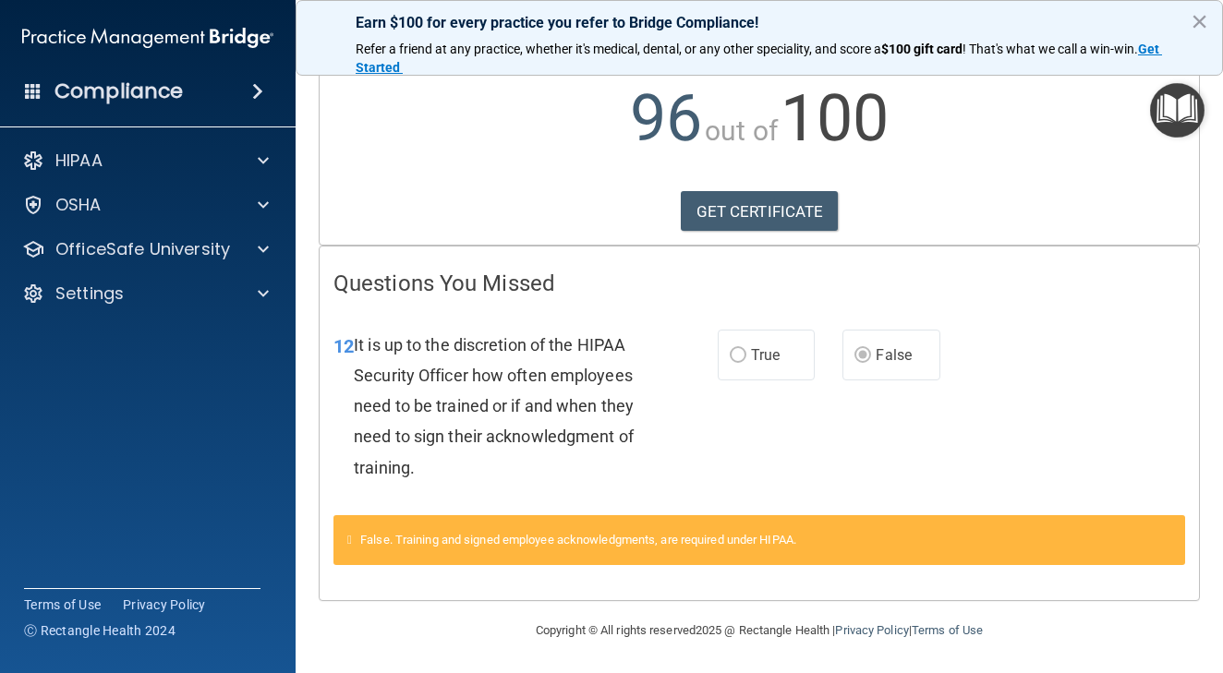
scroll to position [187, 0]
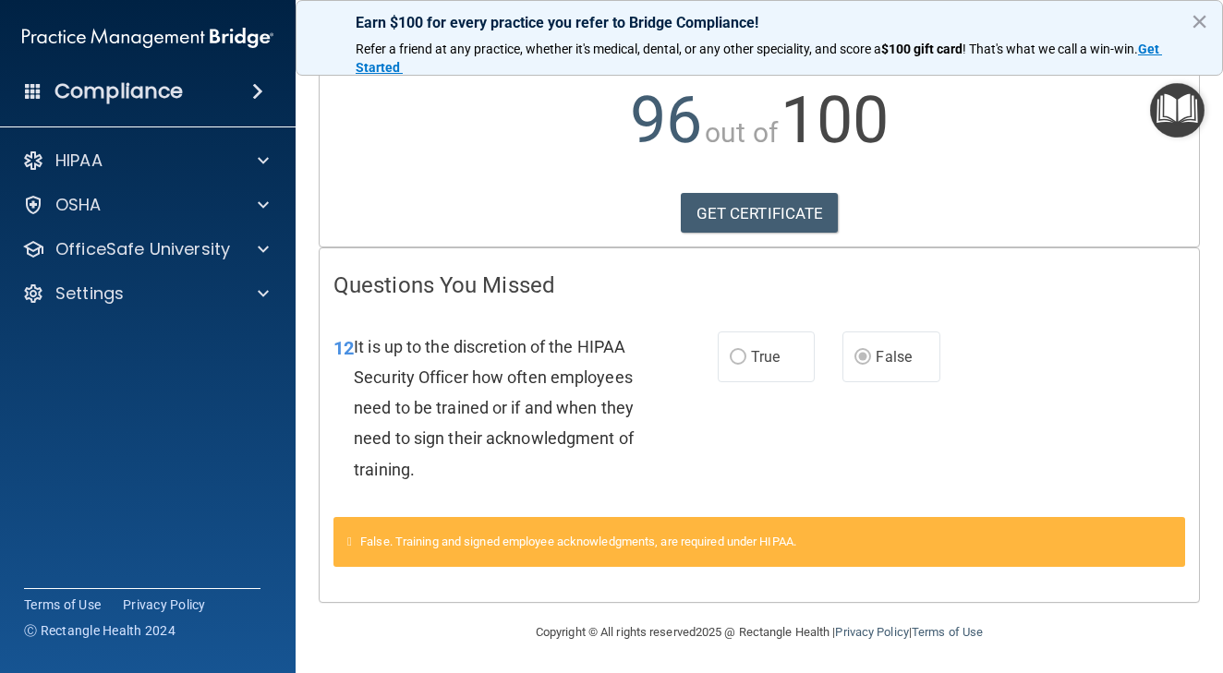
click at [738, 235] on div "Calculating your score.... Success! You've completed " HIPAA Policies and Proce…" at bounding box center [759, 69] width 879 height 356
click at [736, 221] on link "GET CERTIFICATE" at bounding box center [760, 213] width 158 height 41
click at [168, 251] on p "OfficeSafe University" at bounding box center [142, 249] width 175 height 22
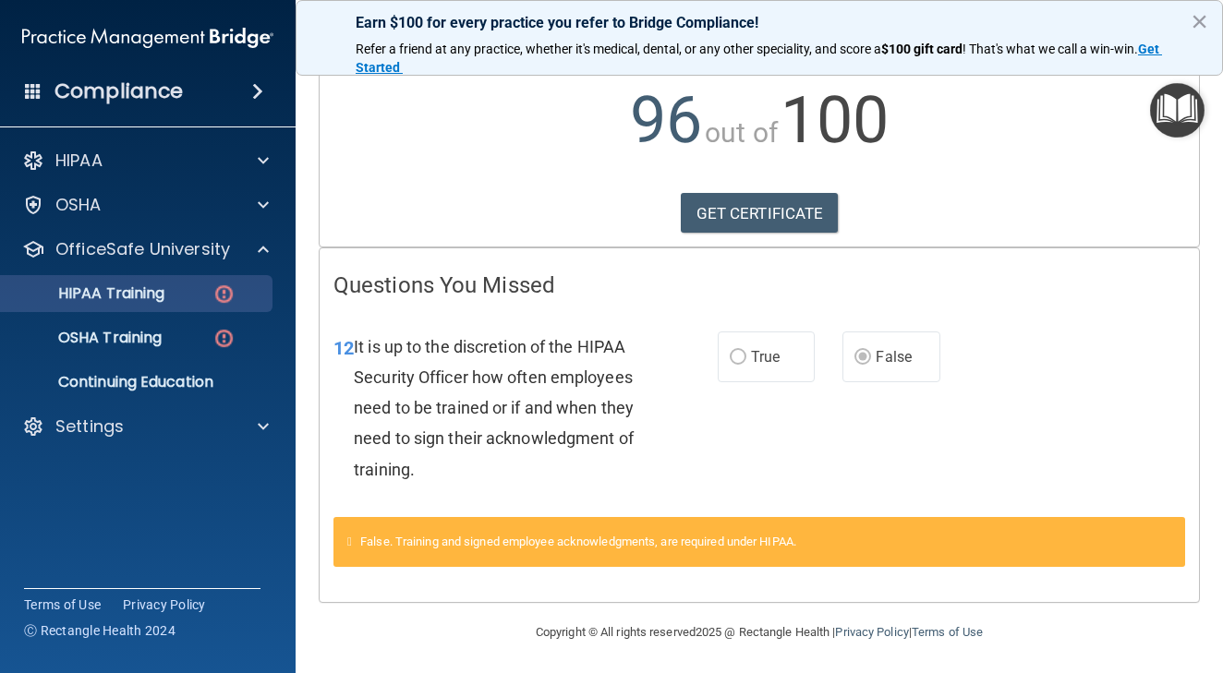
click at [181, 296] on div "HIPAA Training" at bounding box center [138, 293] width 252 height 18
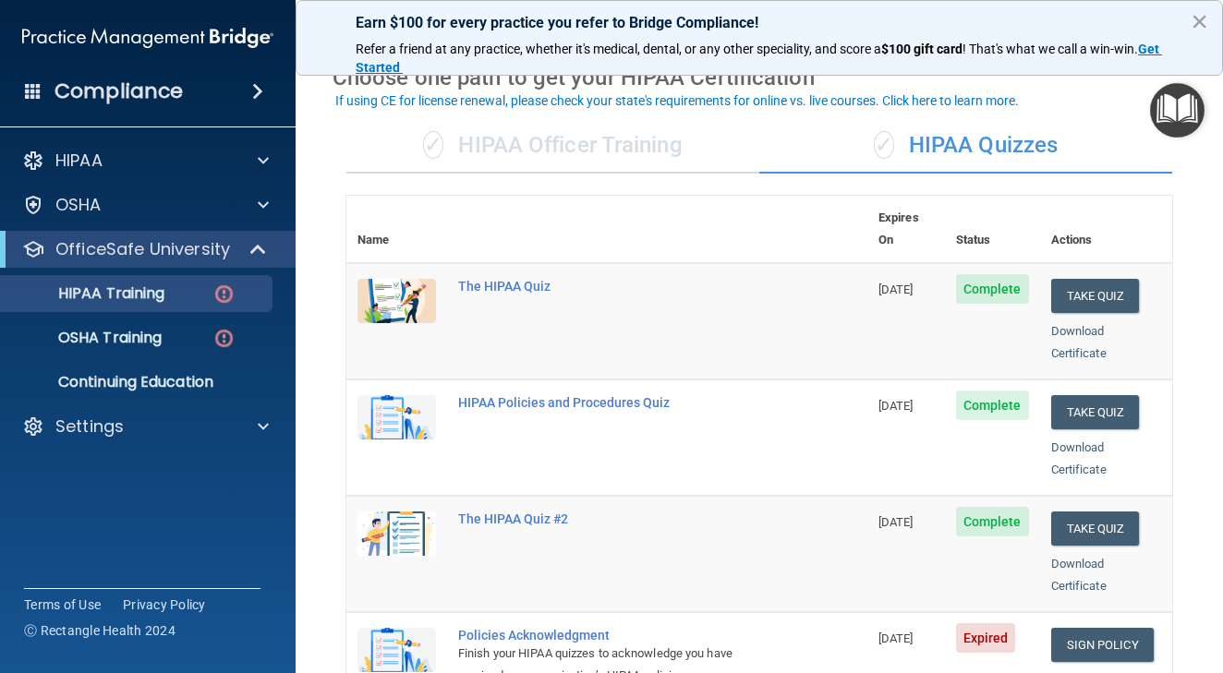
scroll to position [85, 0]
